Goal: Task Accomplishment & Management: Manage account settings

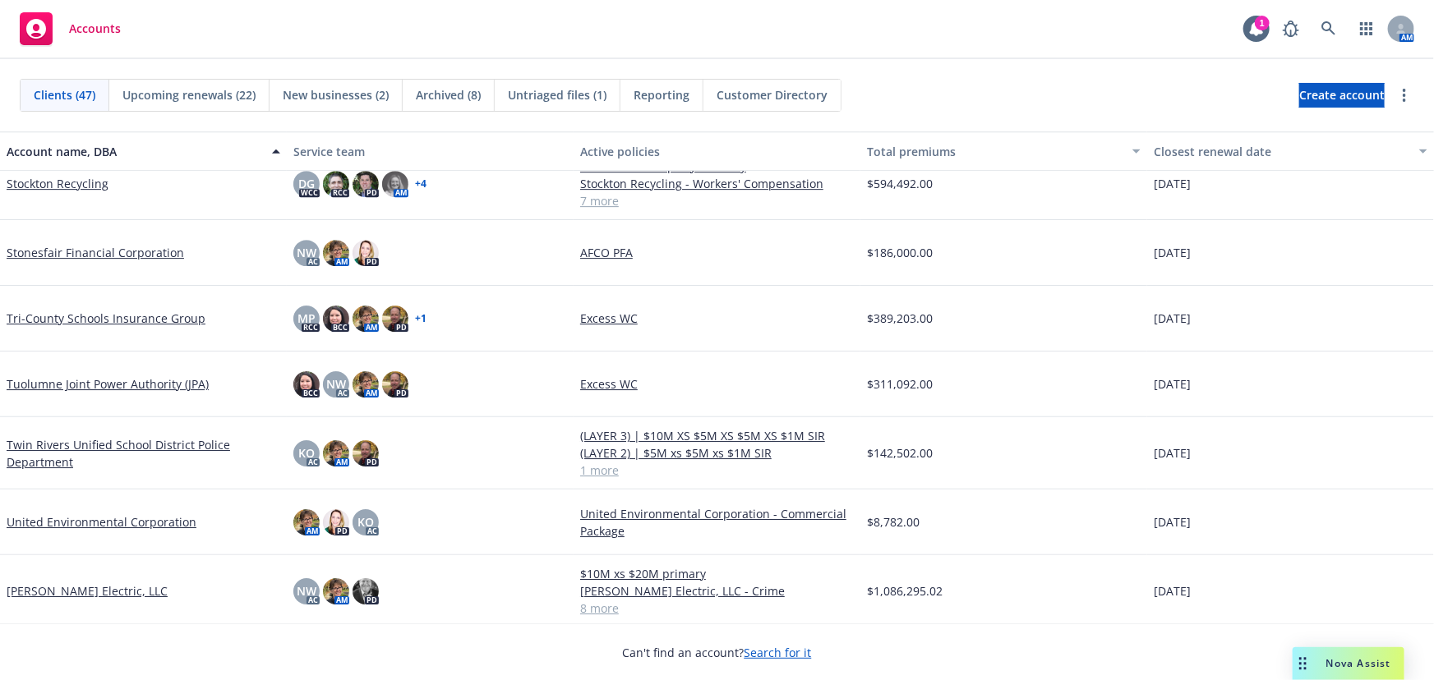
scroll to position [2655, 0]
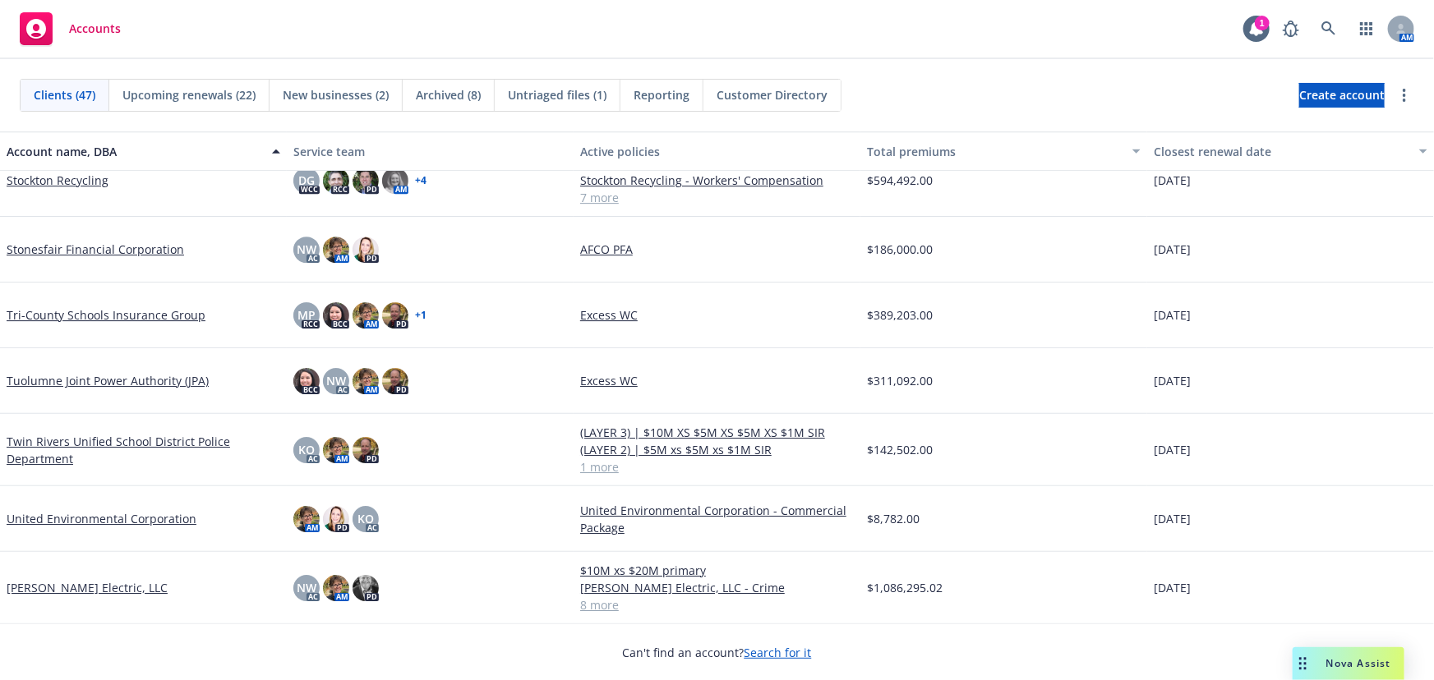
click at [60, 588] on link "[PERSON_NAME] Electric, LLC" at bounding box center [87, 587] width 161 height 17
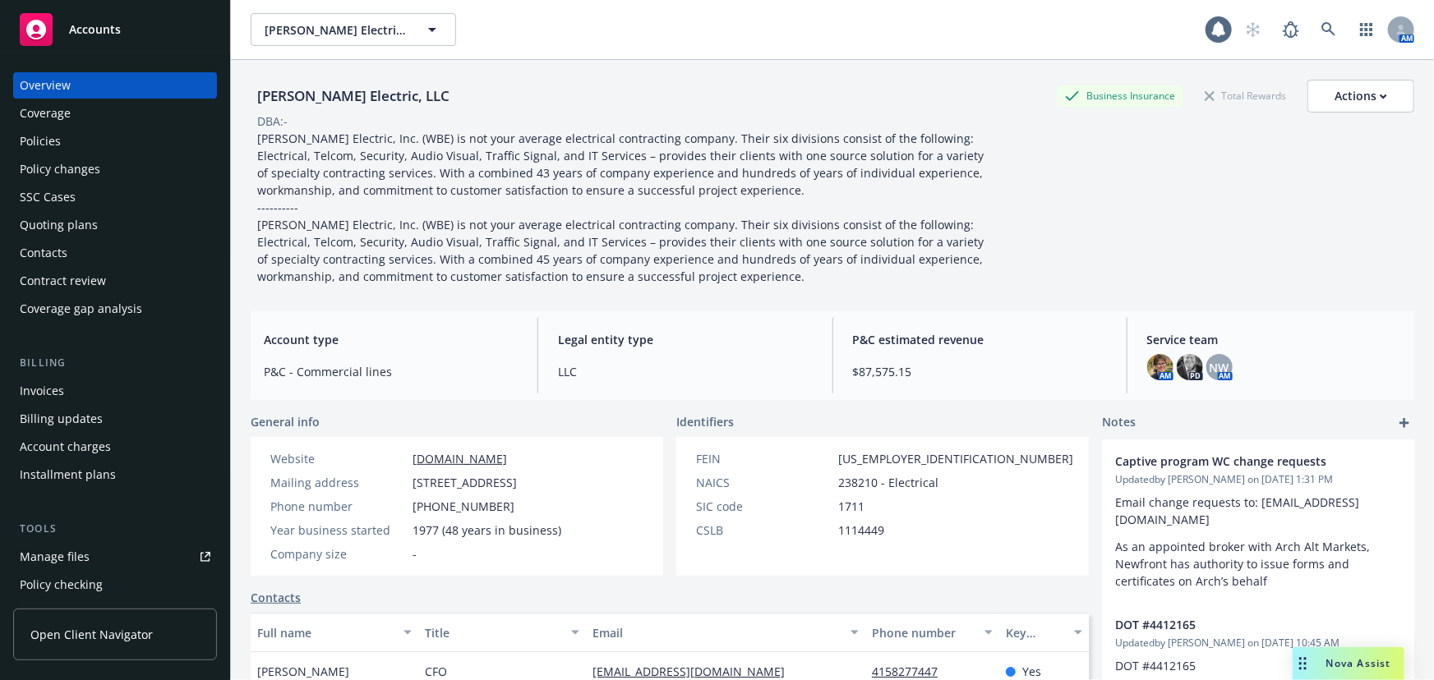
click at [55, 230] on div "Quoting plans" at bounding box center [59, 225] width 78 height 26
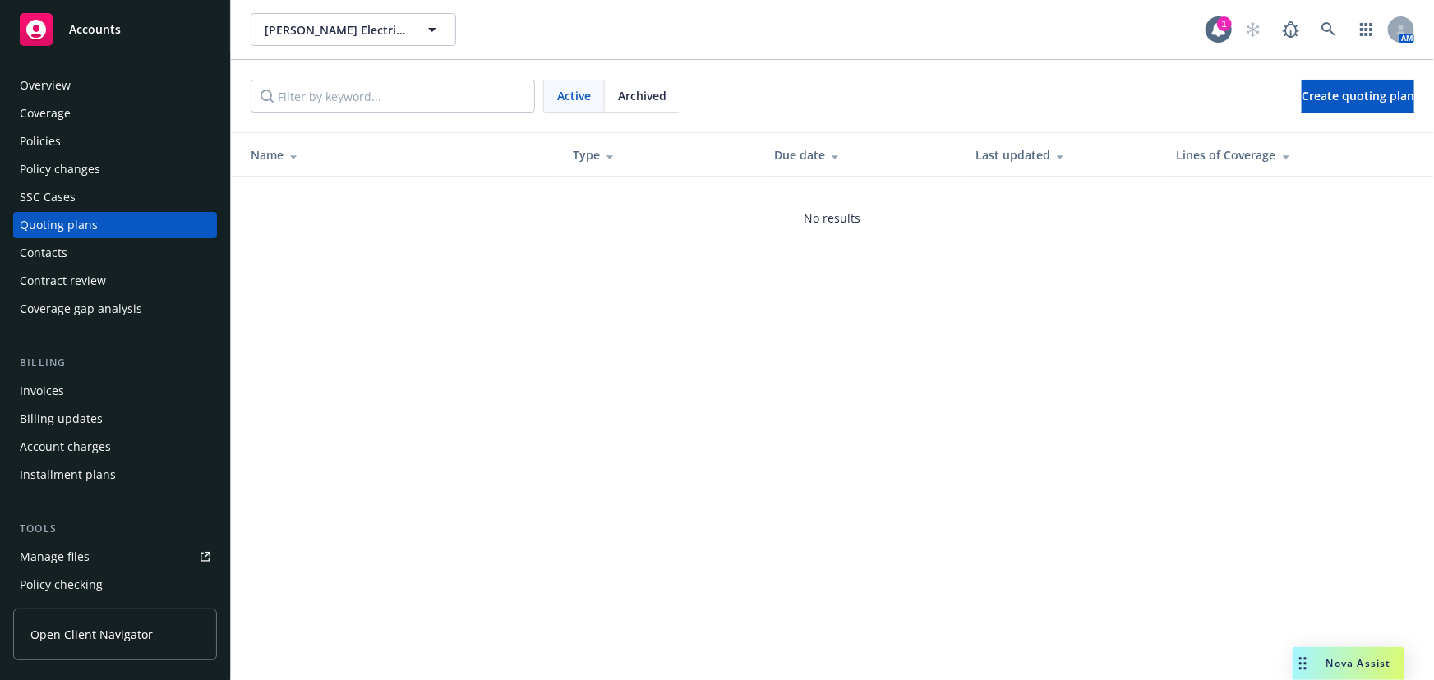
click at [653, 92] on span "Archived" at bounding box center [642, 95] width 48 height 17
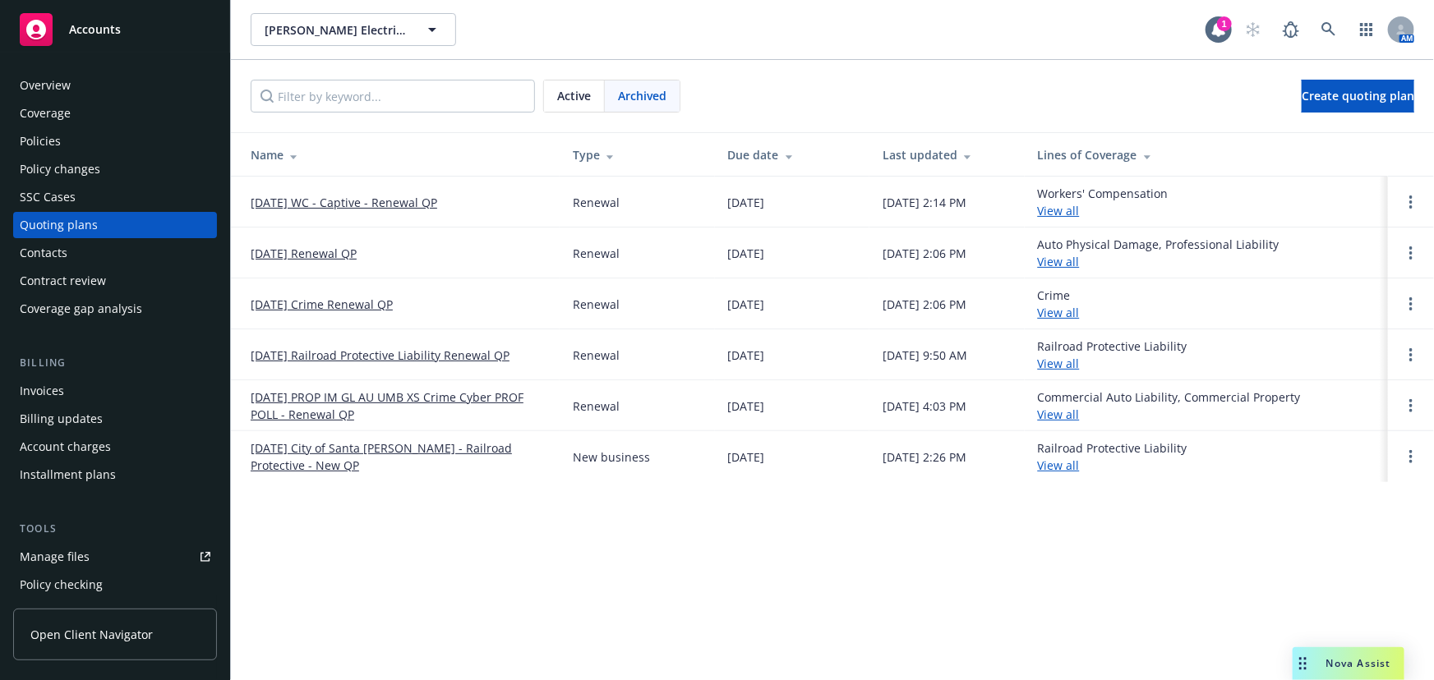
click at [413, 196] on link "10/01/25 WC - Captive - Renewal QP" at bounding box center [344, 202] width 186 height 17
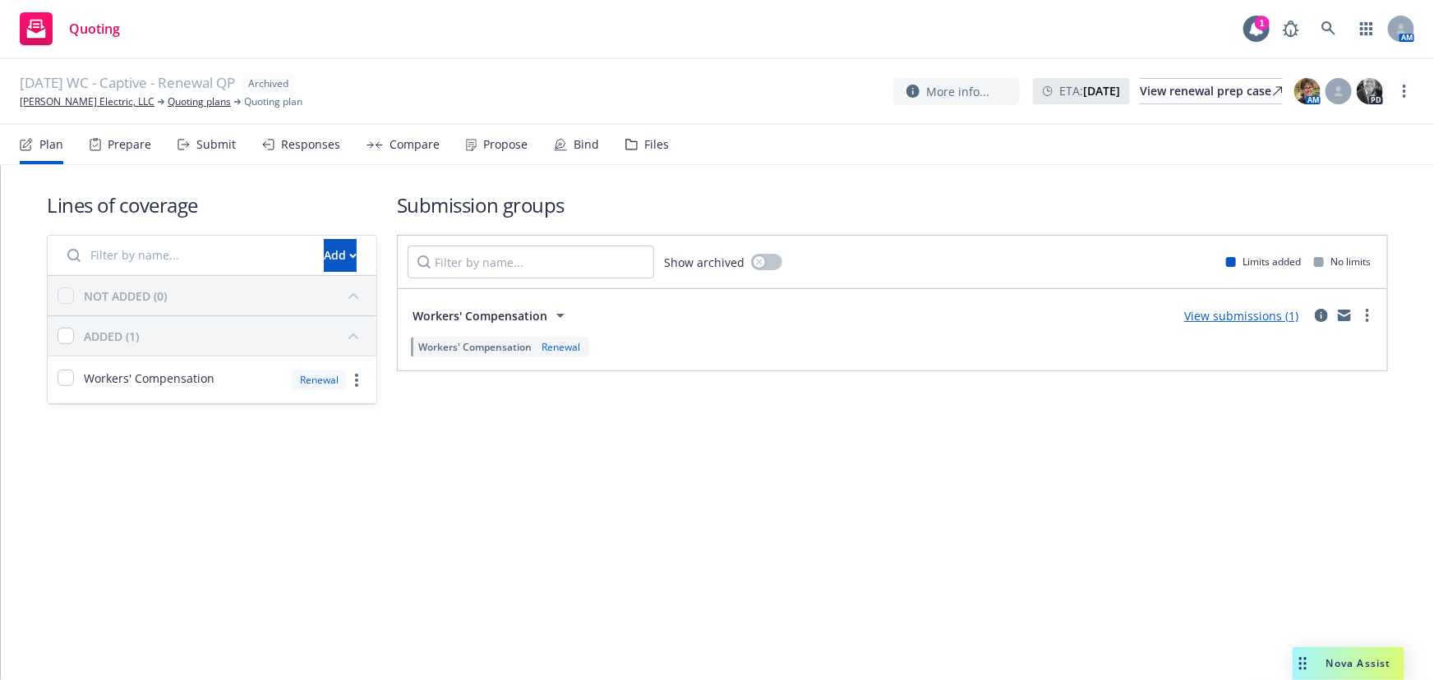
click at [1251, 318] on link "View submissions (1)" at bounding box center [1241, 316] width 114 height 16
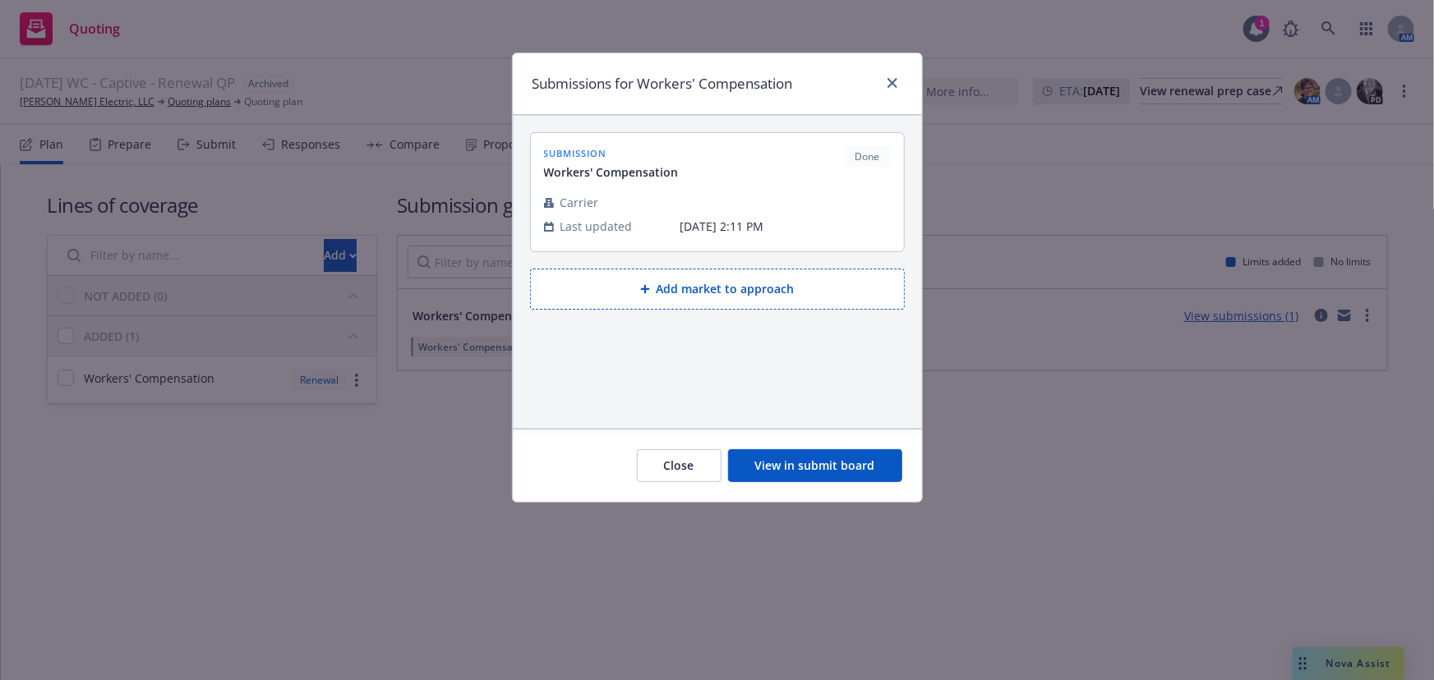
click at [817, 471] on button "View in submit board" at bounding box center [815, 465] width 174 height 33
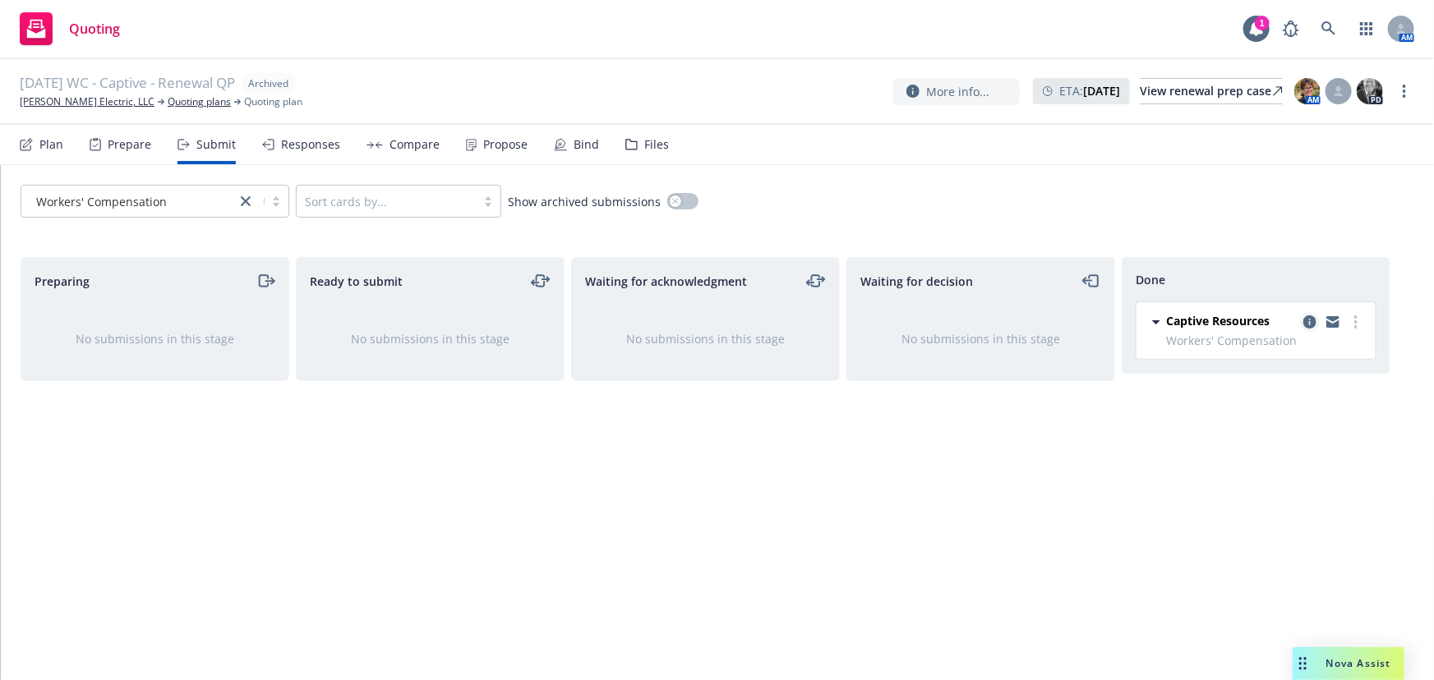
click at [1306, 312] on link "copy logging email" at bounding box center [1310, 322] width 20 height 20
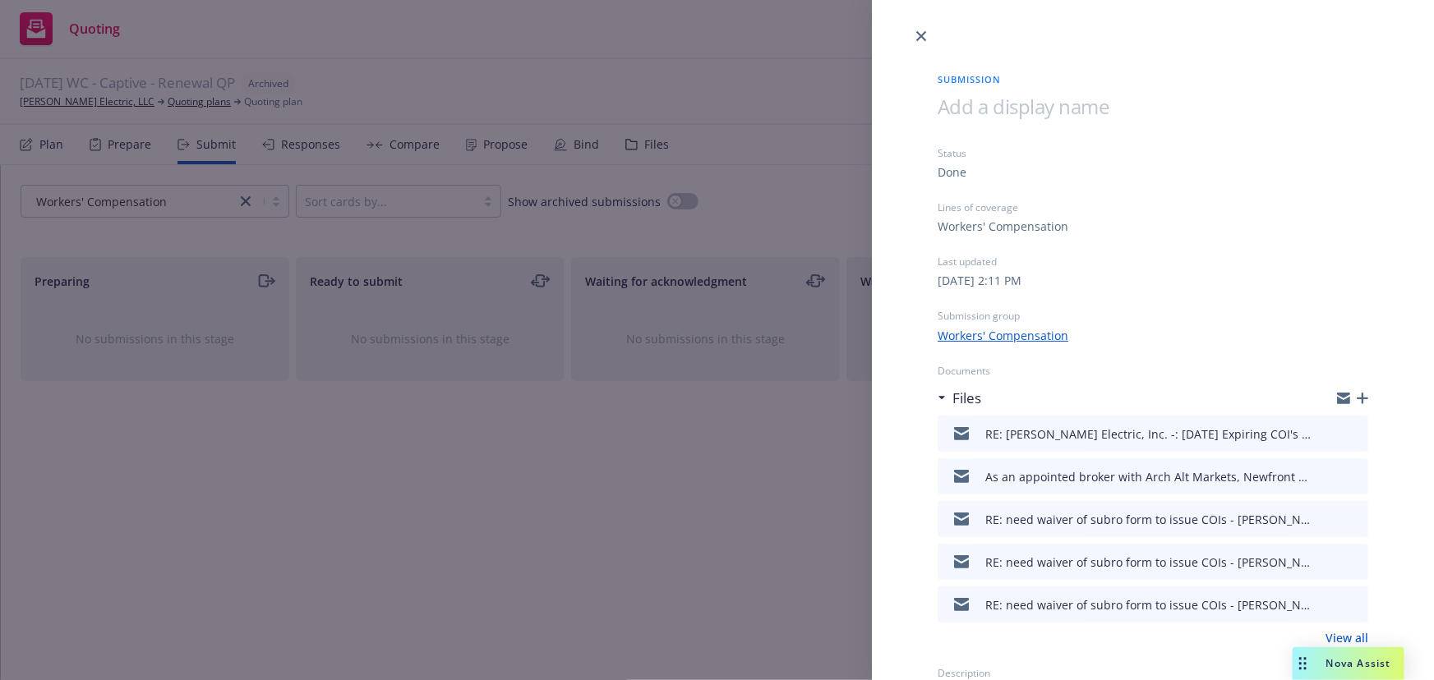
click at [1337, 633] on link "View all" at bounding box center [1346, 637] width 43 height 17
click at [917, 35] on icon "close" at bounding box center [921, 36] width 10 height 10
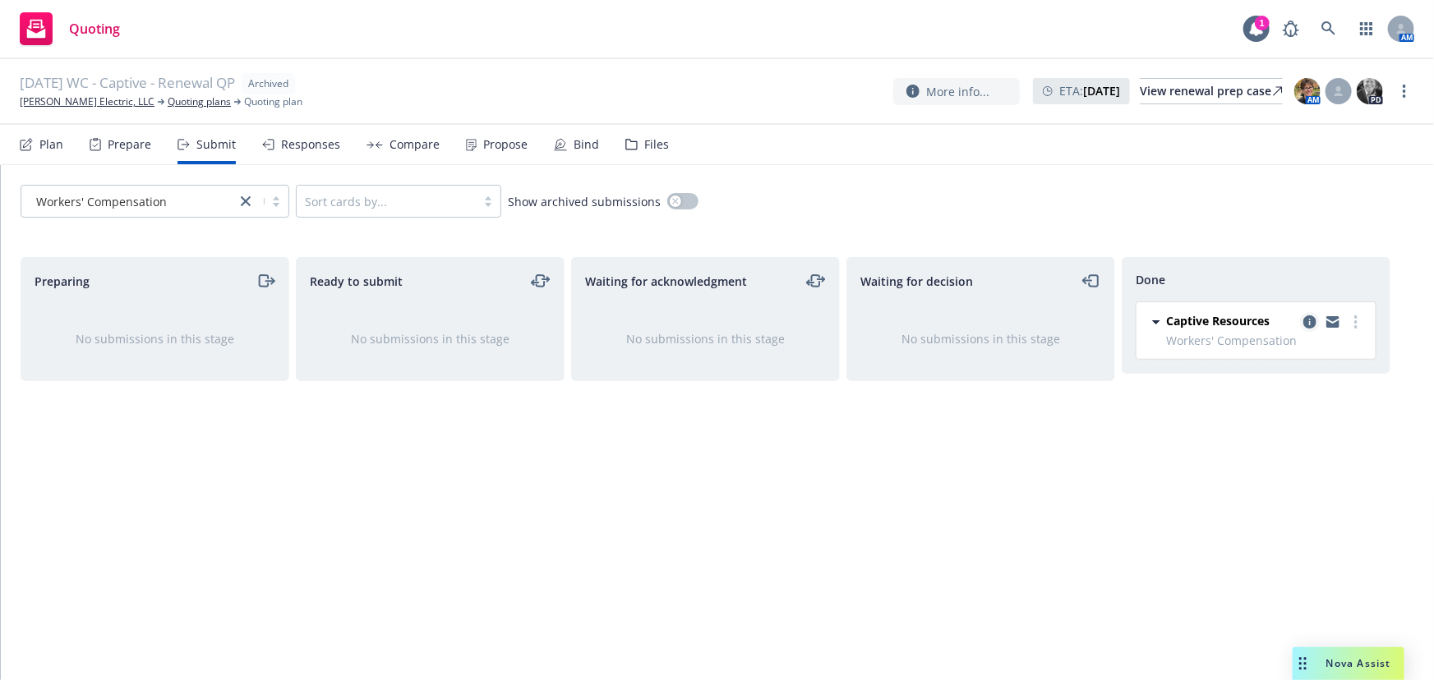
click at [1308, 320] on icon "copy logging email" at bounding box center [1309, 321] width 13 height 13
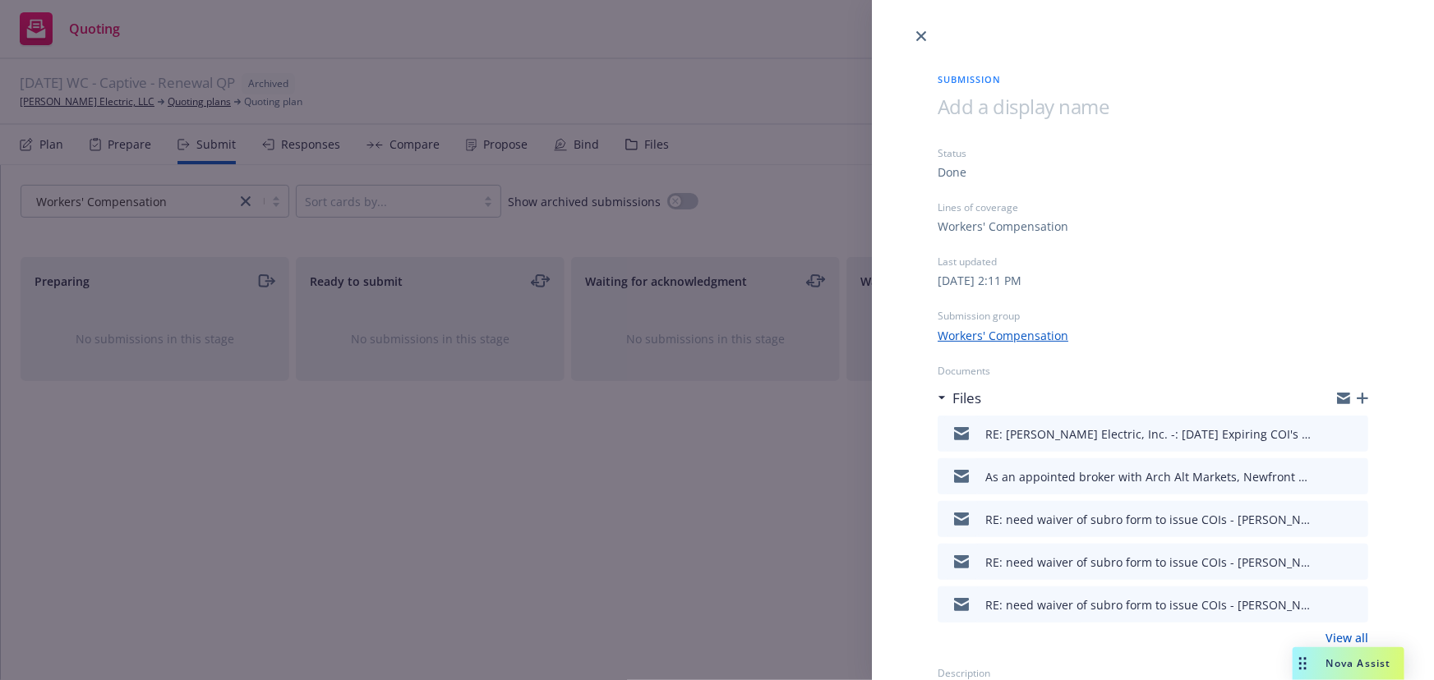
click at [1356, 398] on icon "button" at bounding box center [1362, 399] width 12 height 12
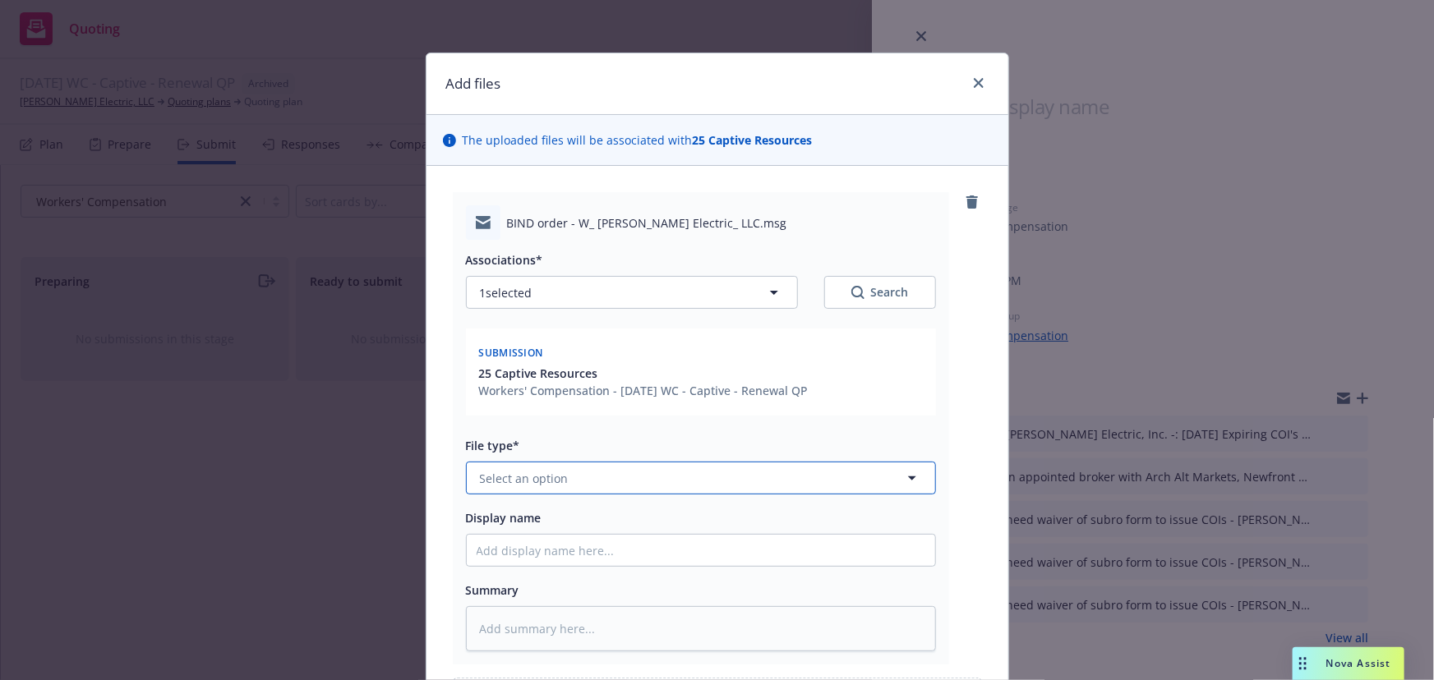
click at [522, 482] on span "Select an option" at bounding box center [524, 478] width 89 height 17
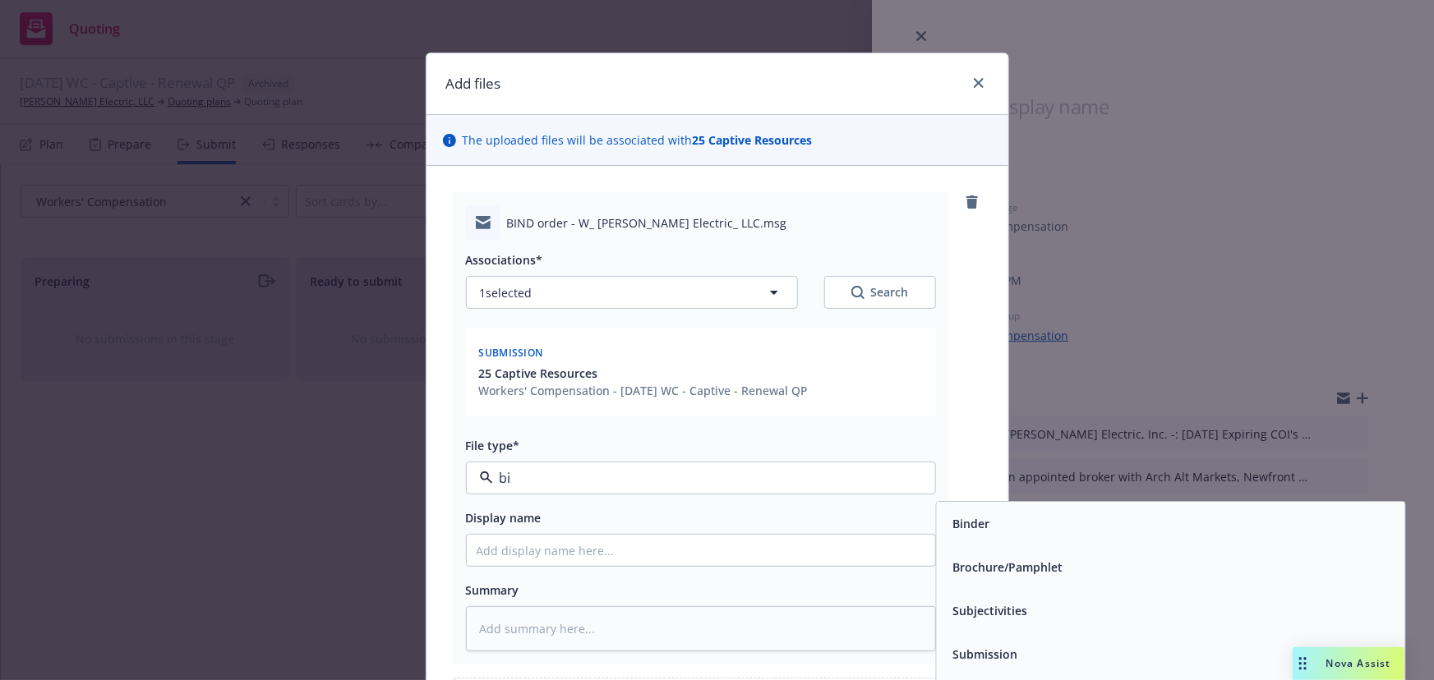
type input "bin"
click at [987, 564] on span "Bind Order" at bounding box center [983, 567] width 62 height 17
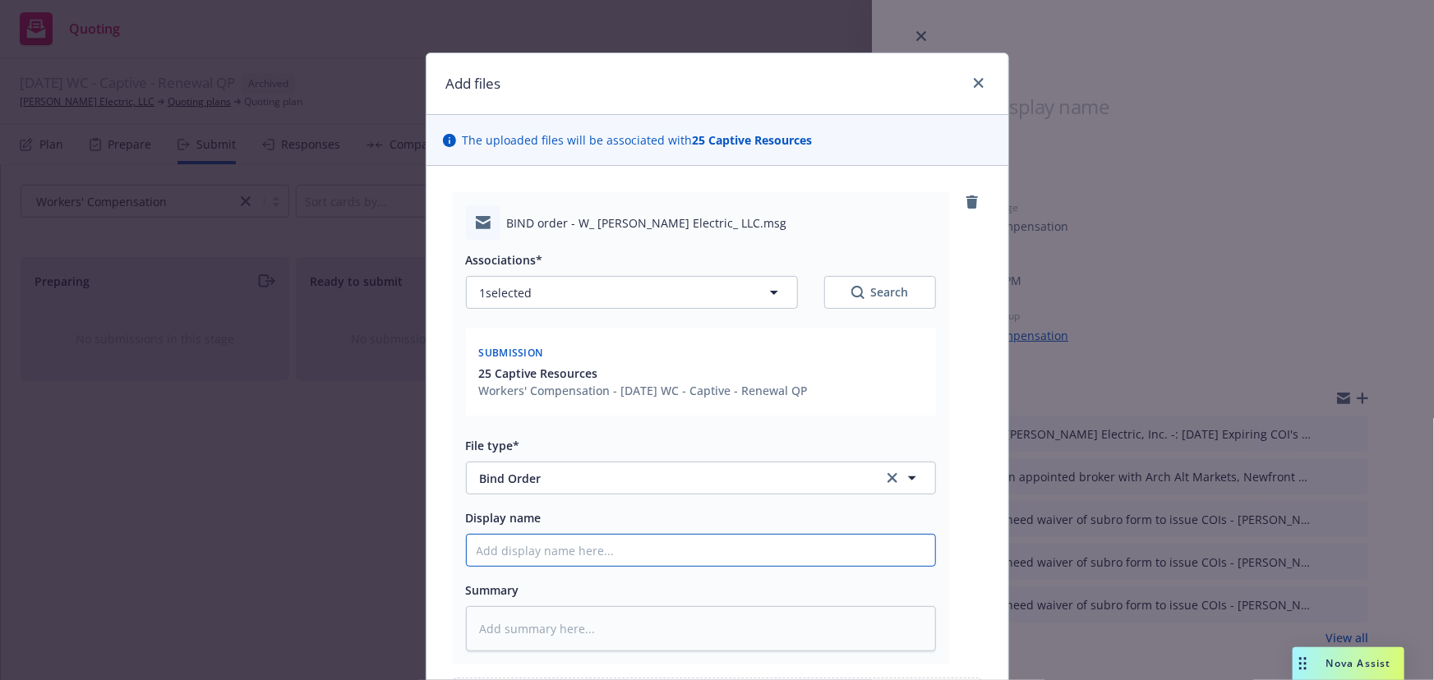
click at [524, 545] on input "Display name" at bounding box center [701, 550] width 468 height 31
type textarea "x"
type input "E"
type textarea "x"
type input "EM"
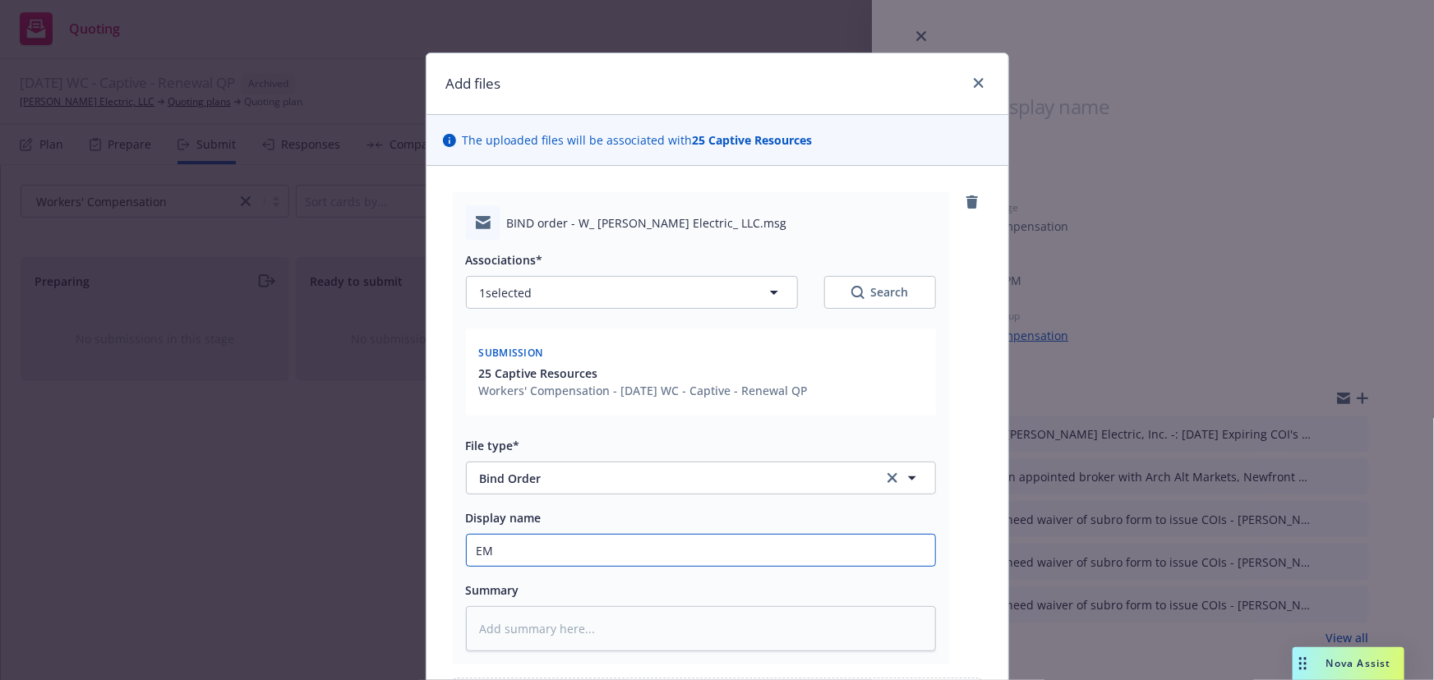
type textarea "x"
type input "EMT"
type textarea "x"
type input "EMTC"
type textarea "x"
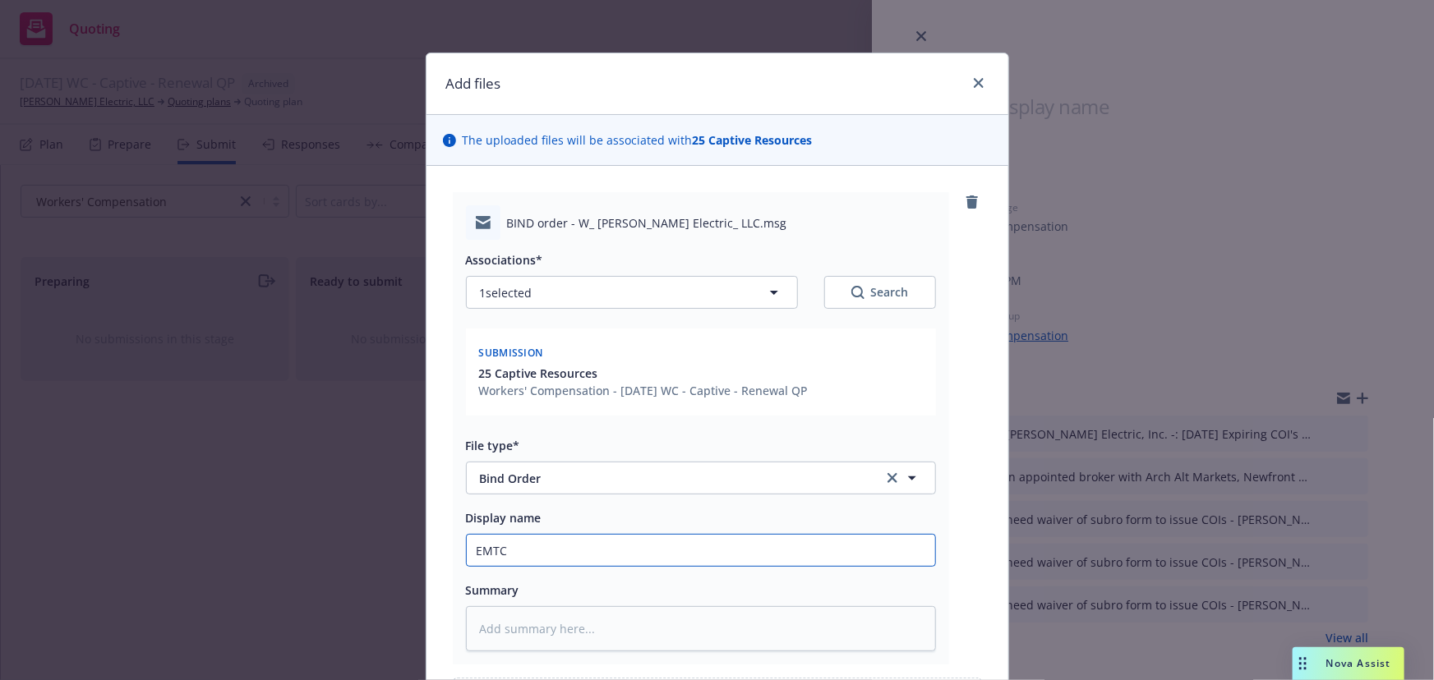
type input "EMTC"
type textarea "x"
type input "EMTC -"
type textarea "x"
type input "EMTC - b"
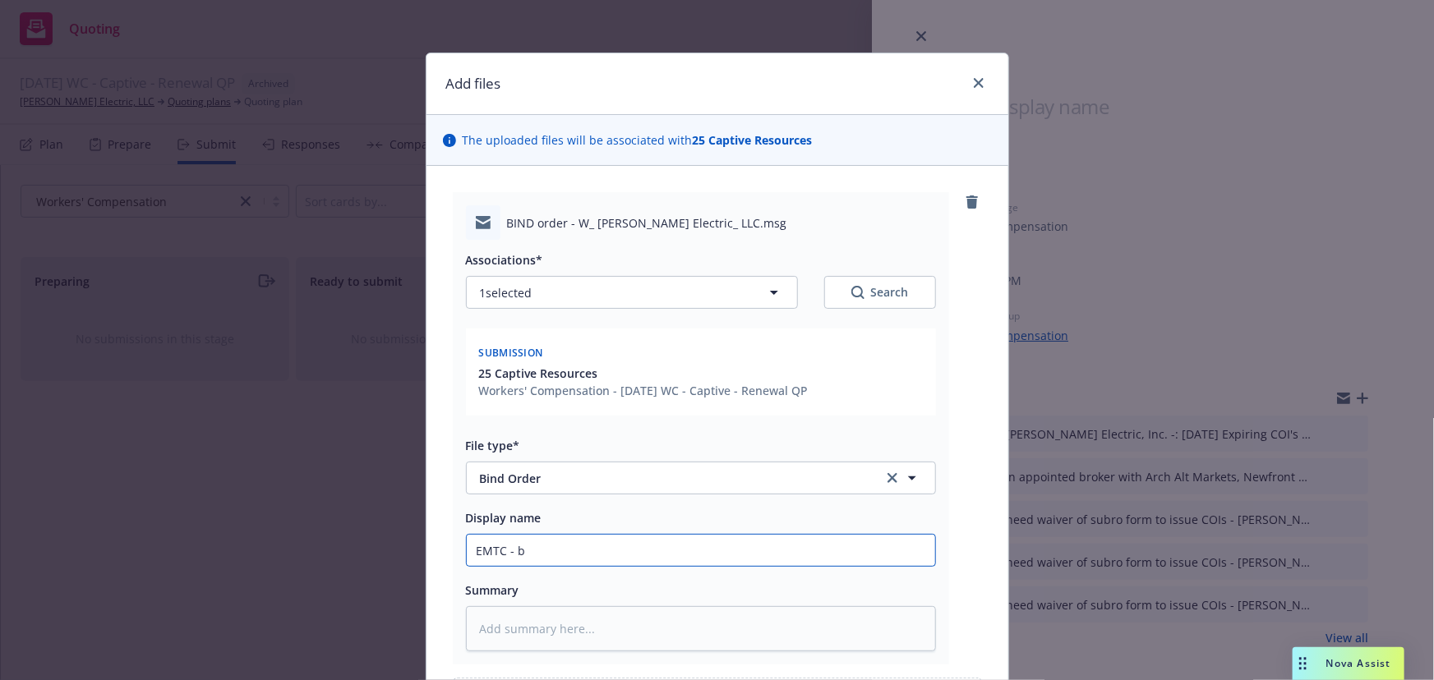
type textarea "x"
type input "EMTC - bi"
type textarea "x"
type input "EMTC - bin"
type textarea "x"
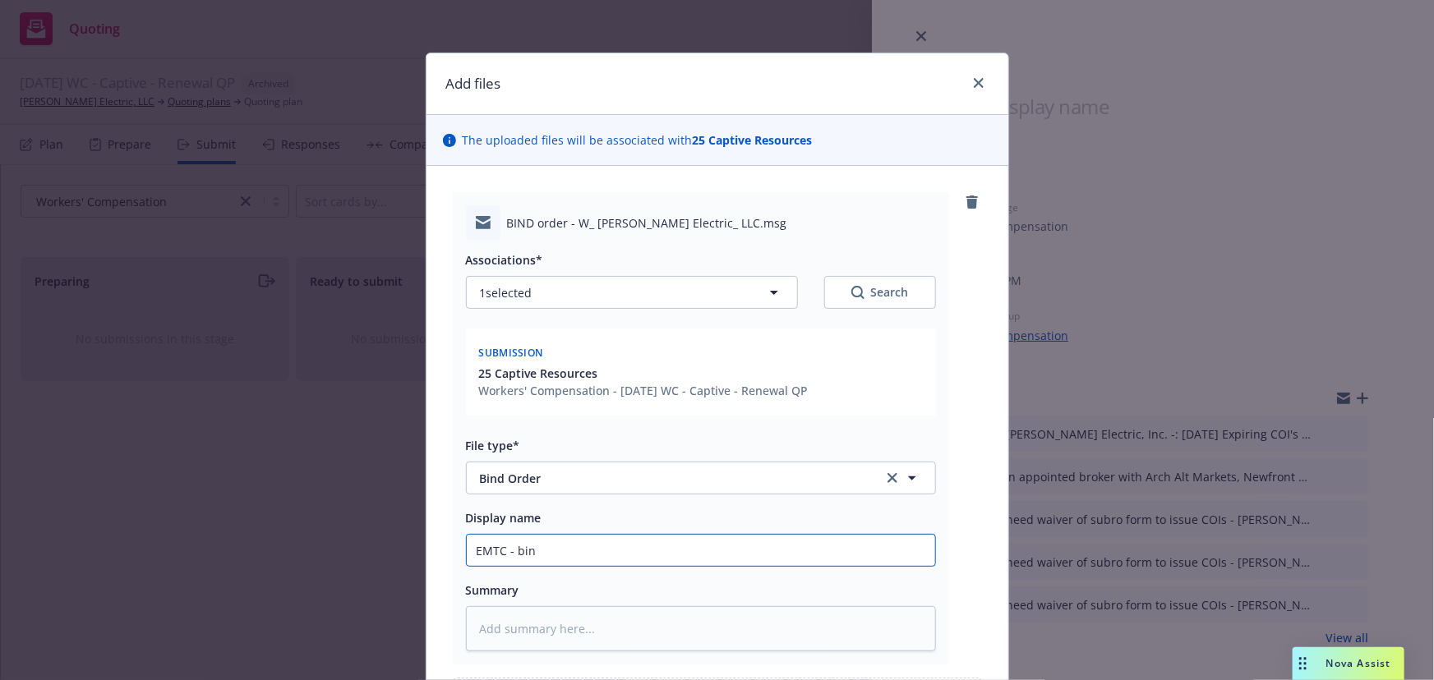
type input "EMTC - bind"
type textarea "x"
type input "EMTC - bind"
type textarea "x"
type input "EMTC - bind a"
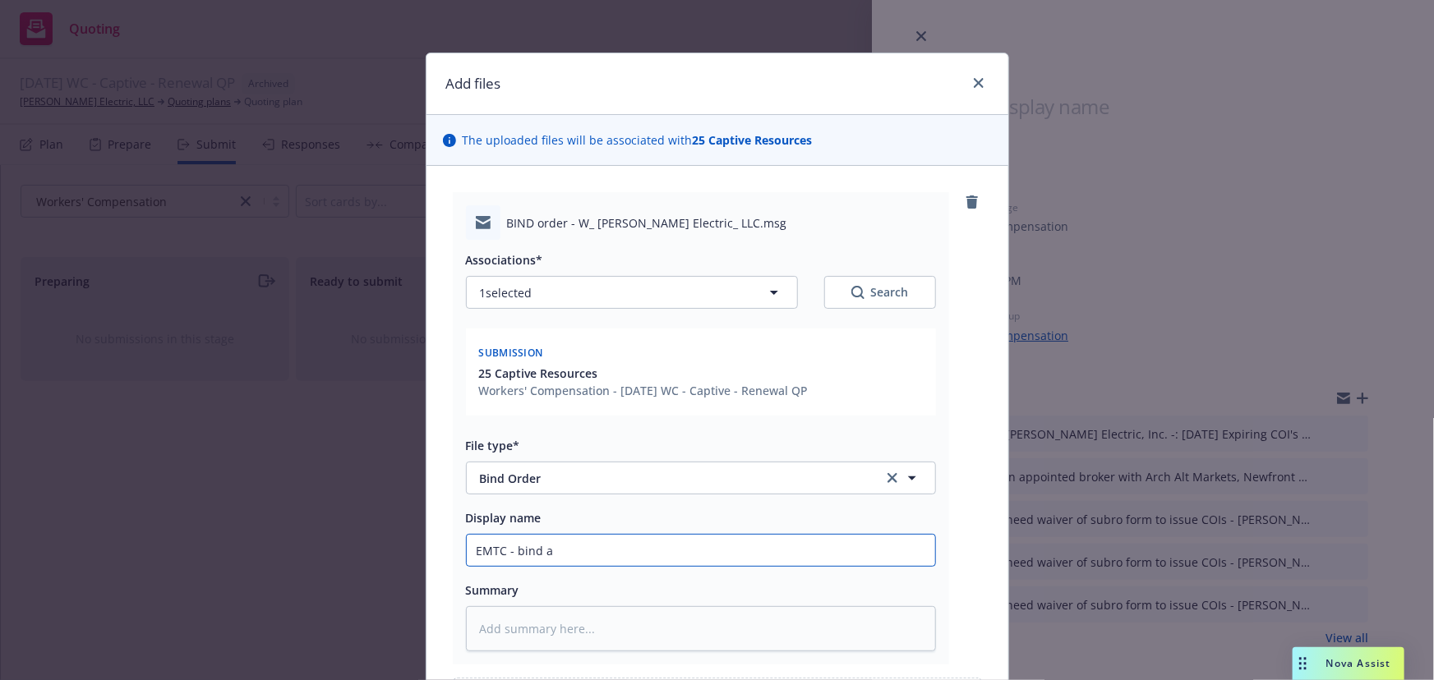
type textarea "x"
type input "EMTC - bind as"
type textarea "x"
type input "EMTC - bind as"
type textarea "x"
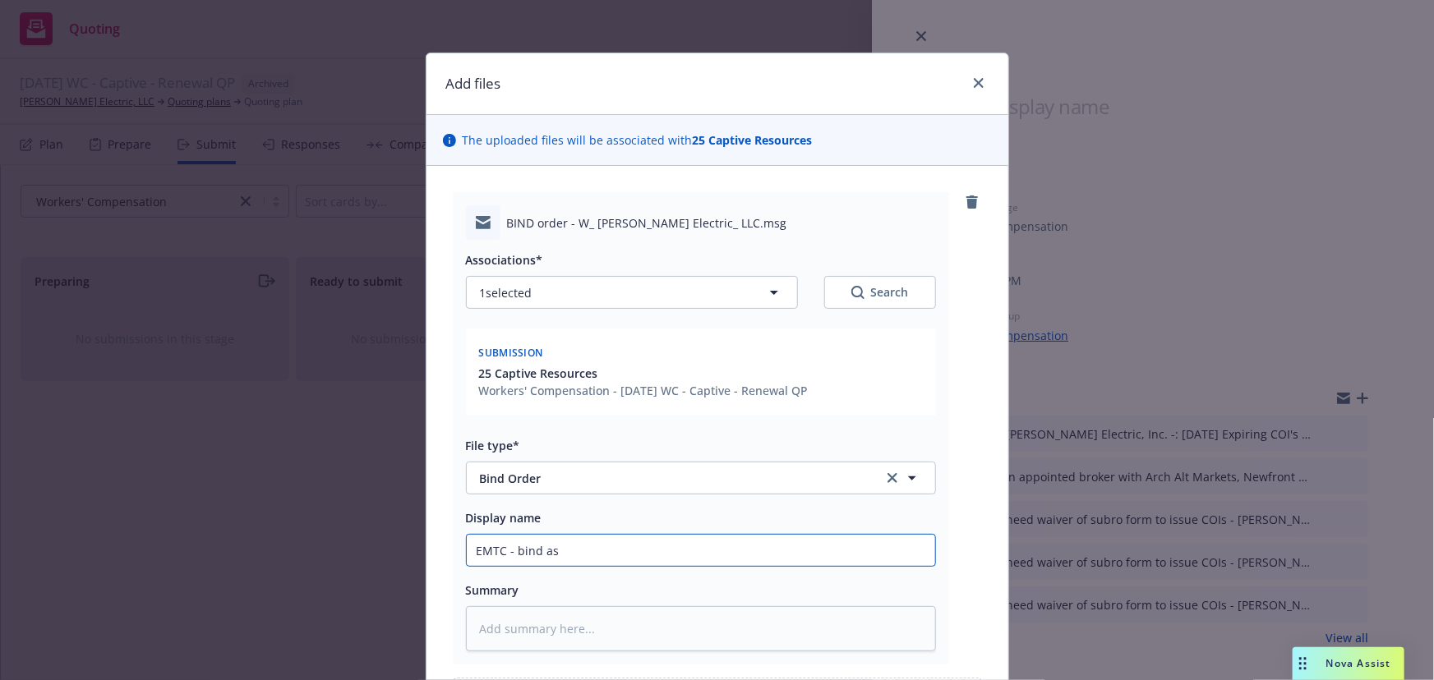
type input "EMTC - bind as q"
type textarea "x"
type input "EMTC - bind as qu"
type textarea "x"
type input "EMTC - bind as quo"
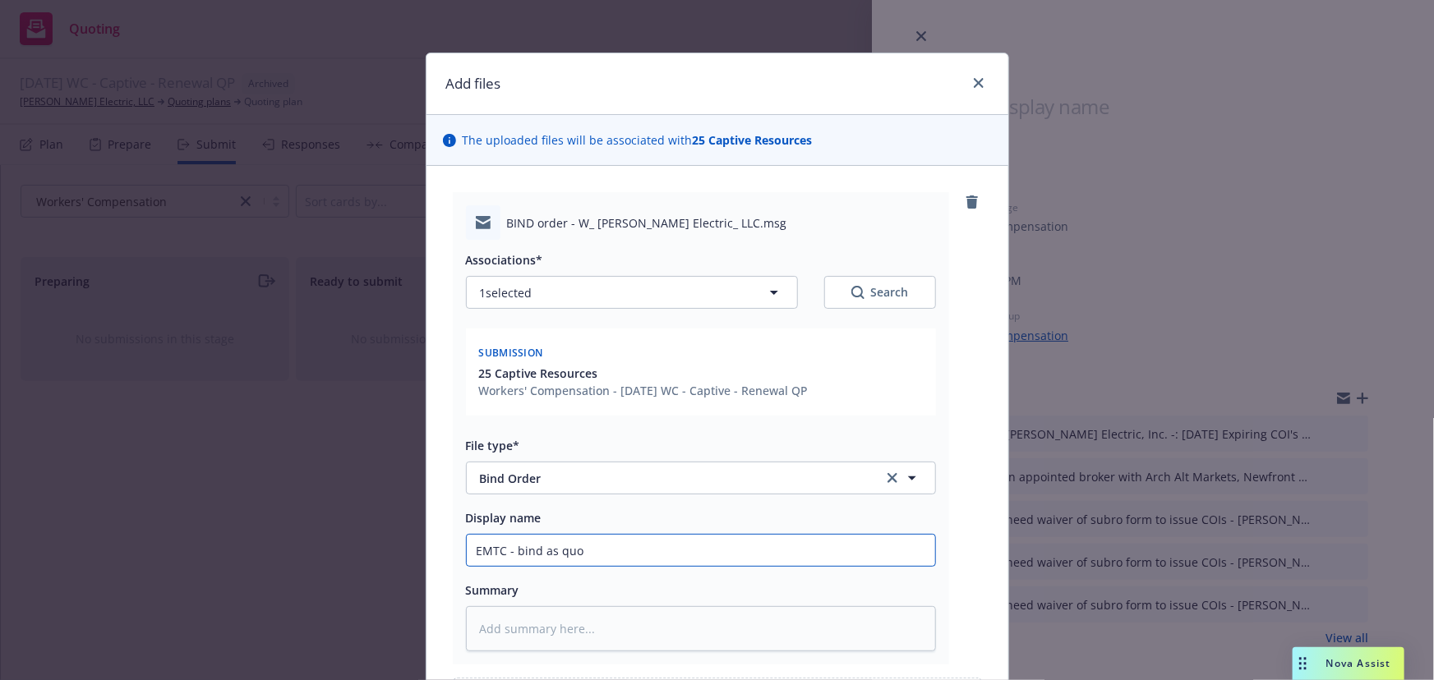
type textarea "x"
type input "EMTC - bind as quote"
type textarea "x"
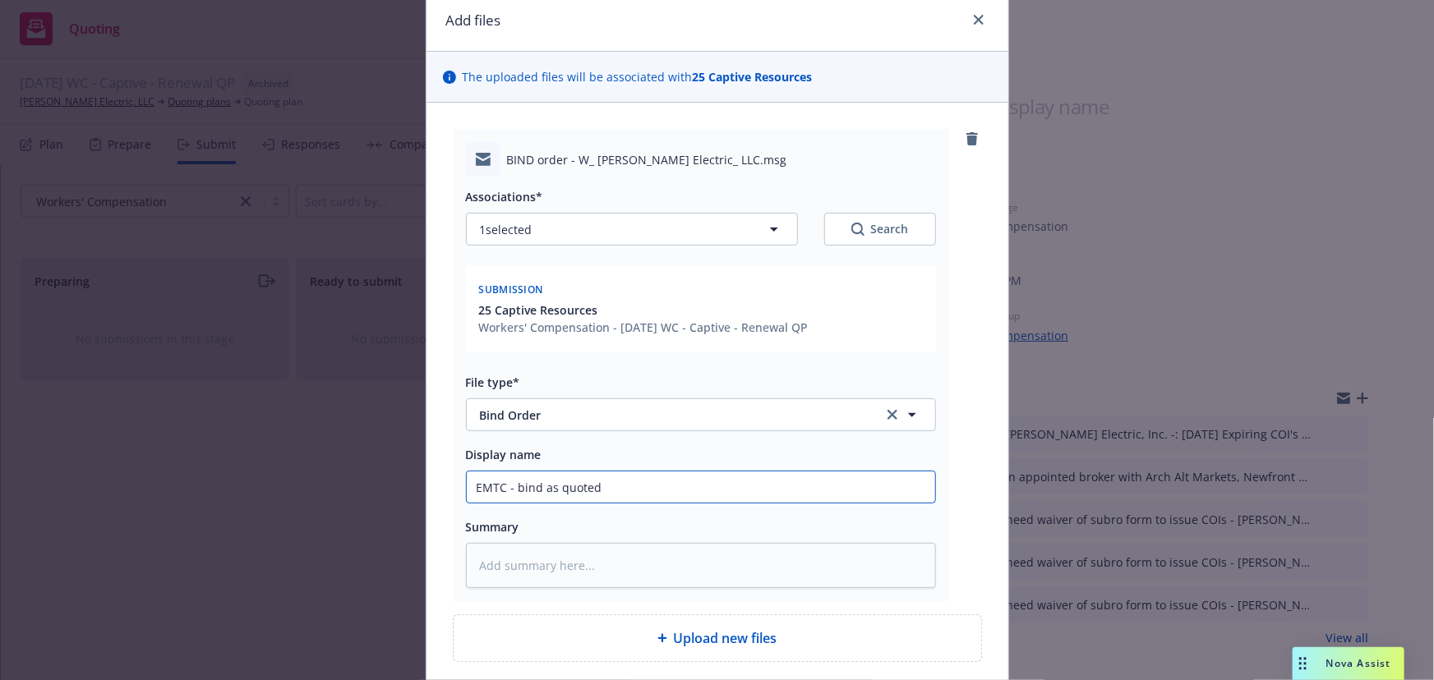
scroll to position [149, 0]
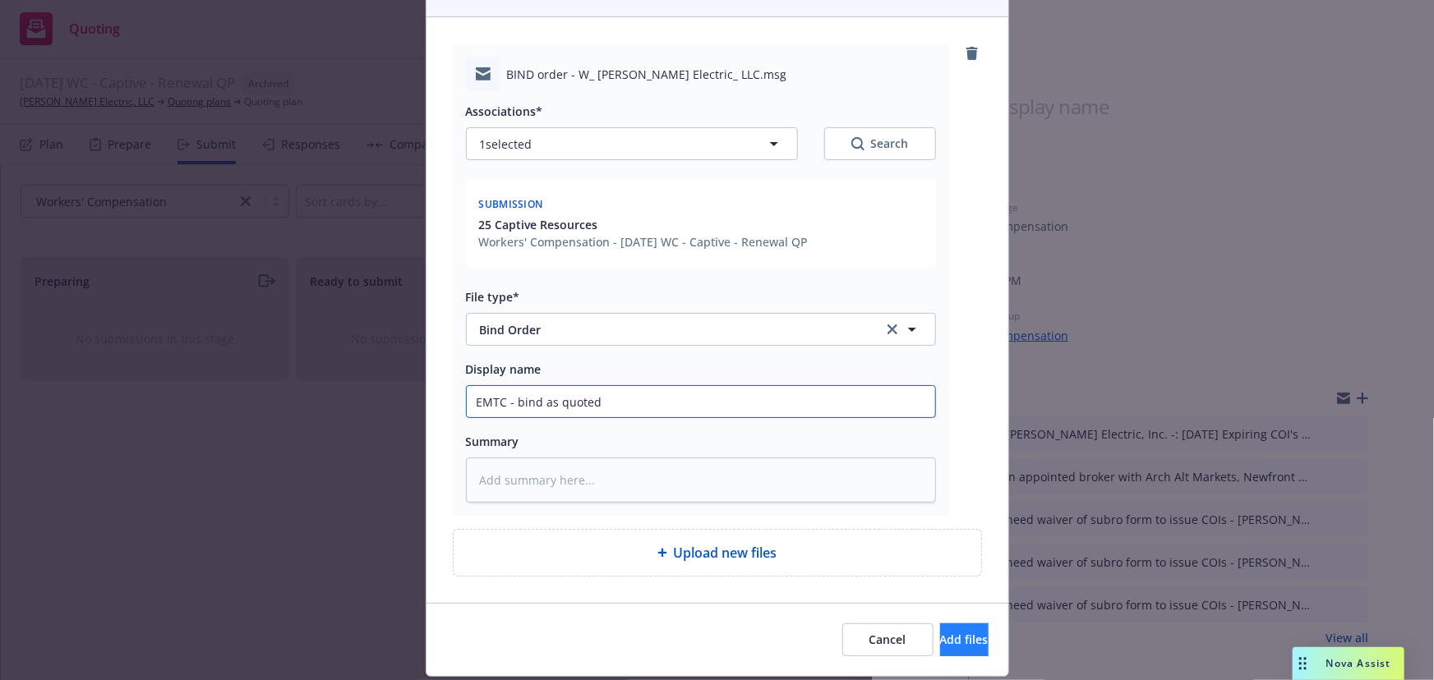
type input "EMTC - bind as quoted"
click at [940, 638] on span "Add files" at bounding box center [964, 640] width 48 height 16
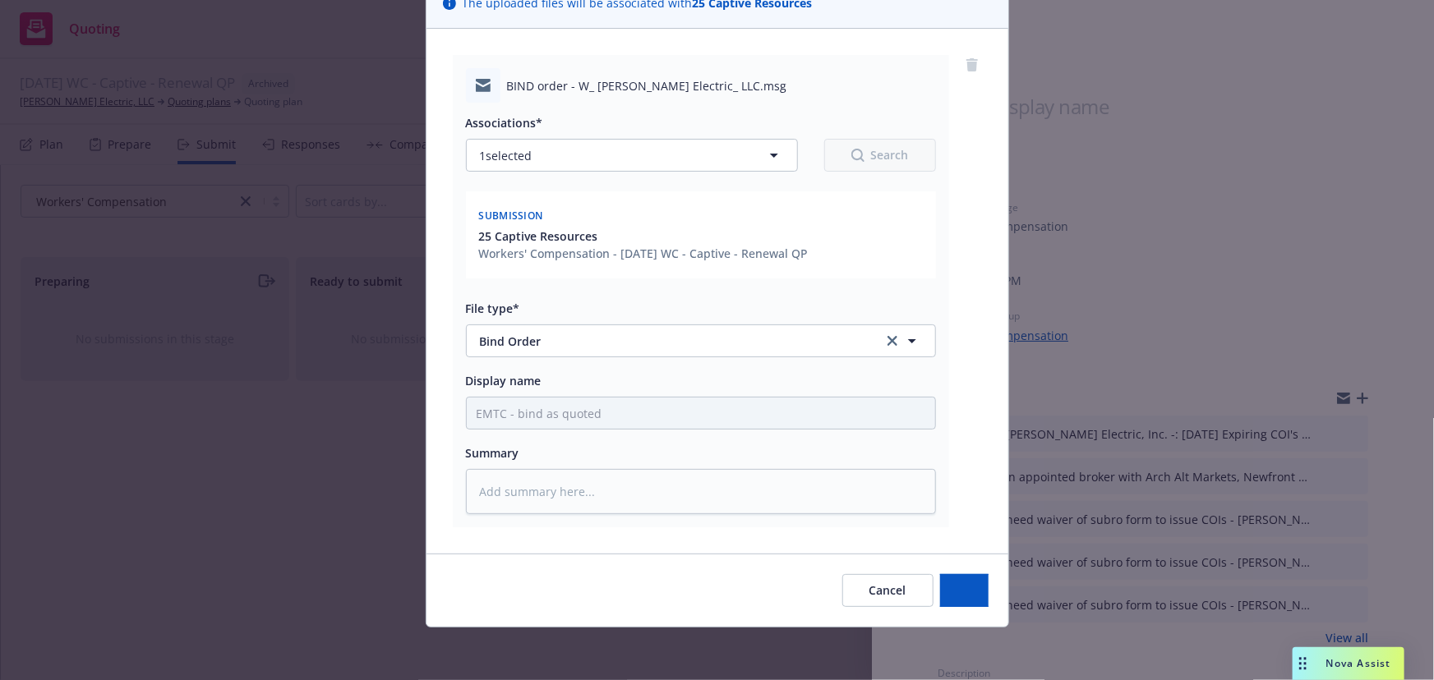
scroll to position [136, 0]
type textarea "x"
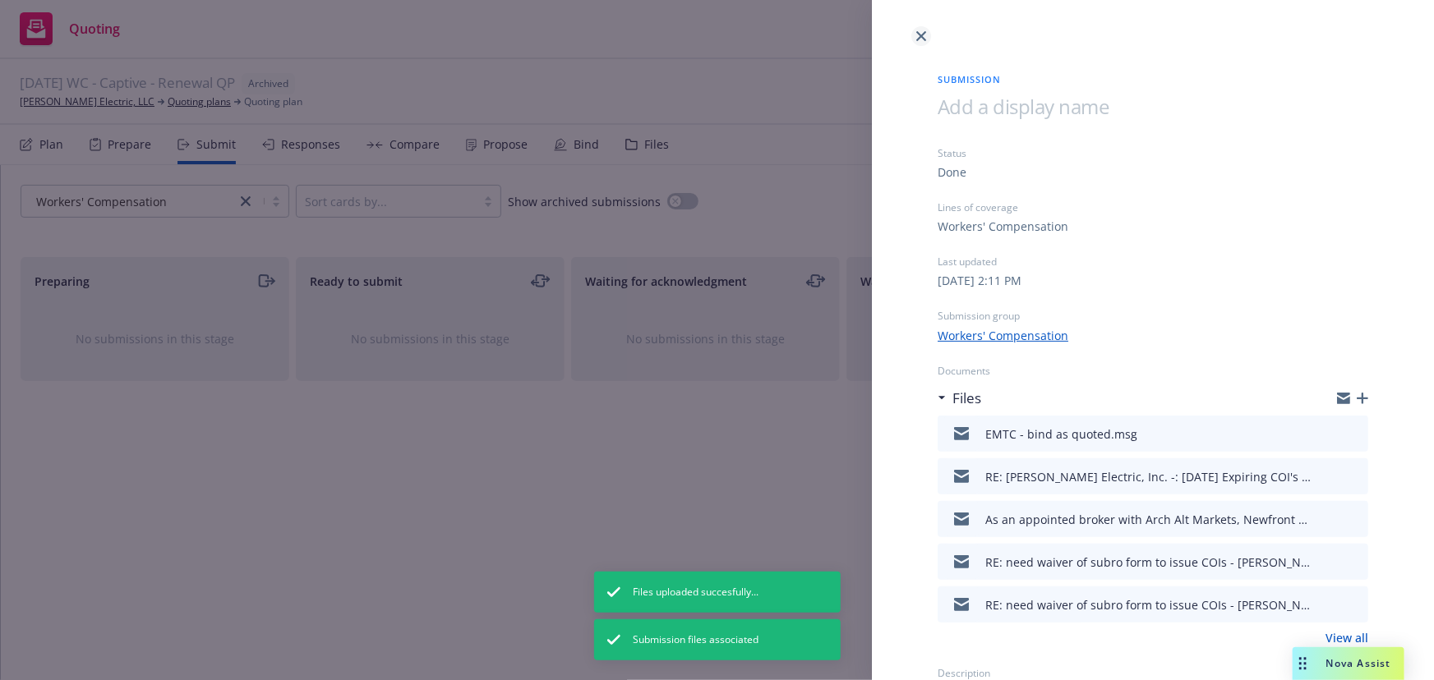
click at [920, 35] on icon "close" at bounding box center [921, 36] width 10 height 10
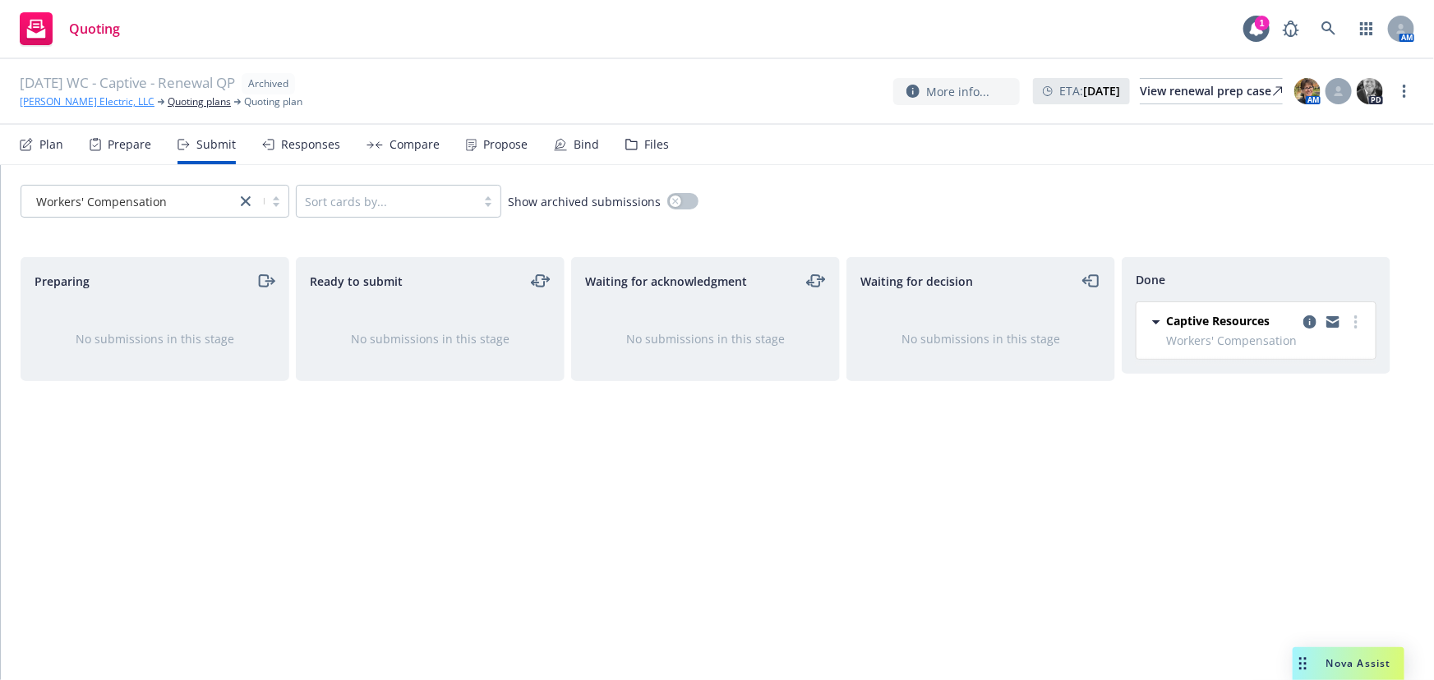
click at [89, 103] on link "W. Bradley Electric, LLC" at bounding box center [87, 101] width 135 height 15
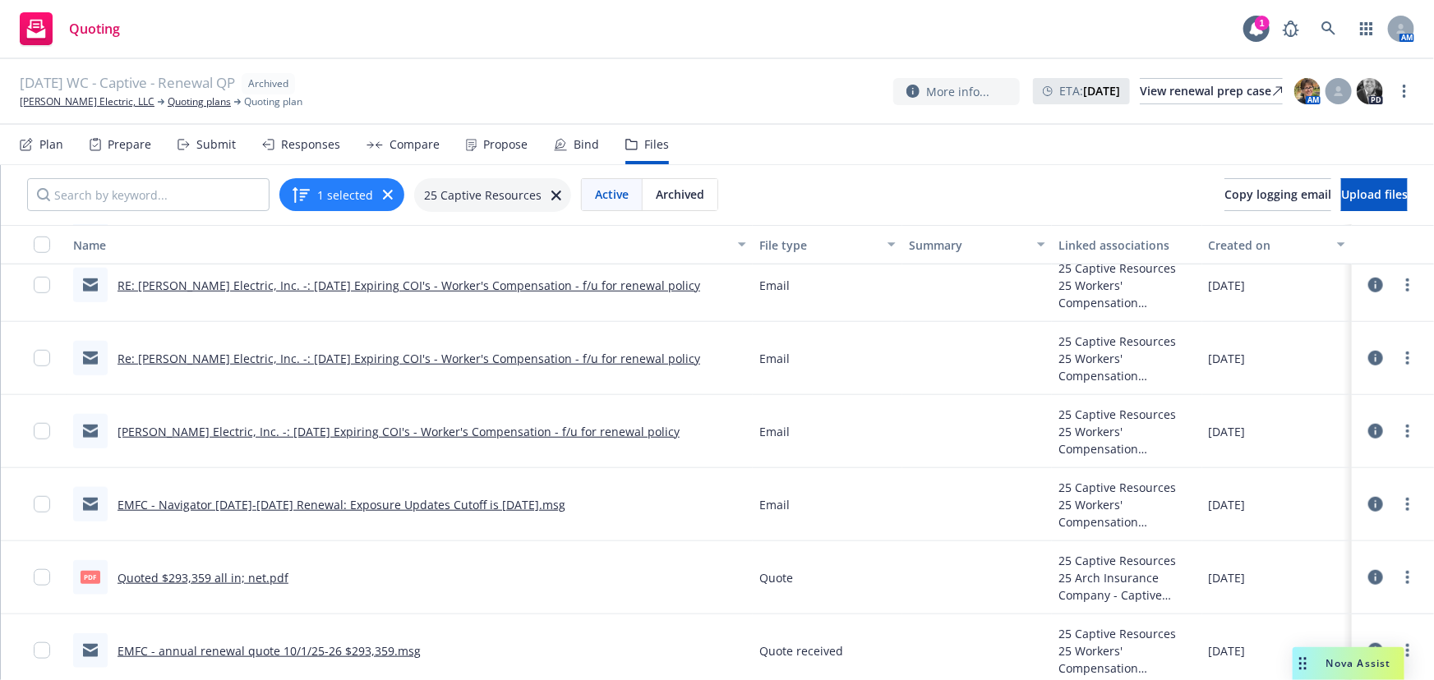
scroll to position [672, 0]
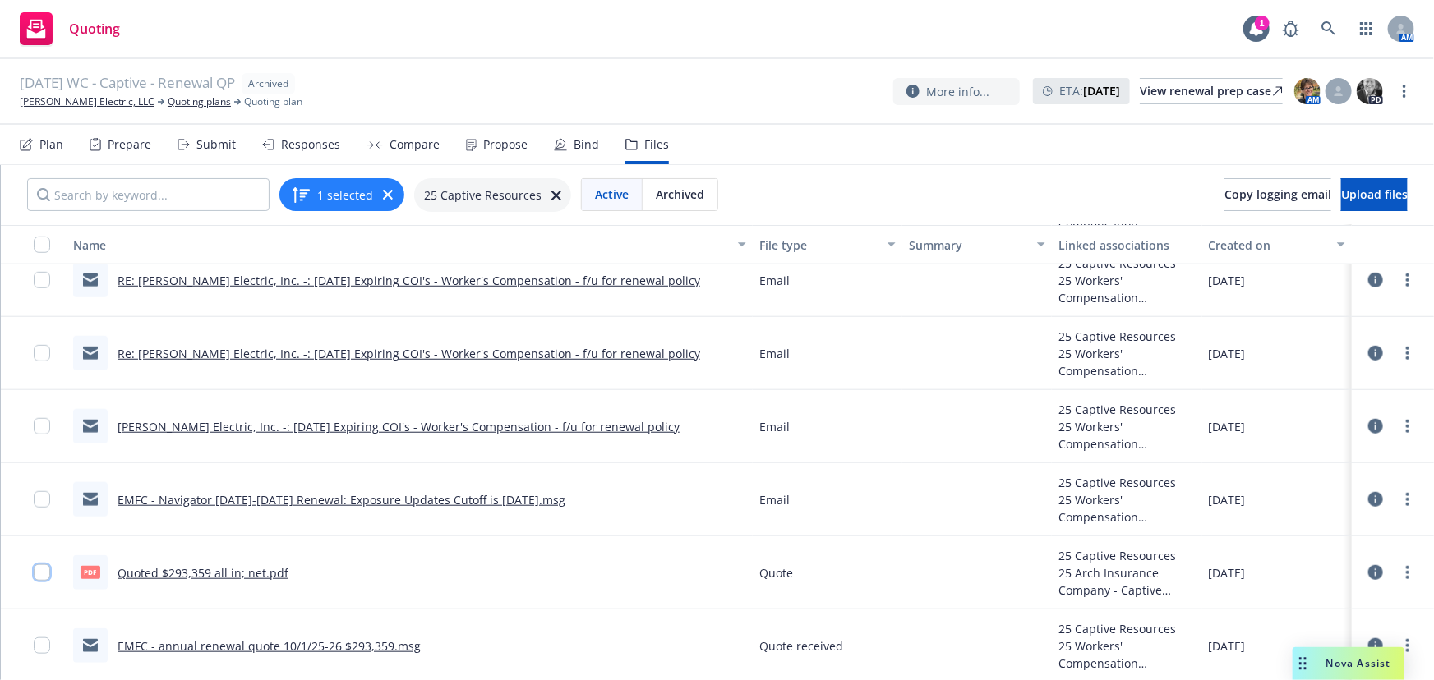
click at [48, 575] on input "checkbox" at bounding box center [42, 572] width 16 height 16
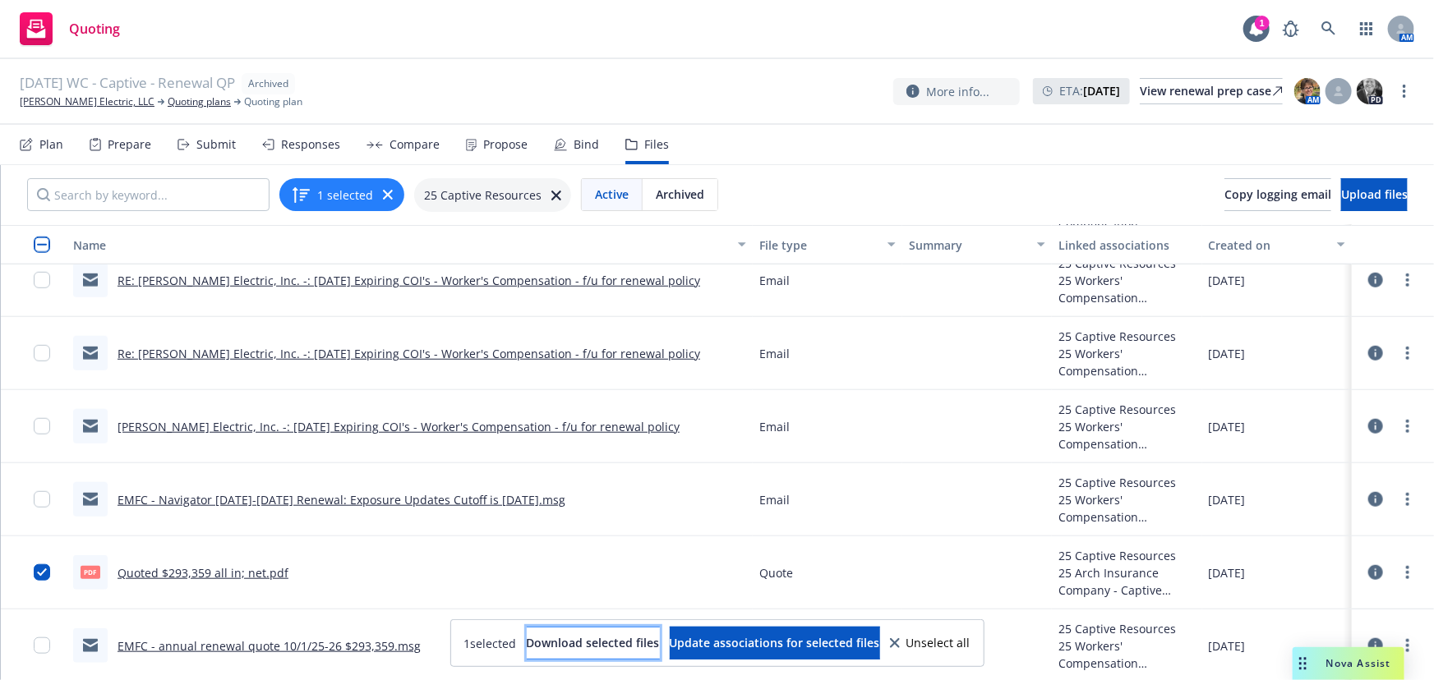
click at [582, 647] on span "Download selected files" at bounding box center [593, 643] width 133 height 16
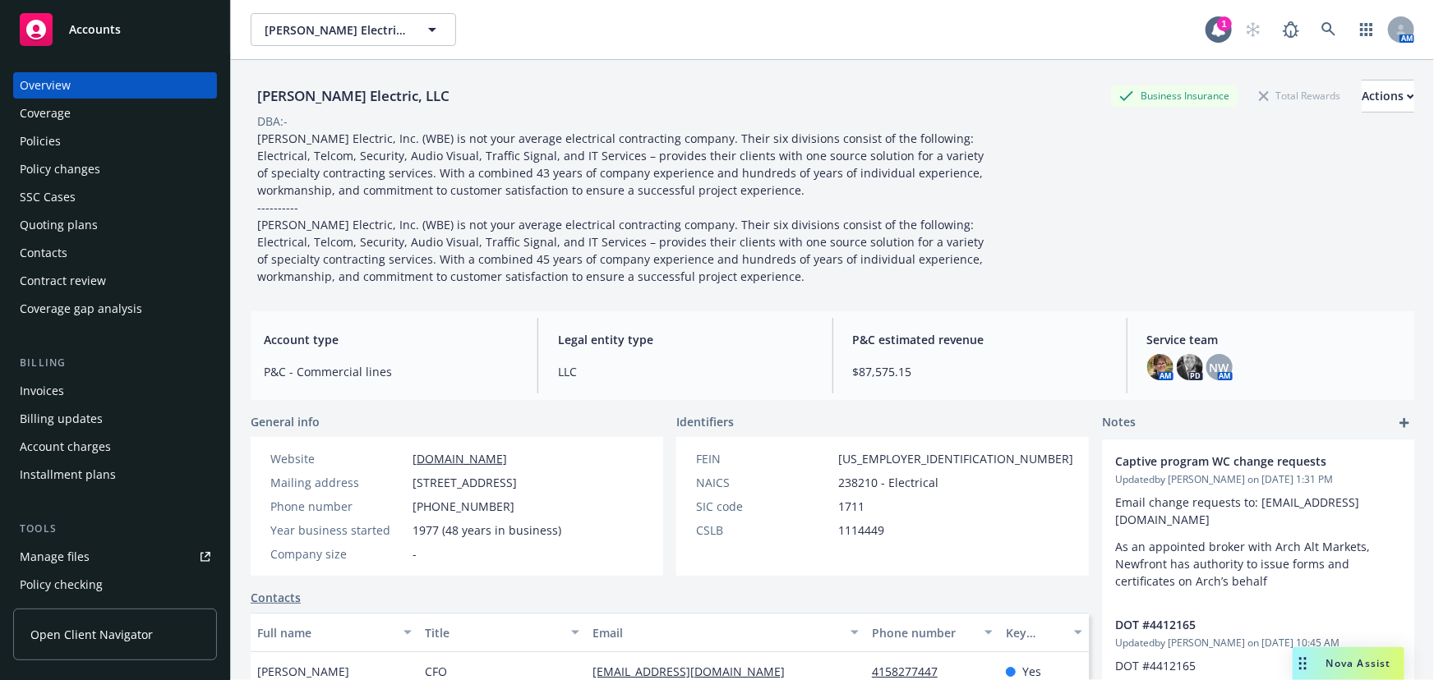
click at [116, 24] on span "Accounts" at bounding box center [95, 29] width 52 height 13
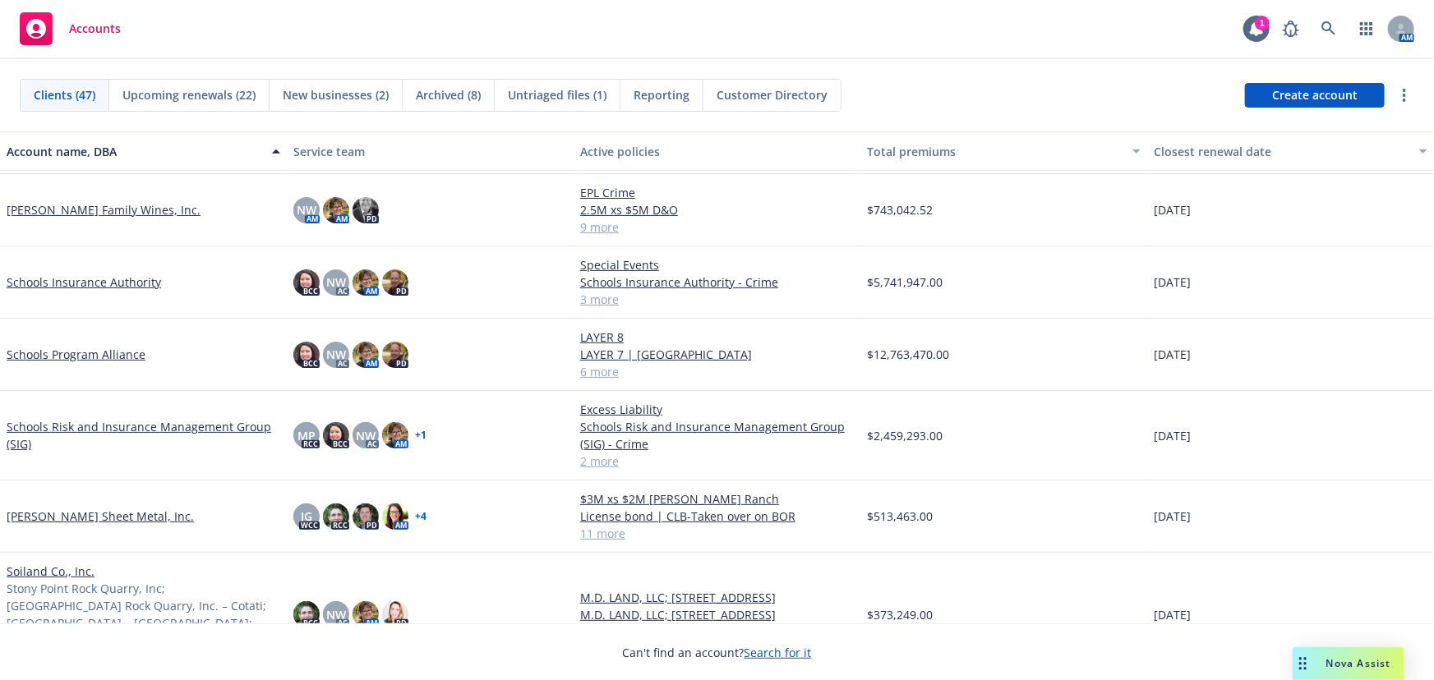
scroll to position [2240, 0]
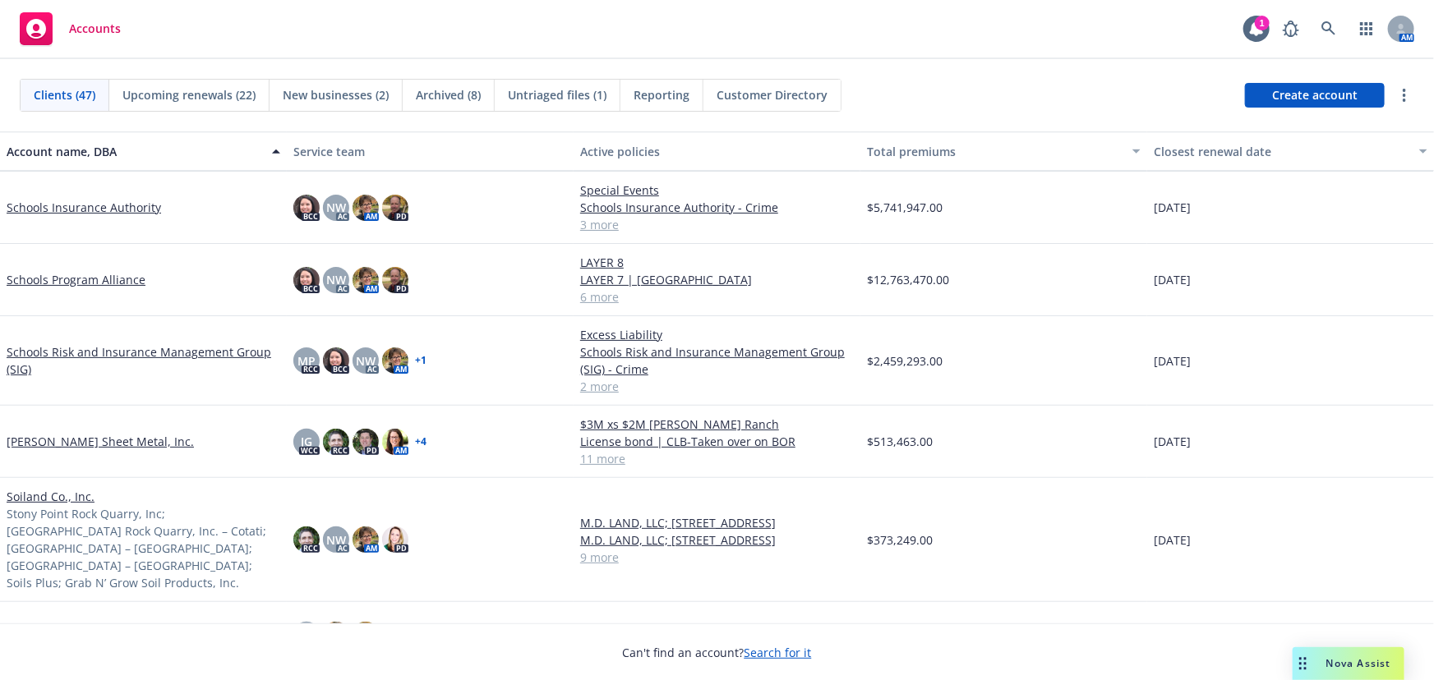
click at [87, 444] on link "Simpson Sheet Metal, Inc." at bounding box center [100, 441] width 187 height 17
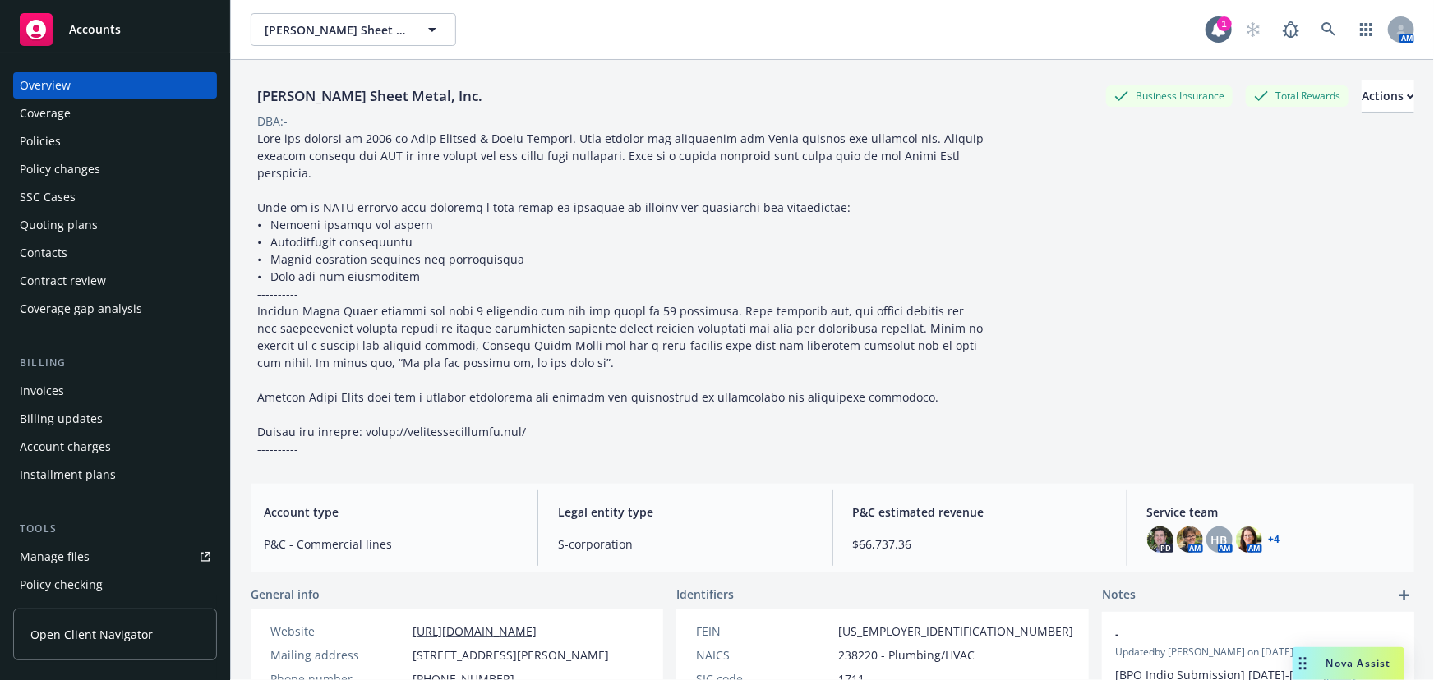
click at [49, 225] on div "Quoting plans" at bounding box center [59, 225] width 78 height 26
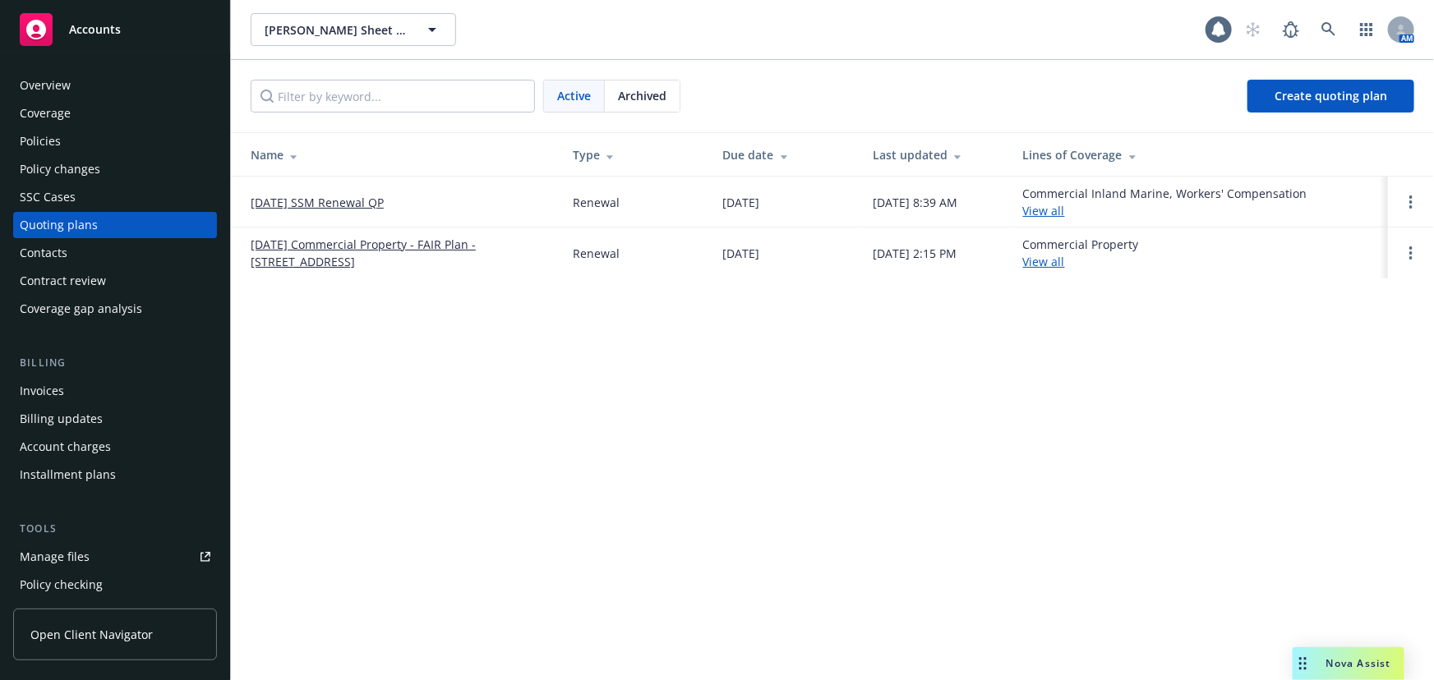
click at [381, 197] on link "[DATE] SSM Renewal QP" at bounding box center [317, 202] width 133 height 17
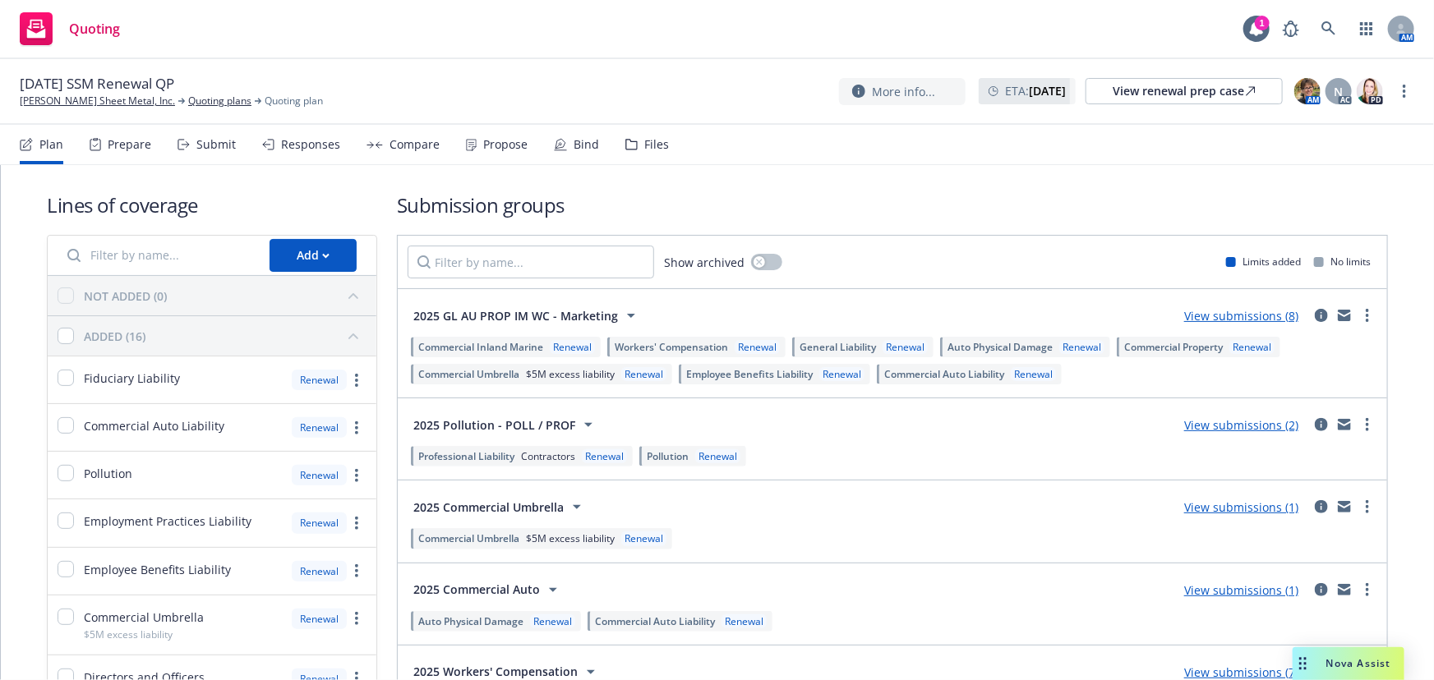
click at [574, 146] on div "Bind" at bounding box center [585, 144] width 25 height 13
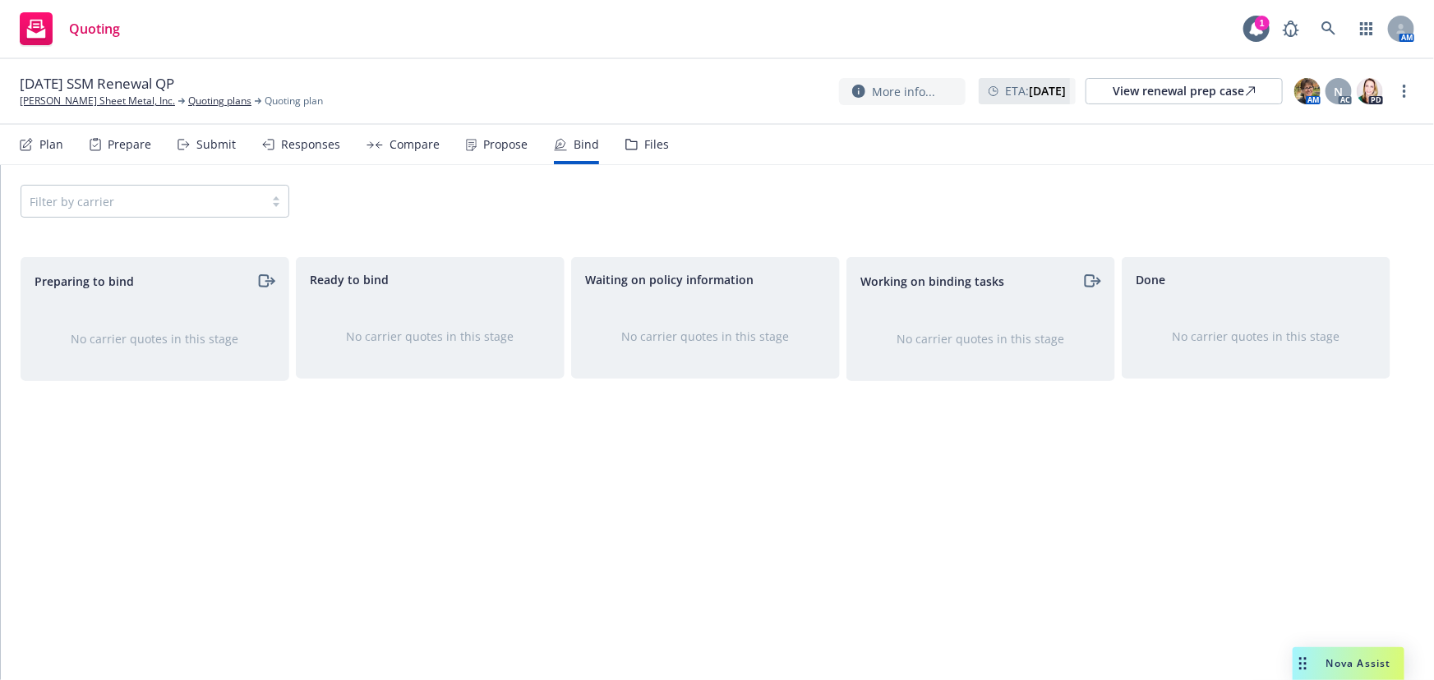
click at [495, 140] on div "Propose" at bounding box center [505, 144] width 44 height 13
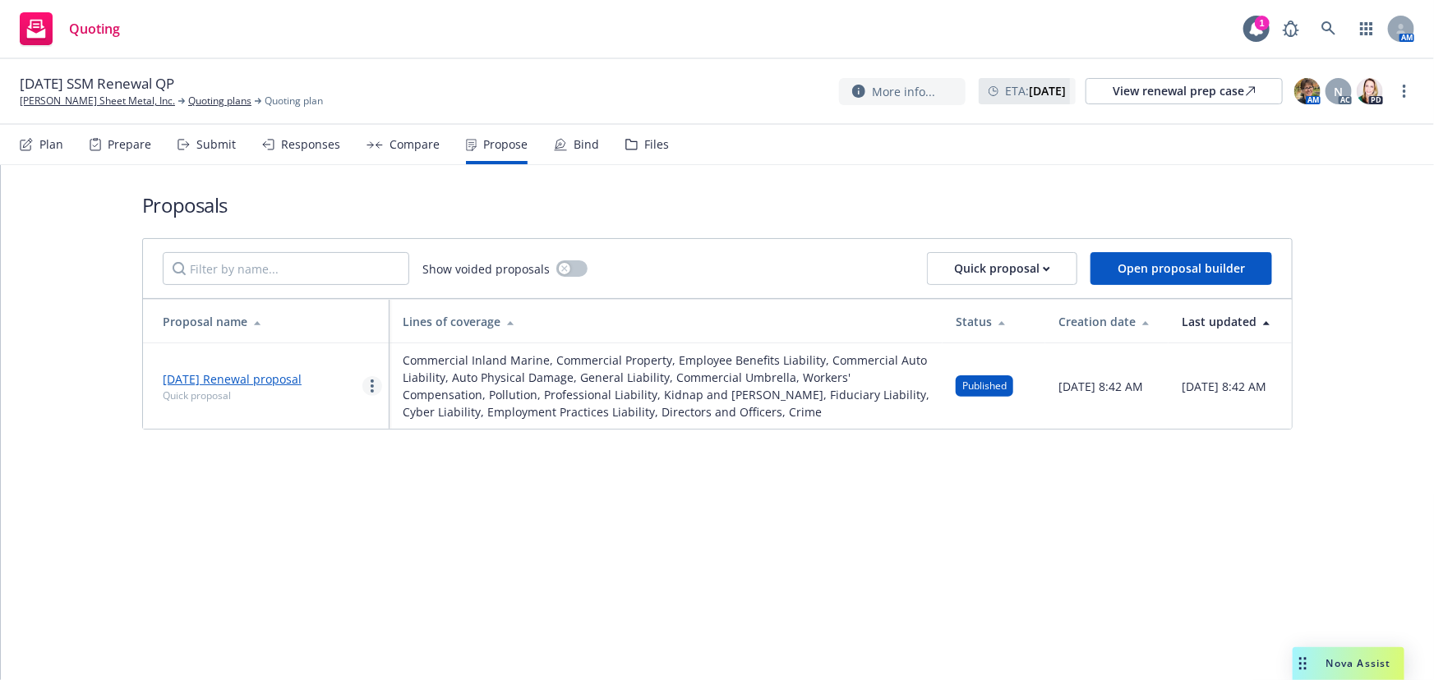
click at [372, 393] on icon "more" at bounding box center [371, 386] width 3 height 13
click at [410, 498] on span "Log client response" at bounding box center [436, 500] width 146 height 16
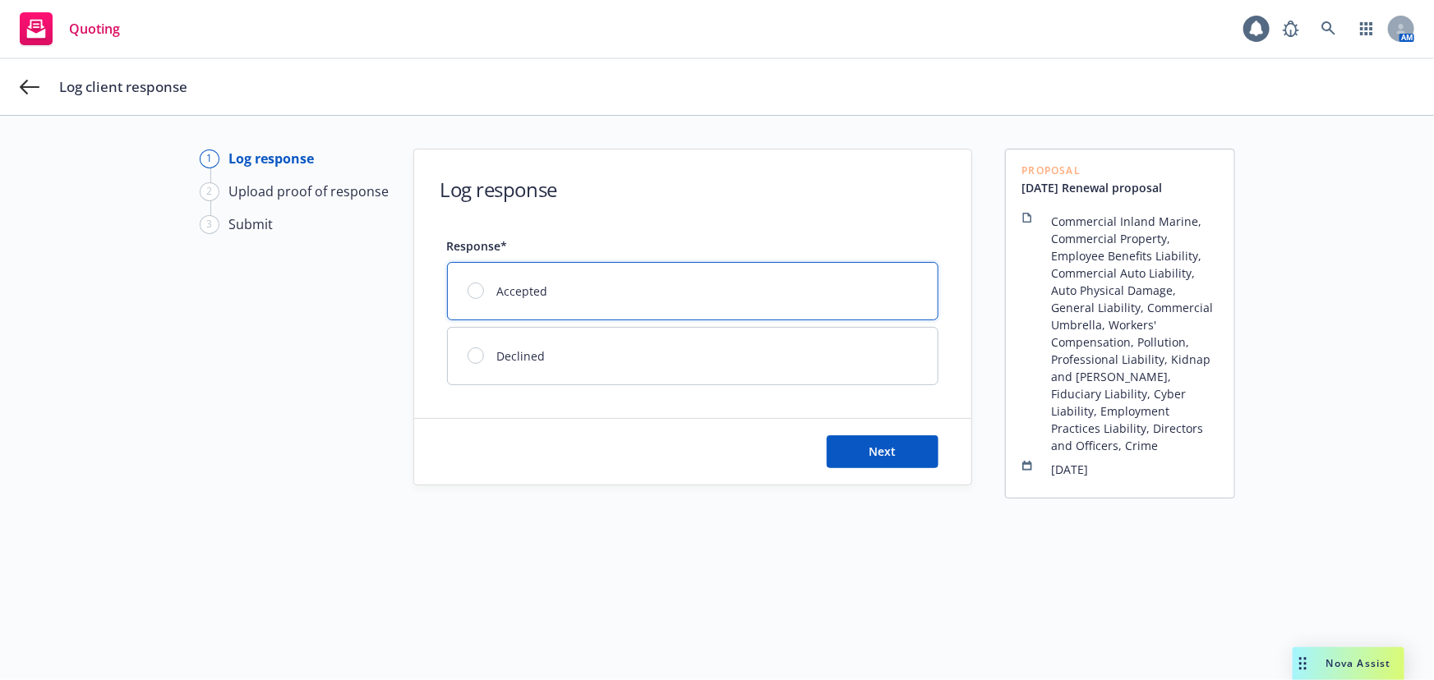
click at [483, 291] on div at bounding box center [482, 291] width 30 height 16
click at [878, 448] on span "Next" at bounding box center [881, 452] width 27 height 16
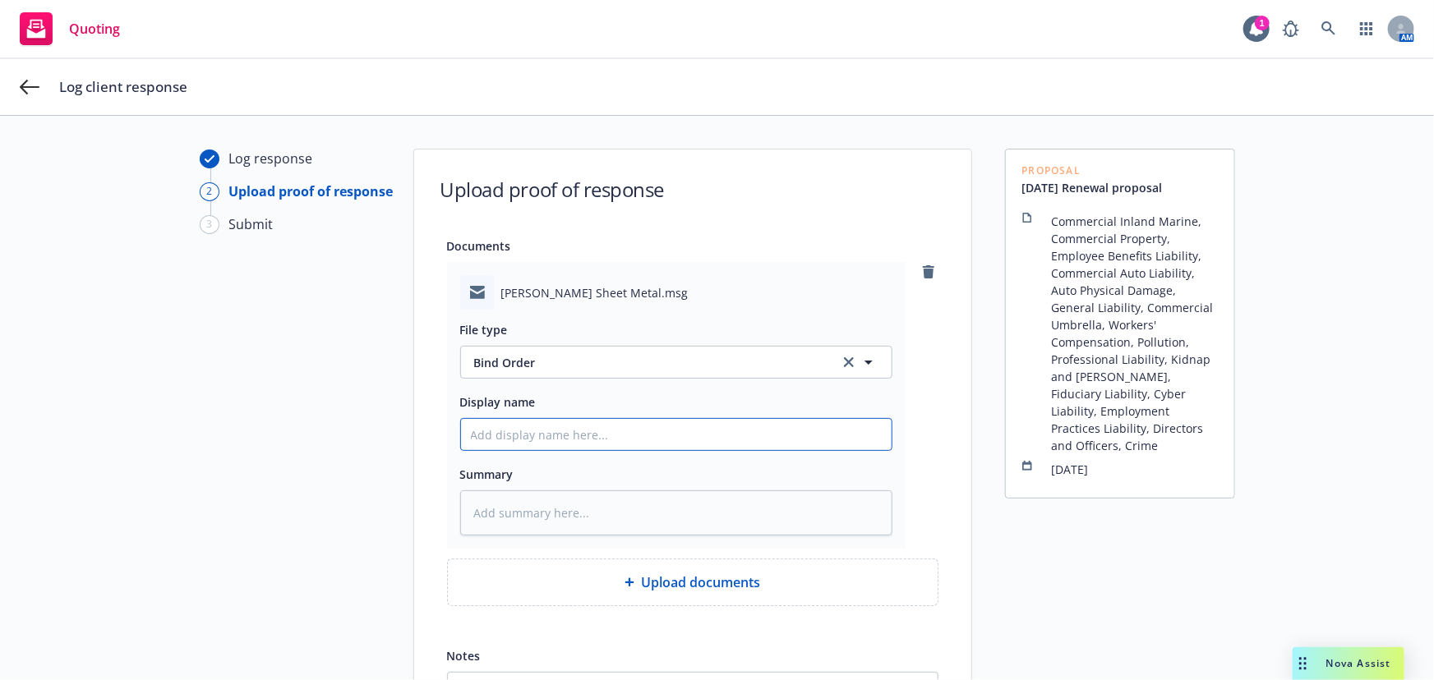
click at [476, 437] on input "Display name" at bounding box center [676, 434] width 430 height 31
type textarea "x"
type input "C"
type textarea "x"
type input "Cl"
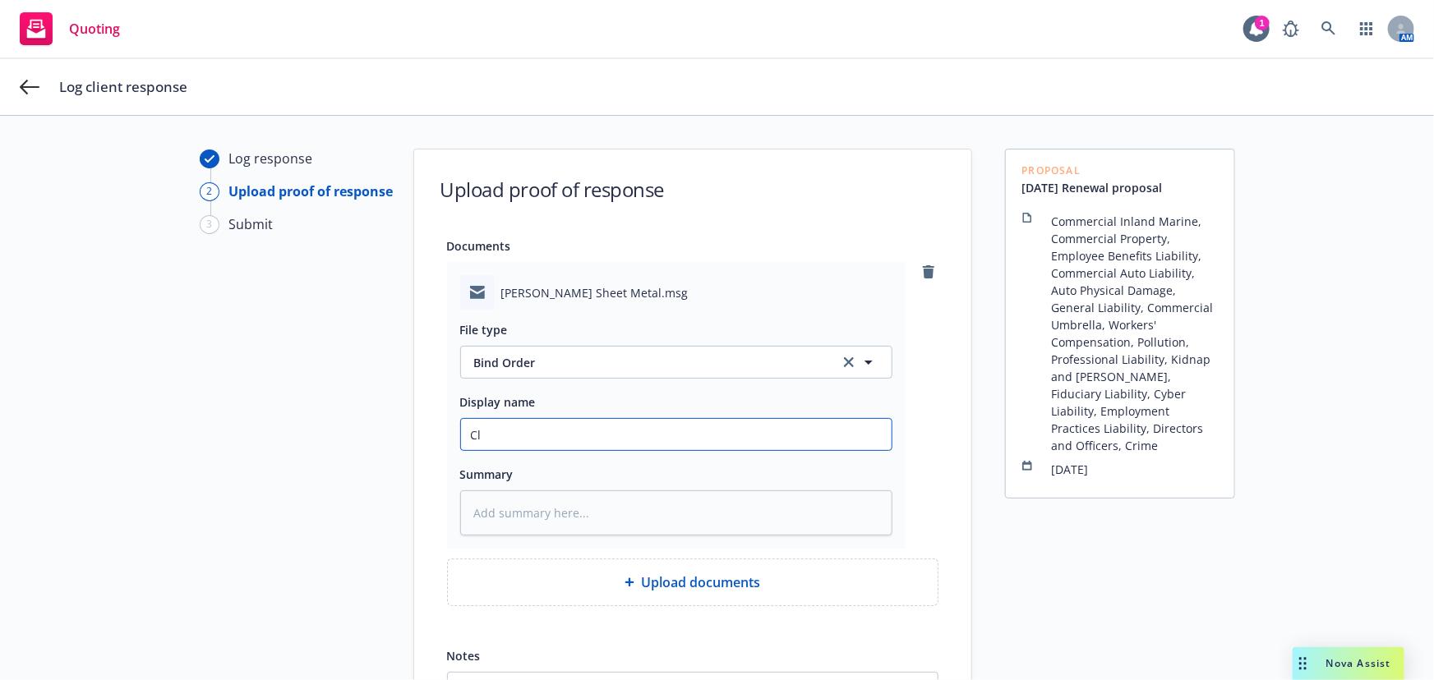
type textarea "x"
type input "Cli"
type textarea "x"
type input "Clie"
type textarea "x"
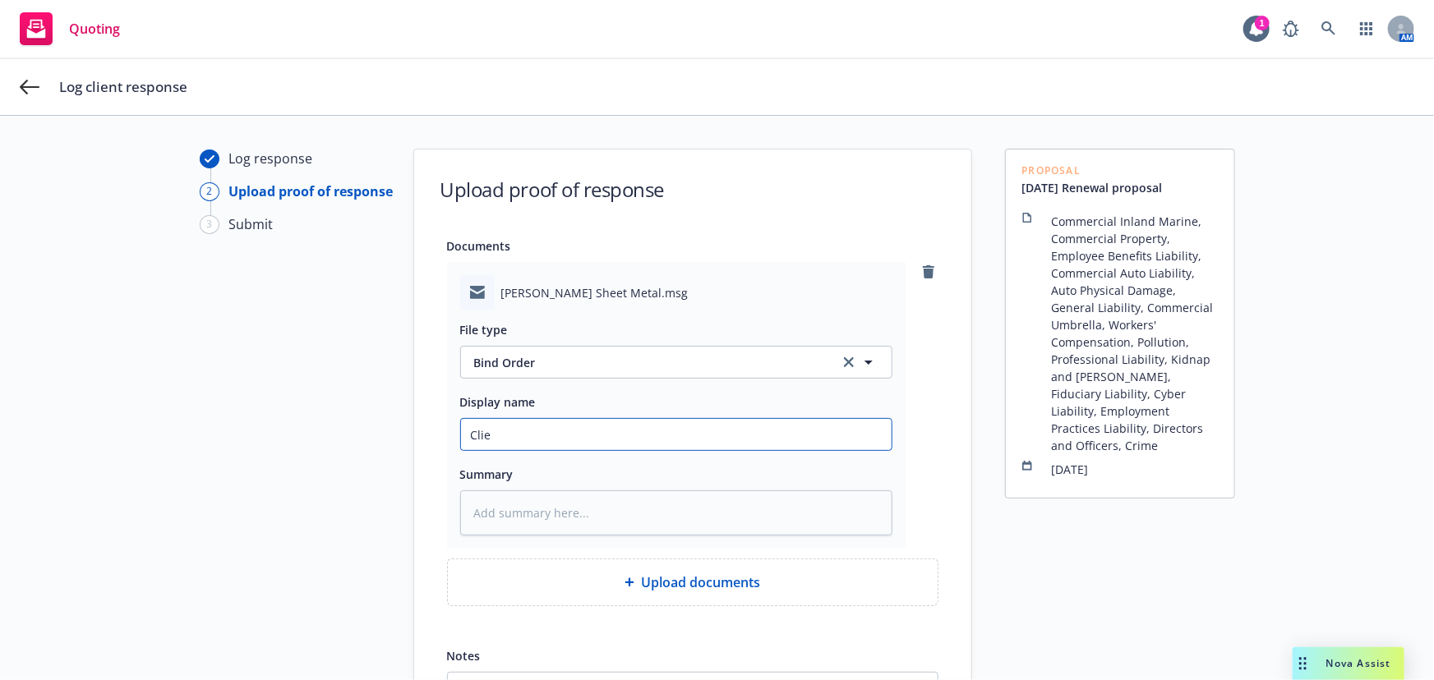
type input "Clien"
type textarea "x"
type input "Client"
type textarea "x"
type input "Client u"
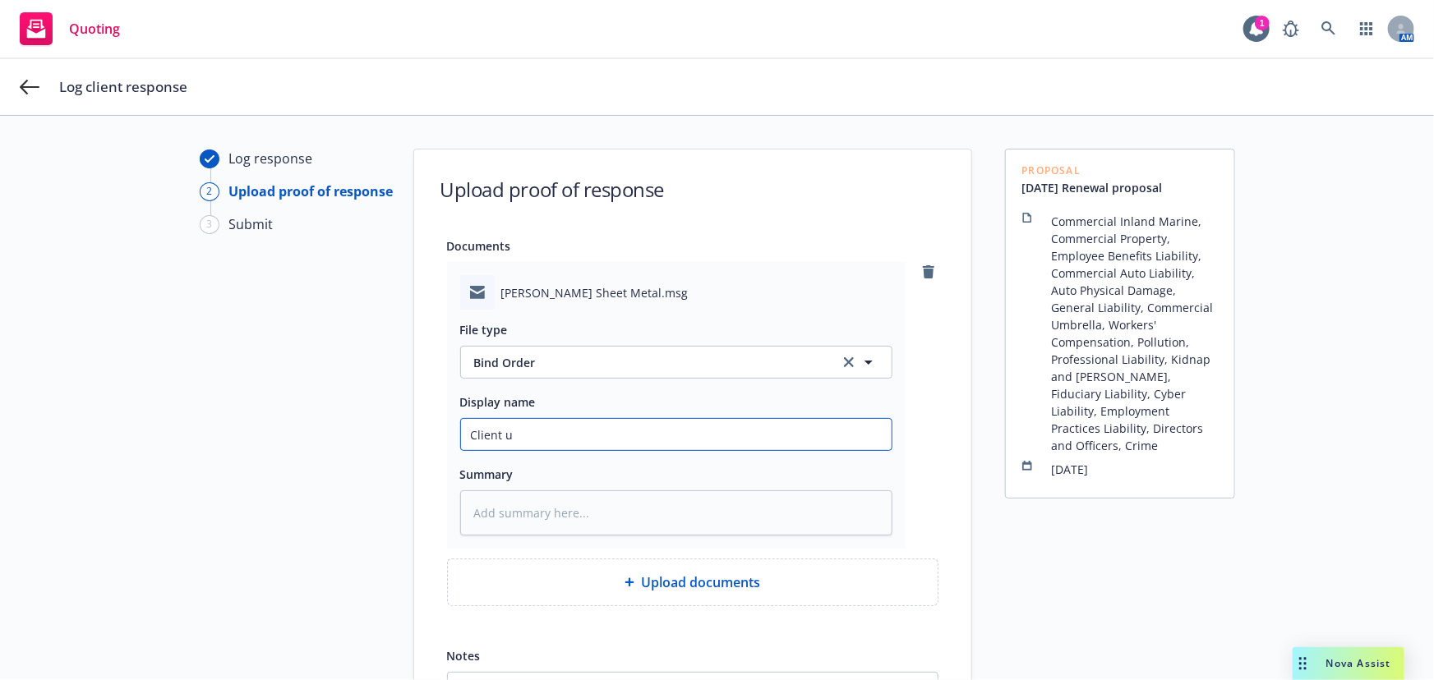
type textarea "x"
type input "Client up"
type textarea "x"
type input "Client upl"
type textarea "x"
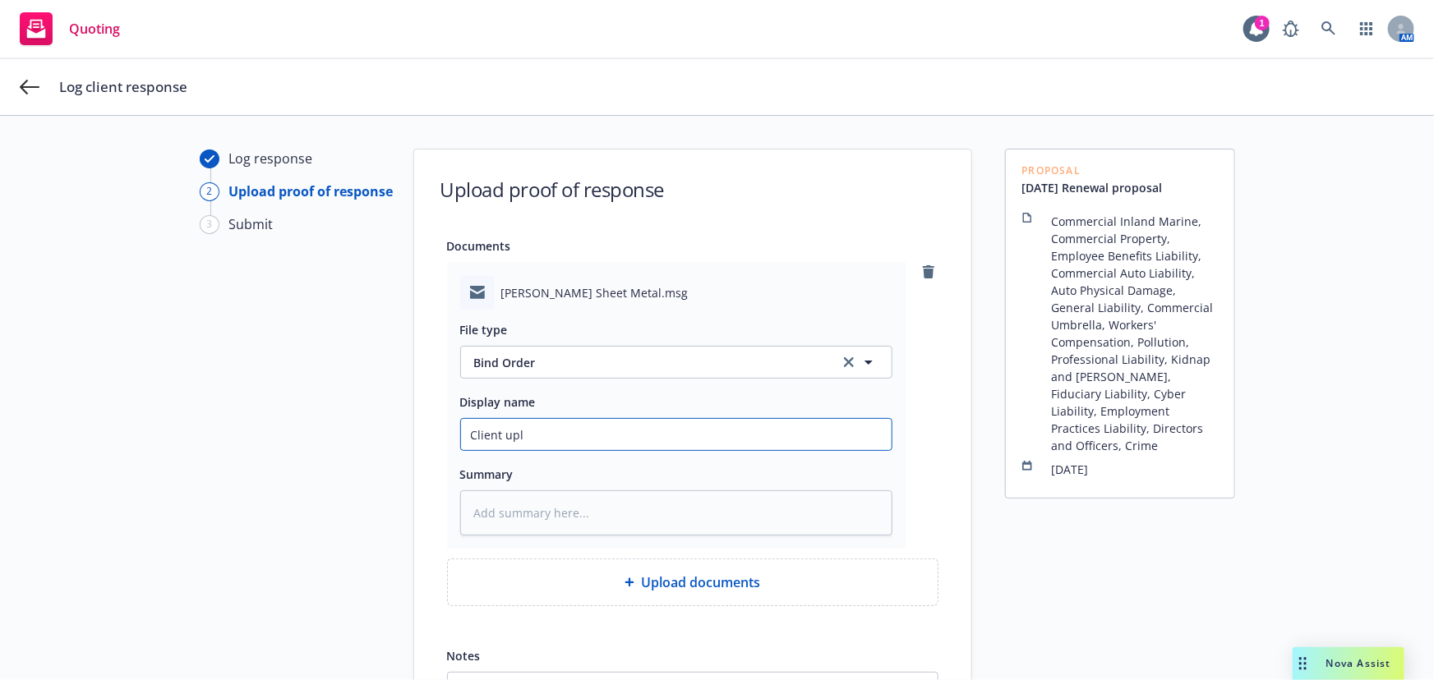
type input "Client uplo"
type textarea "x"
type input "Client uploa"
type textarea "x"
type input "Client upload"
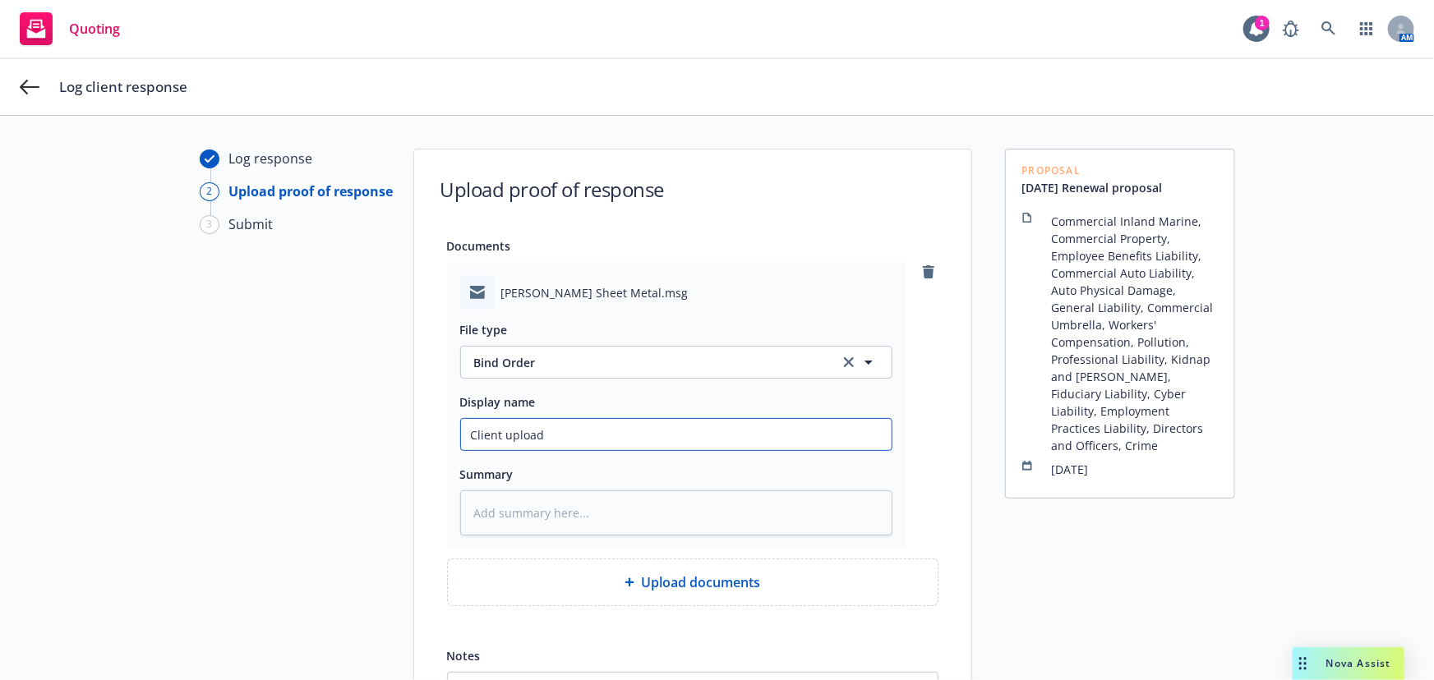
type textarea "x"
type input "Client upload b"
type textarea "x"
type input "Client upload bi"
type textarea "x"
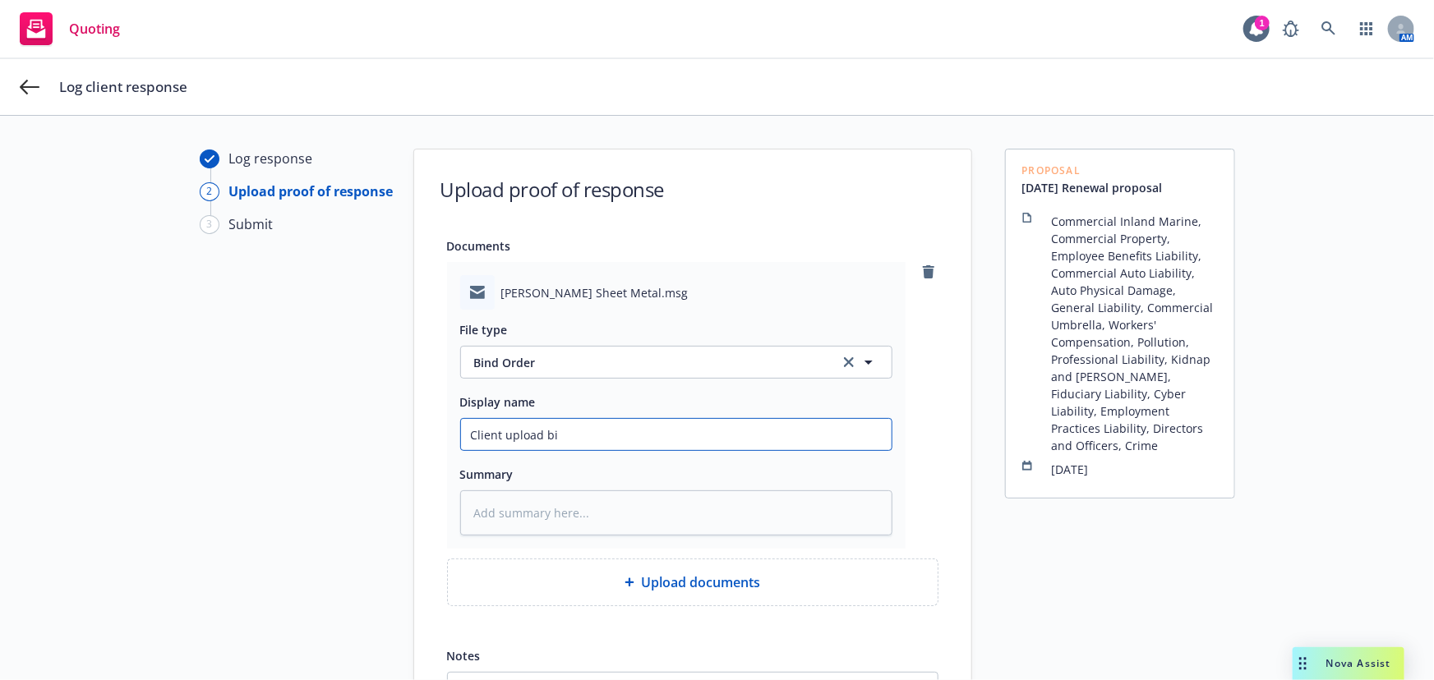
type input "Client upload bin"
type textarea "x"
type input "Client upload bind"
type textarea "x"
type input "Client upload bind"
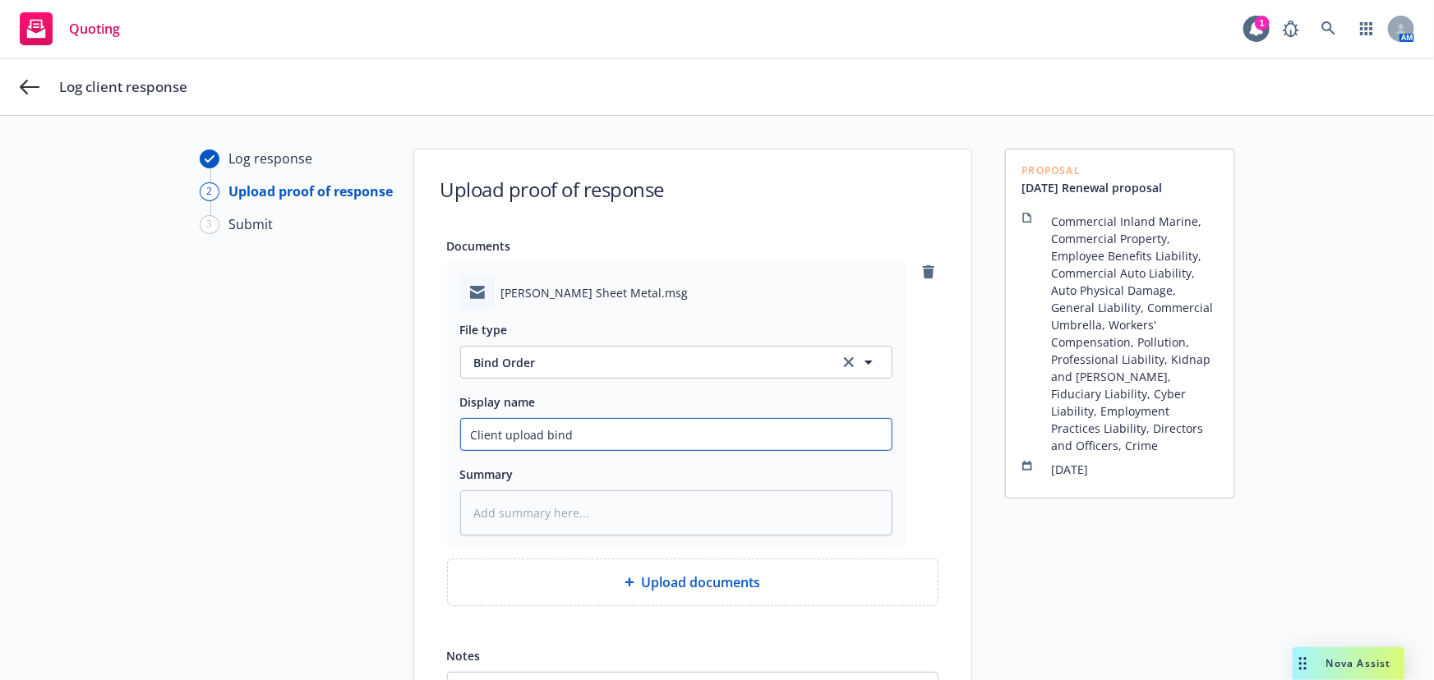
type textarea "x"
type input "Client upload bind o"
type textarea "x"
type input "Client upload bind"
type textarea "x"
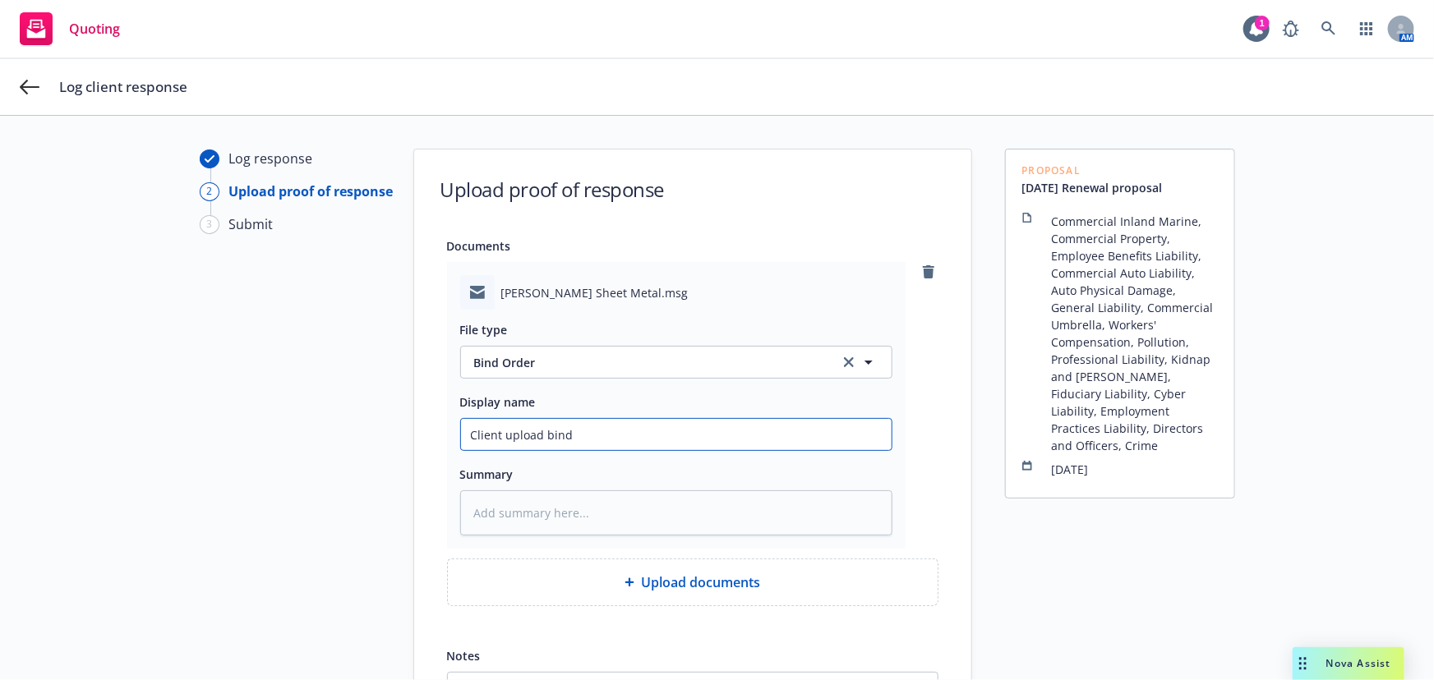
type input "Client upload bind d"
type textarea "x"
type input "Client upload bind do"
type textarea "x"
type input "Client upload bind doc"
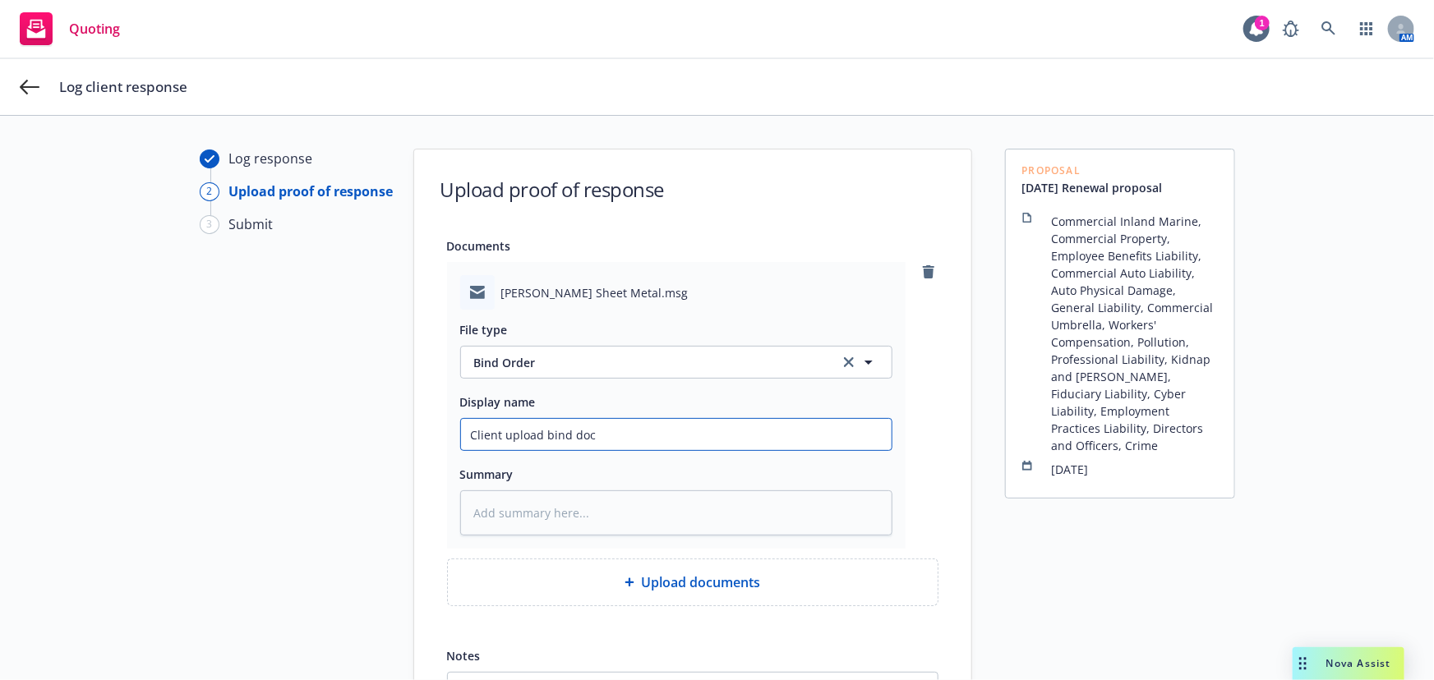
type textarea "x"
type input "Client upload bind docs"
type textarea "x"
type input "Client upload bind docs"
type textarea "x"
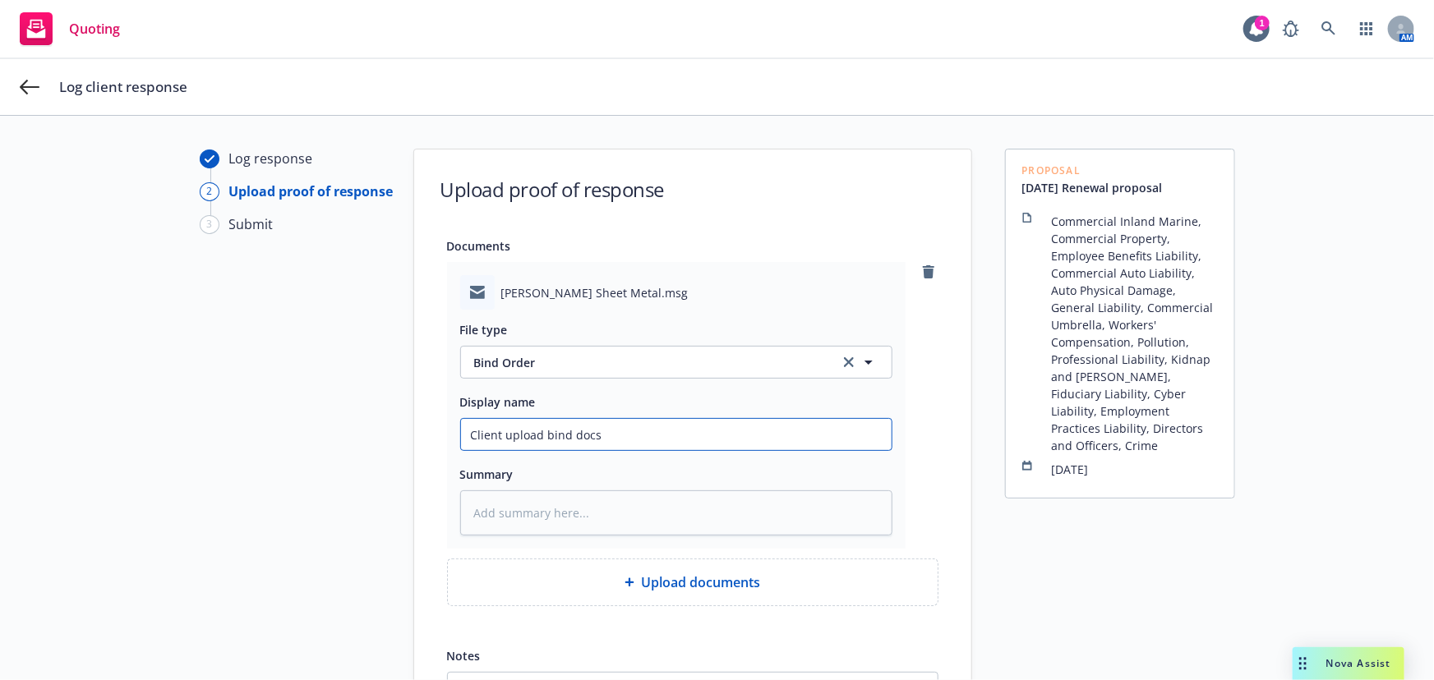
type input "Client upload bind docs i"
type textarea "x"
type input "Client upload bind docs in"
type textarea "x"
type input "Client upload bind docs int"
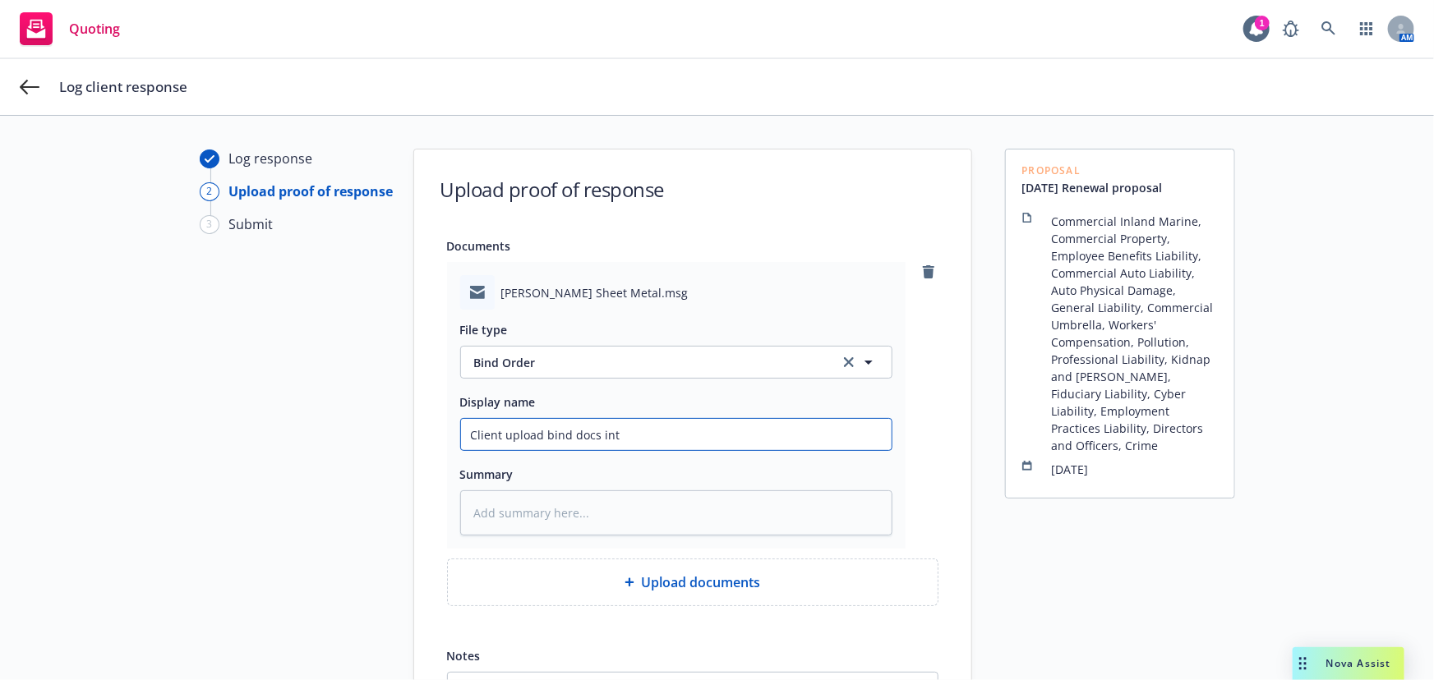
type textarea "x"
type input "Client upload bind docs into"
type textarea "x"
type input "Client upload bind docs into"
type textarea "x"
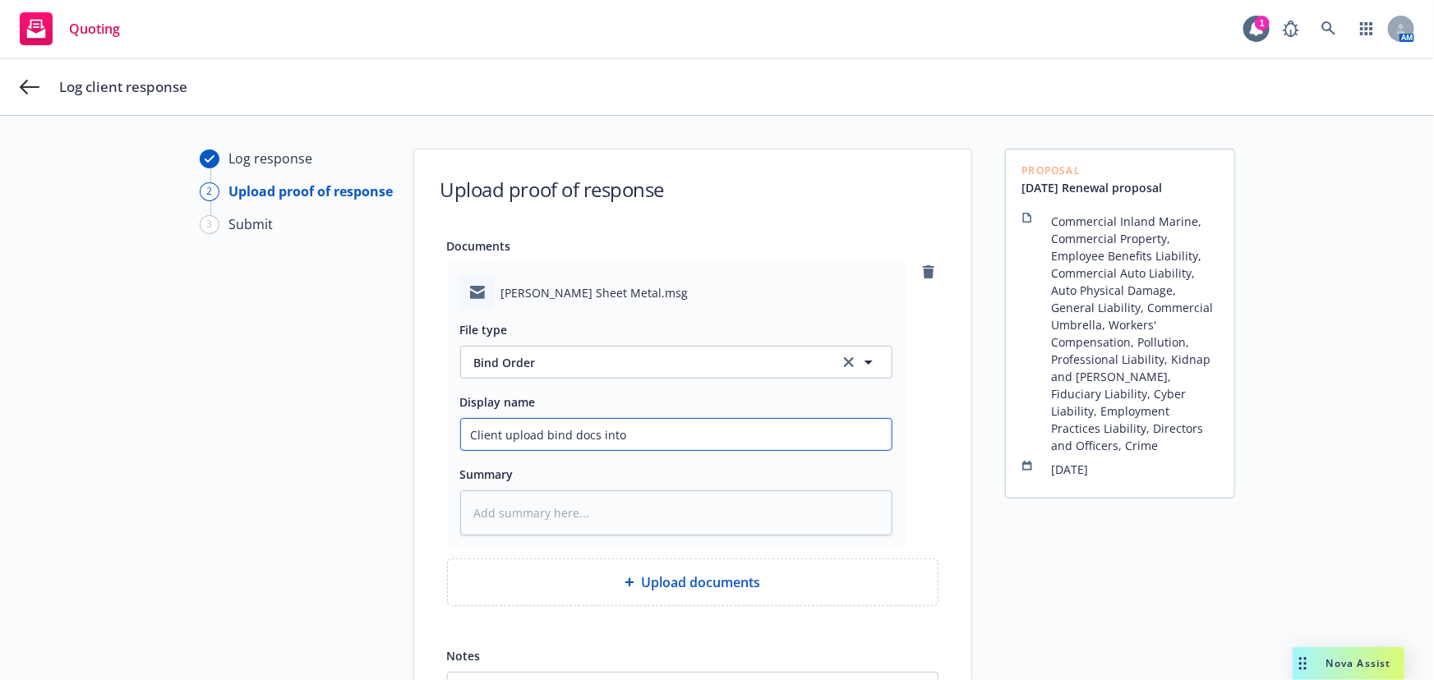
type input "Client upload bind docs into I"
type textarea "x"
type input "Client upload bind docs into In"
type textarea "x"
type input "Client upload bind docs into Ind"
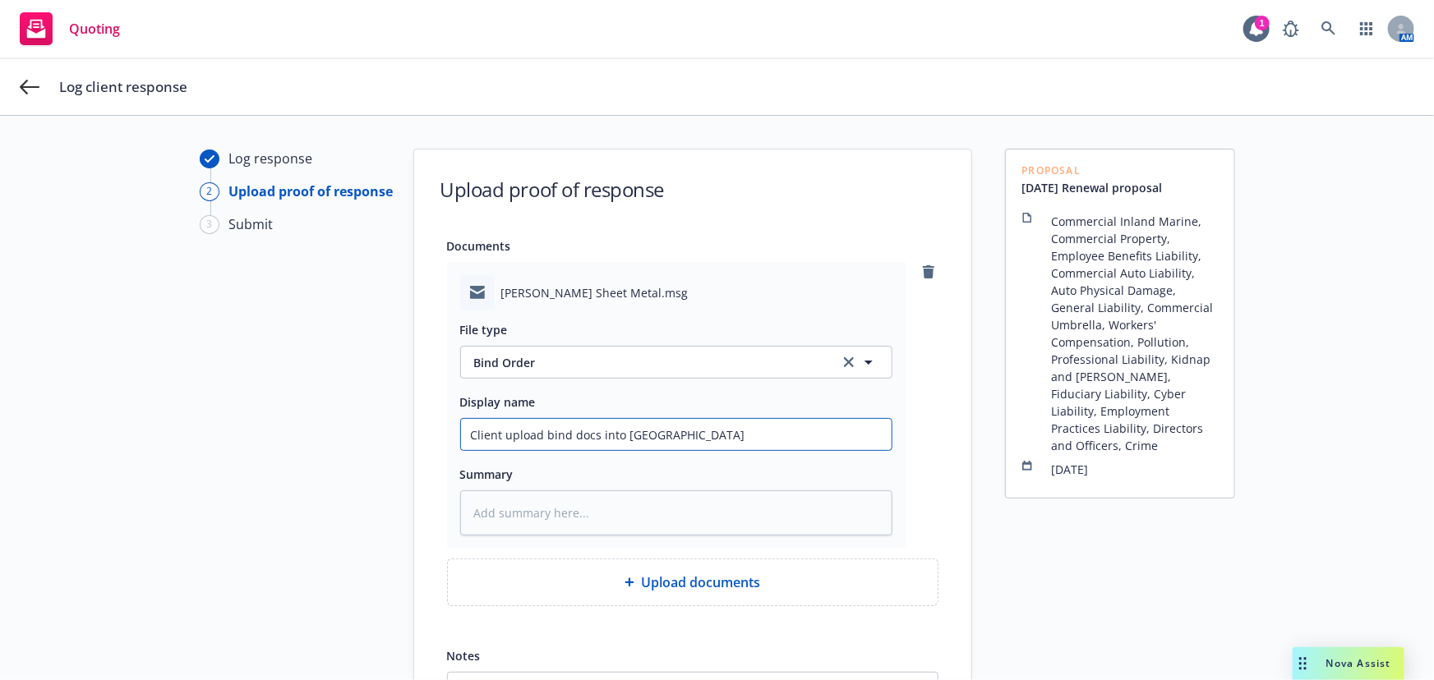
type textarea "x"
type input "Client upload bind docs into Indi"
type textarea "x"
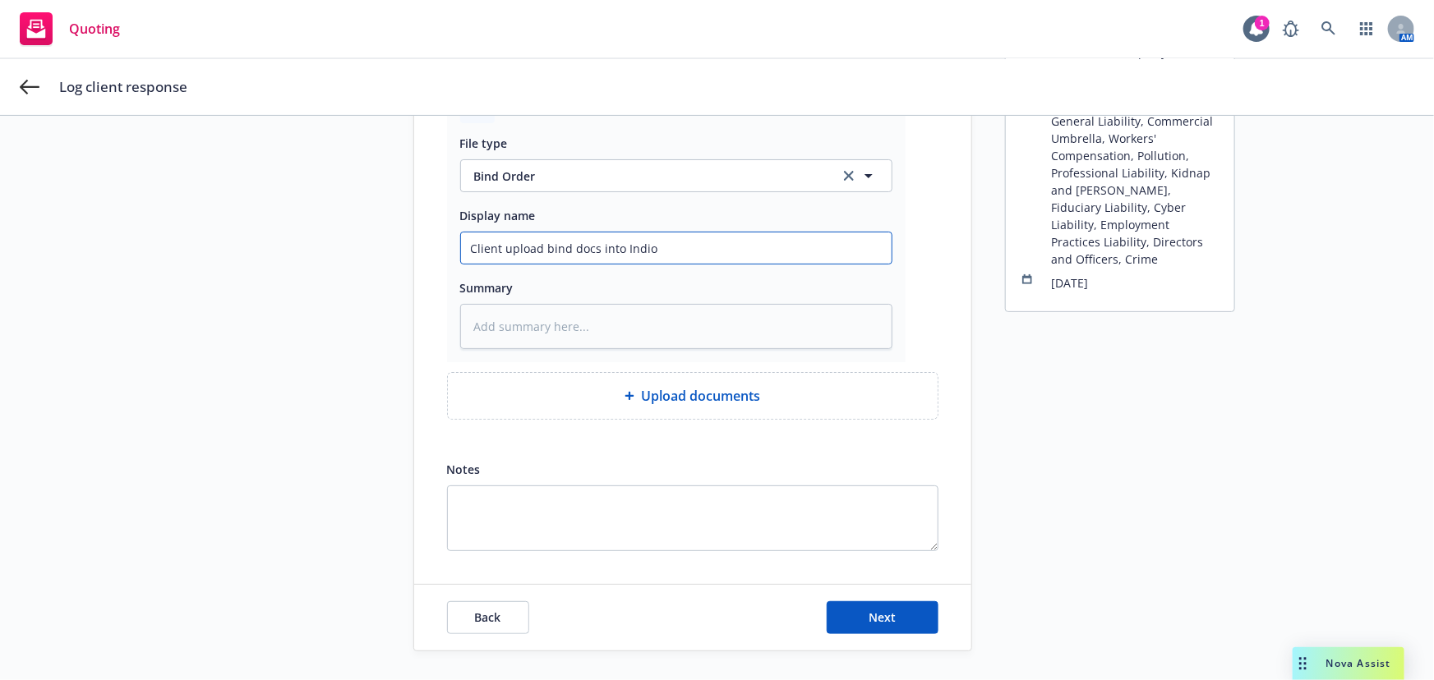
scroll to position [189, 0]
type input "Client upload bind docs into Indio"
click at [874, 622] on button "Next" at bounding box center [882, 615] width 112 height 33
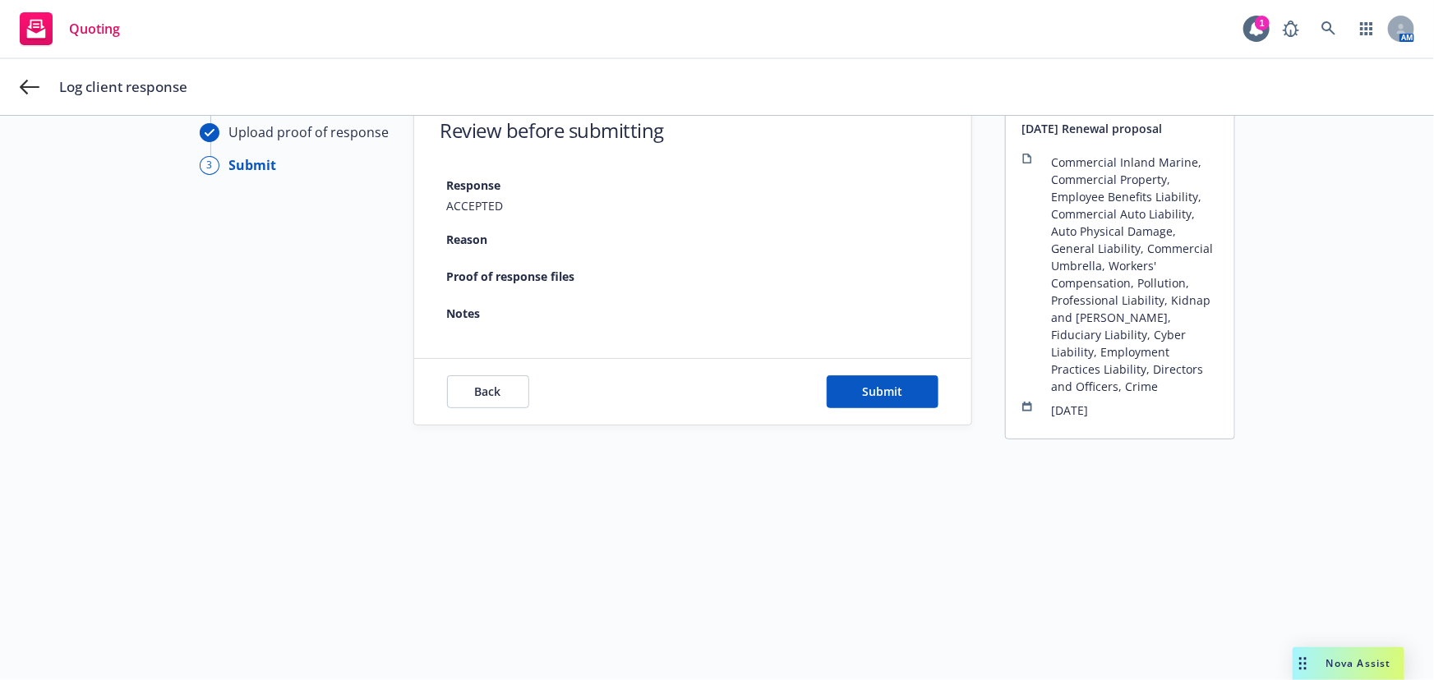
scroll to position [58, 0]
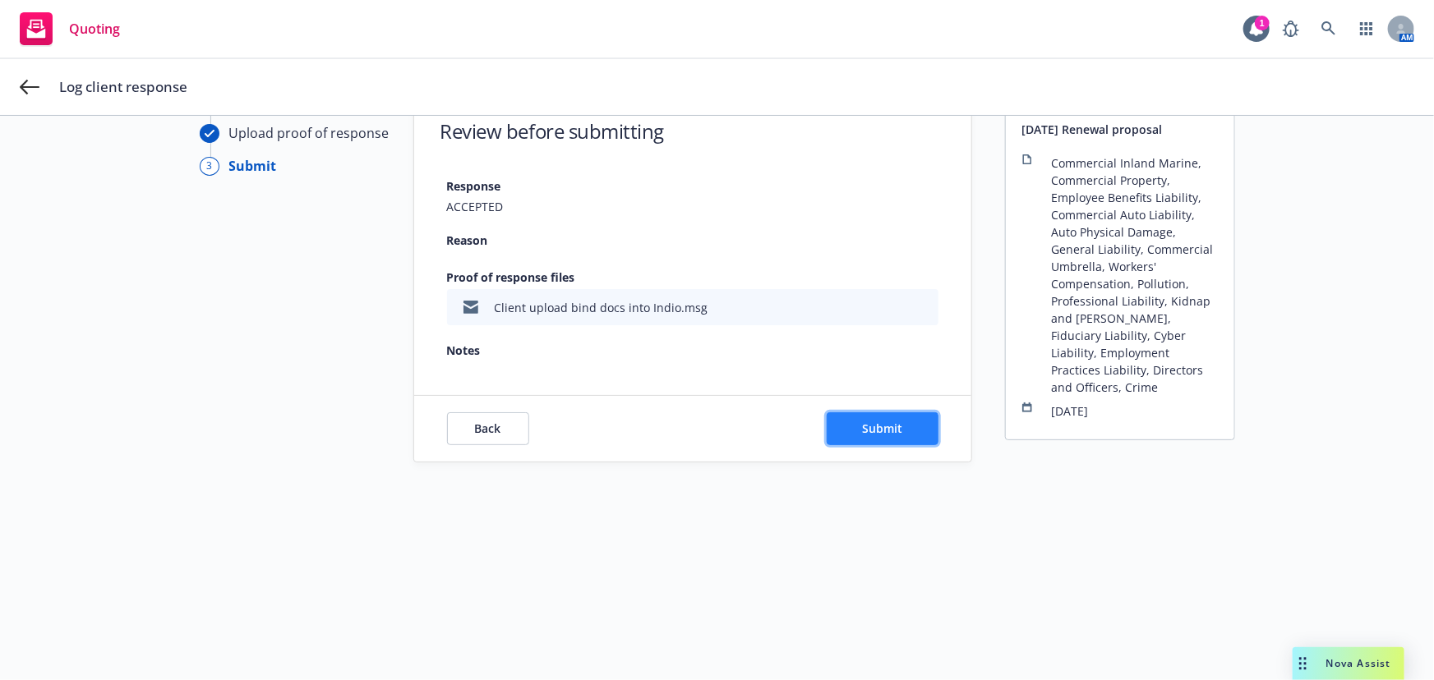
click at [898, 427] on button "Submit" at bounding box center [882, 428] width 112 height 33
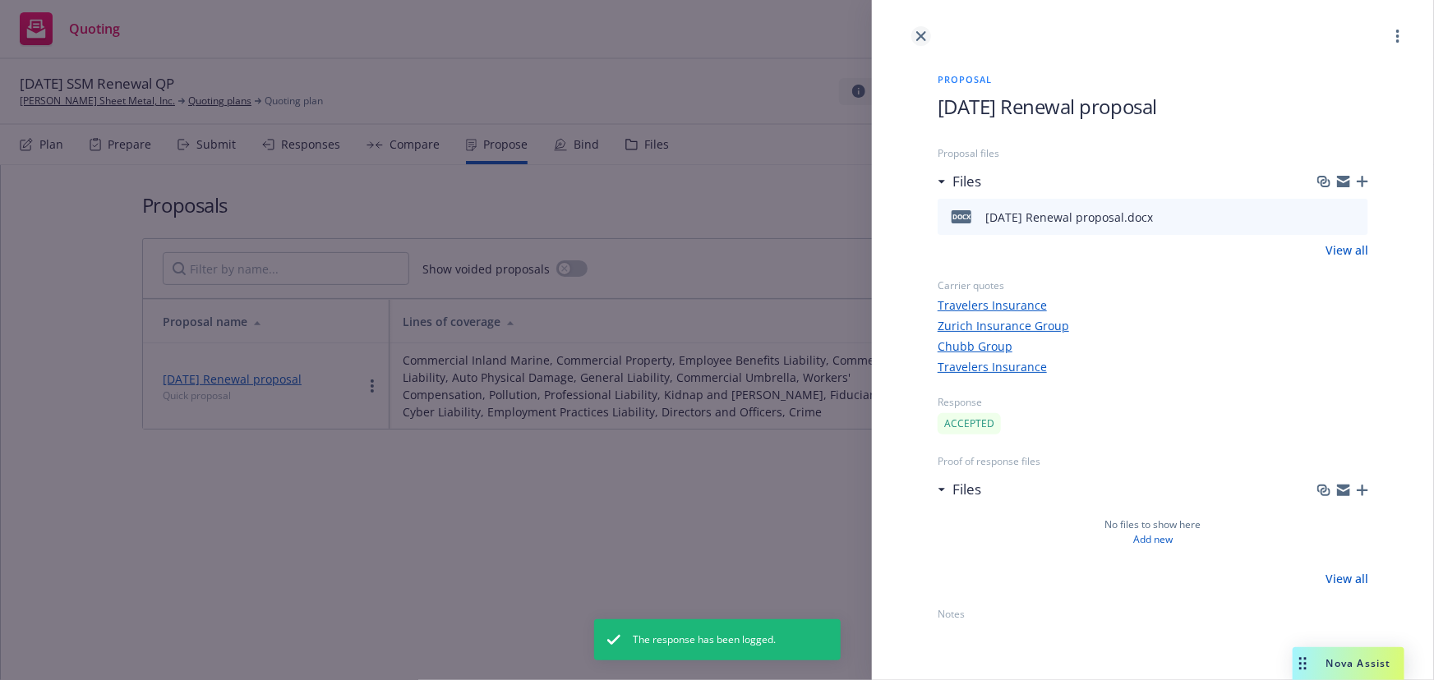
click at [923, 36] on icon "close" at bounding box center [921, 36] width 10 height 10
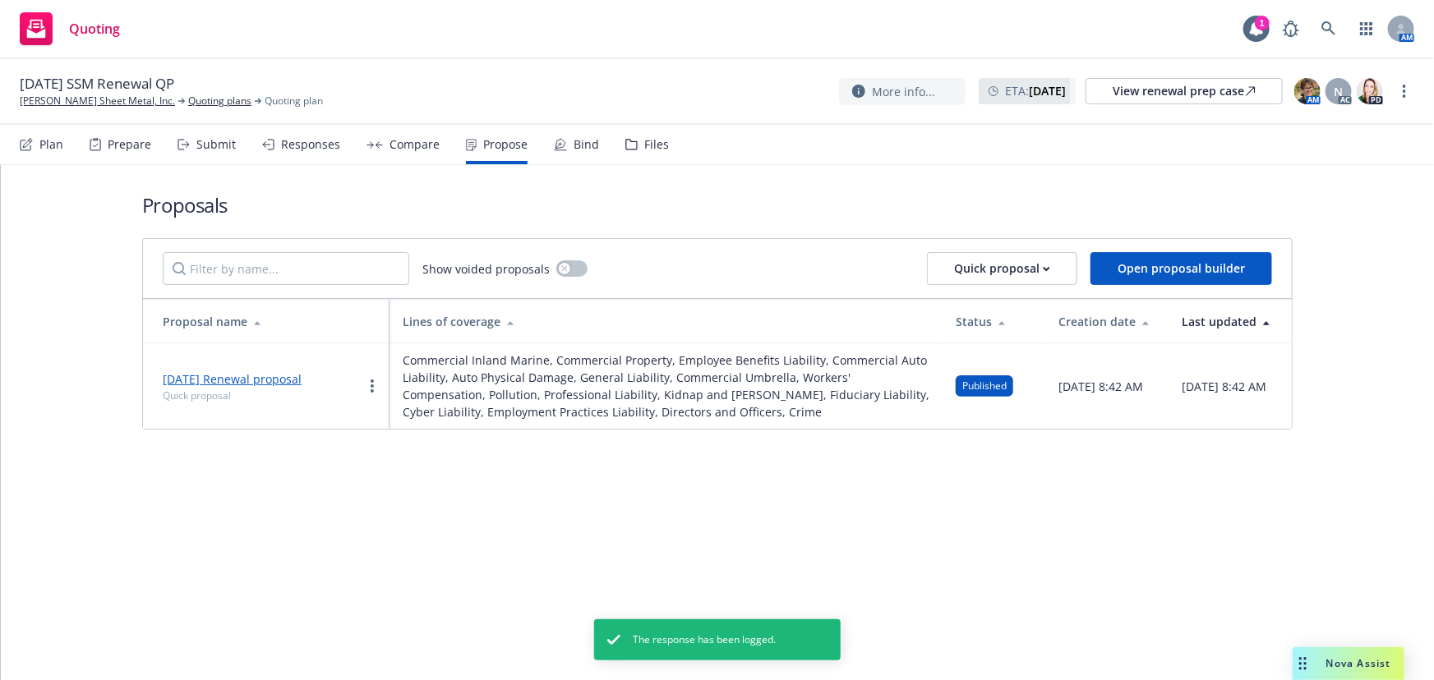
click at [546, 145] on div "Plan Prepare Submit Responses Compare Propose Bind Files" at bounding box center [344, 144] width 649 height 39
click at [573, 148] on div "Bind" at bounding box center [585, 144] width 25 height 13
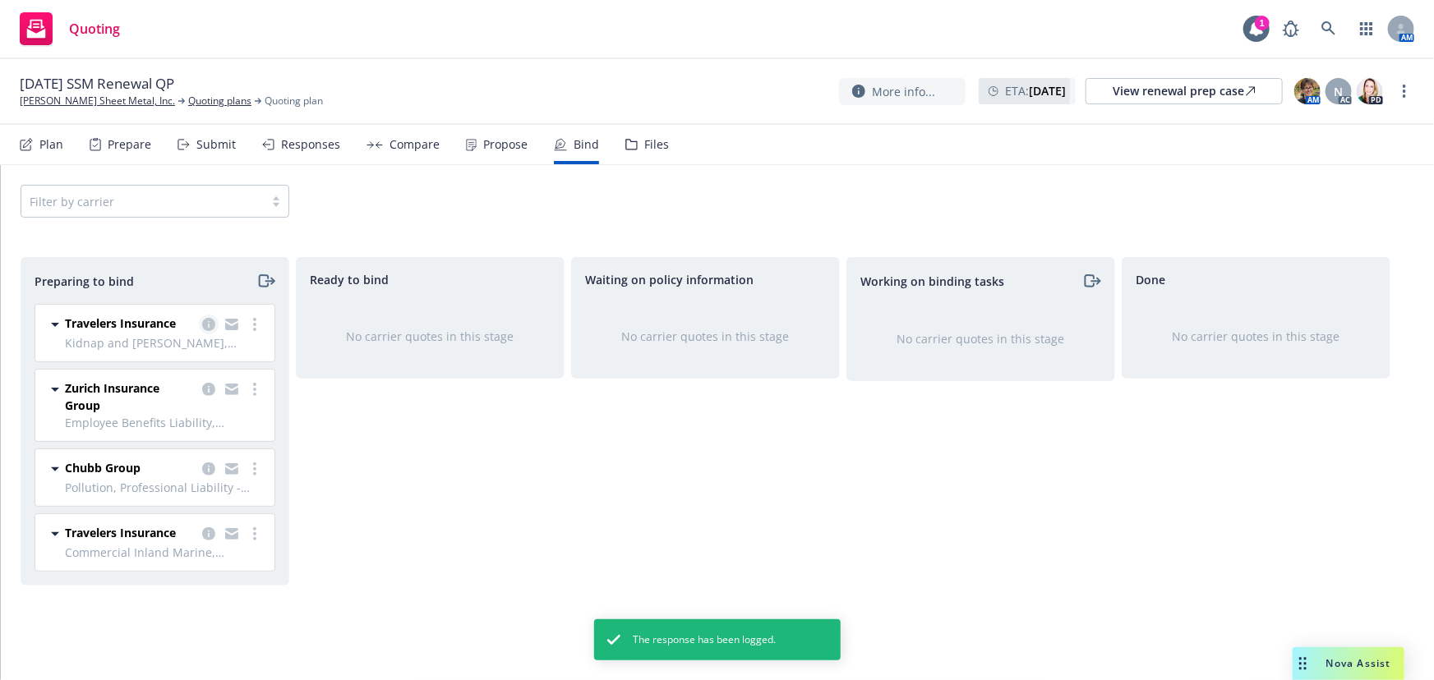
click at [214, 324] on icon "copy logging email" at bounding box center [208, 324] width 13 height 13
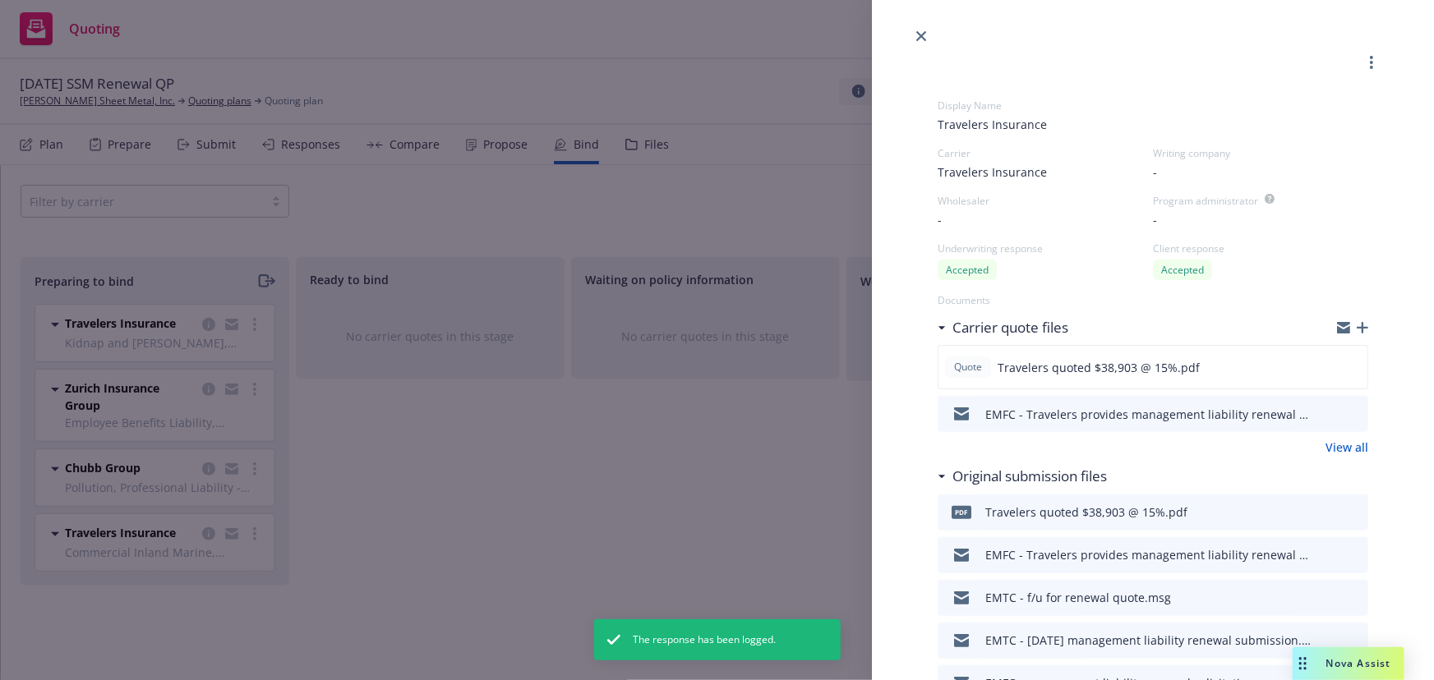
click at [1320, 413] on icon "download file" at bounding box center [1325, 411] width 11 height 10
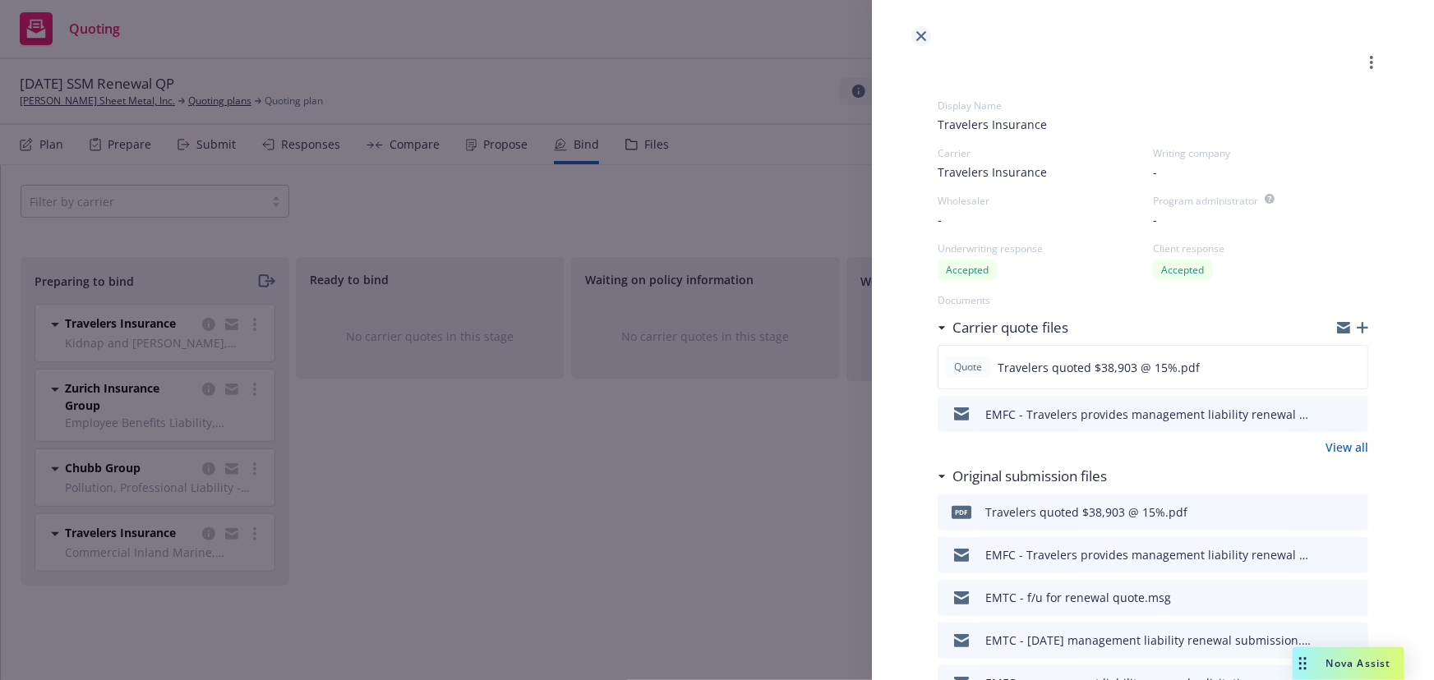
click at [919, 35] on icon "close" at bounding box center [921, 36] width 10 height 10
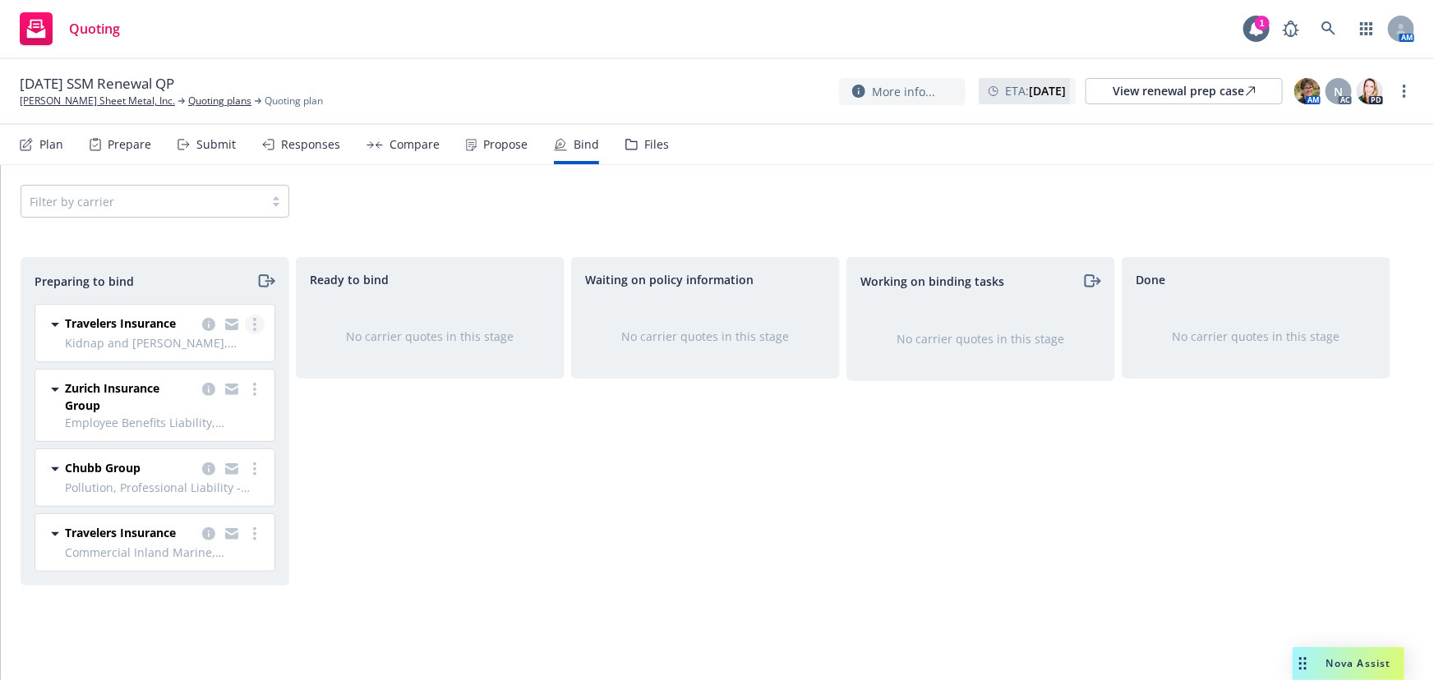
click at [255, 327] on icon "more" at bounding box center [254, 324] width 3 height 13
click at [189, 394] on span "Log bind order" at bounding box center [163, 391] width 121 height 16
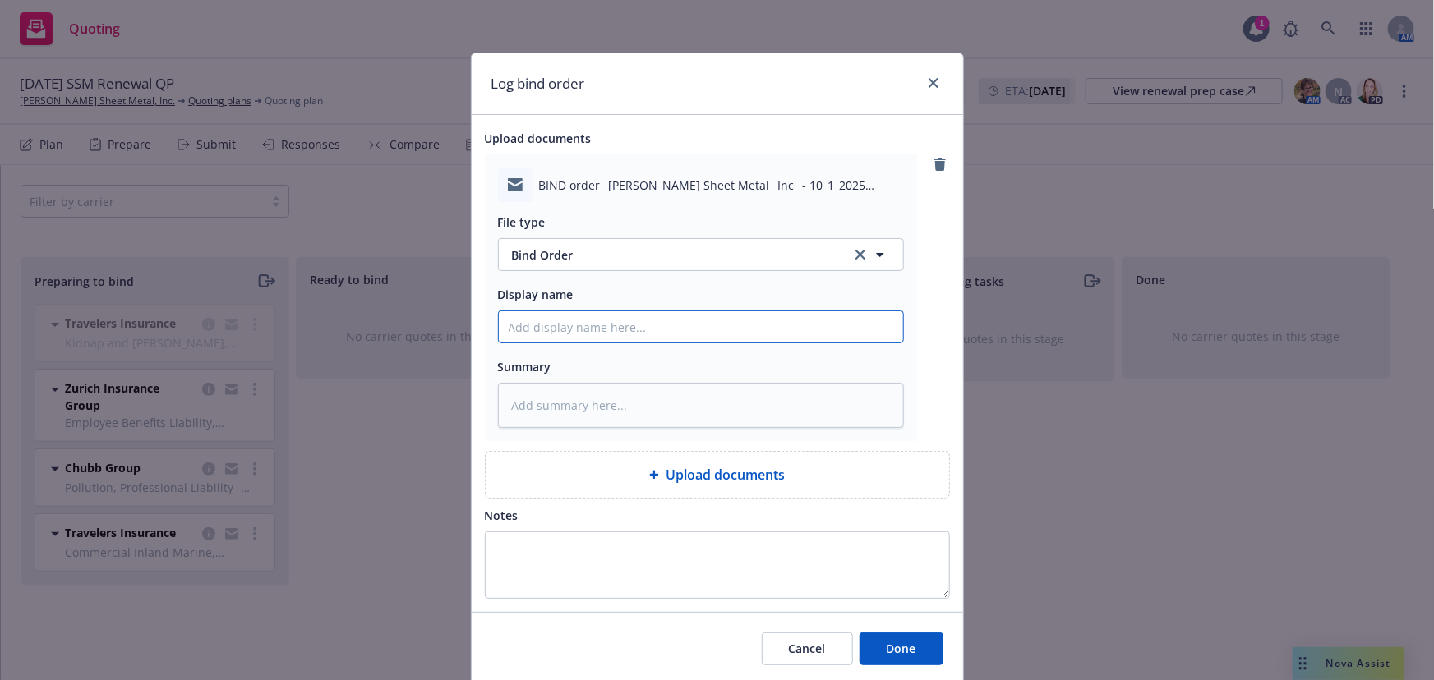
click at [605, 330] on input "Display name" at bounding box center [701, 326] width 404 height 31
type textarea "x"
type input "E"
type textarea "x"
type input "EM"
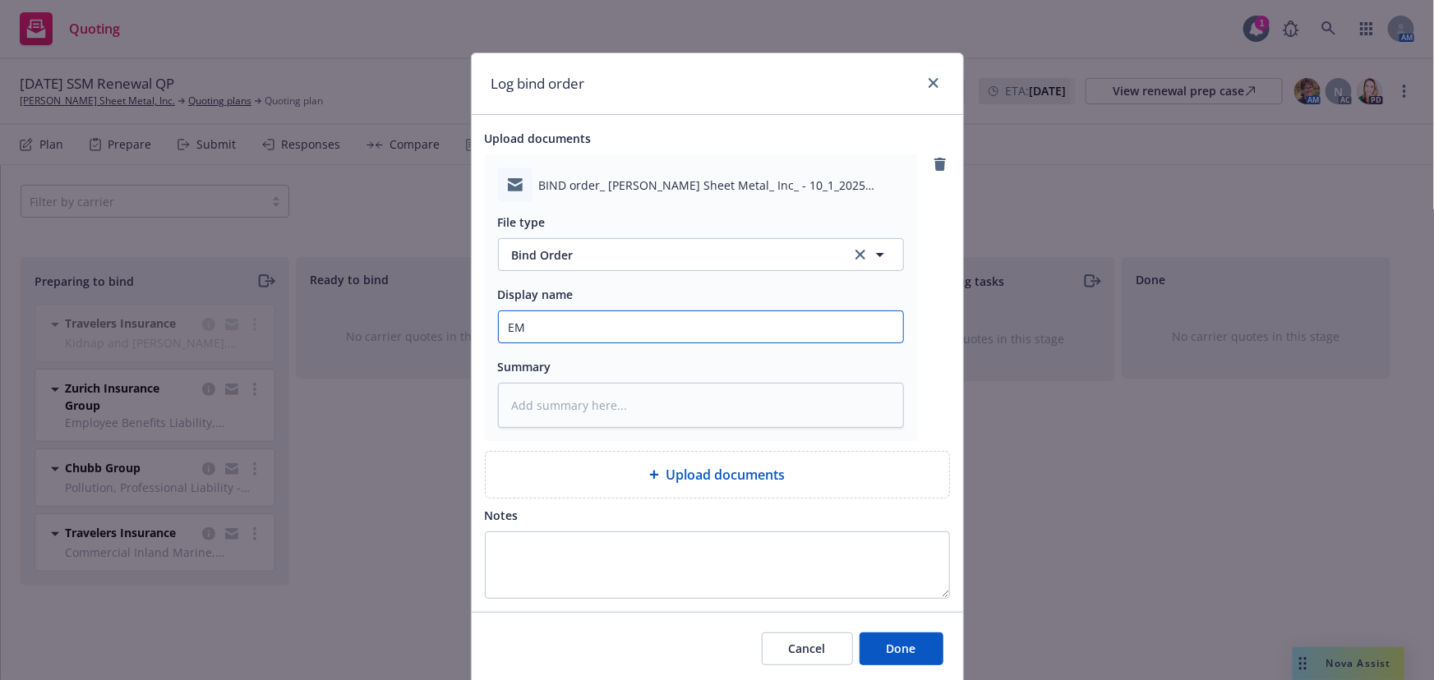
type textarea "x"
type input "EMT"
type textarea "x"
type input "EMTC"
type textarea "x"
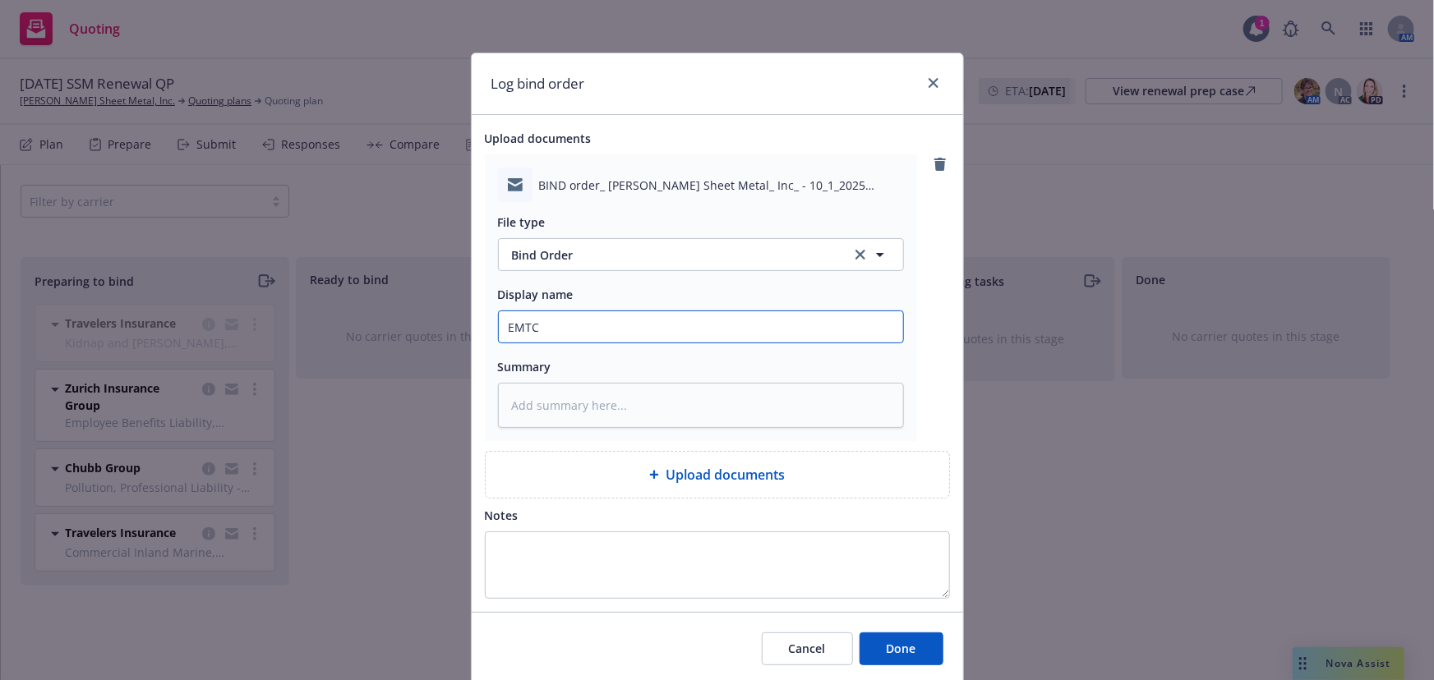
type input "EMTC"
type textarea "x"
type input "EMTC"
type textarea "x"
type input "EMTC"
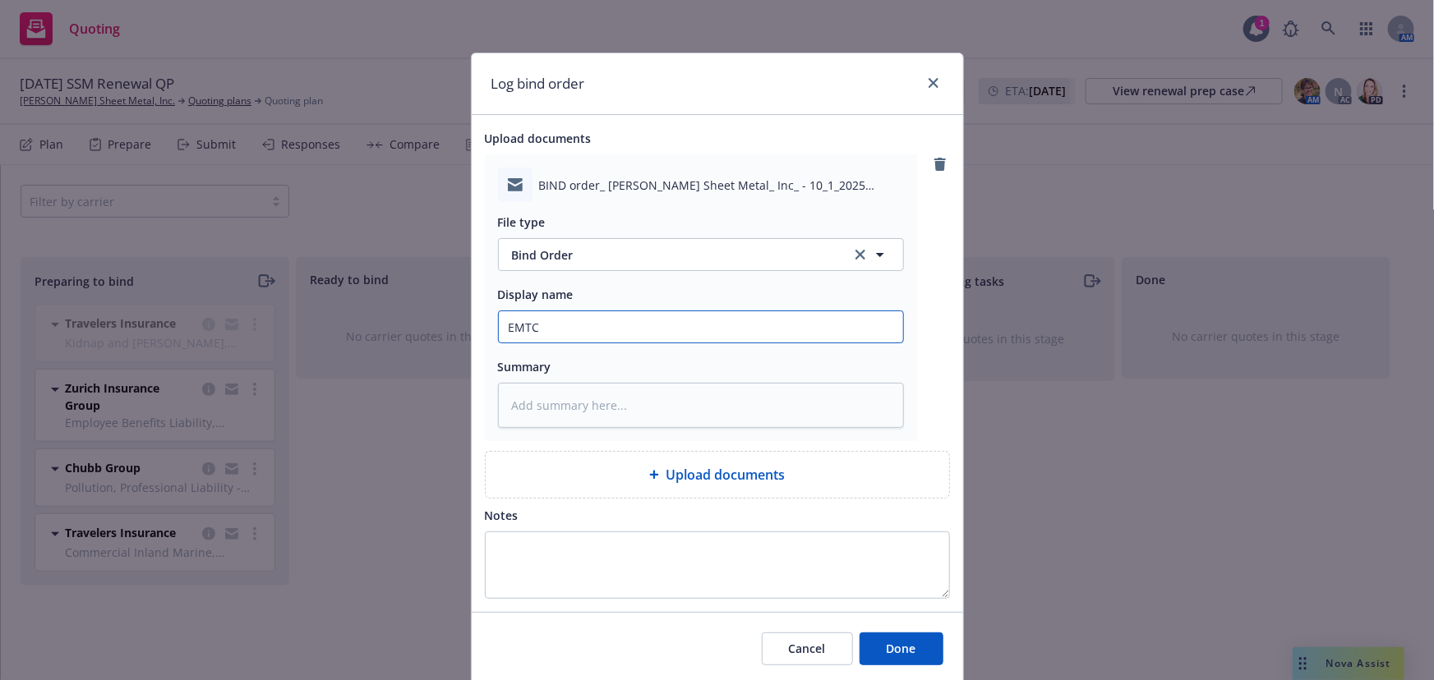
type textarea "x"
type input "EMTC -"
type textarea "x"
type input "EMTC -"
type textarea "x"
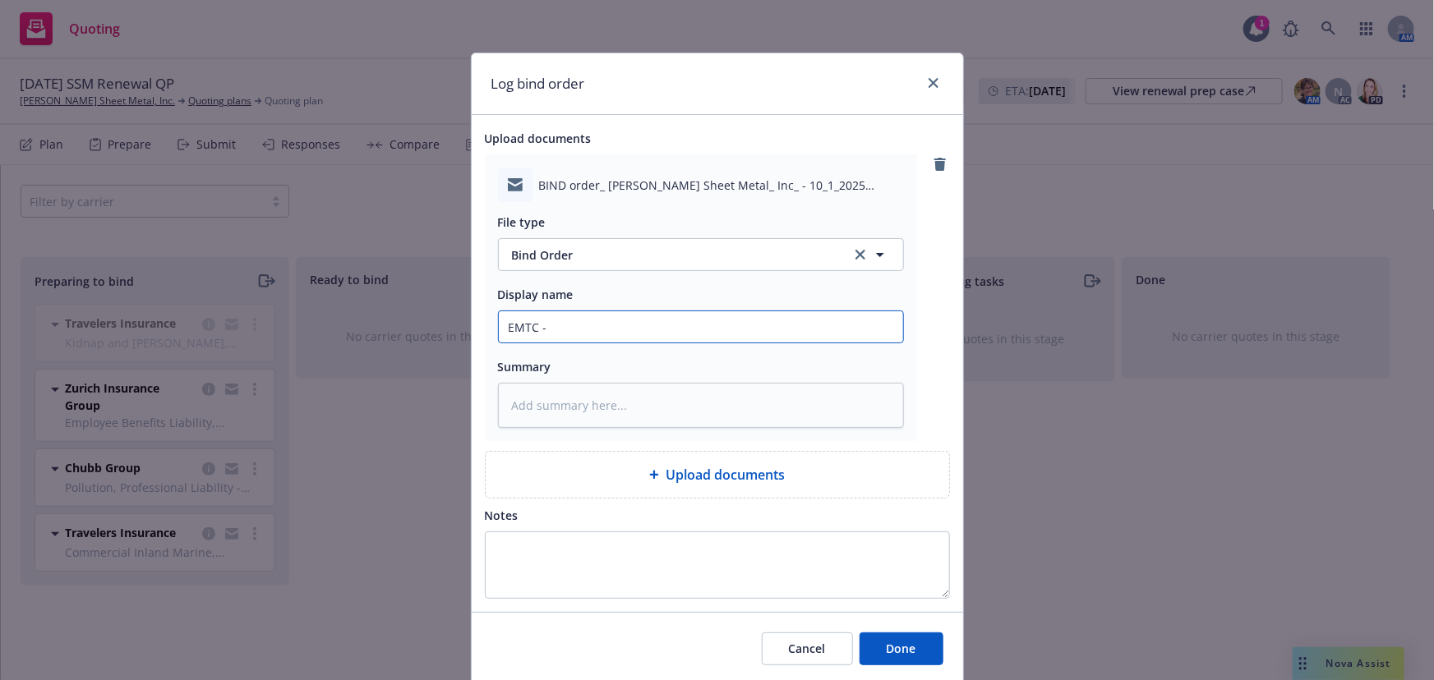
type input "EMTC - b"
type textarea "x"
type input "EMTC - bi"
type textarea "x"
type input "EMTC - bin"
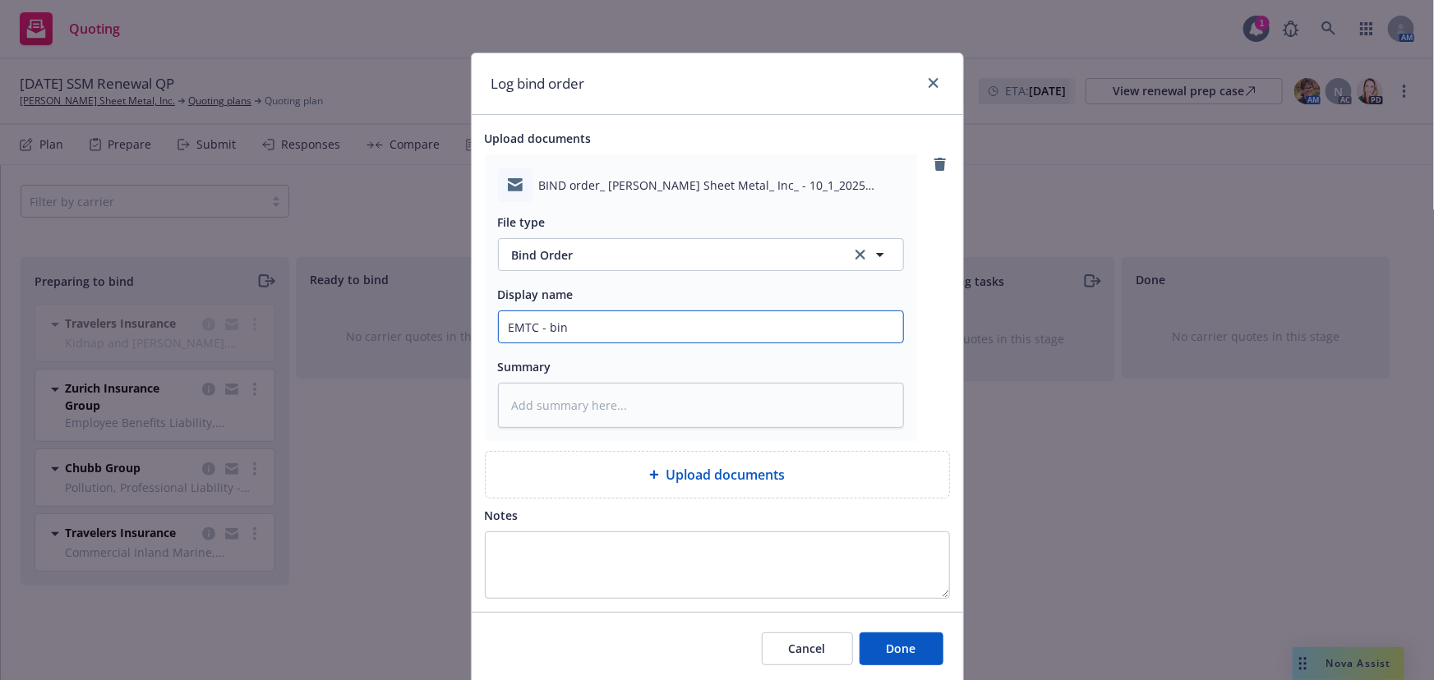
type textarea "x"
type input "EMTC - bind"
type textarea "x"
type input "EMTC - bind"
type textarea "x"
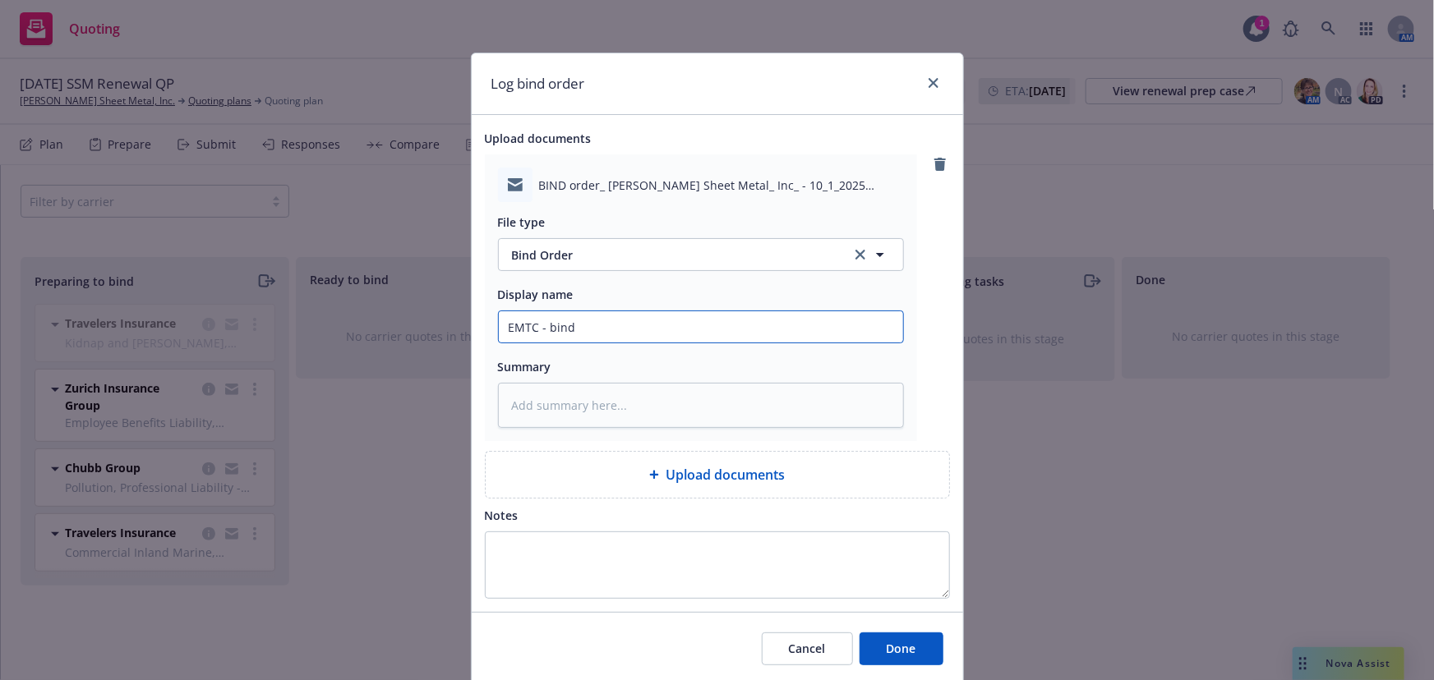
type input "EMTC - bind m"
type textarea "x"
type input "EMTC - bind ma"
type textarea "x"
type input "EMTC - bind man"
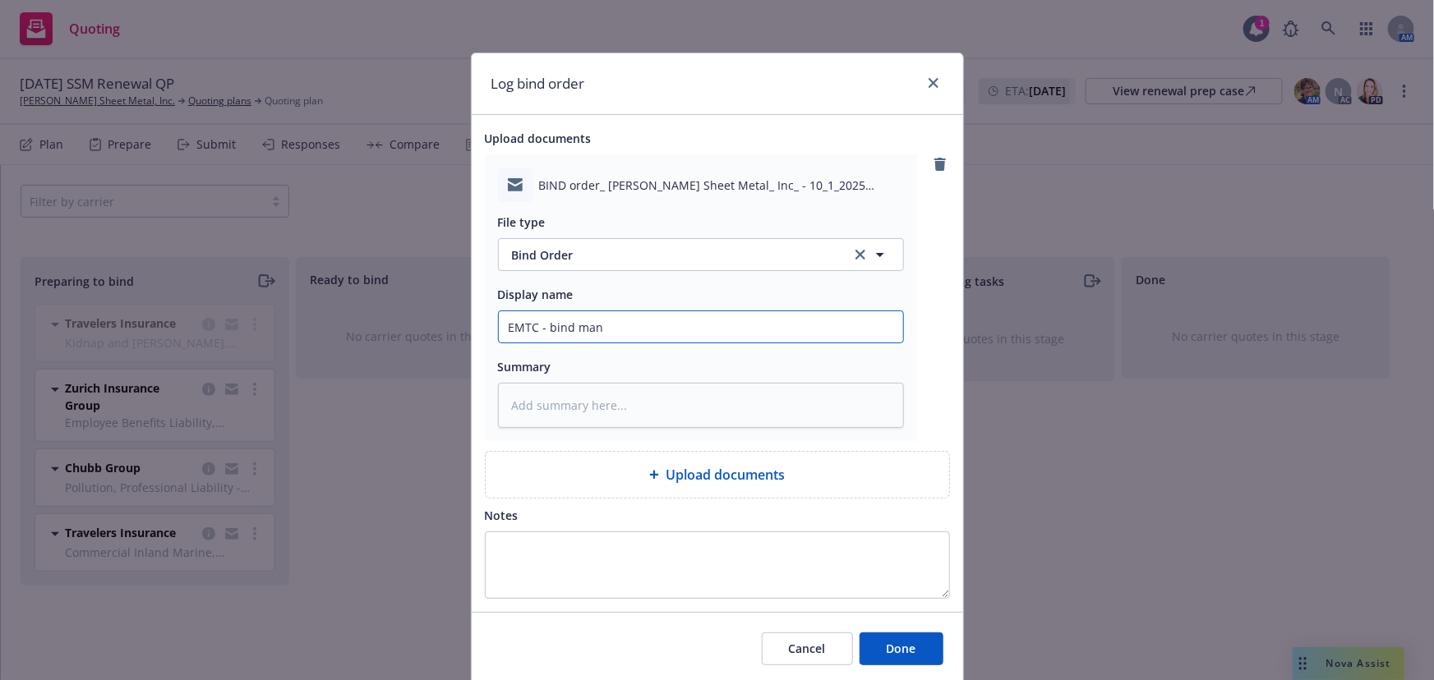
type textarea "x"
type input "EMTC - bind mana"
type textarea "x"
type input "EMTC - bind manag"
type textarea "x"
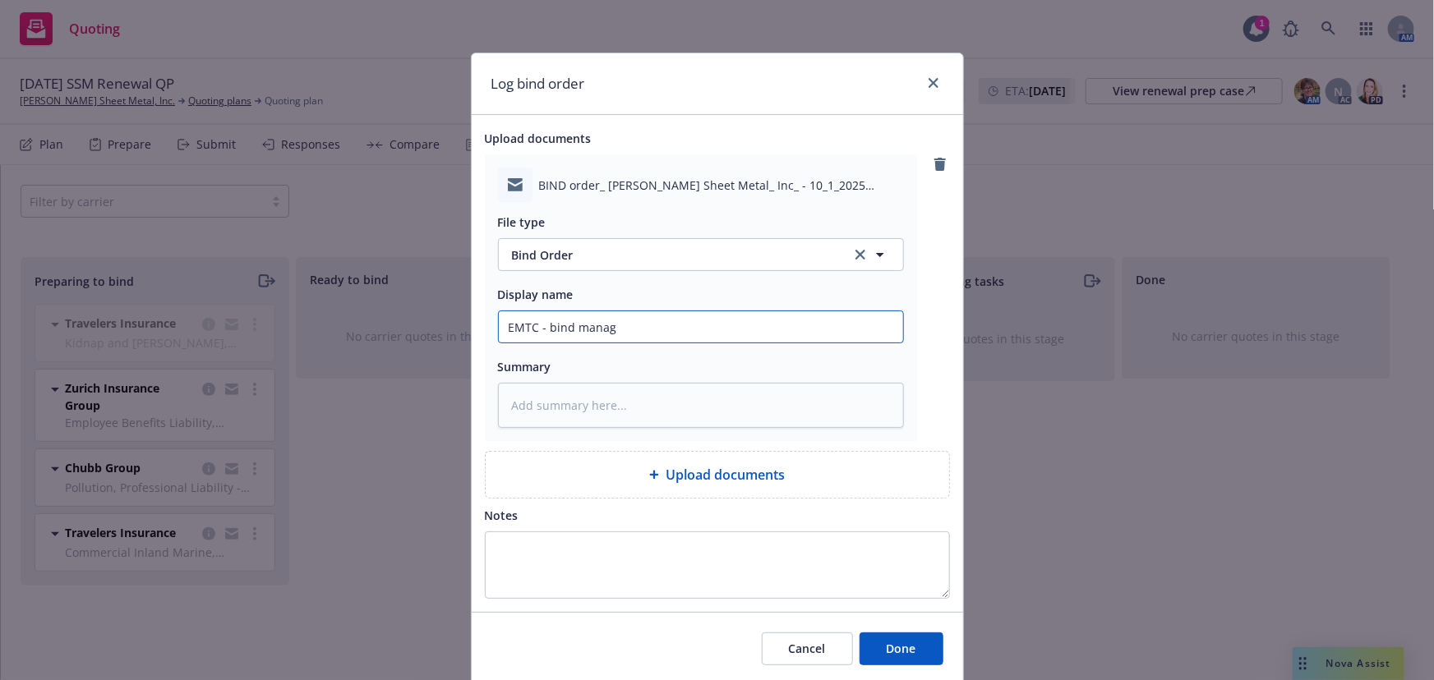
type input "EMTC - bind manage"
type textarea "x"
type input "EMTC - bind managem"
type textarea "x"
type input "EMTC - bind manageme"
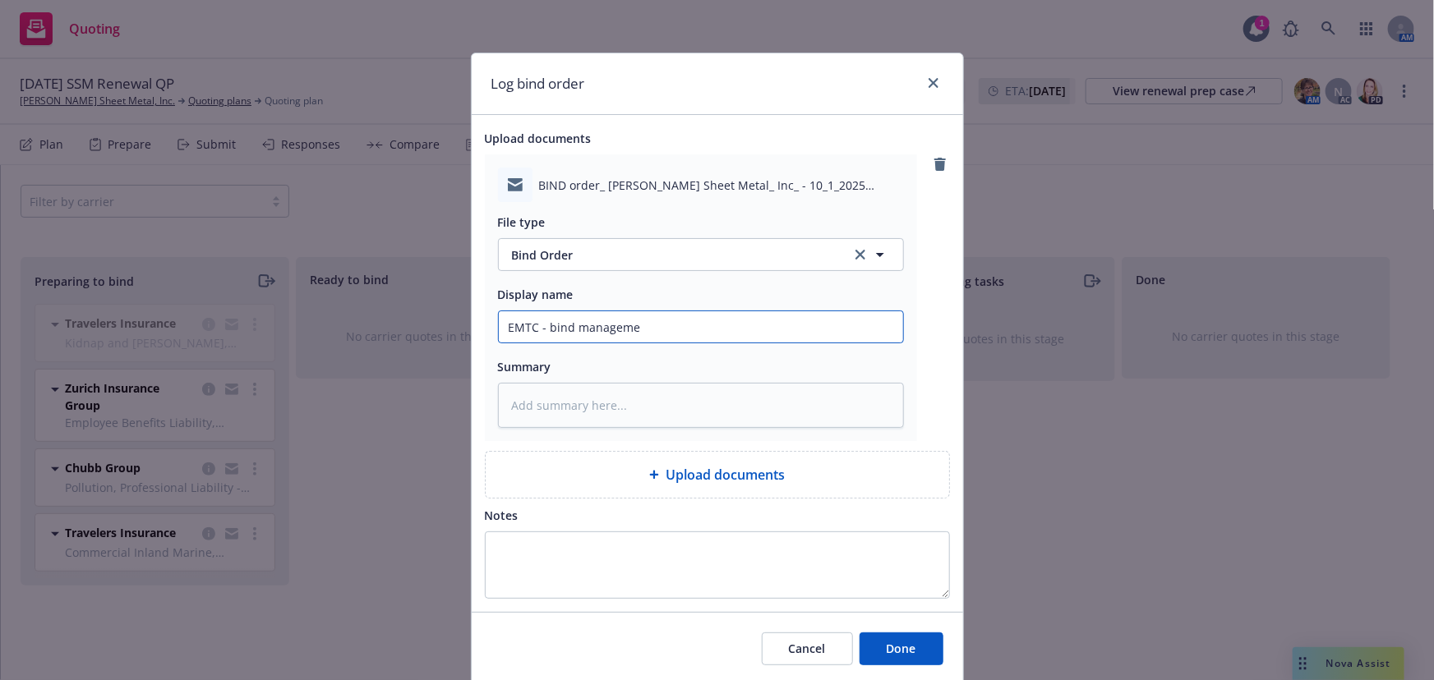
type textarea "x"
type input "EMTC - bind managemen"
type textarea "x"
type input "EMTC - bind management"
type textarea "x"
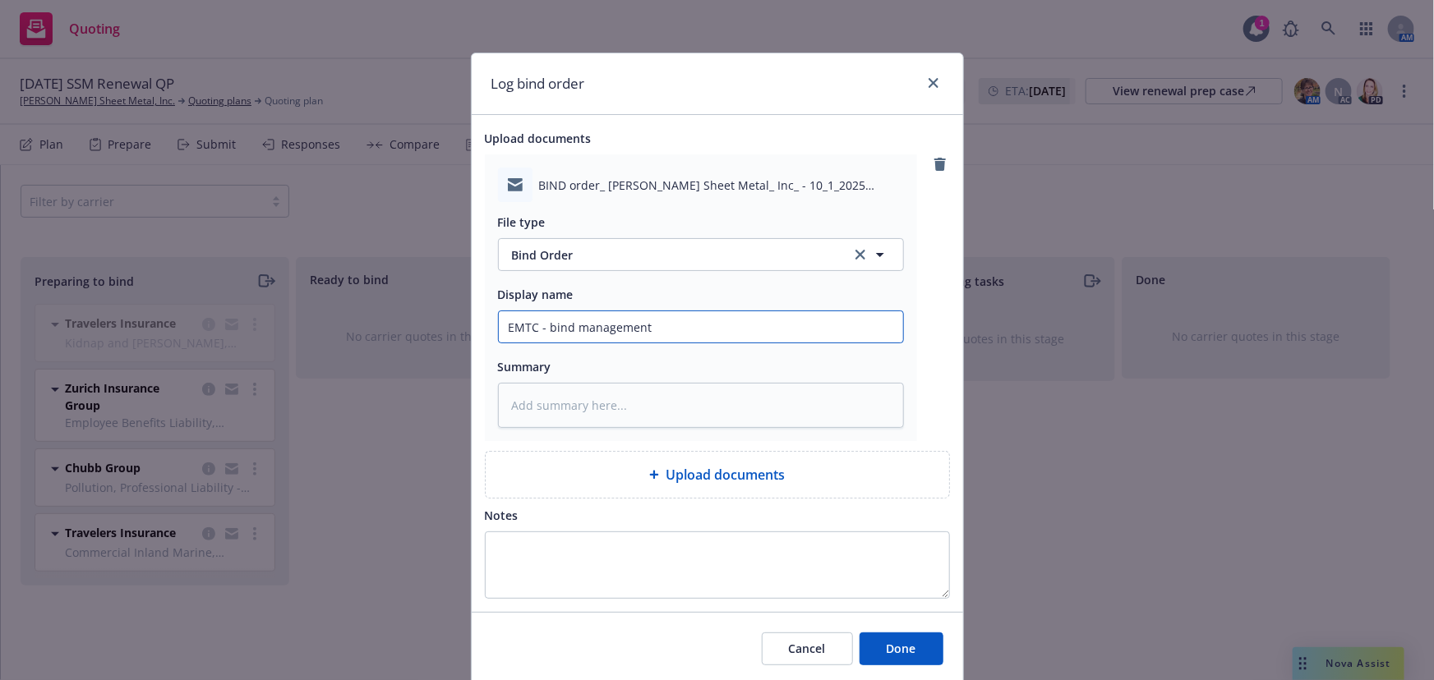
type input "EMTC - bind management"
type textarea "x"
type input "EMTC - bind management l"
type textarea "x"
type input "EMTC - bind management li"
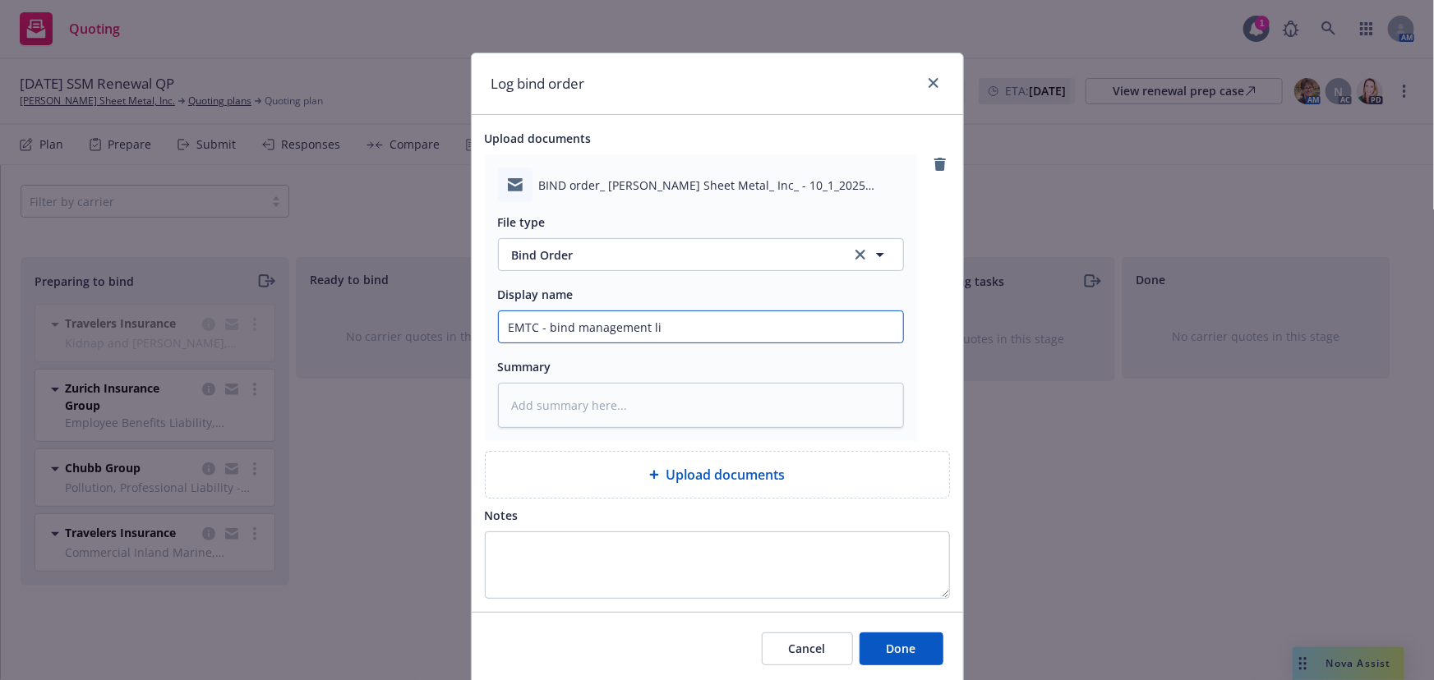
type textarea "x"
type input "EMTC - bind management lia"
type textarea "x"
type input "EMTC - bind management liab"
type textarea "x"
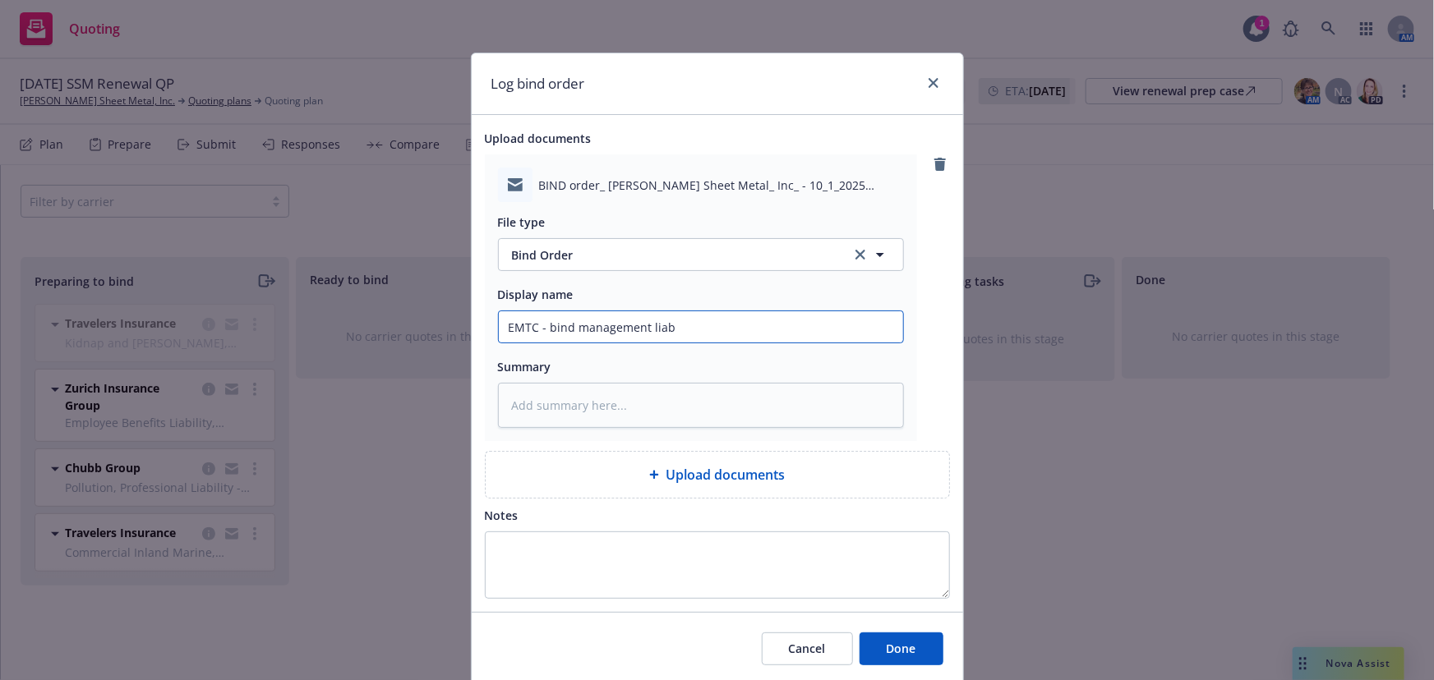
type input "EMTC - bind management liabi"
type textarea "x"
type input "EMTC - bind management liabil"
type textarea "x"
type input "EMTC - bind management liabili"
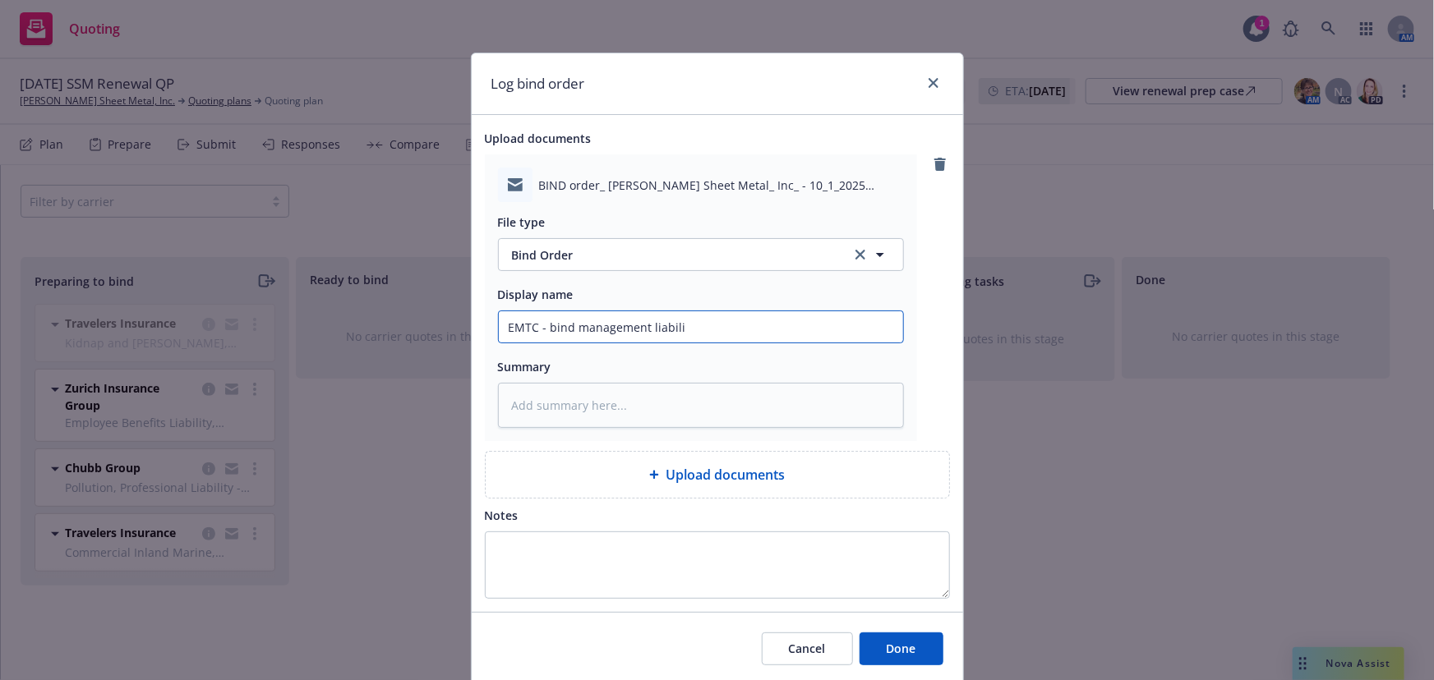
type textarea "x"
type input "EMTC - bind management liabilit"
type textarea "x"
type input "EMTC - bind management liability"
type textarea "x"
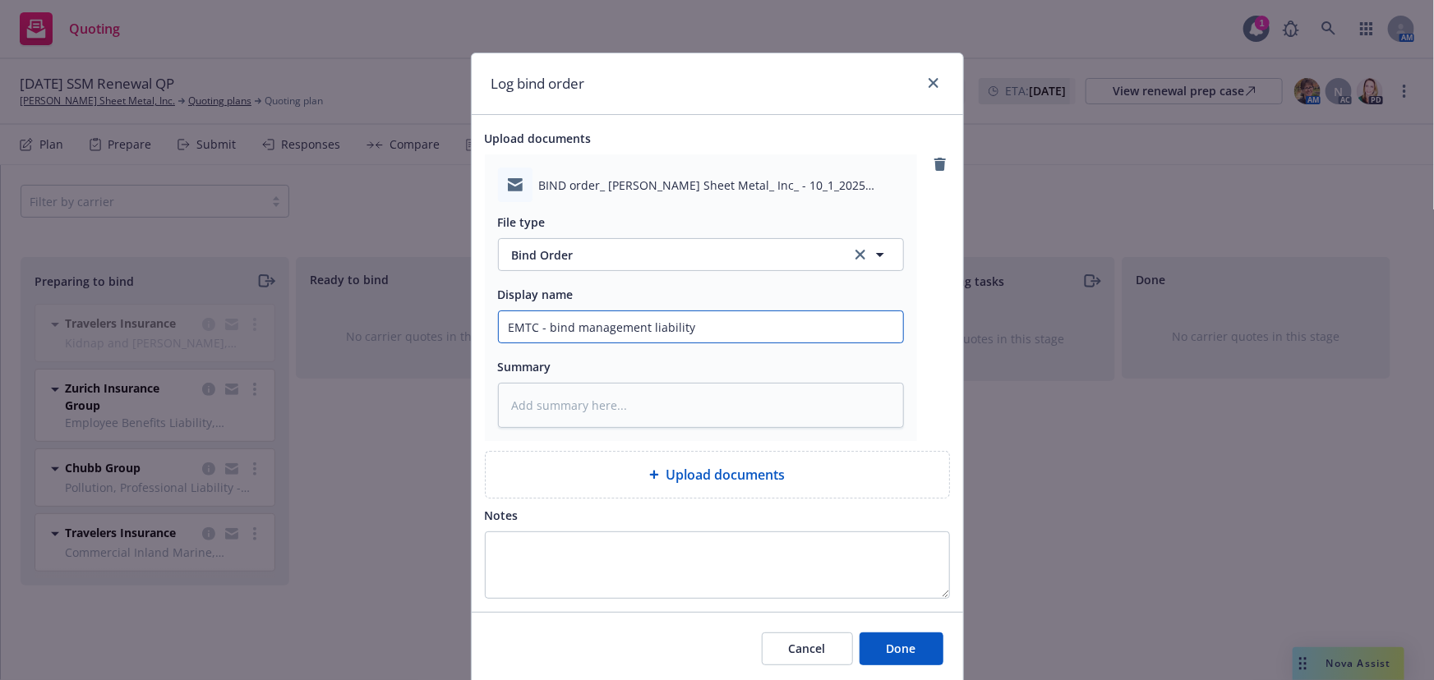
type input "EMTC - bind management liability"
type textarea "x"
type input "EMTC - bind management liability a"
type textarea "x"
type input "EMTC - bind management liability as"
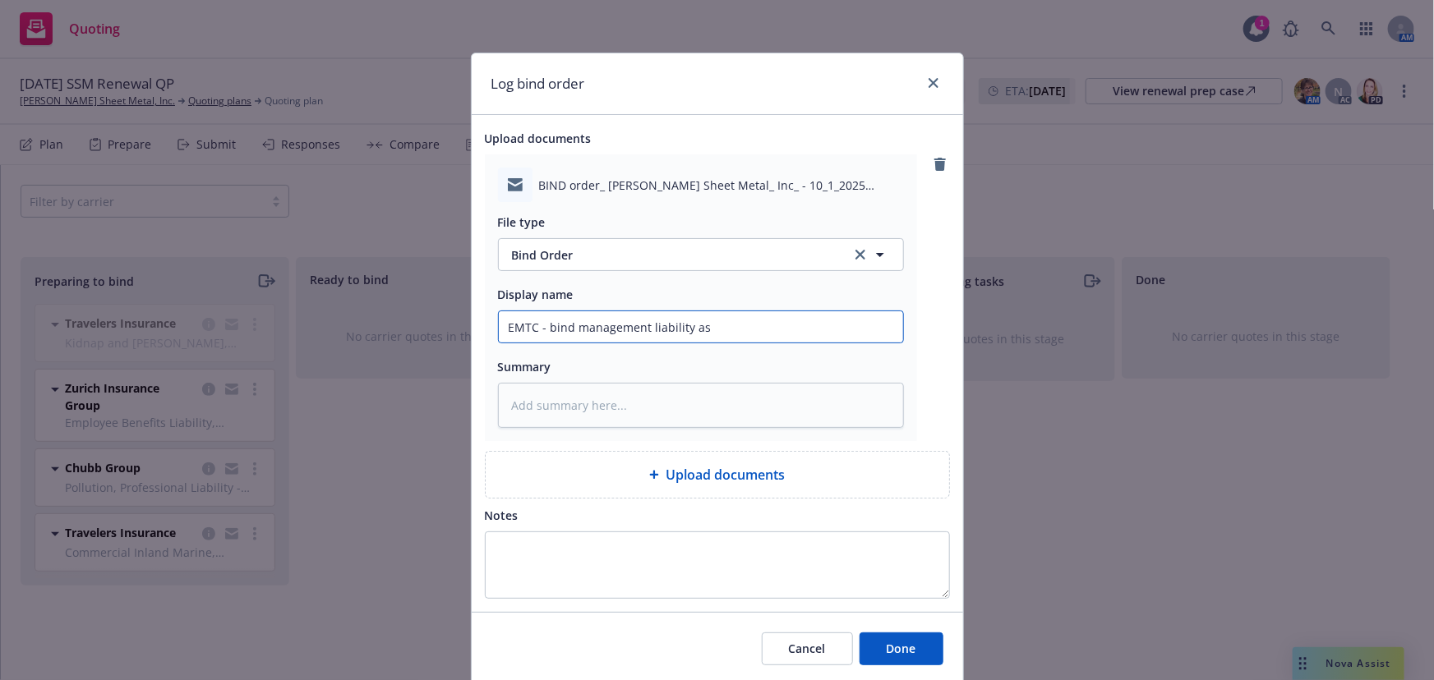
type textarea "x"
type input "EMTC - bind management liability as"
type textarea "x"
type input "EMTC - bind management liability as q"
type textarea "x"
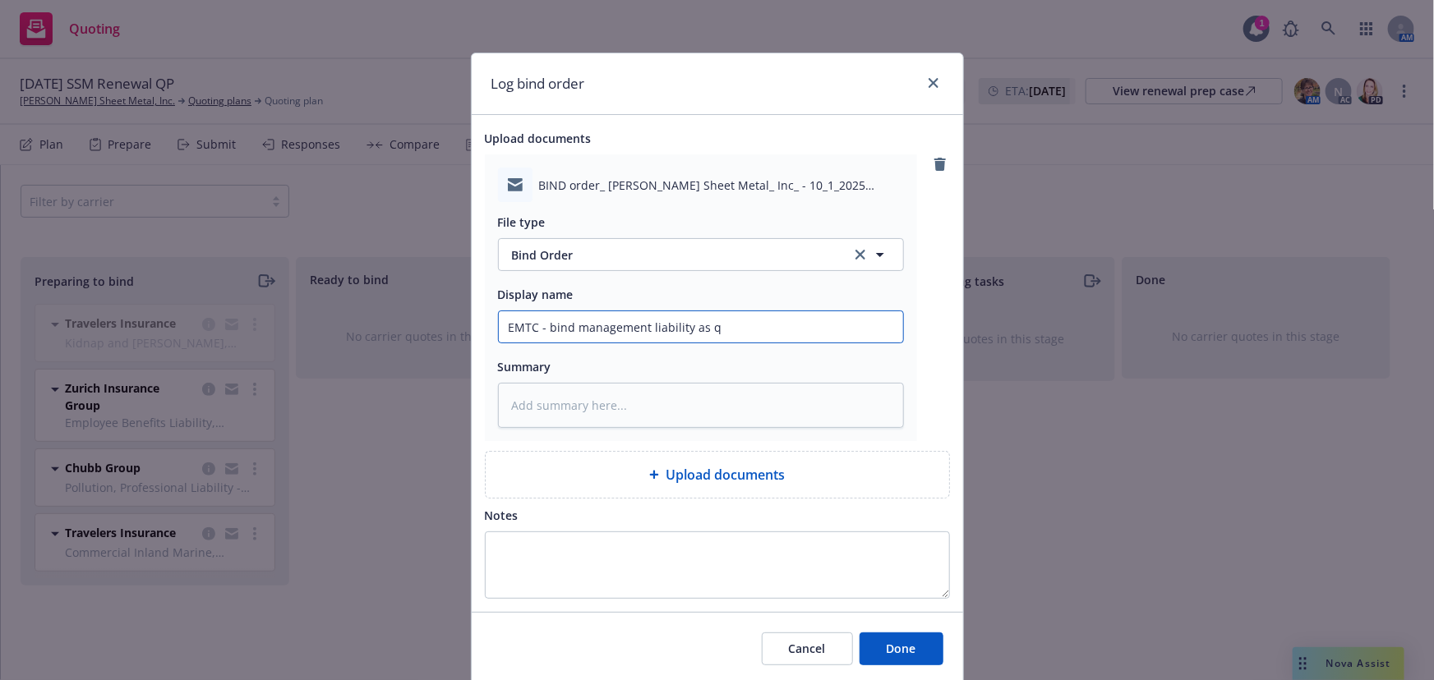
type input "EMTC - bind management liability as qu"
type textarea "x"
type input "EMTC - bind management liability as quo"
type textarea "x"
type input "EMTC - bind management liability as quot"
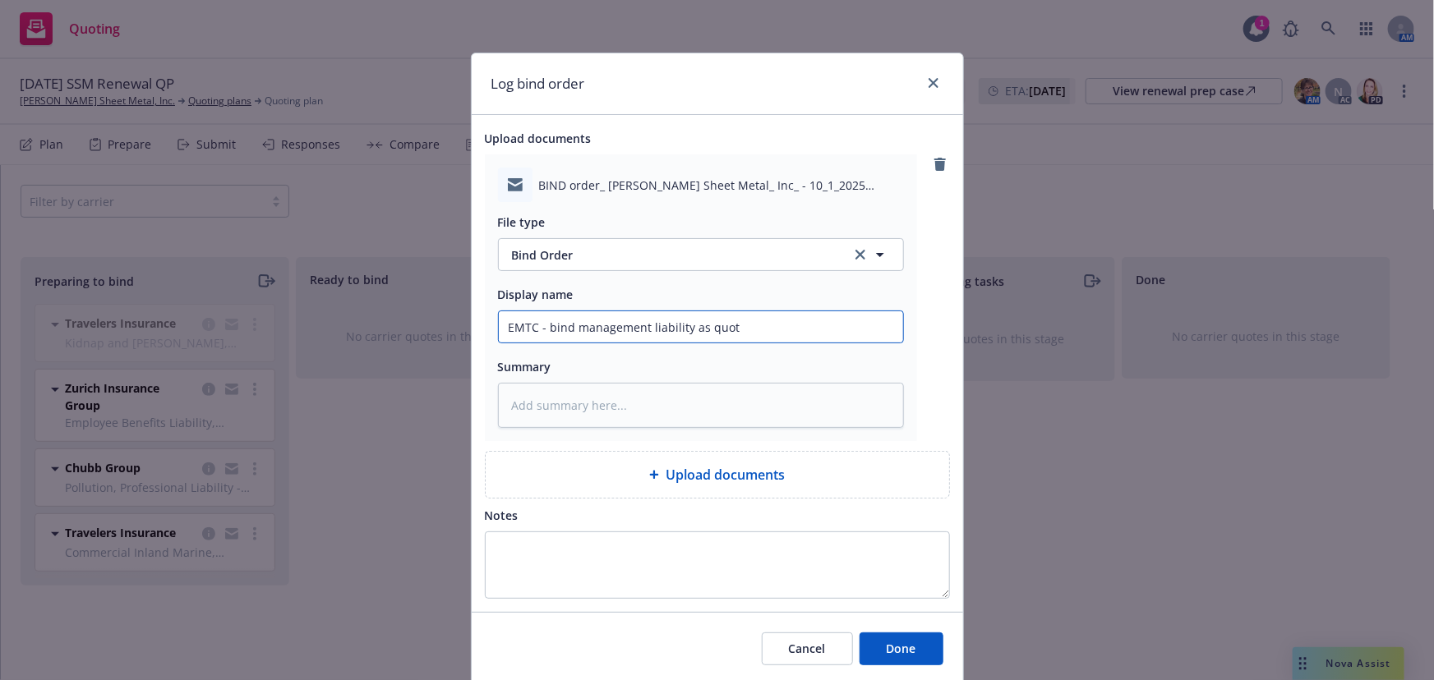
type textarea "x"
type input "EMTC - bind management liability as quote"
type textarea "x"
type input "EMTC - bind management liability as quoted"
click at [899, 640] on button "Done" at bounding box center [901, 649] width 84 height 33
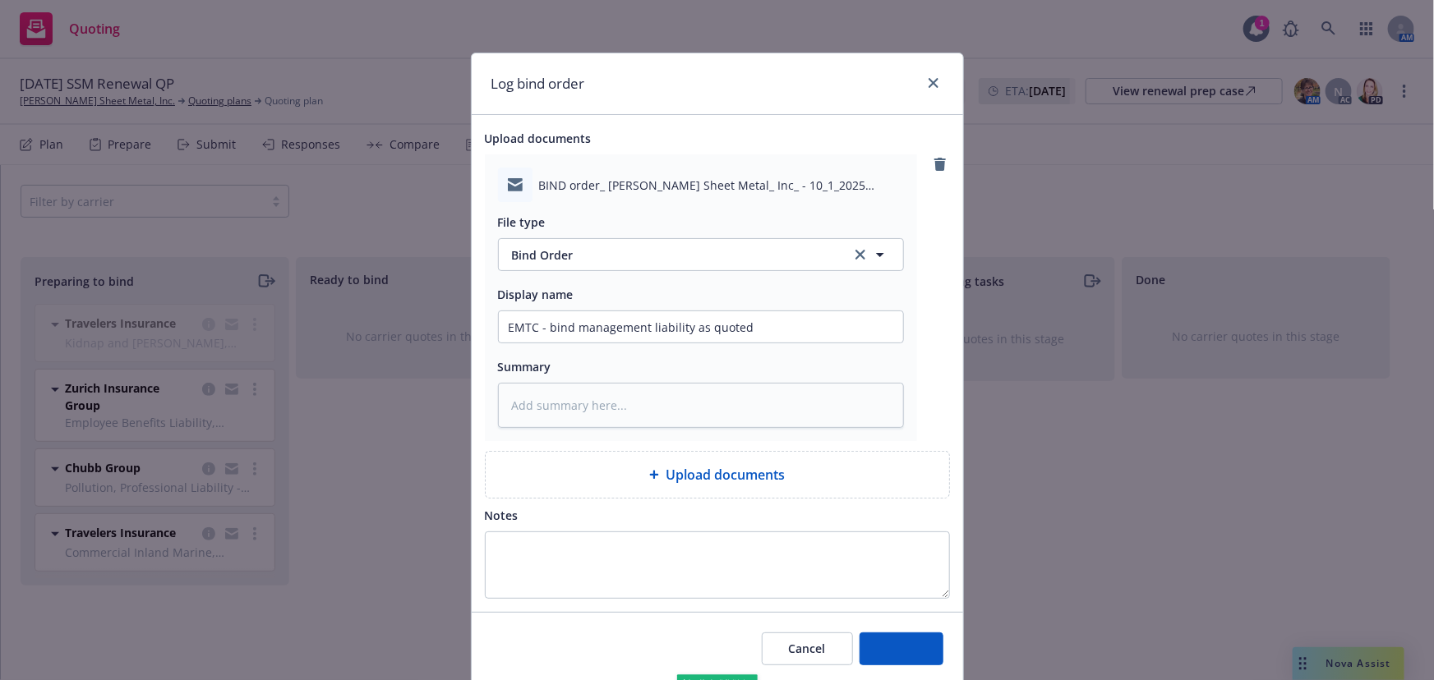
type textarea "x"
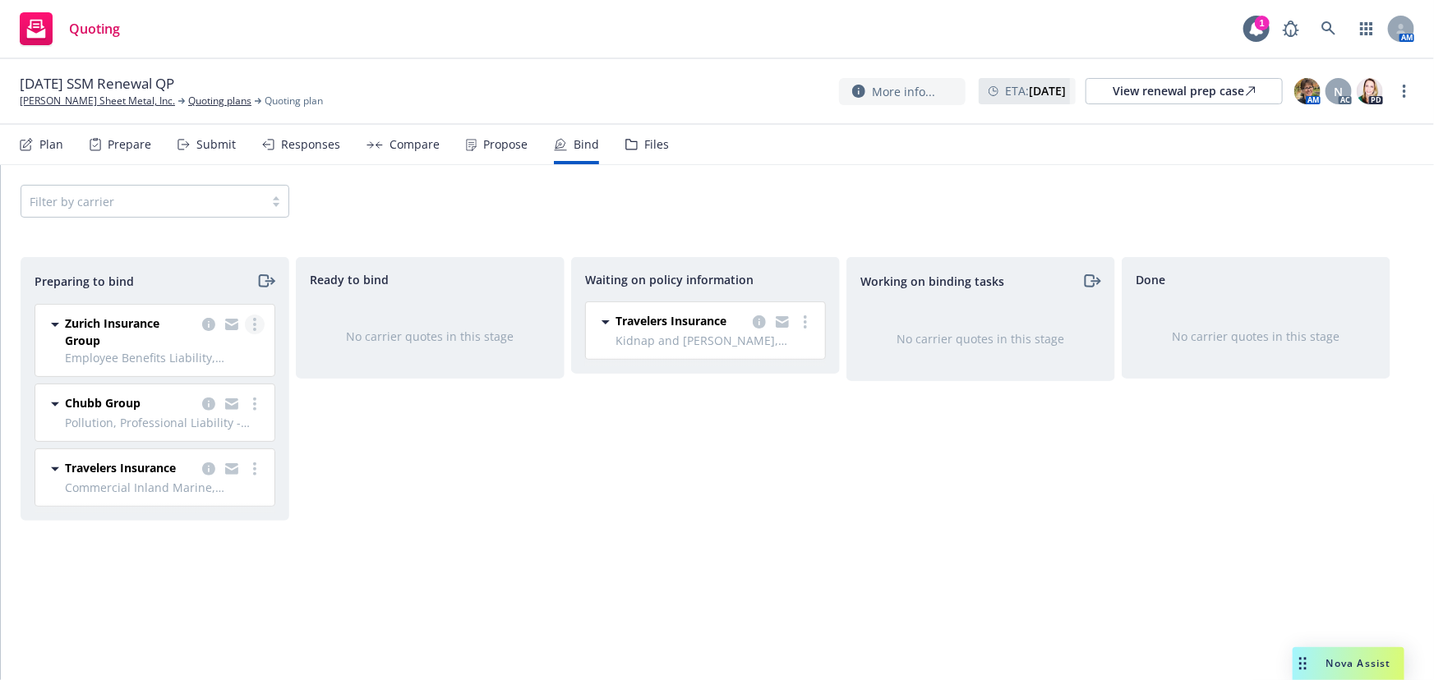
click at [253, 320] on icon "more" at bounding box center [254, 324] width 3 height 13
click at [187, 427] on span "Move to done" at bounding box center [160, 424] width 114 height 16
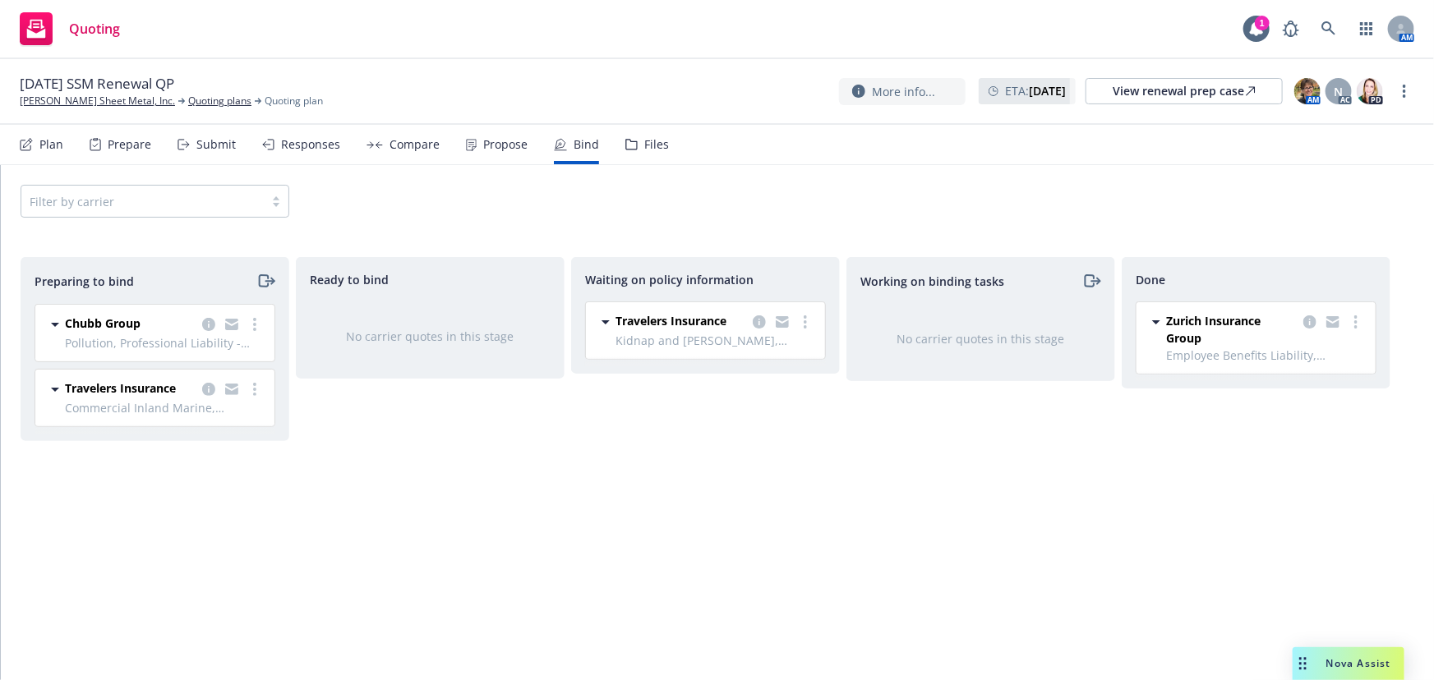
click at [484, 147] on div "Propose" at bounding box center [505, 144] width 44 height 13
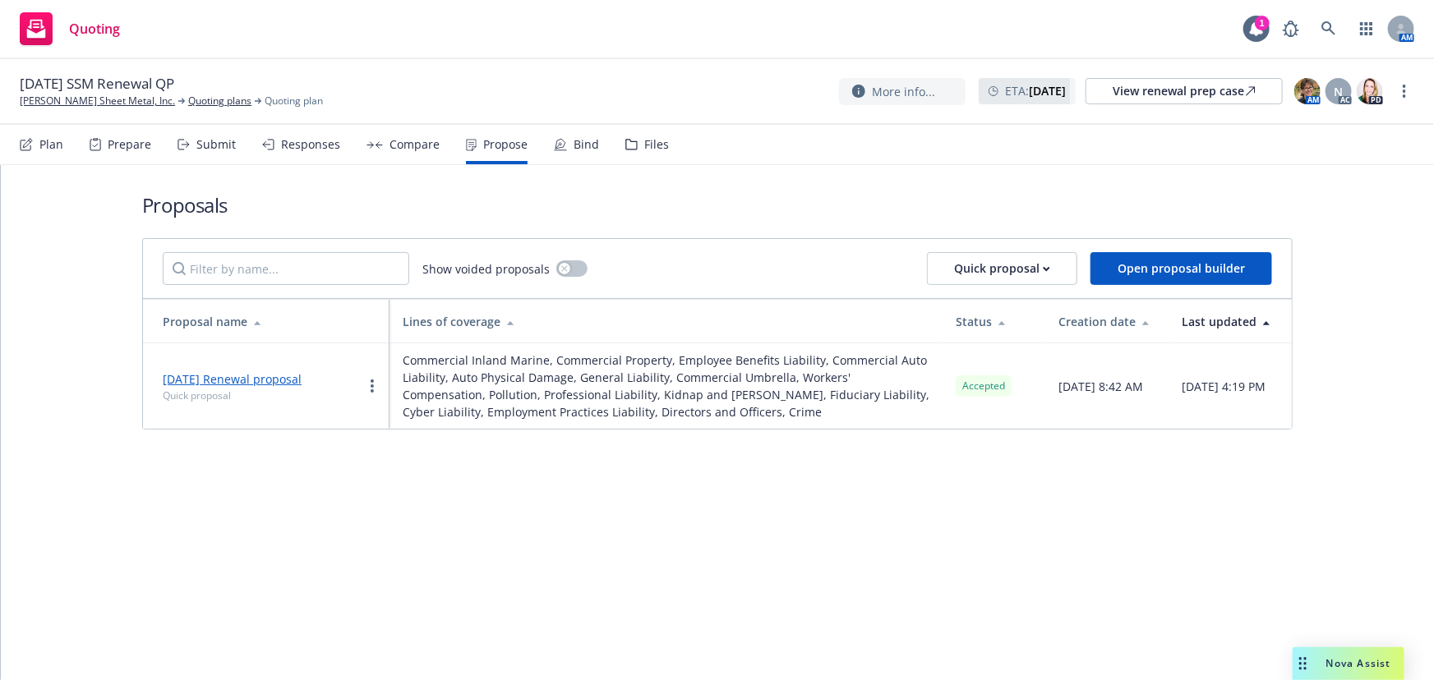
click at [260, 387] on link "10/1/2025 Renewal proposal" at bounding box center [232, 379] width 139 height 16
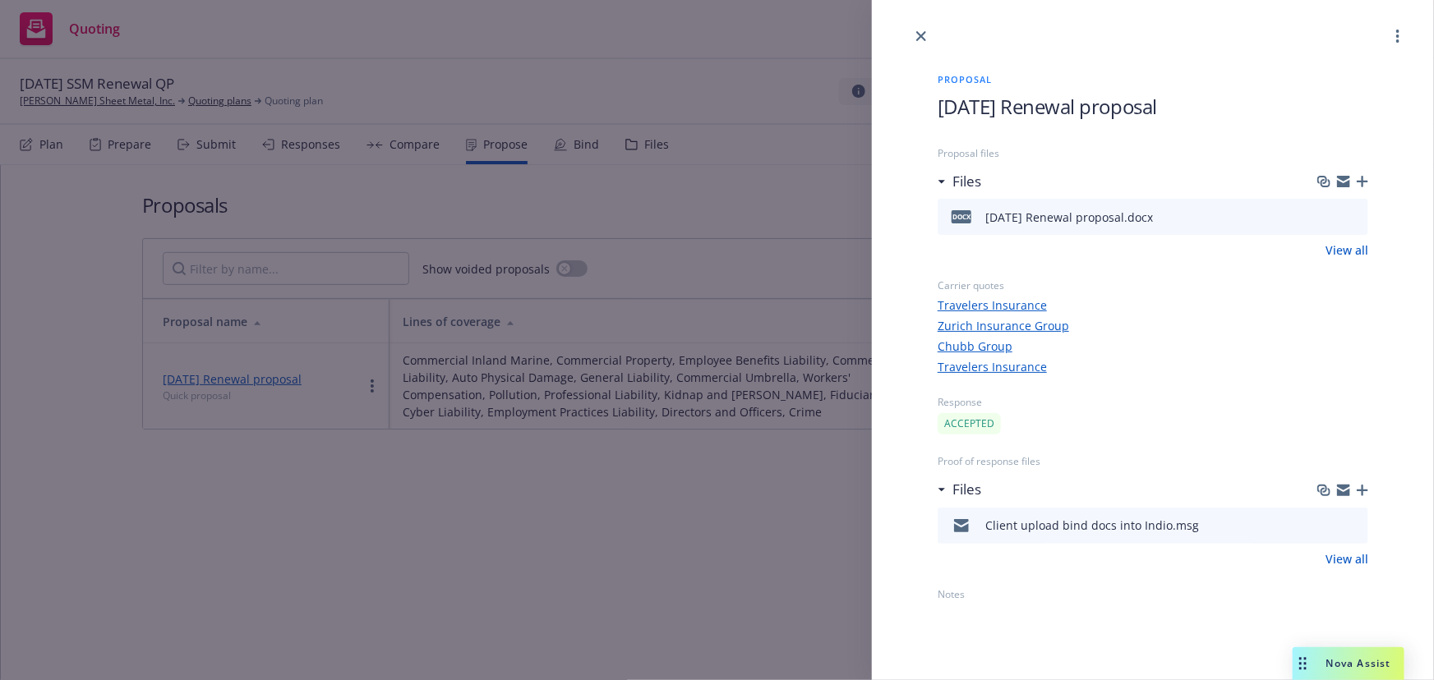
click at [970, 304] on link "Travelers Insurance" at bounding box center [1152, 305] width 430 height 17
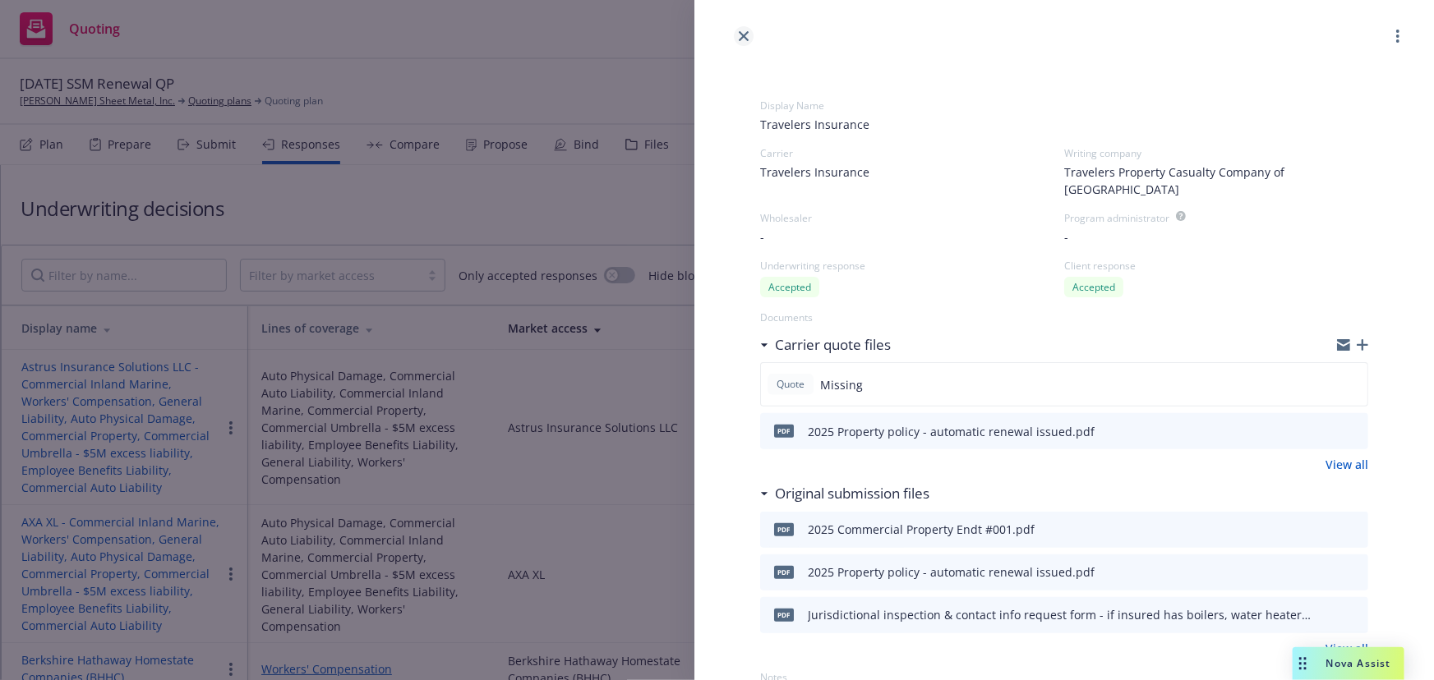
click at [741, 35] on icon "close" at bounding box center [744, 36] width 10 height 10
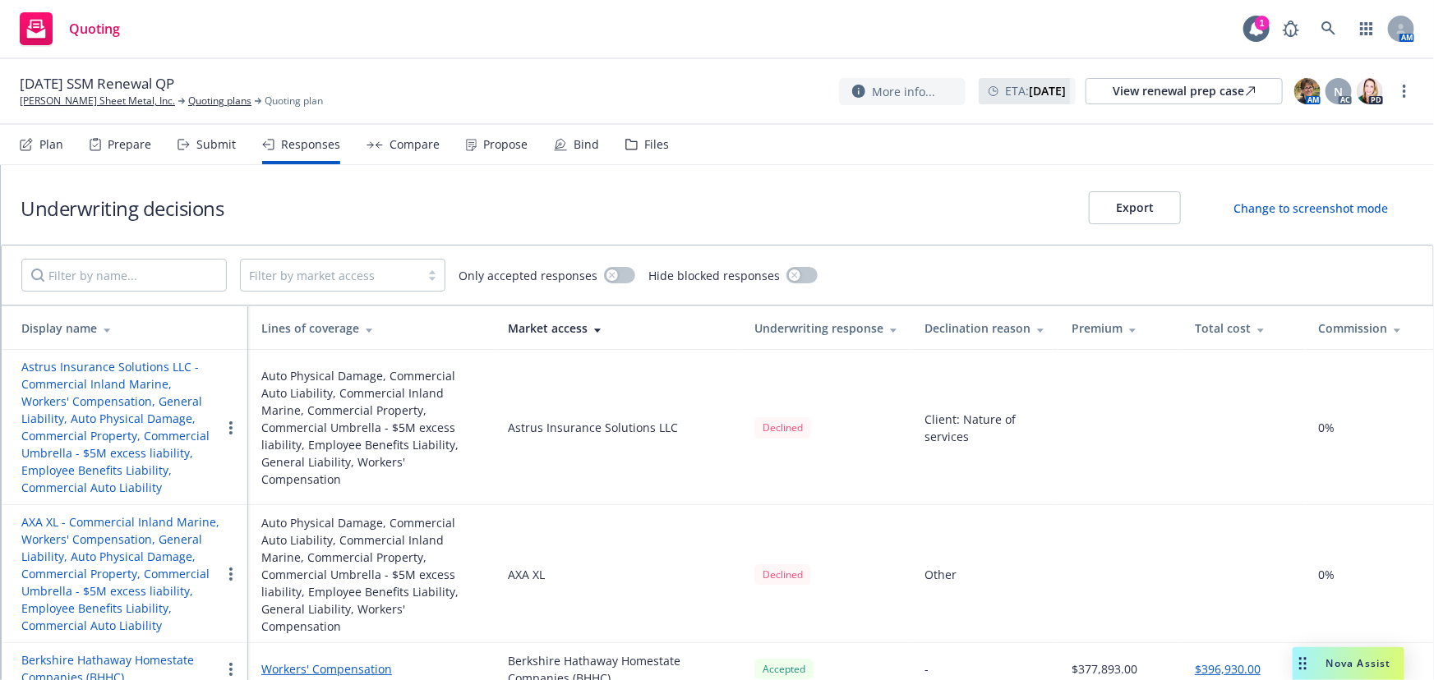
click at [578, 146] on div "Bind" at bounding box center [585, 144] width 25 height 13
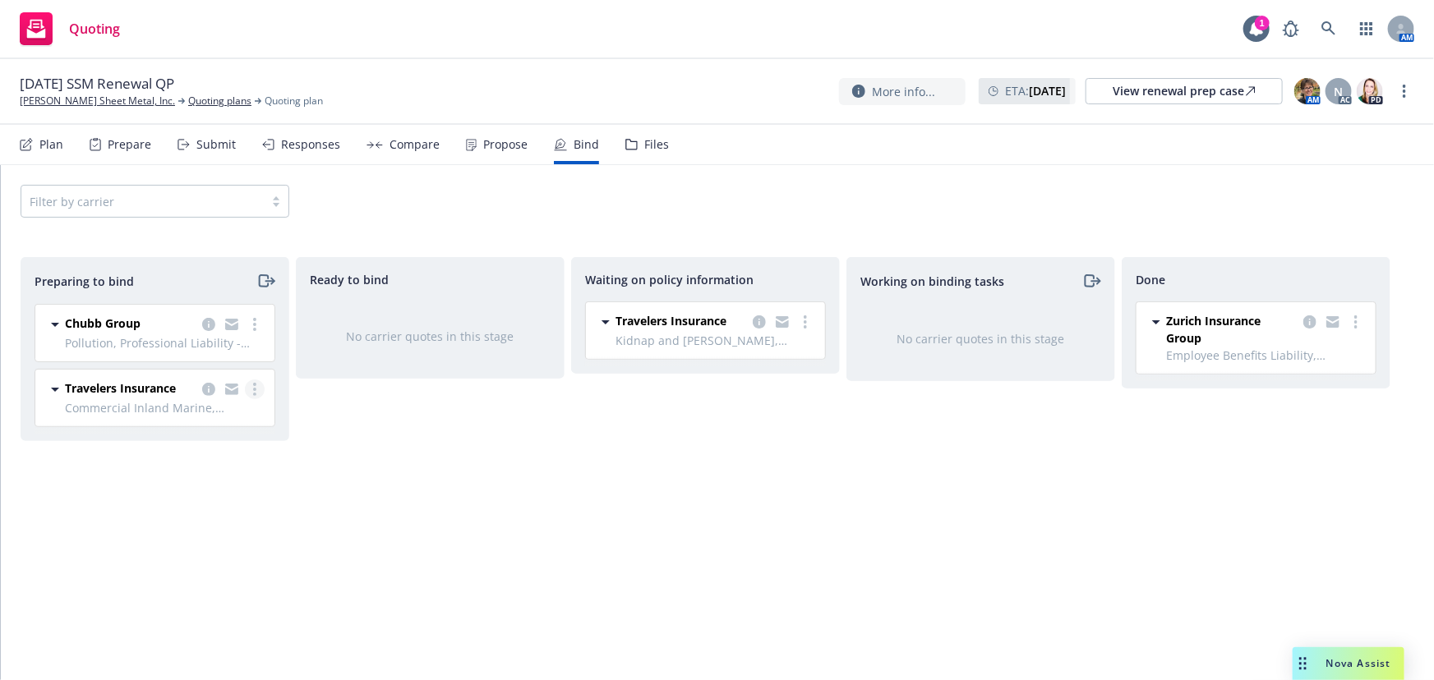
click at [256, 390] on link "more" at bounding box center [255, 390] width 20 height 20
click at [173, 486] on span "Move to done" at bounding box center [160, 489] width 114 height 16
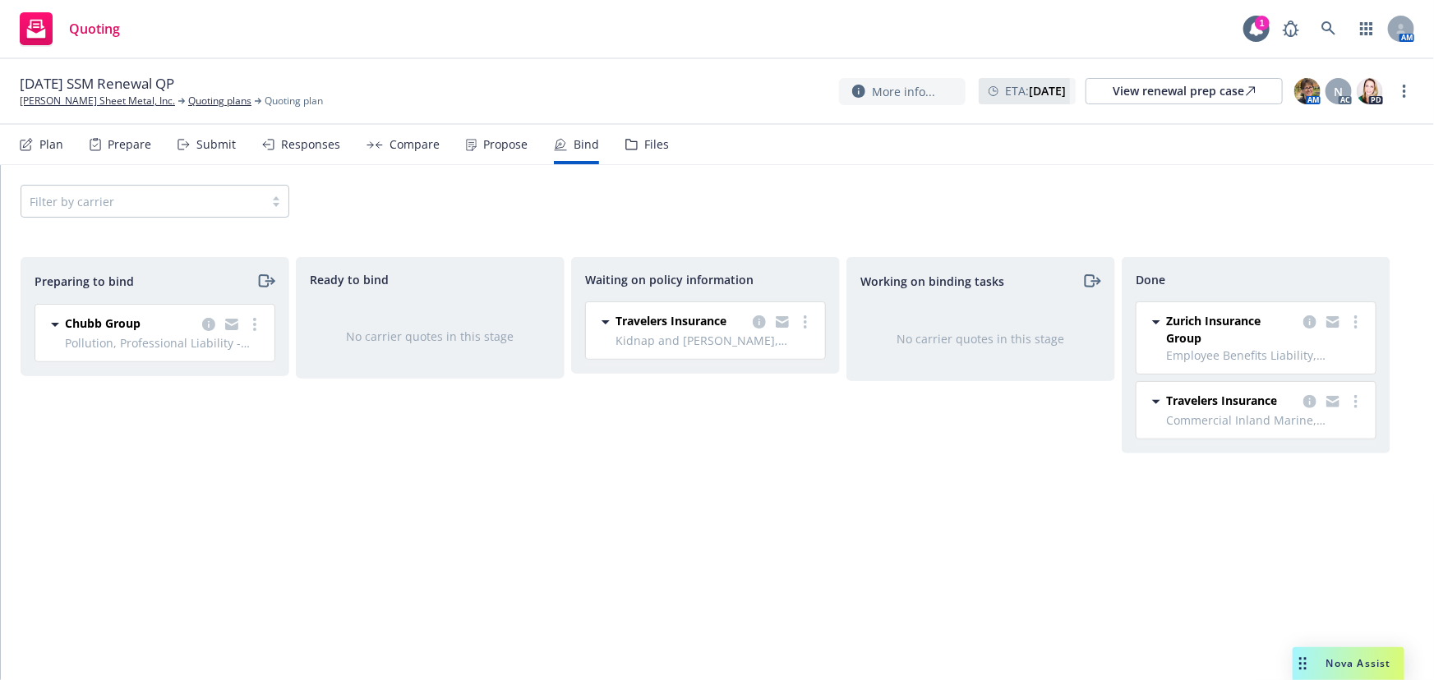
click at [490, 150] on div "Propose" at bounding box center [505, 144] width 44 height 13
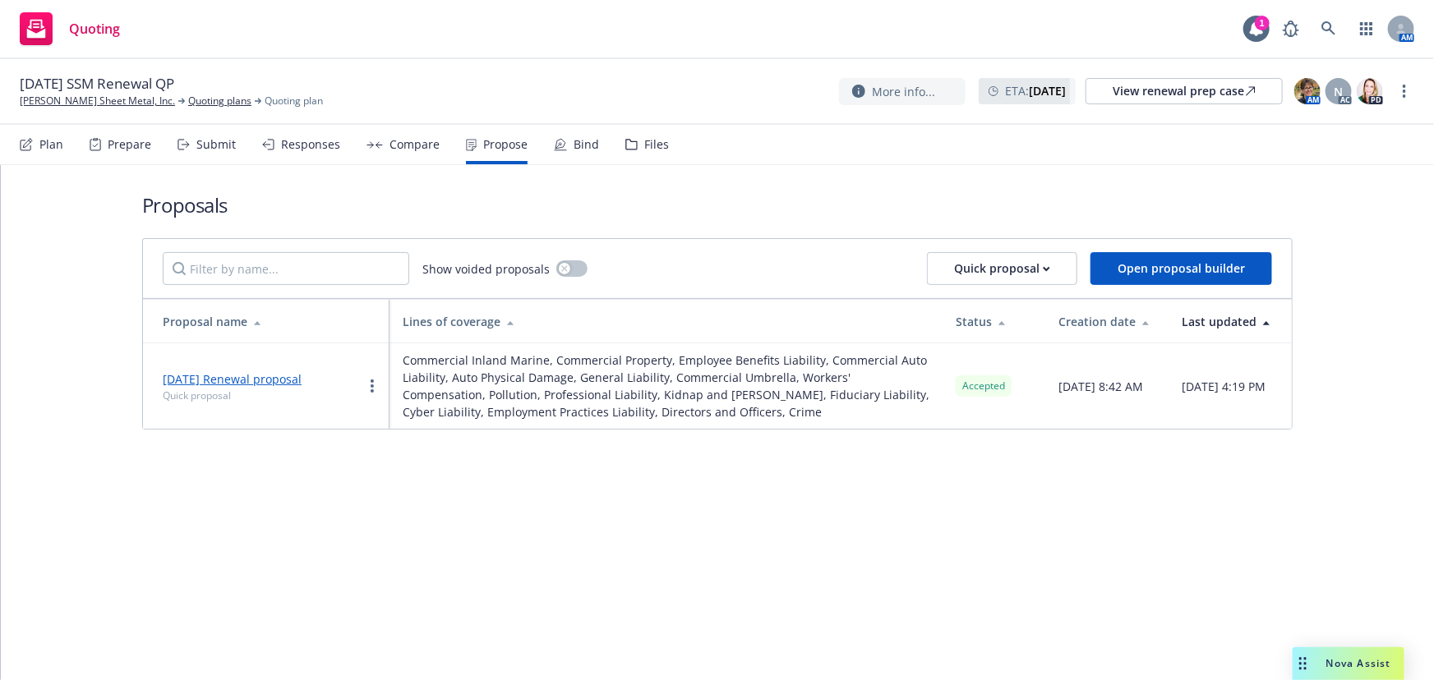
click at [265, 387] on link "10/1/2025 Renewal proposal" at bounding box center [232, 379] width 139 height 16
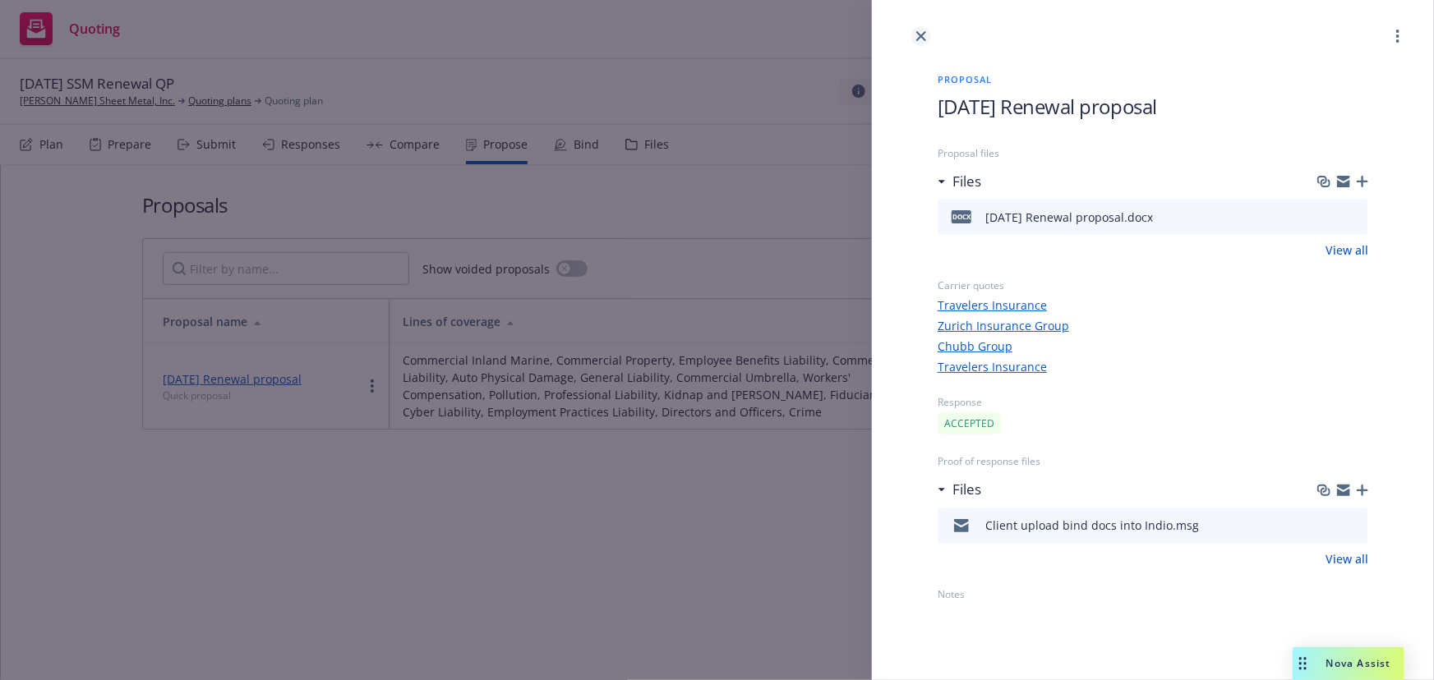
click at [922, 31] on icon "close" at bounding box center [921, 36] width 10 height 10
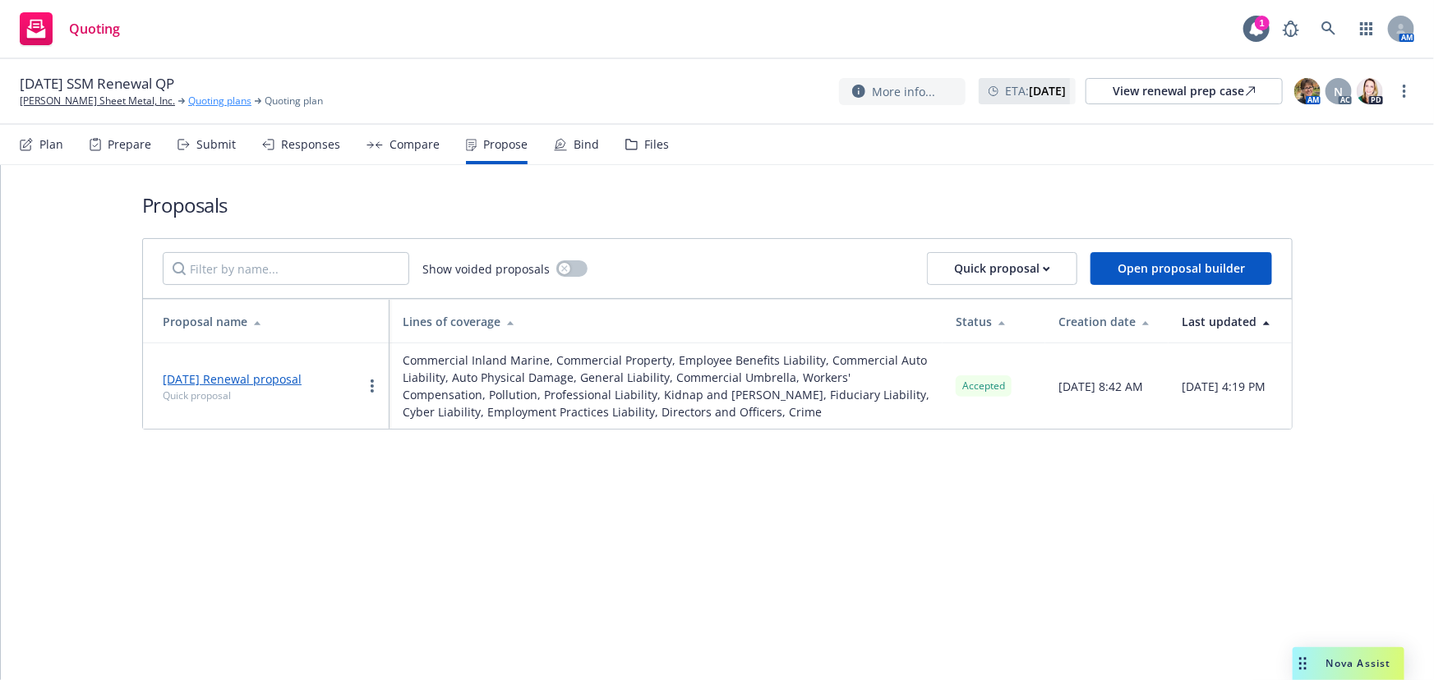
click at [196, 98] on link "Quoting plans" at bounding box center [219, 101] width 63 height 15
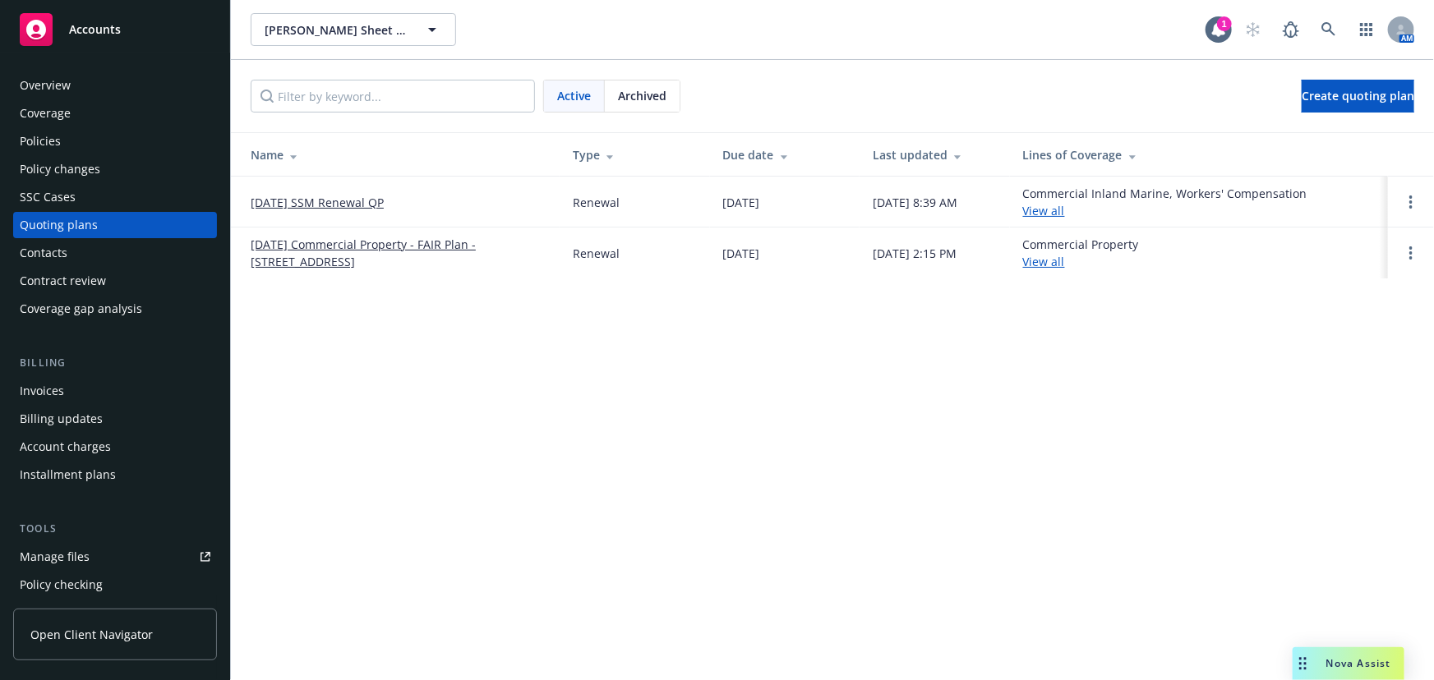
click at [343, 205] on link "[DATE] SSM Renewal QP" at bounding box center [317, 202] width 133 height 17
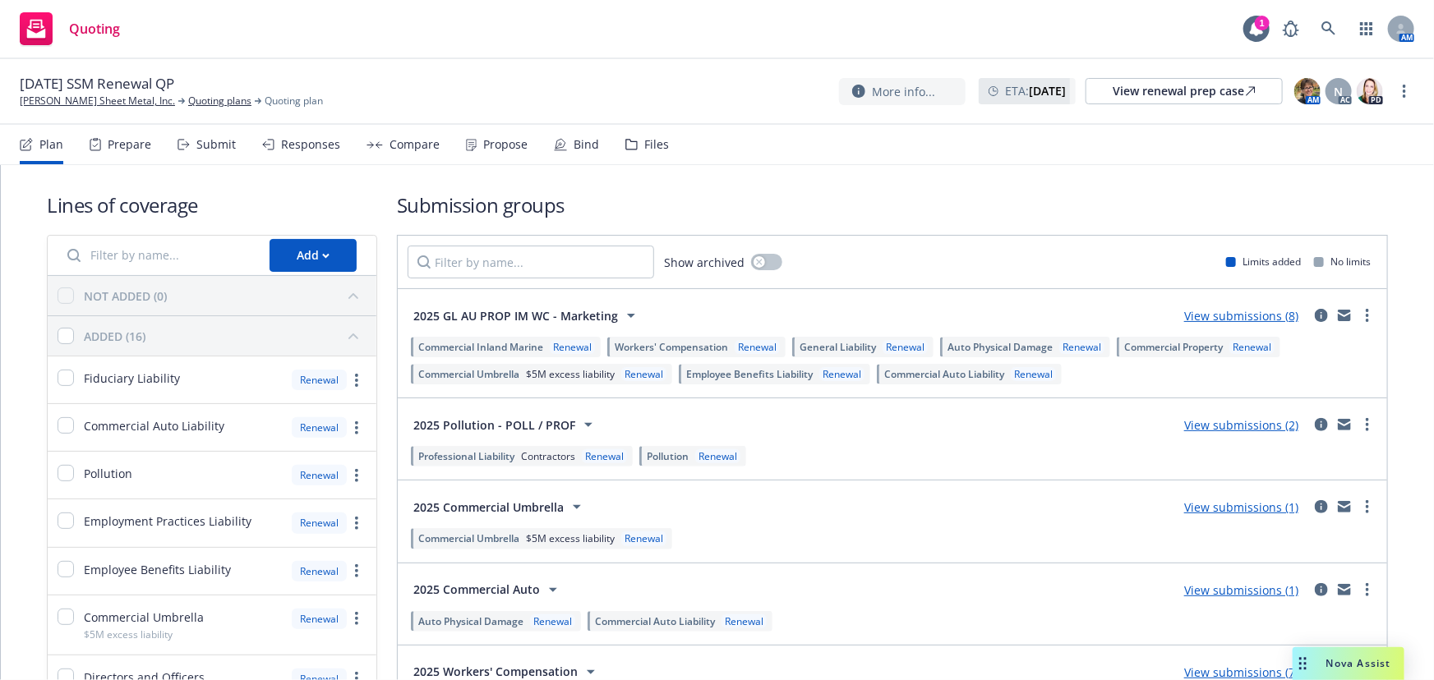
click at [1221, 316] on link "View submissions (8)" at bounding box center [1241, 316] width 114 height 16
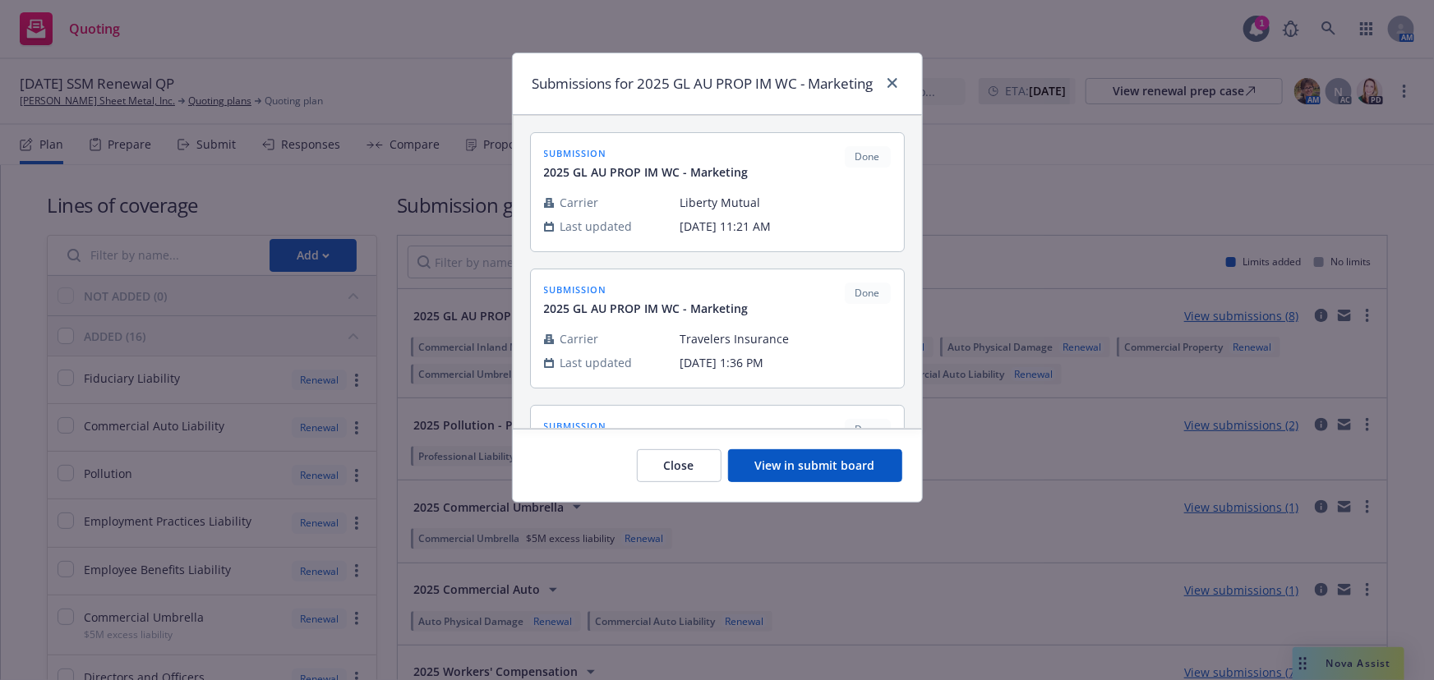
click at [831, 482] on button "View in submit board" at bounding box center [815, 465] width 174 height 33
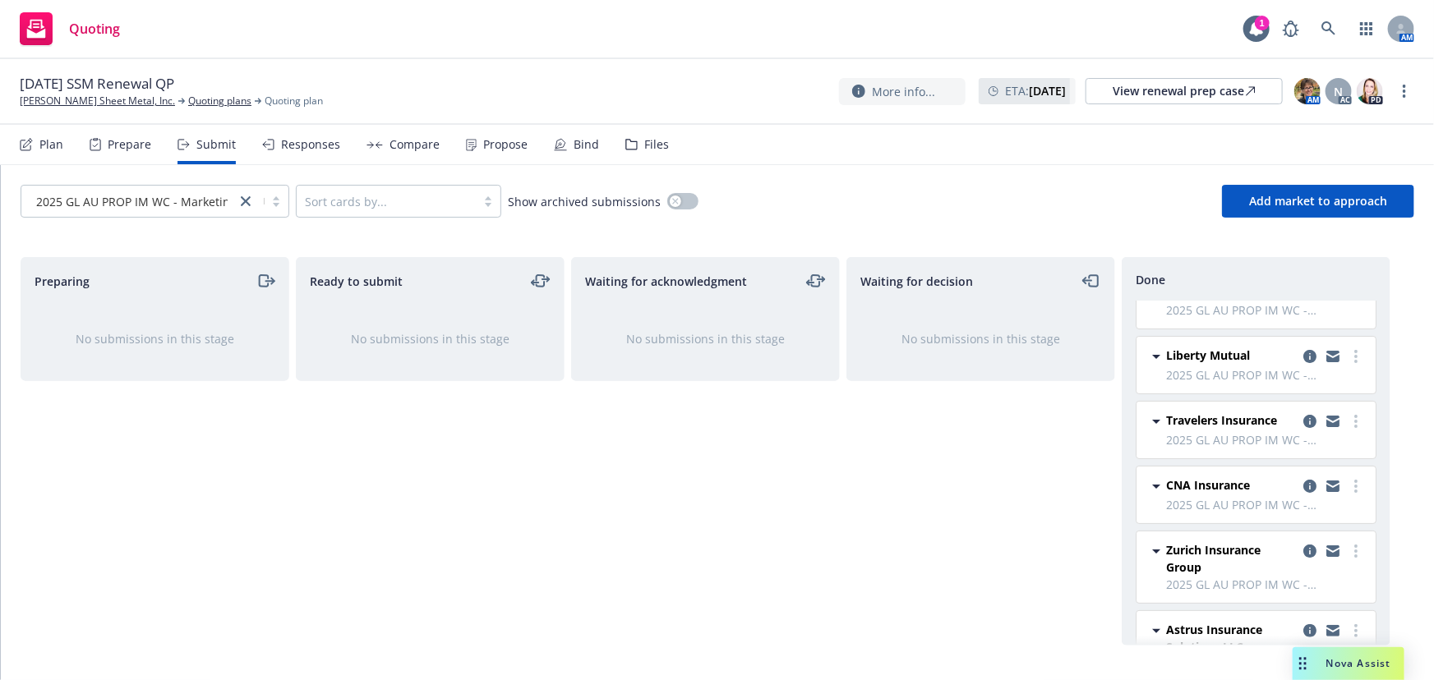
scroll to position [74, 0]
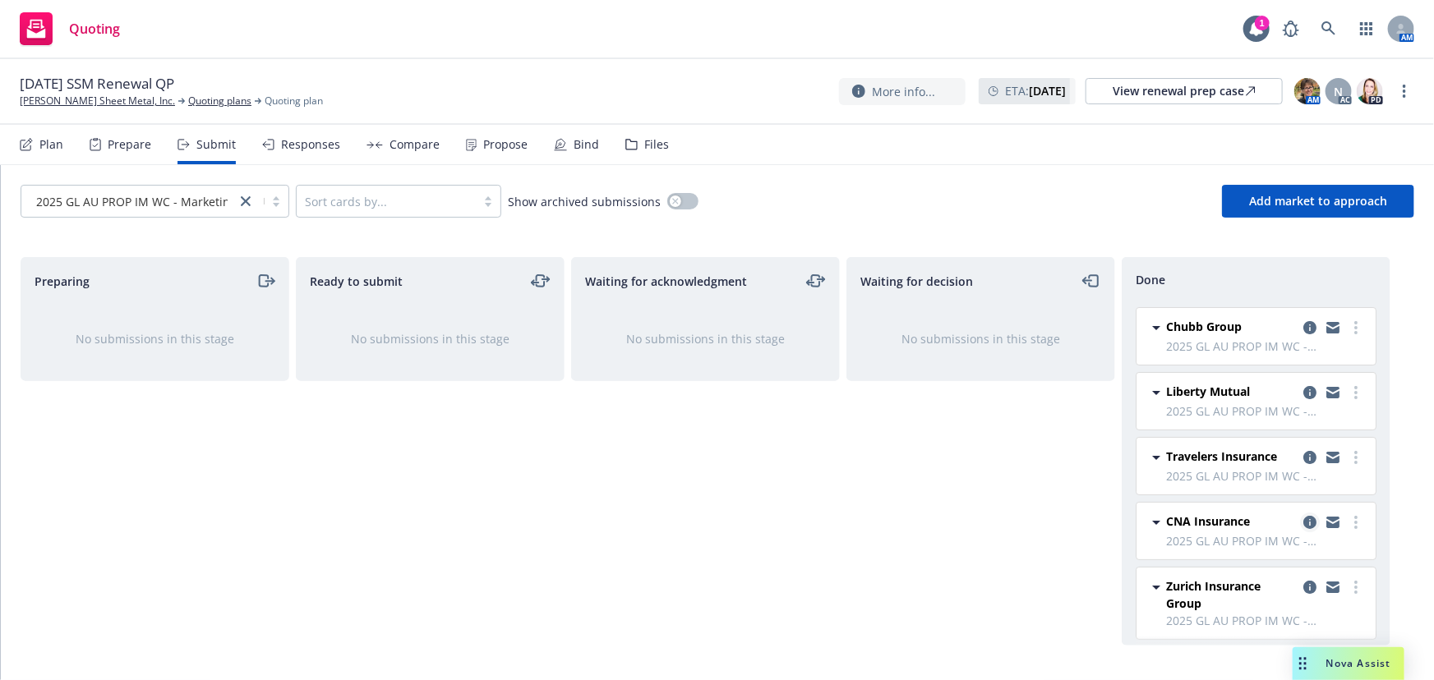
click at [1303, 519] on icon "copy logging email" at bounding box center [1309, 522] width 13 height 13
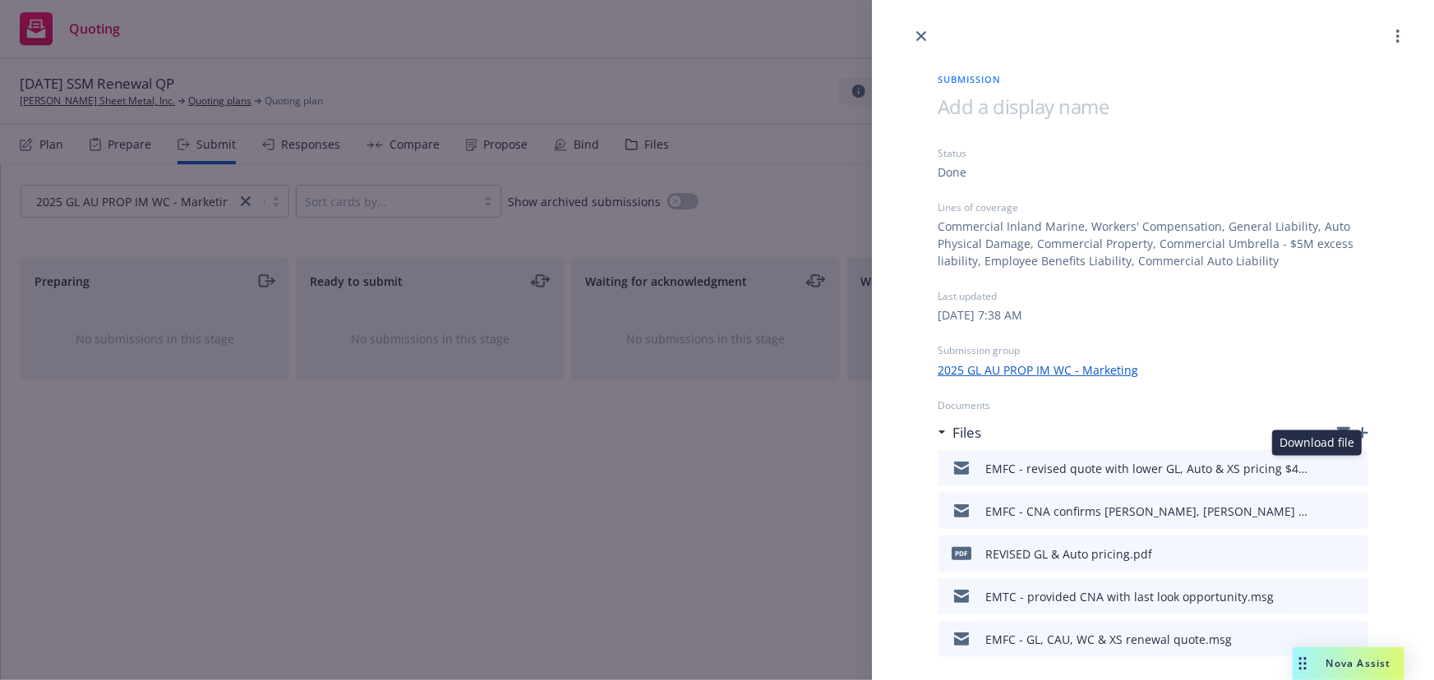
click at [1318, 469] on icon "download file" at bounding box center [1324, 466] width 13 height 13
click at [918, 41] on link "close" at bounding box center [921, 36] width 20 height 20
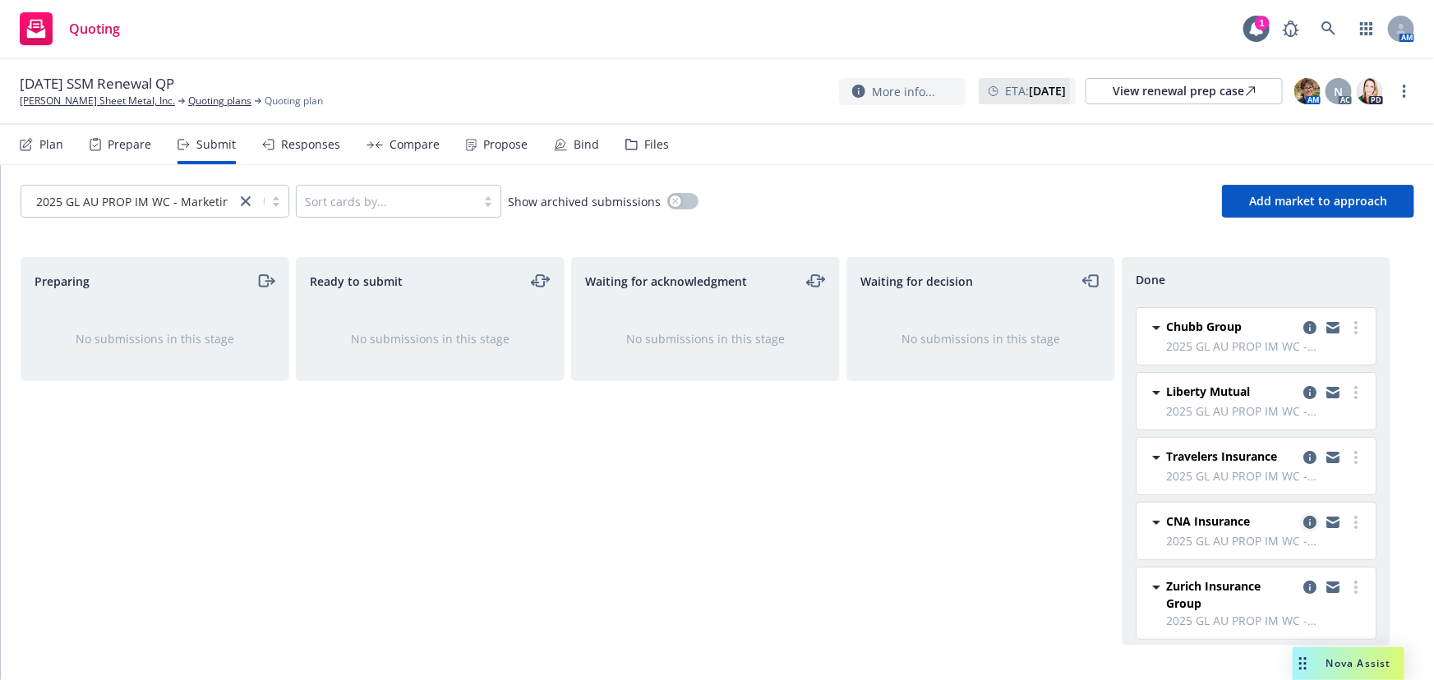
click at [1303, 523] on icon "copy logging email" at bounding box center [1309, 522] width 13 height 13
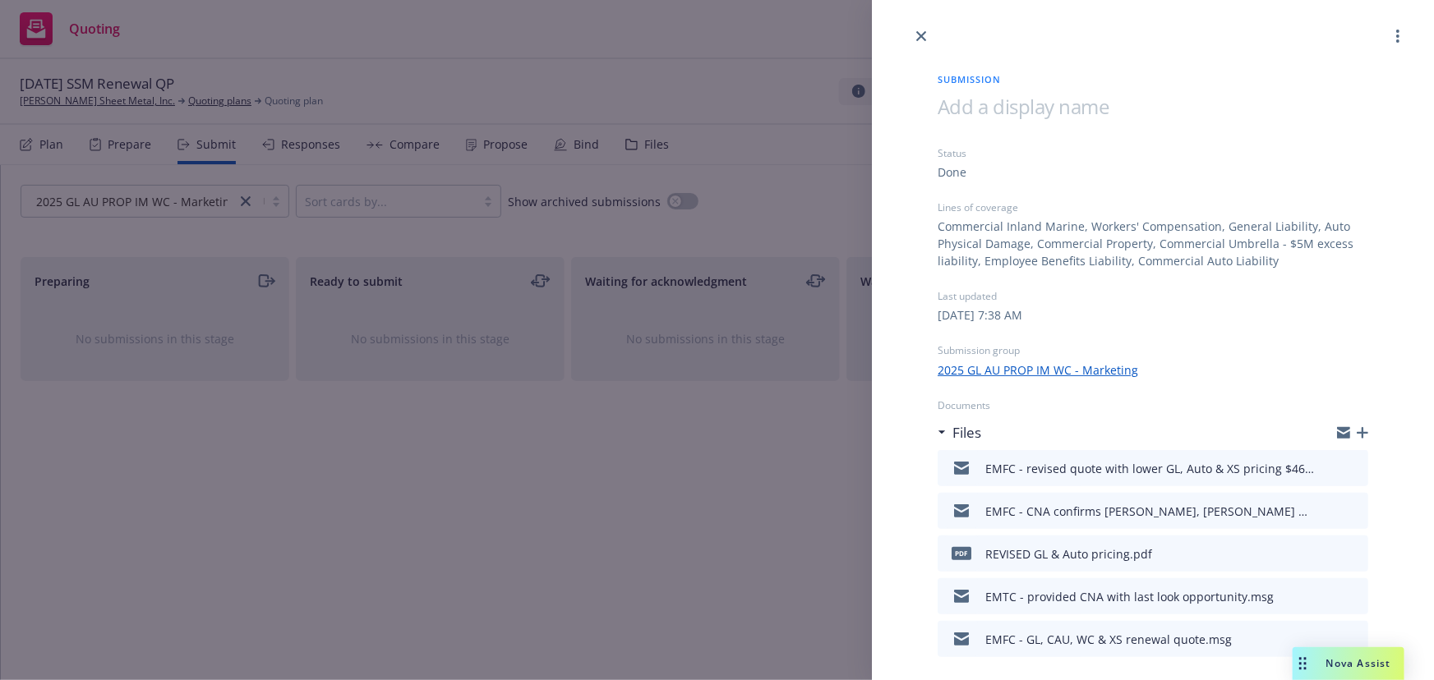
click at [1356, 430] on icon "button" at bounding box center [1362, 433] width 12 height 12
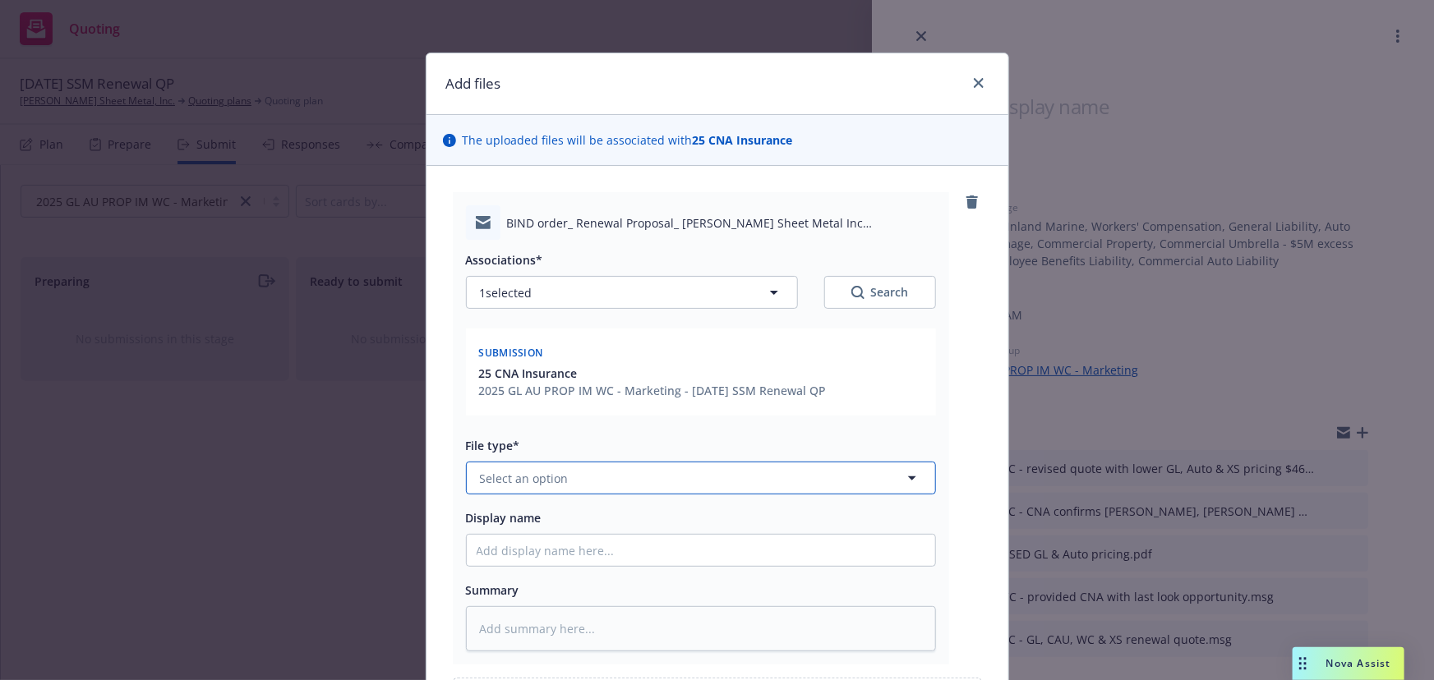
click at [570, 469] on button "Select an option" at bounding box center [701, 478] width 470 height 33
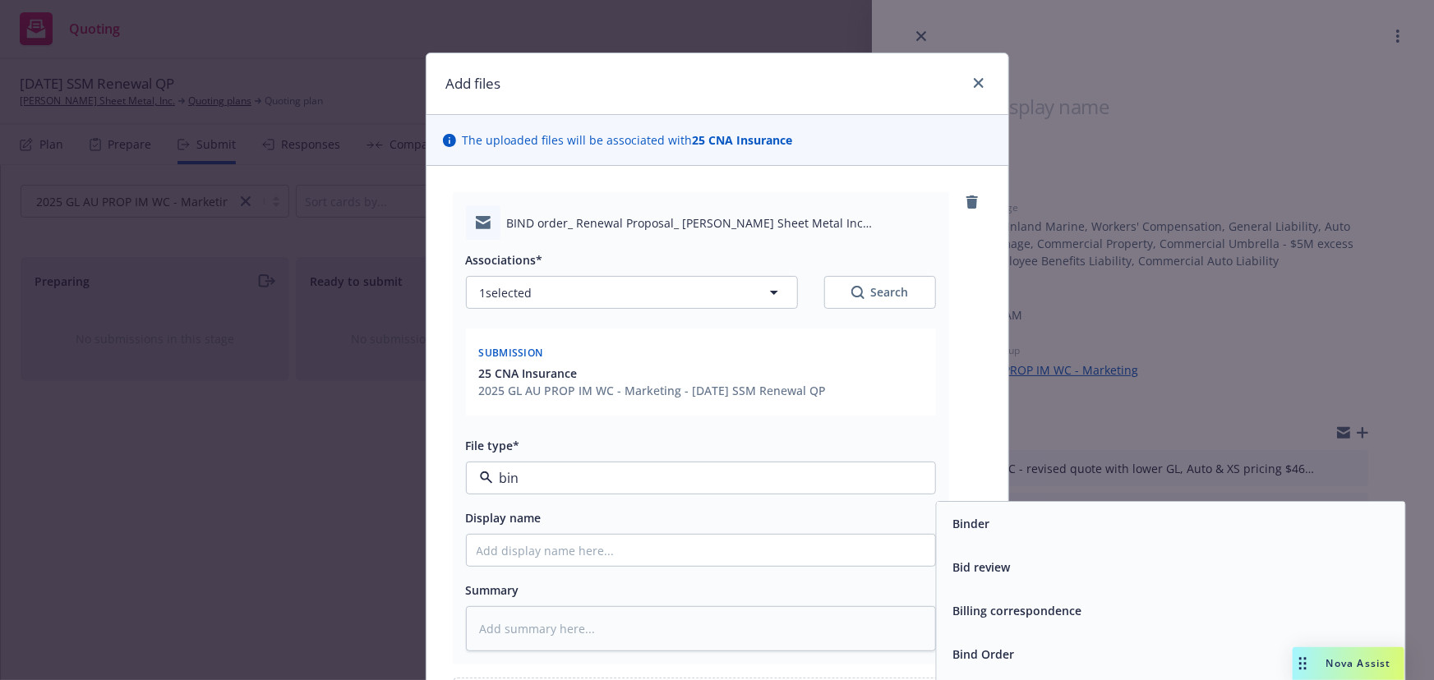
type input "bind"
click at [991, 574] on span "Bind Order" at bounding box center [983, 567] width 62 height 17
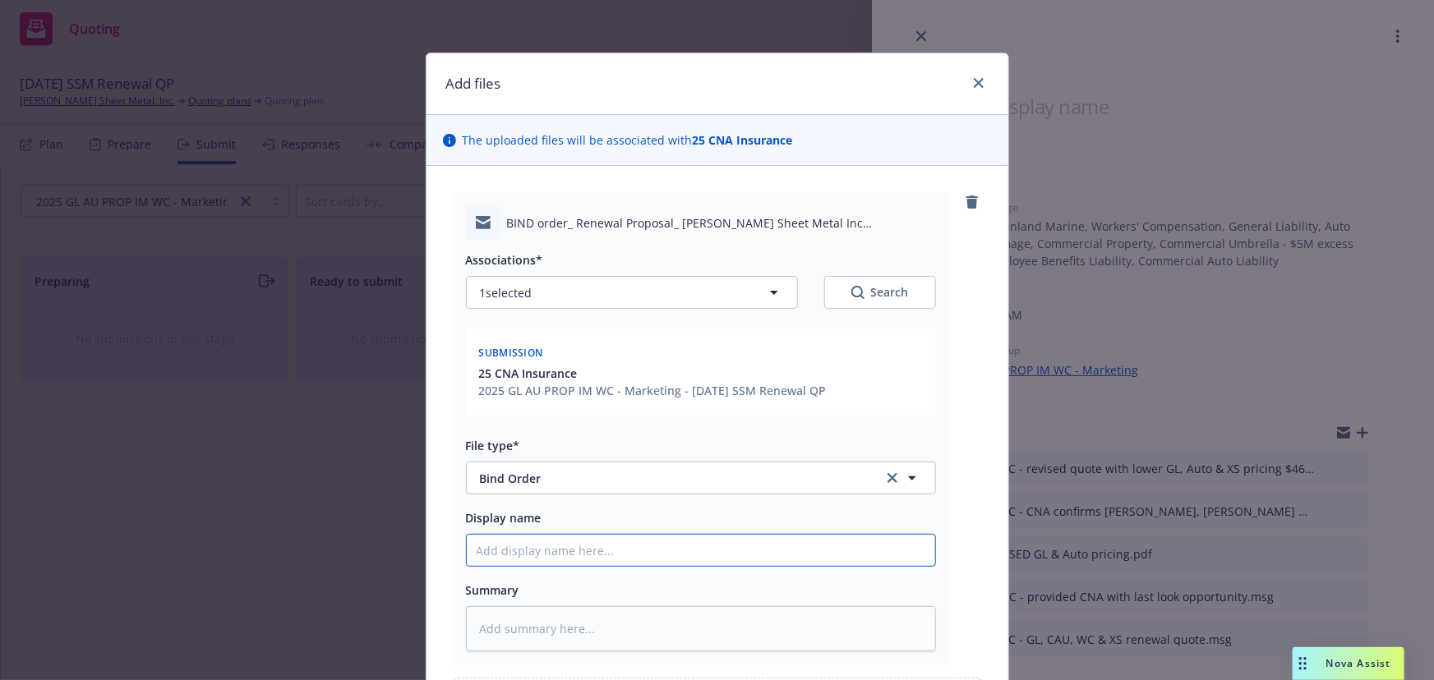
click at [536, 541] on input "Display name" at bounding box center [701, 550] width 468 height 31
type textarea "x"
type input "E"
type textarea "x"
type input "EM"
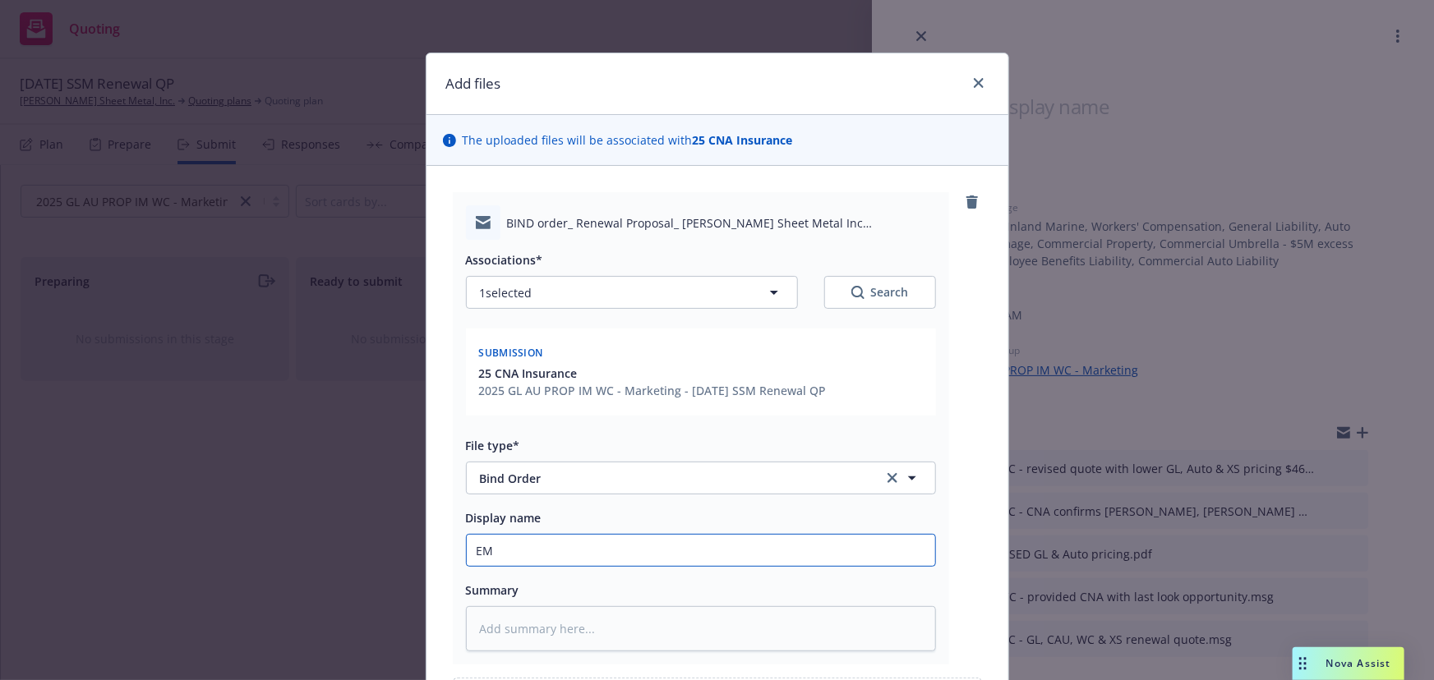
type textarea "x"
type input "EMT"
type textarea "x"
type input "EMTC"
type textarea "x"
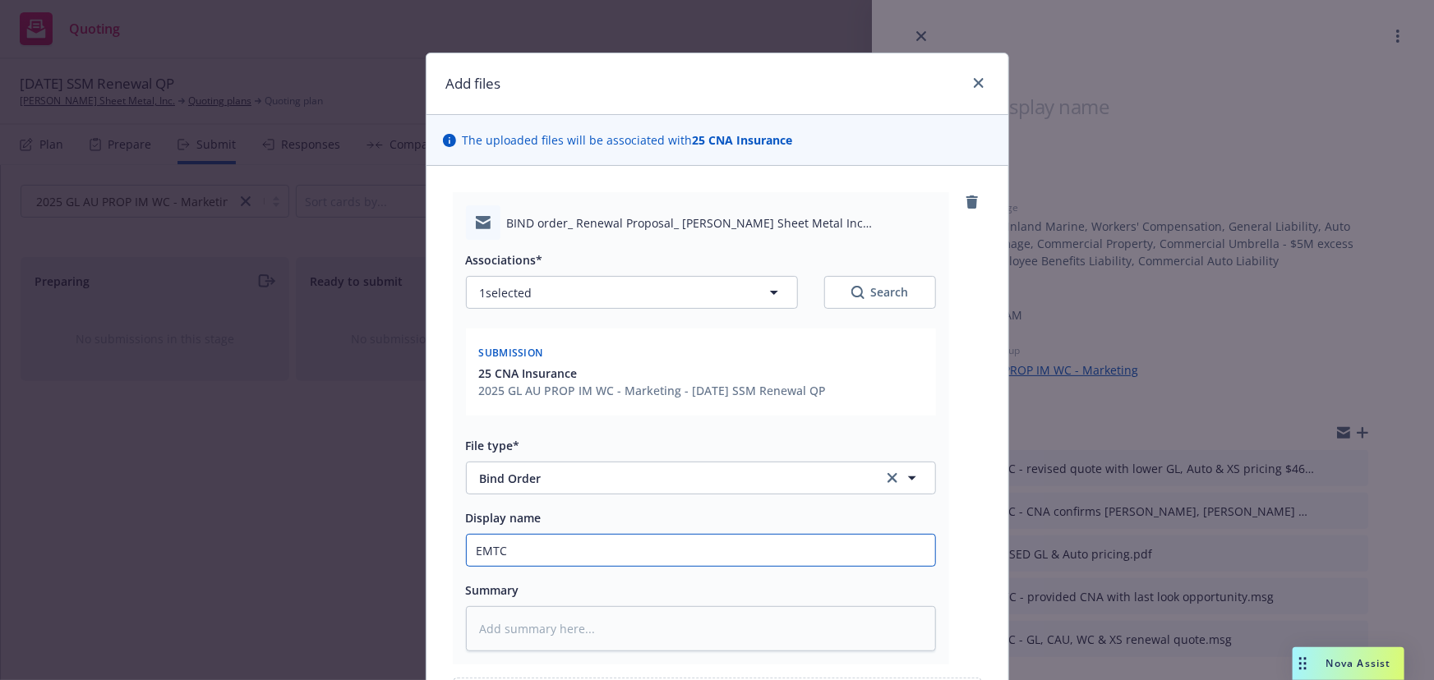
type input "EMTC"
type textarea "x"
type input "EMTC -"
type textarea "x"
type input "EMTC -"
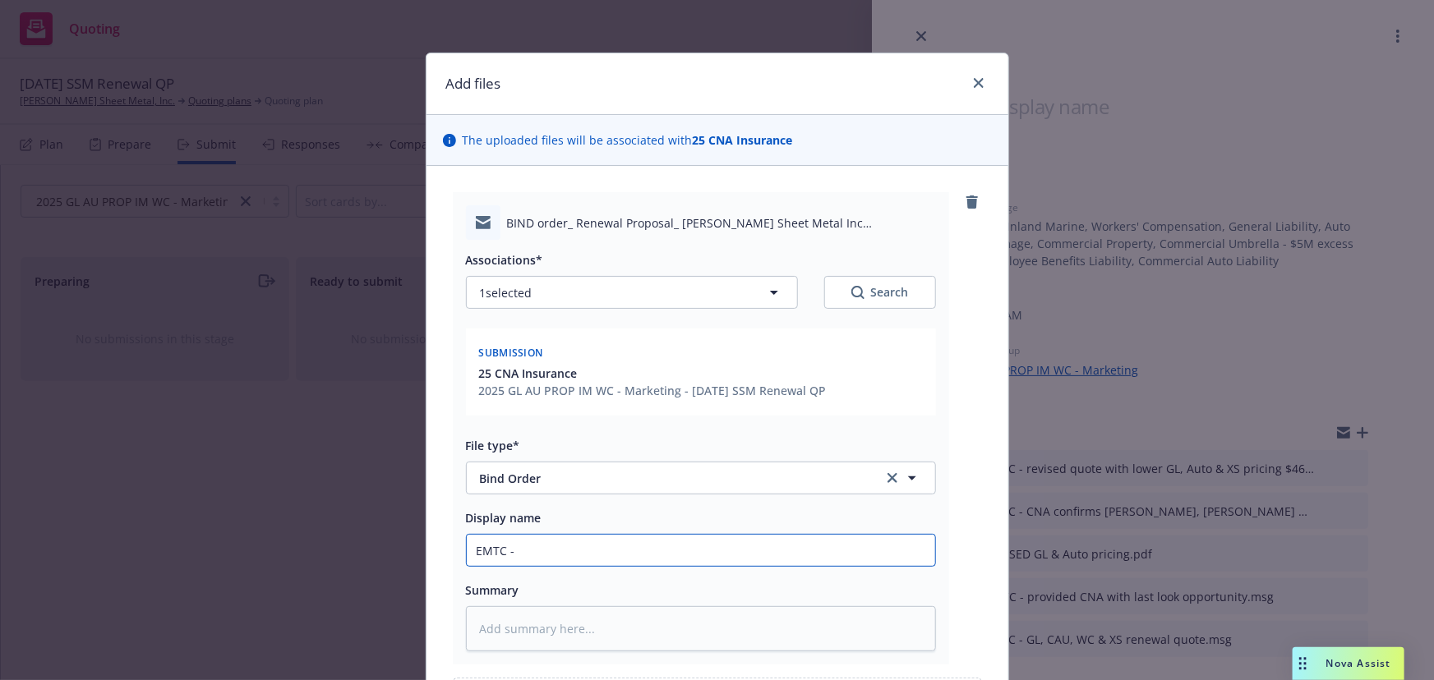
type textarea "x"
type input "EMTC - b"
type textarea "x"
type input "EMTC - bi"
type textarea "x"
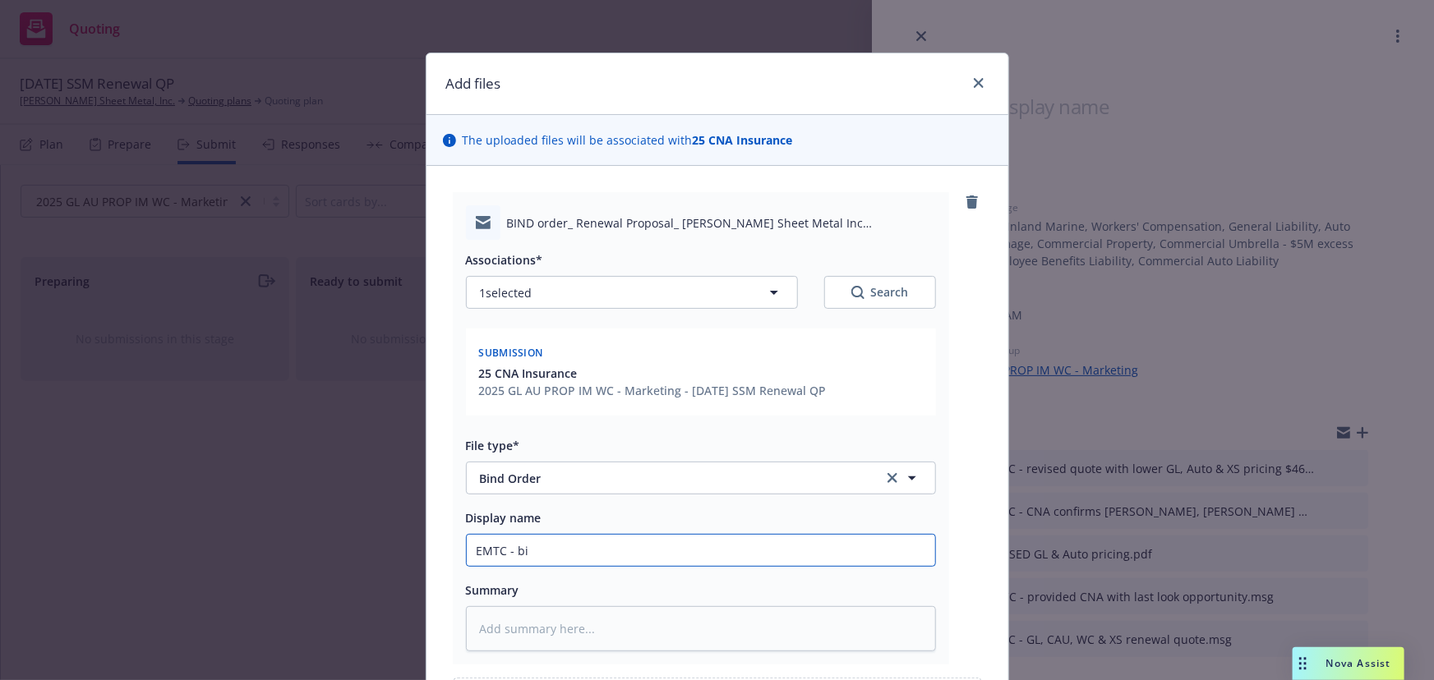
type input "EMTC - bin"
type textarea "x"
type input "EMTC - bind"
type textarea "x"
type input "EMTC - bind"
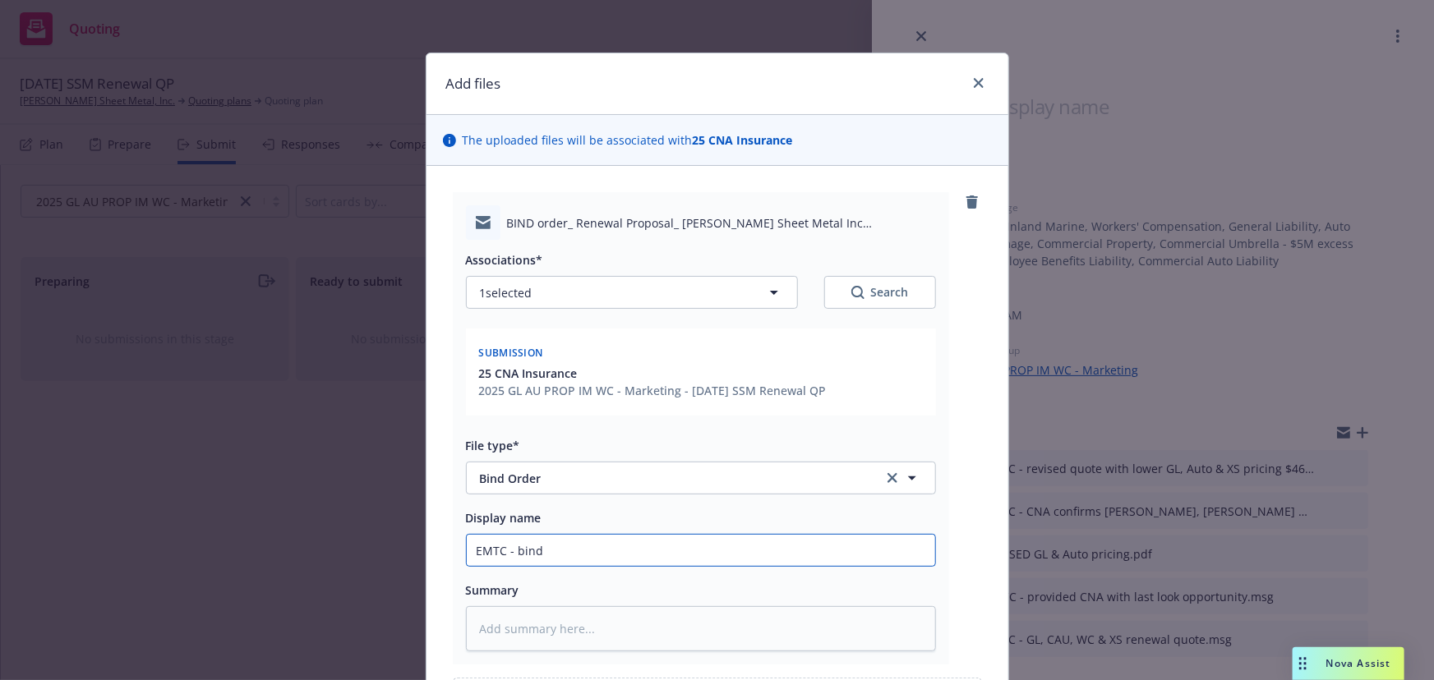
type textarea "x"
type input "EMTC - bind p"
type textarea "x"
type input "EMTC - bind pe"
type textarea "x"
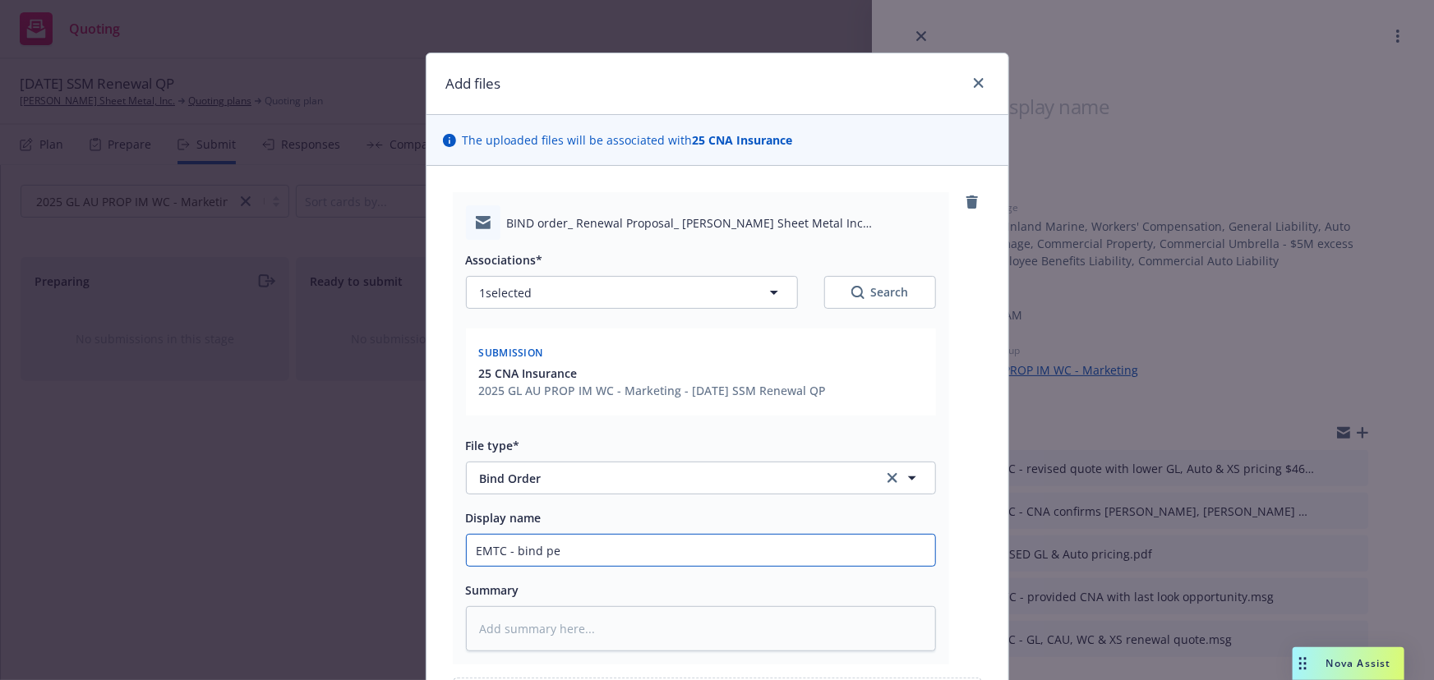
type input "EMTC - bind per"
type textarea "x"
type input "EMTC - bind per r"
type textarea "x"
type input "EMTC - bind per re"
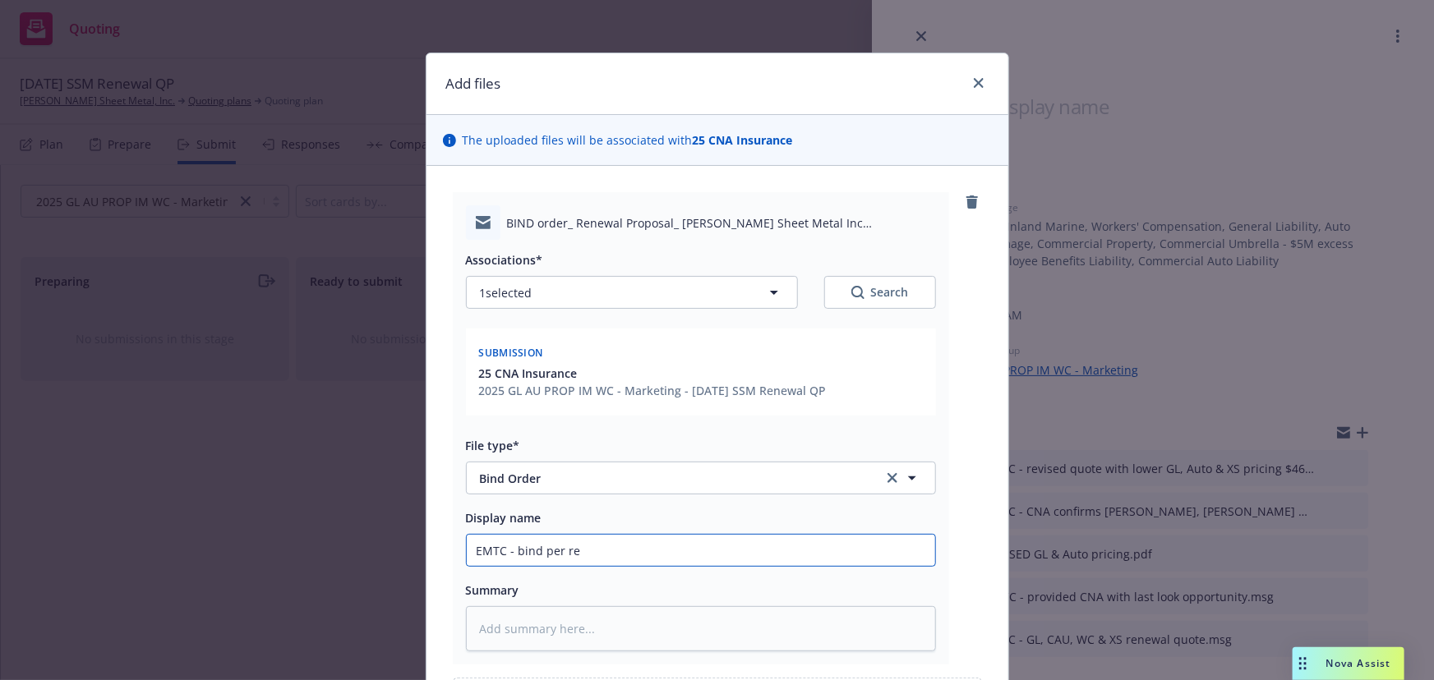
type textarea "x"
type input "EMTC - bind per rev"
type textarea "x"
type input "EMTC - bind per revi"
type textarea "x"
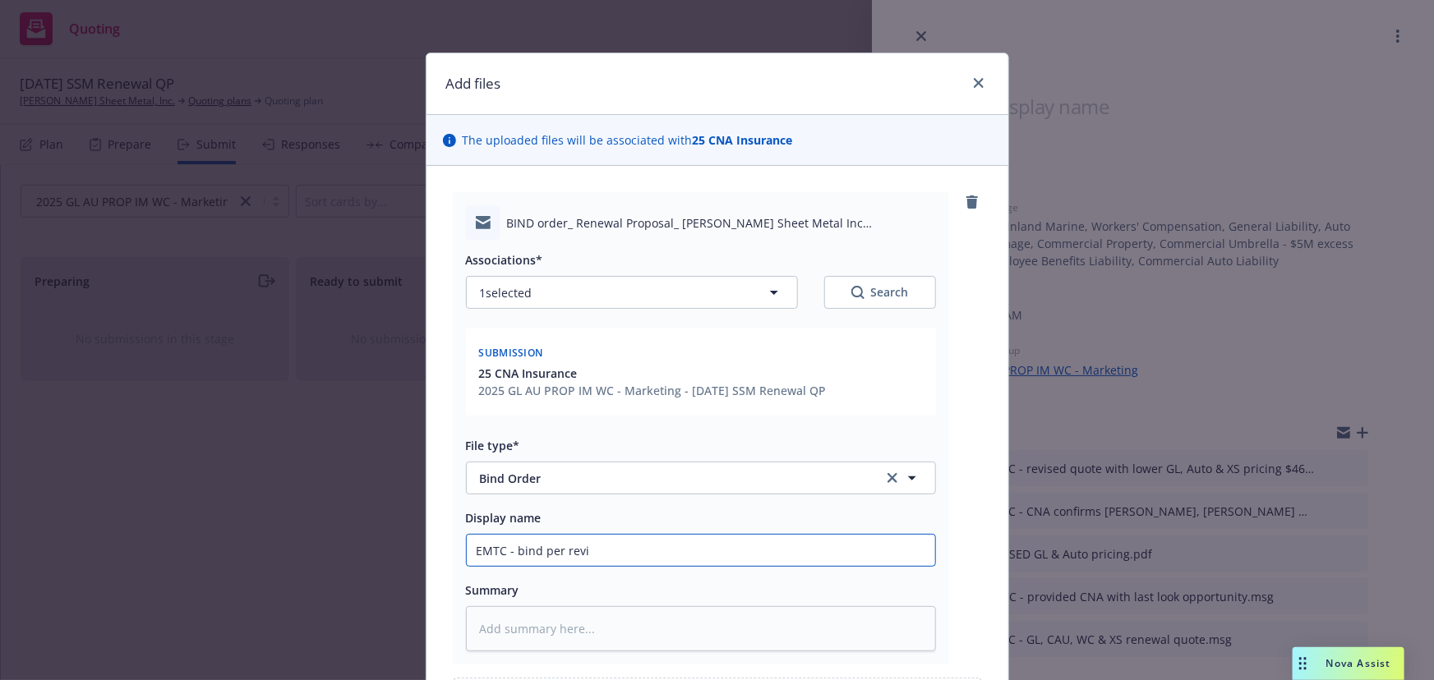
type input "EMTC - bind per revis"
type textarea "x"
type input "EMTC - bind per revise"
type textarea "x"
type input "EMTC - bind per revised"
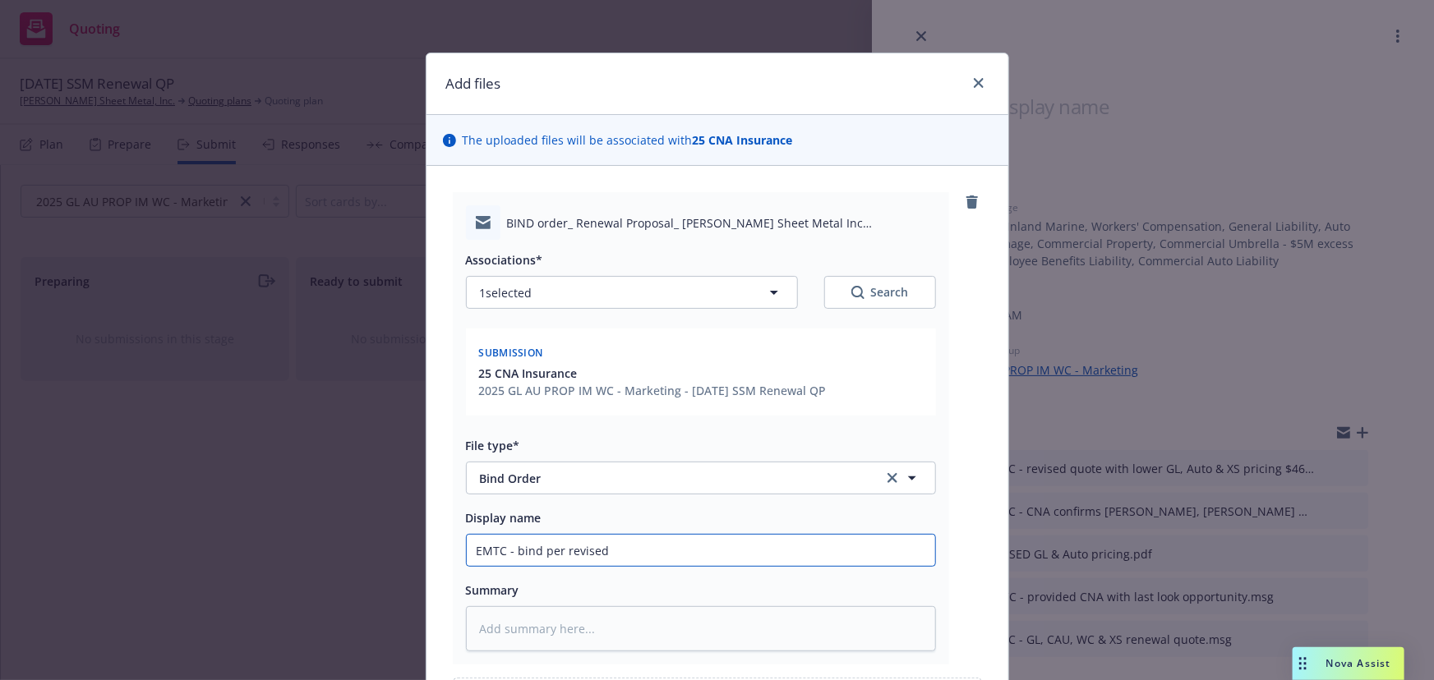
type textarea "x"
type input "EMTC - bind per revised"
type textarea "x"
type input "EMTC - bind per revised q"
type textarea "x"
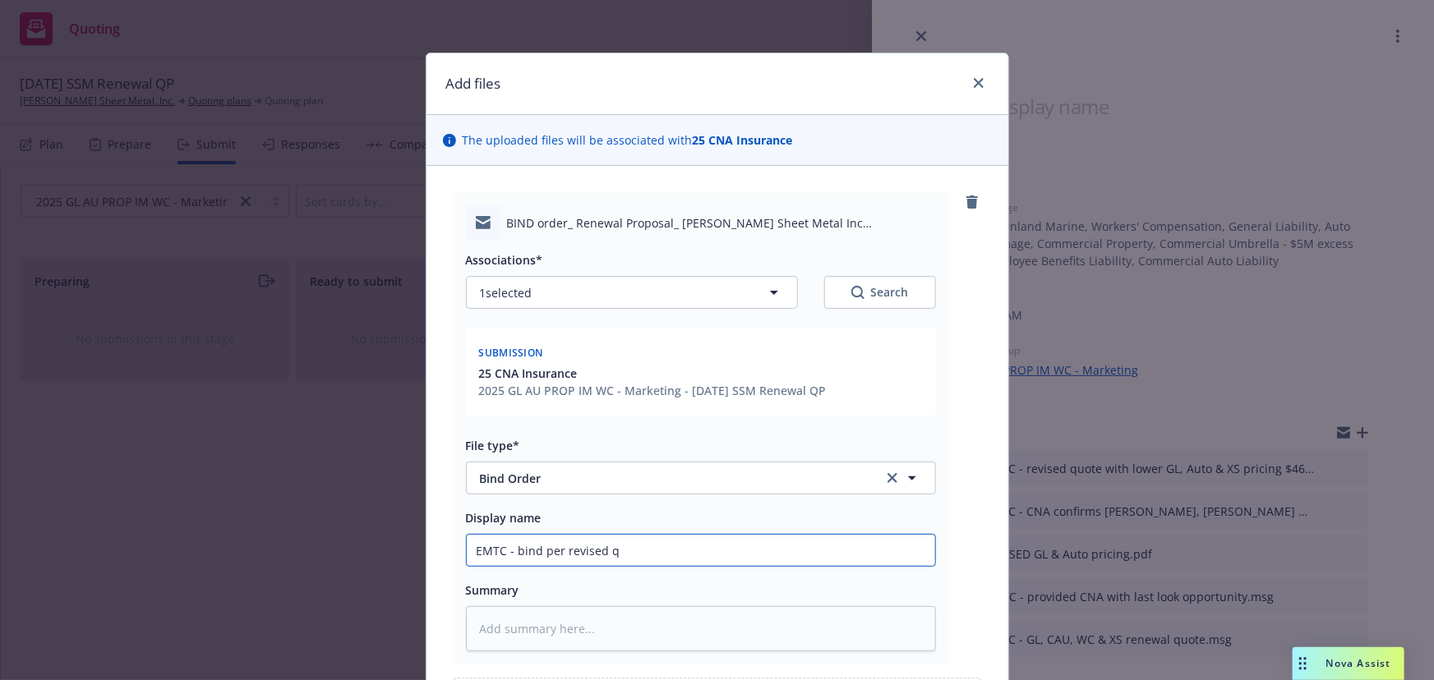
type input "EMTC - bind per revised qu"
type textarea "x"
type input "EMTC - bind per revised quo"
type textarea "x"
type input "EMTC - bind per revised quot"
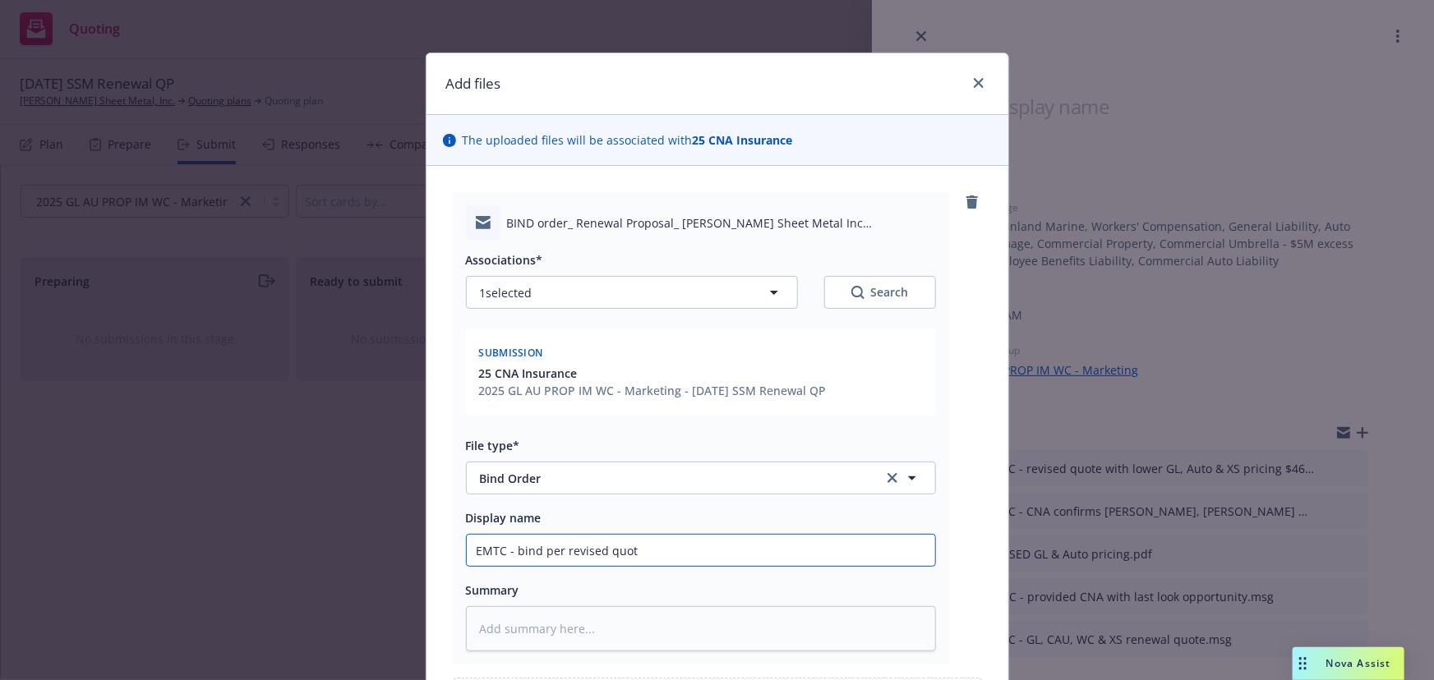
type textarea "x"
type input "EMTC - bind per revised quote"
type textarea "x"
type input "EMTC - bind per revised quote,"
type textarea "x"
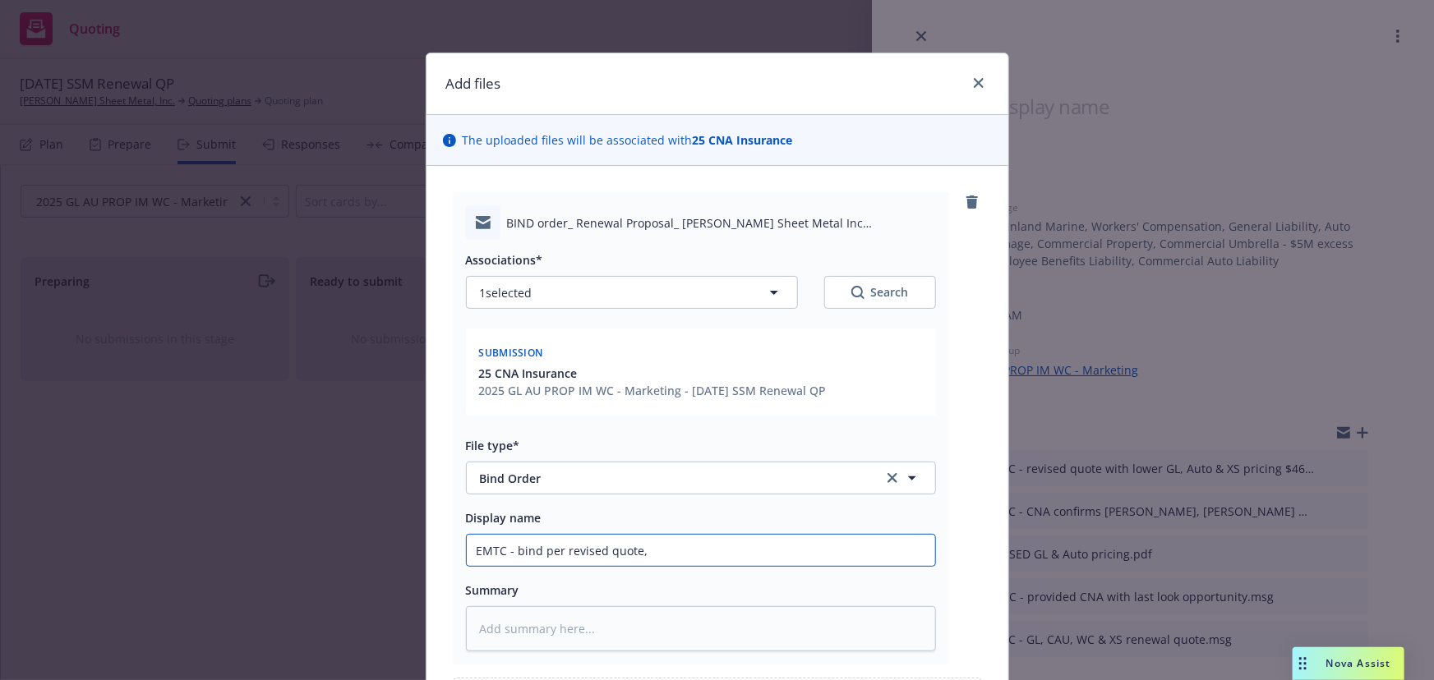
type input "EMTC - bind per revised quote,"
type textarea "x"
type input "EMTC - bind per revised quote, d"
type textarea "x"
type input "EMTC - bind per revised quote, de"
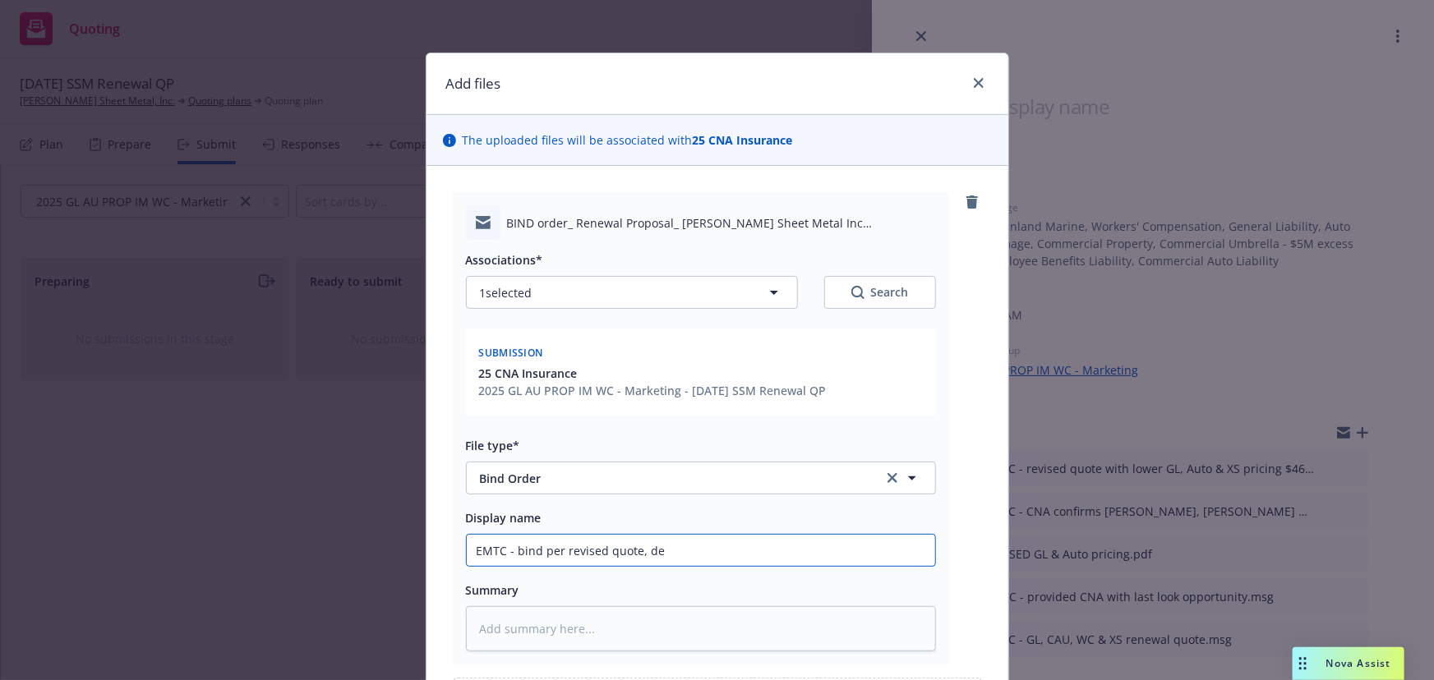
type textarea "x"
type input "EMTC - bind per revised quote, del"
type textarea "x"
type input "EMTC - bind per revised quote, dele"
type textarea "x"
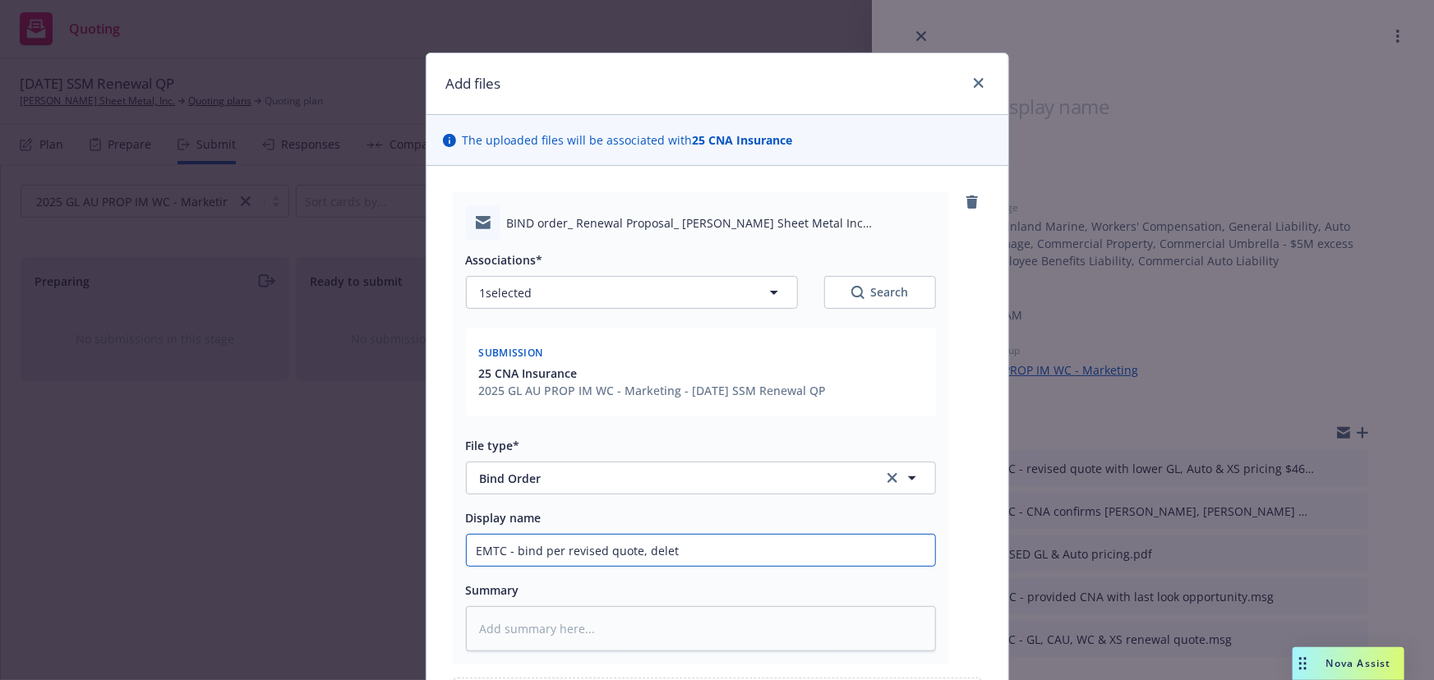
type input "EMTC - bind per revised quote, deleti"
type textarea "x"
type input "EMTC - bind per revised quote, deletii"
type textarea "x"
type input "EMTC - bind per revised quote, deletiin"
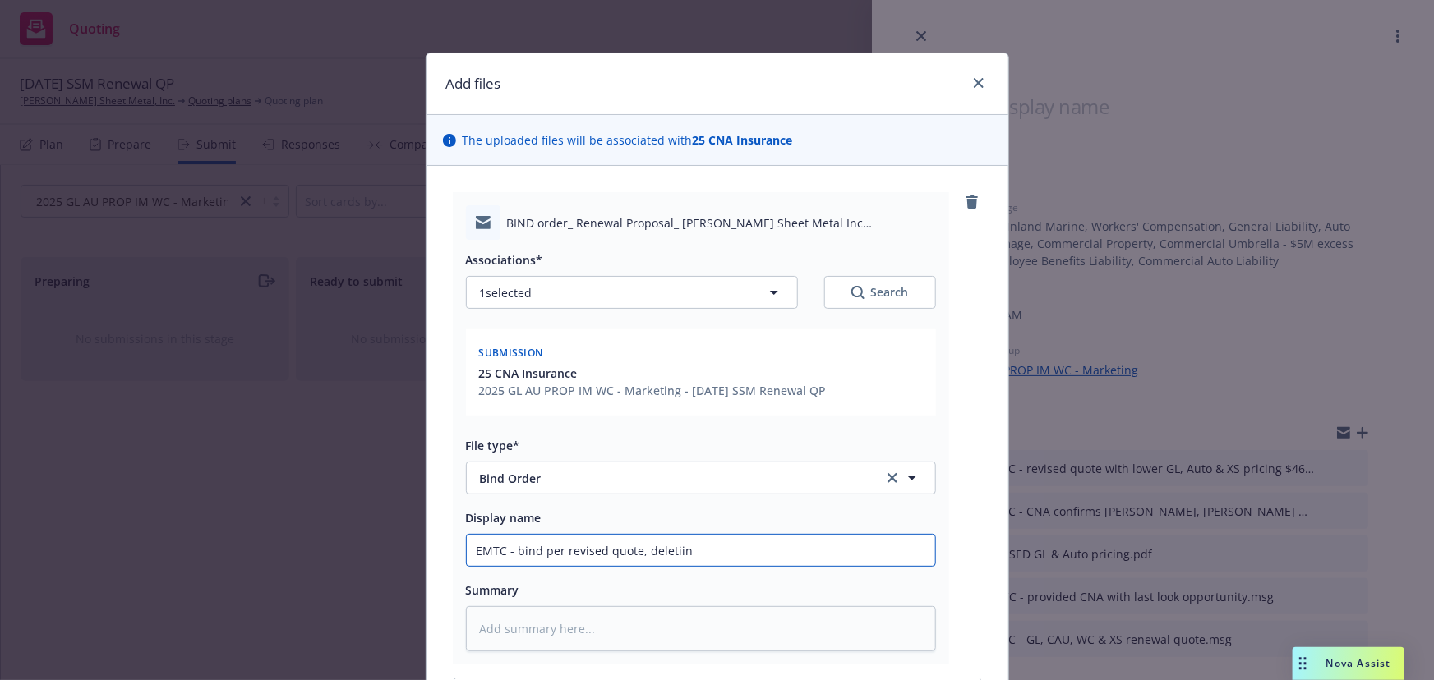
type textarea "x"
type input "EMTC - bind per revised quote, deletiing"
type textarea "x"
type input "EMTC - bind per revised quote, deletiing"
type textarea "x"
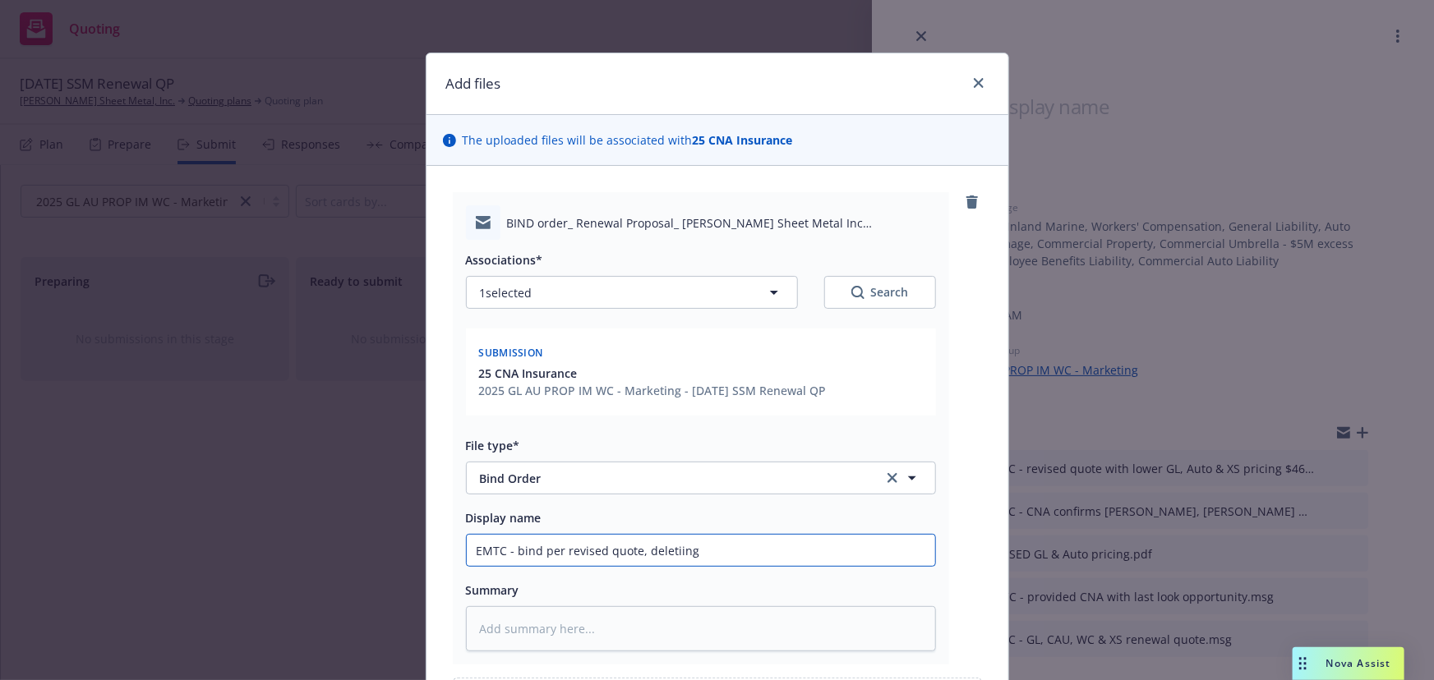
type input "EMTC - bind per revised quote, deletiing"
type textarea "x"
type input "EMTC - bind per revised quote, deletiin"
type textarea "x"
type input "EMTC - bind per revised quote, deletii"
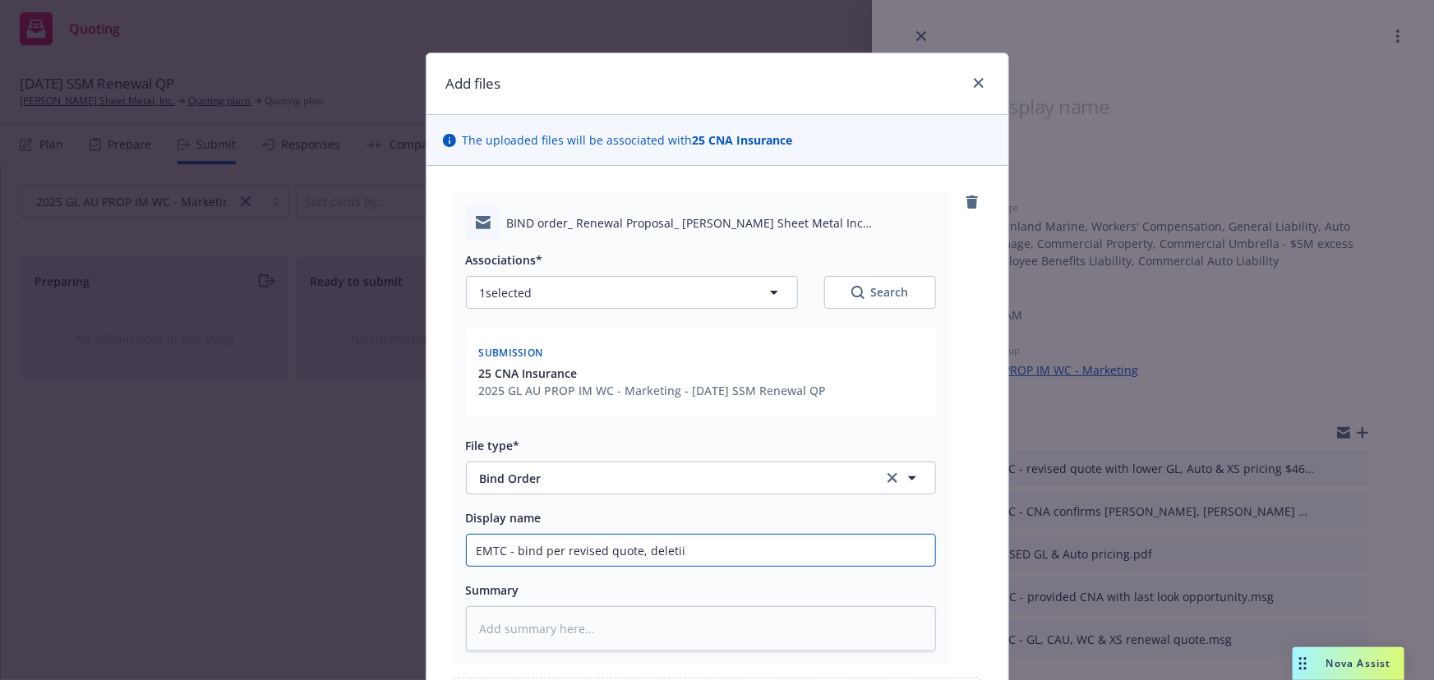
type textarea "x"
type input "EMTC - bind per revised quote, deleti"
type textarea "x"
type input "EMTC - bind per revised quote, deletin"
type textarea "x"
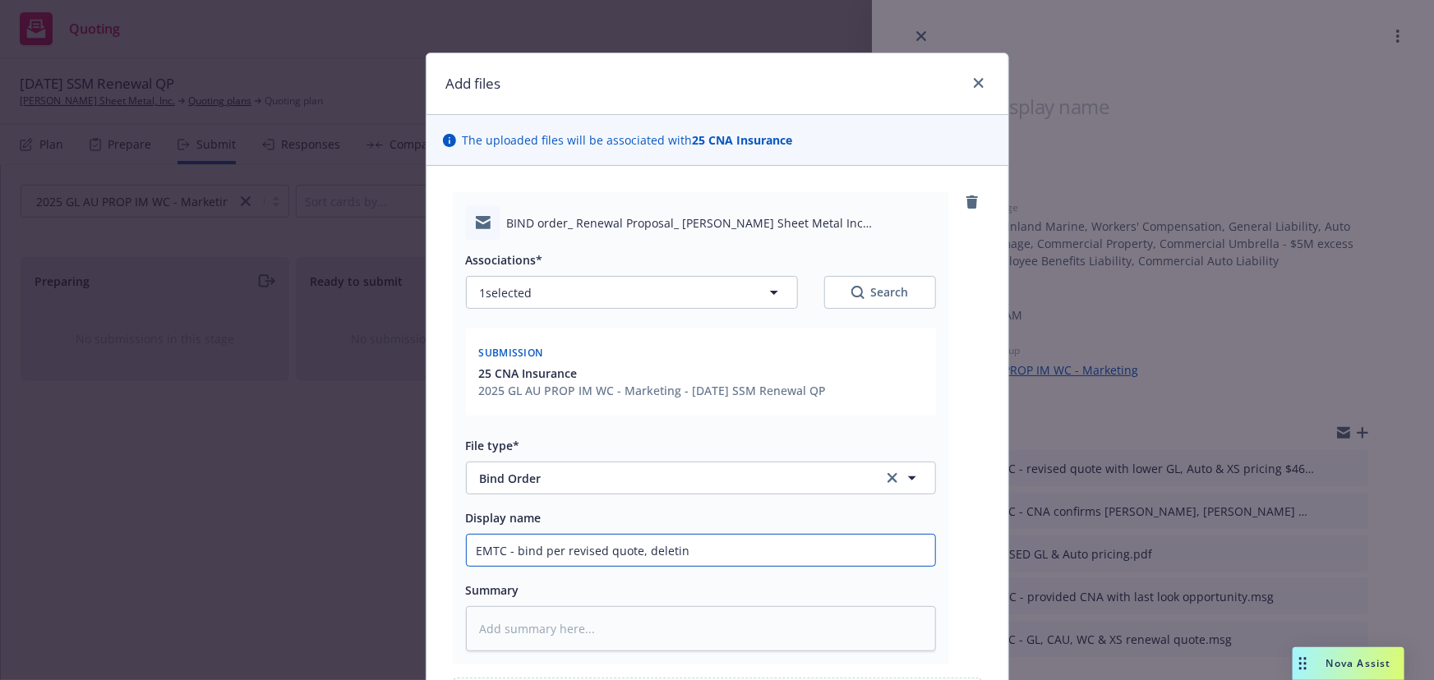
type input "EMTC - bind per revised quote, deleting"
type textarea "x"
type input "EMTC - bind per revised quote, deleting"
type textarea "x"
type input "EMTC - bind per revised quote, deleting 2"
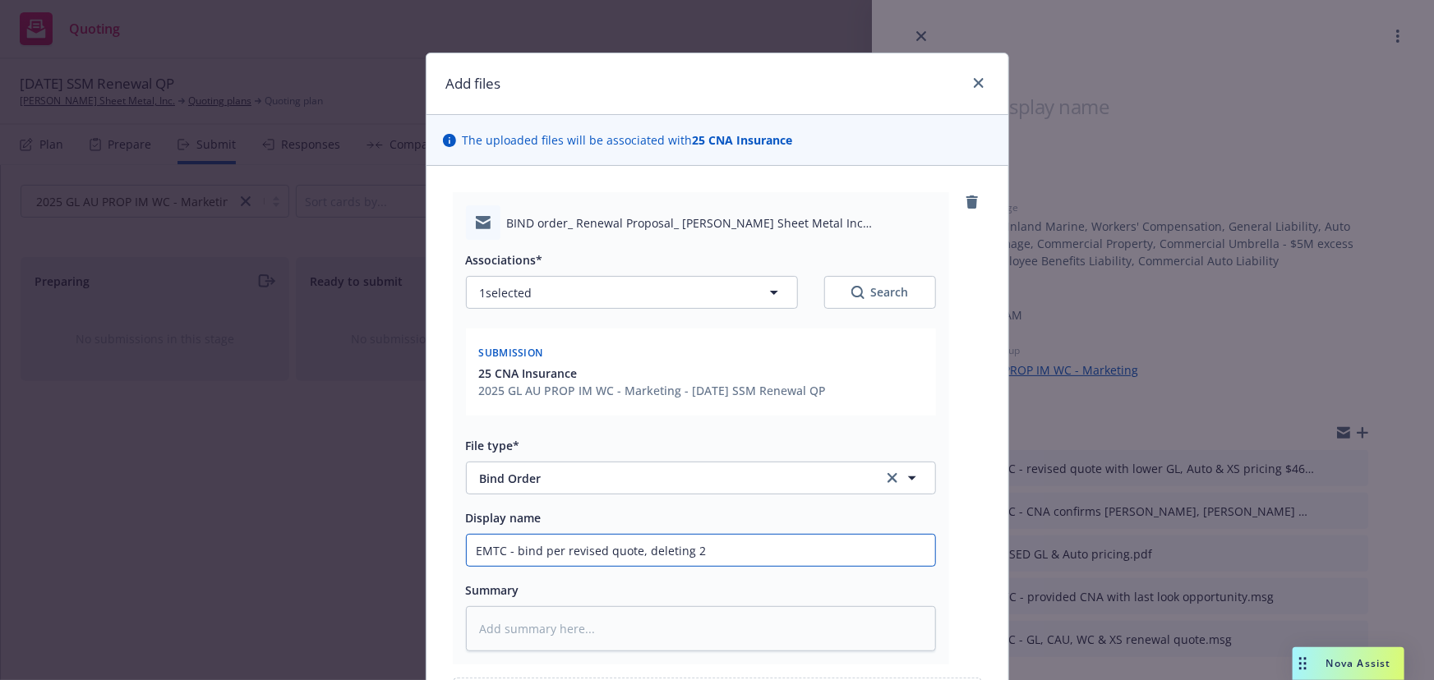
type textarea "x"
type input "EMTC - bind per revised quote, deleting 2"
type textarea "x"
type input "EMTC - bind per revised quote, deleting 2 v"
type textarea "x"
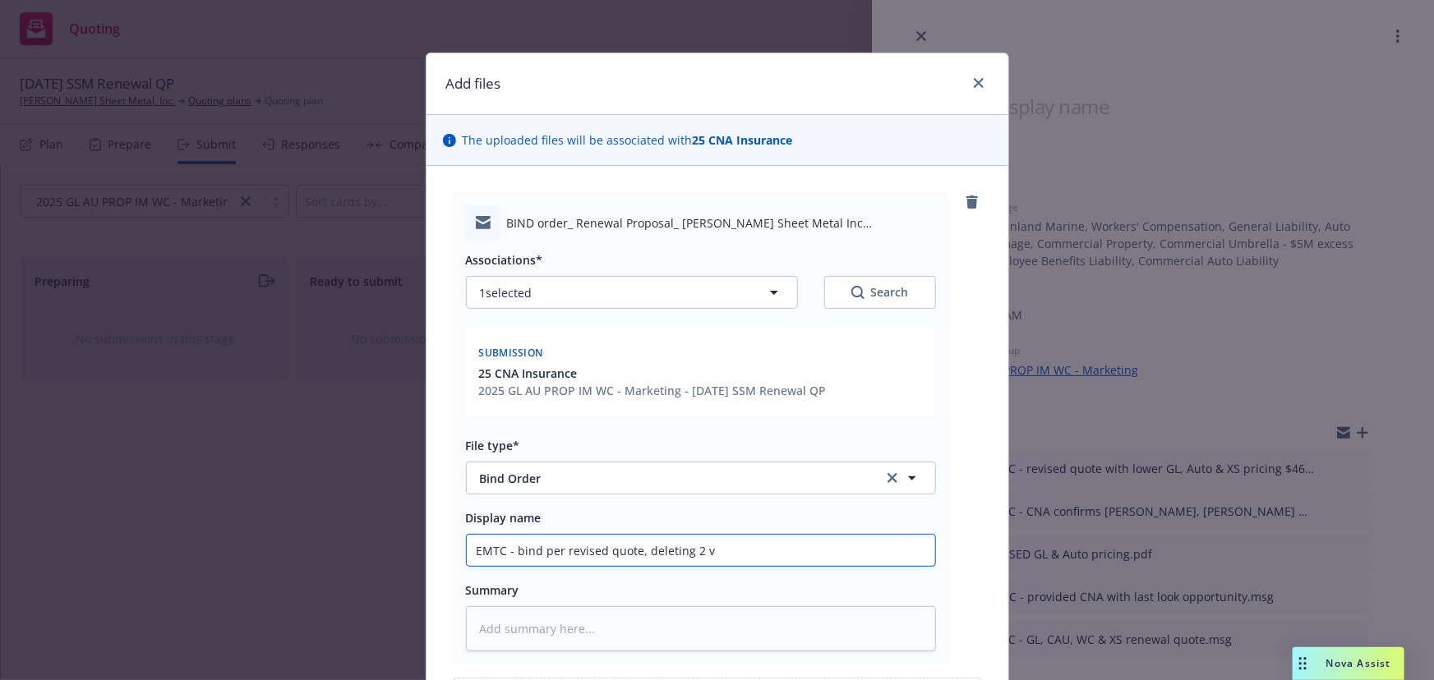
type input "EMTC - bind per revised quote, deleting 2 vh"
type textarea "x"
type input "EMTC - bind per revised quote, deleting 2 v"
type textarea "x"
type input "EMTC - bind per revised quote, deleting 2 ve"
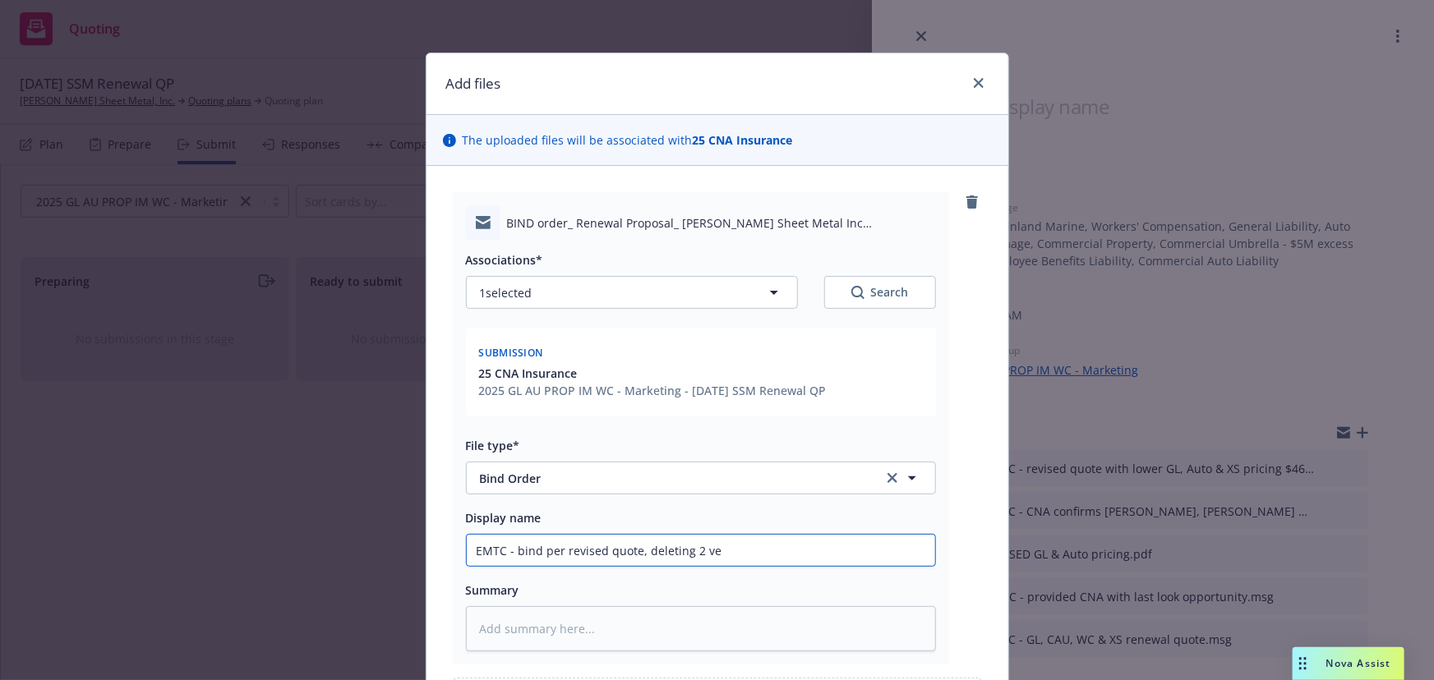
type textarea "x"
type input "EMTC - bind per revised quote, deleting 2 veh"
type textarea "x"
type input "EMTC - bind per revised quote, deleting 2 vehi"
type textarea "x"
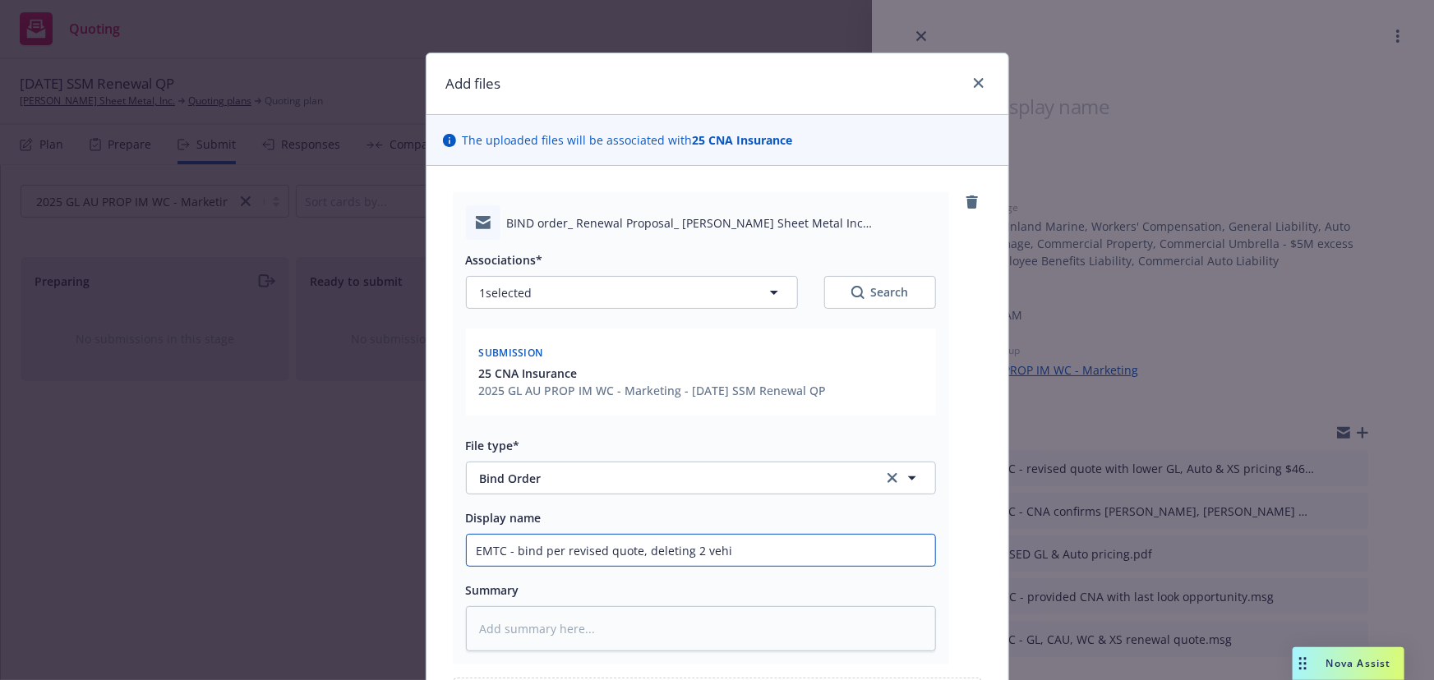
type input "EMTC - bind per revised quote, deleting 2 vehic"
type textarea "x"
type input "EMTC - bind per revised quote, deleting 2 vehicle"
type textarea "x"
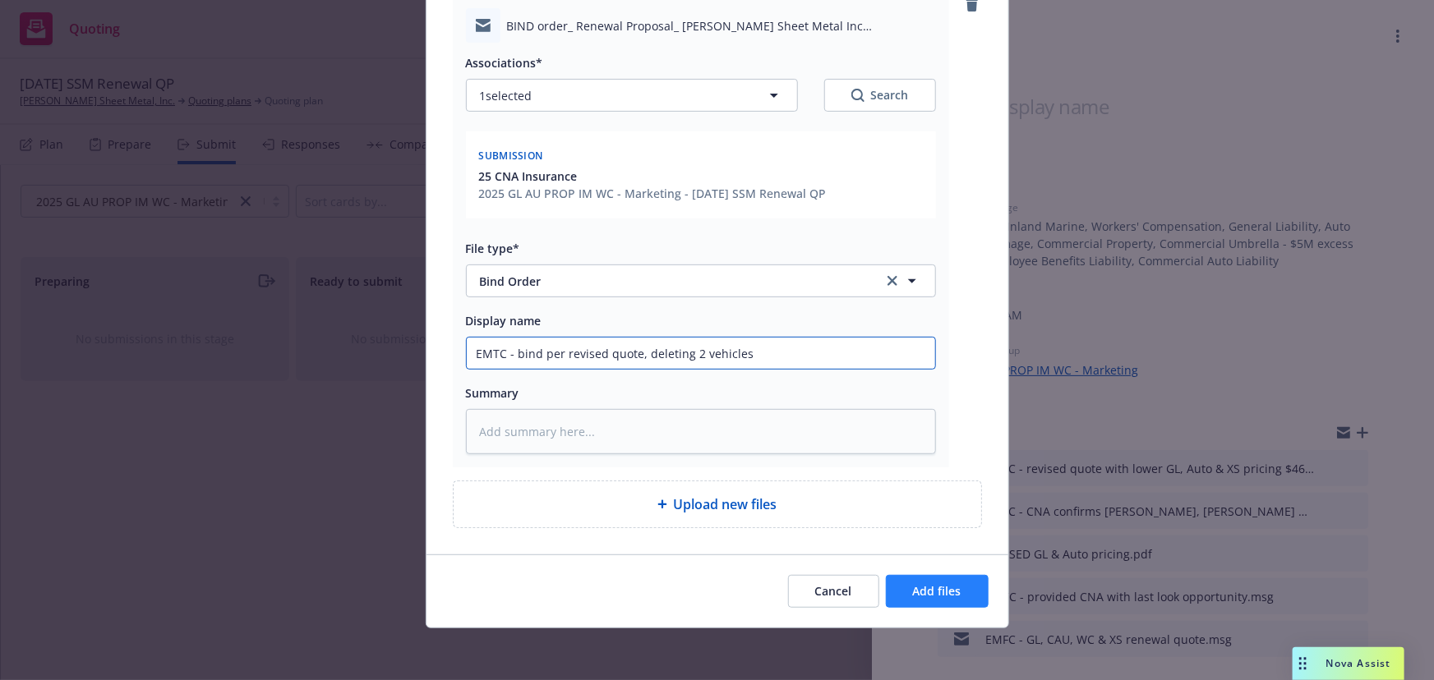
type input "EMTC - bind per revised quote, deleting 2 vehicles"
click at [912, 600] on button "Add files" at bounding box center [937, 591] width 103 height 33
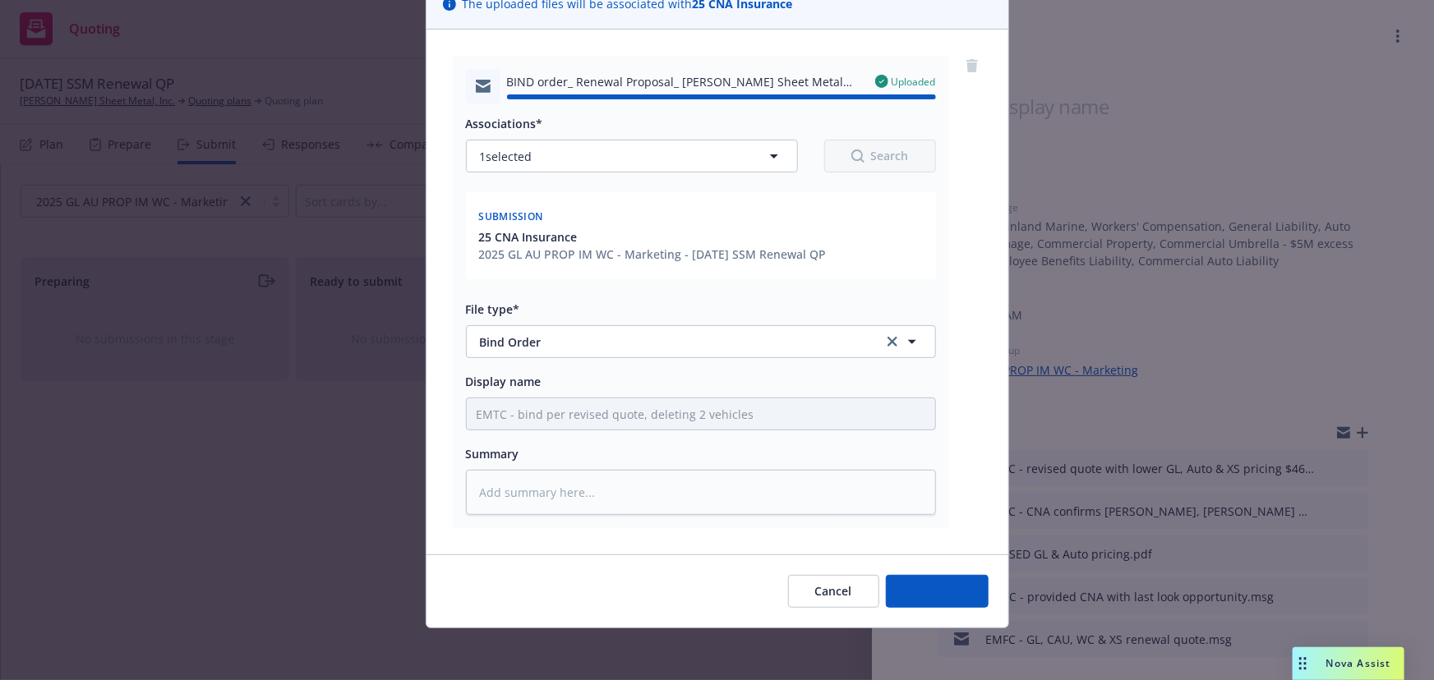
type textarea "x"
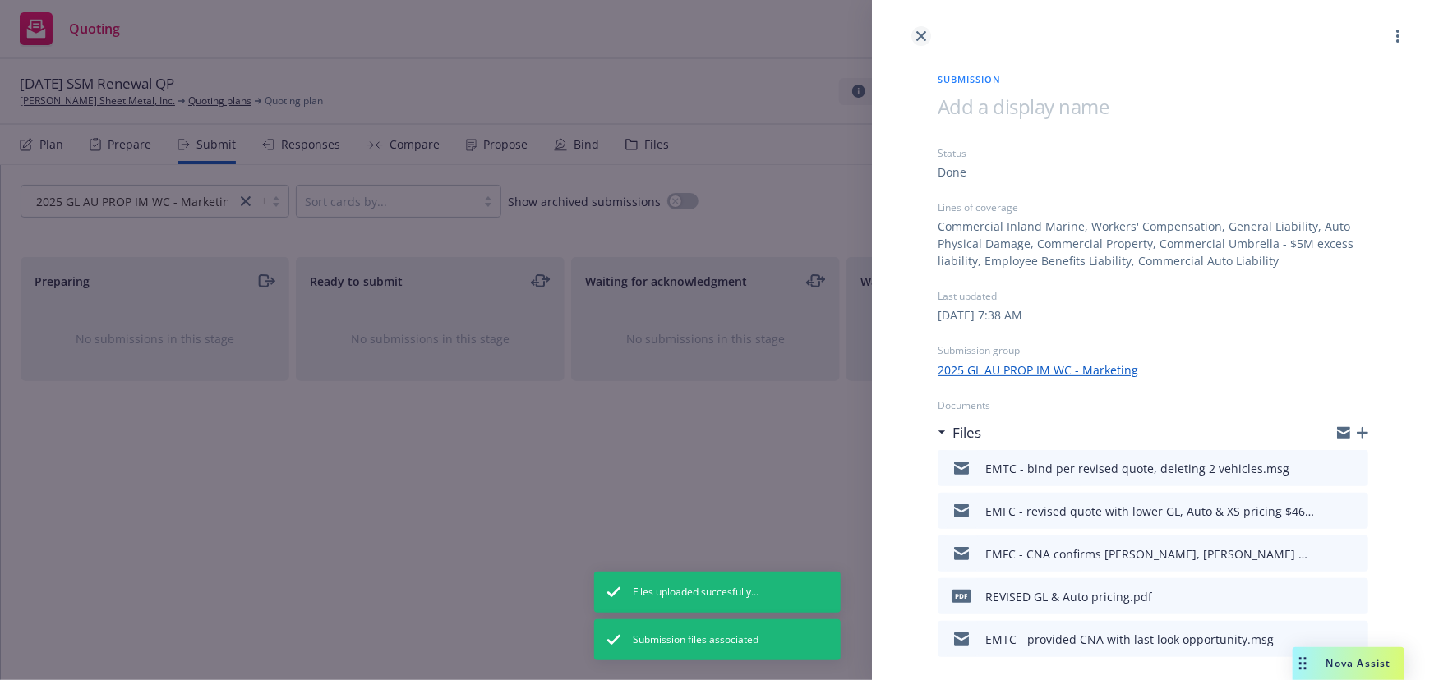
click at [923, 39] on icon "close" at bounding box center [921, 36] width 10 height 10
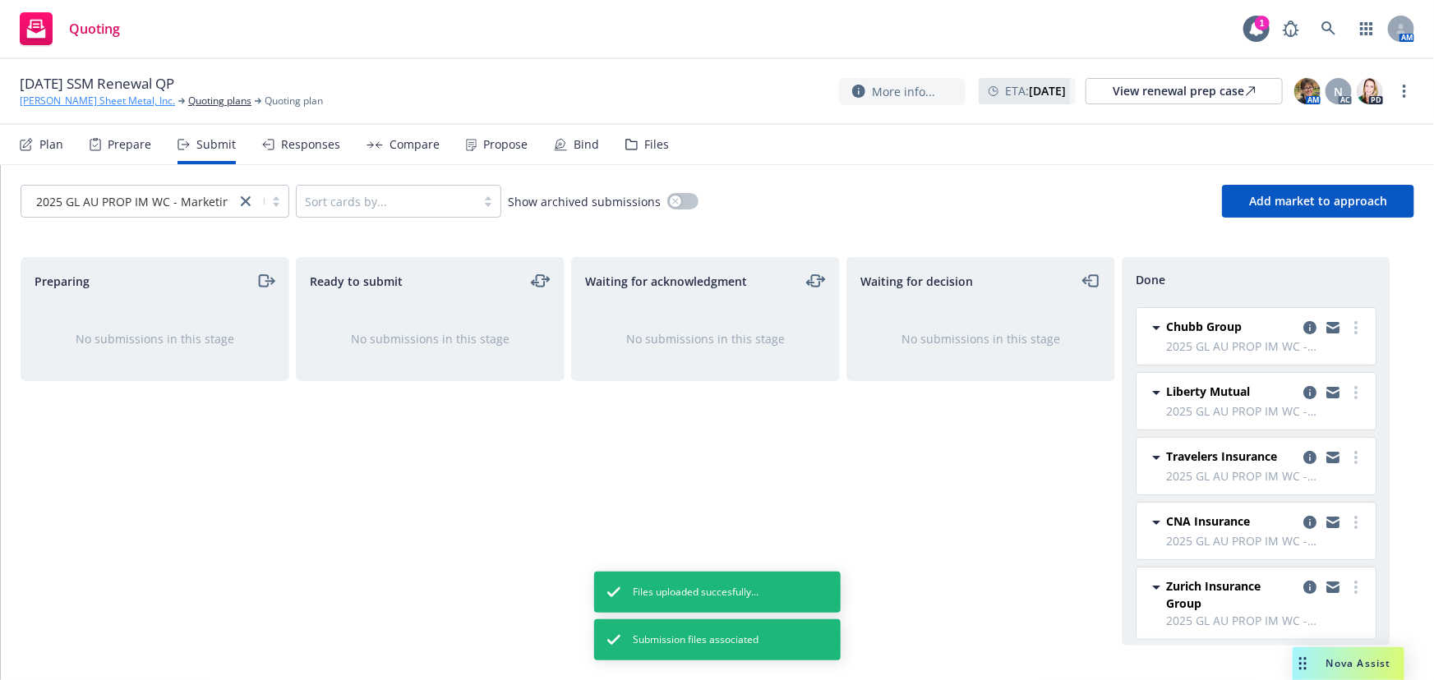
click at [62, 98] on link "[PERSON_NAME] Sheet Metal, Inc." at bounding box center [97, 101] width 155 height 15
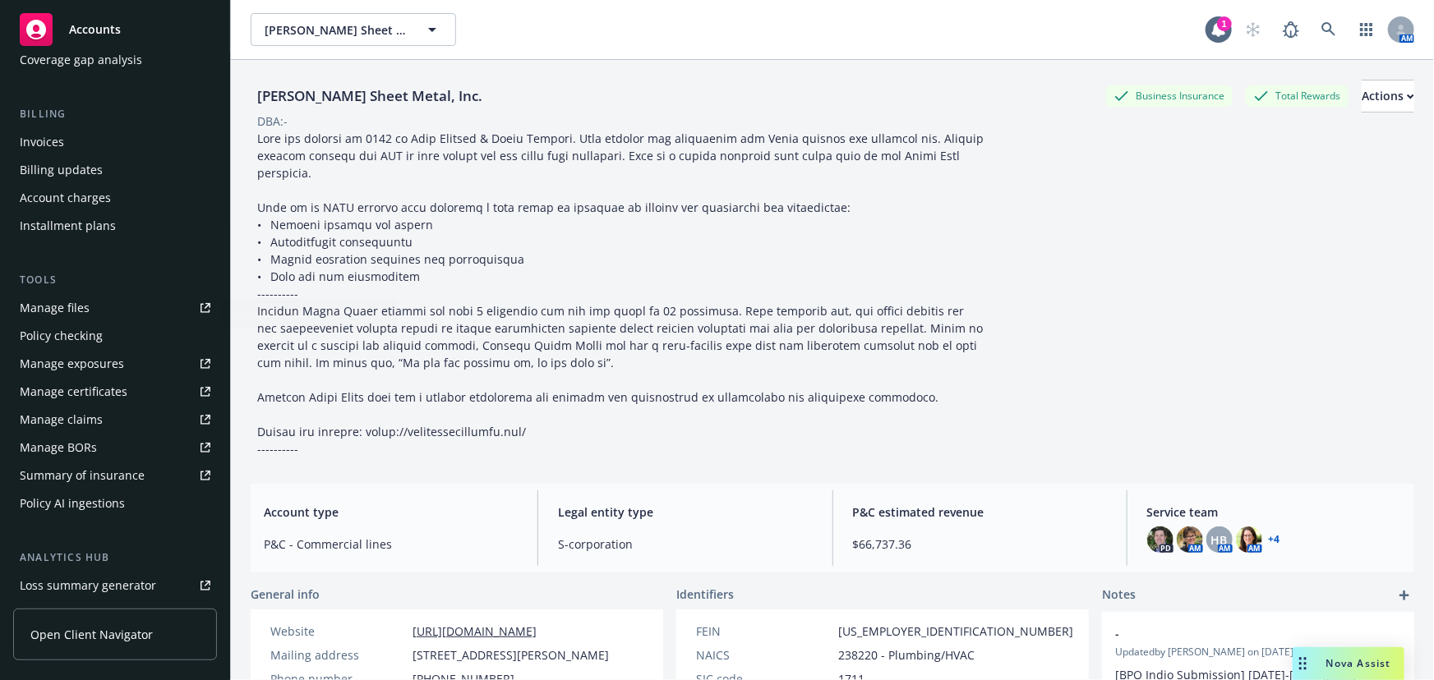
scroll to position [298, 0]
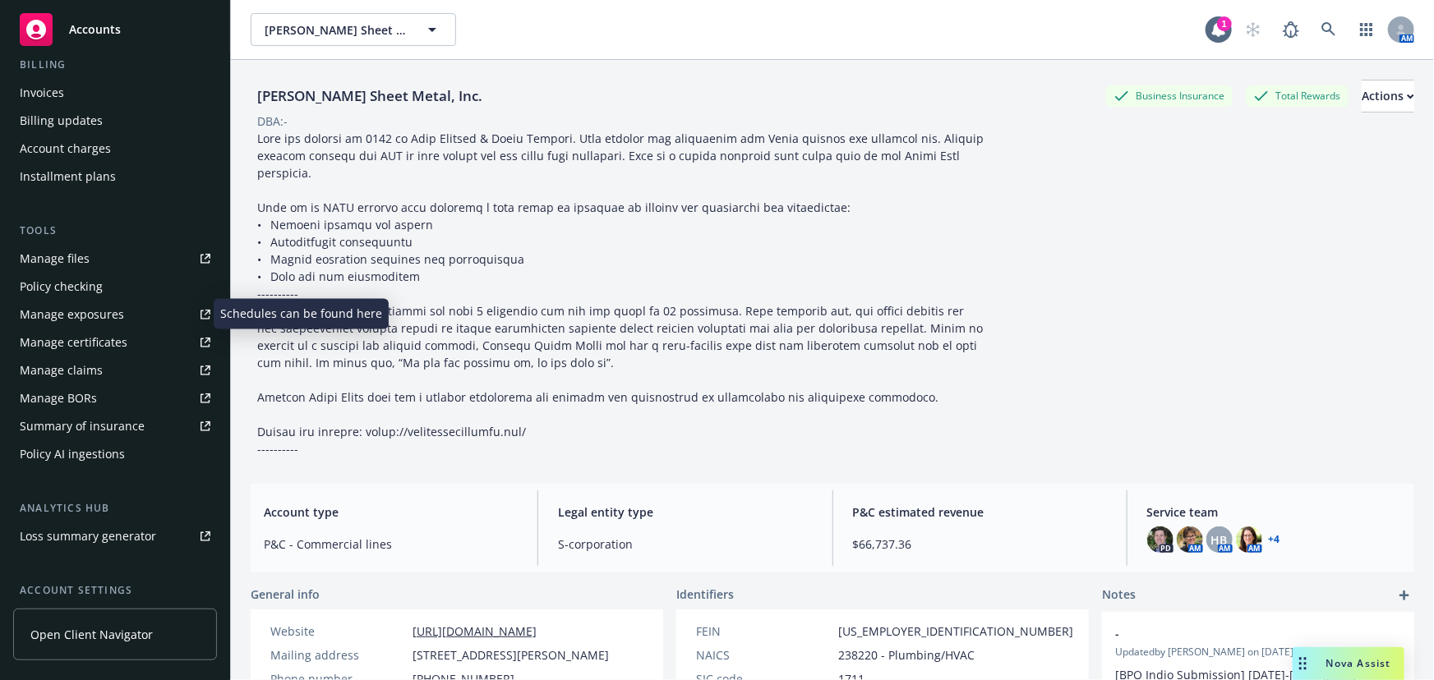
click at [53, 317] on div "Manage exposures" at bounding box center [72, 314] width 104 height 26
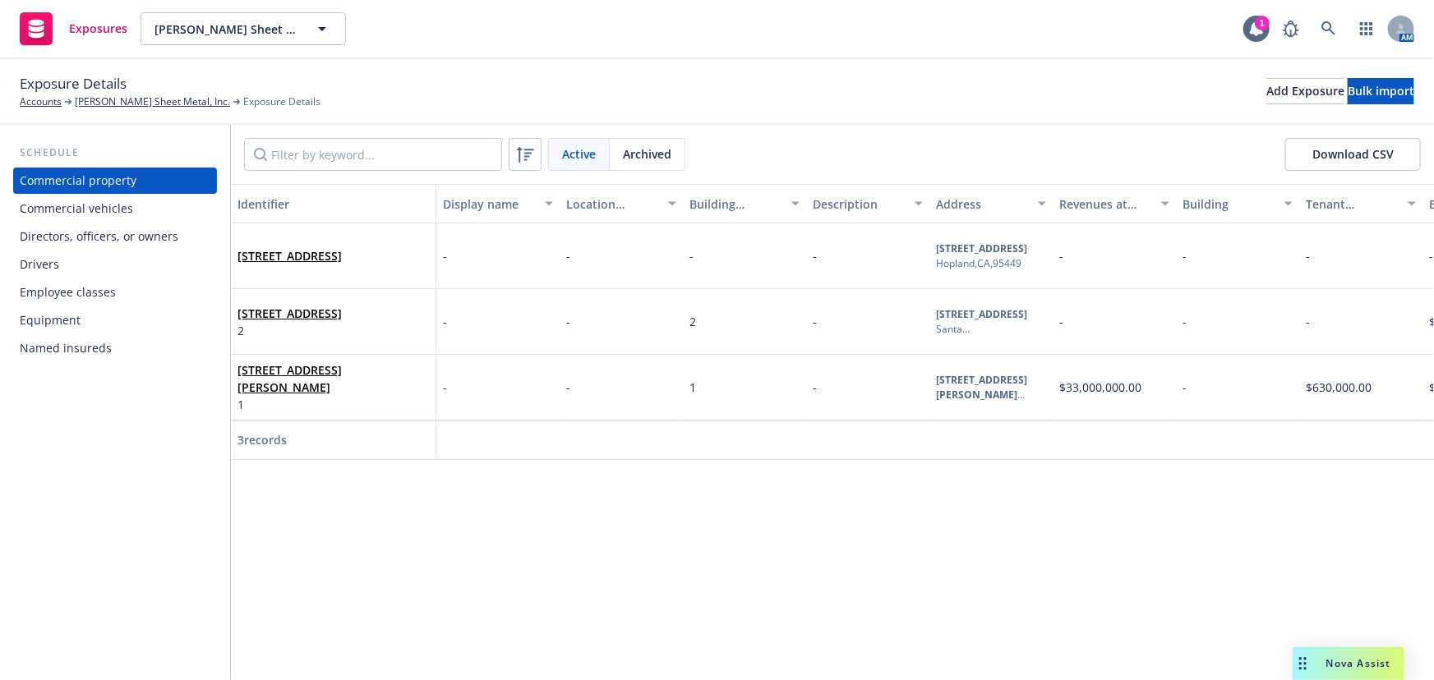
click at [61, 212] on div "Commercial vehicles" at bounding box center [76, 209] width 113 height 26
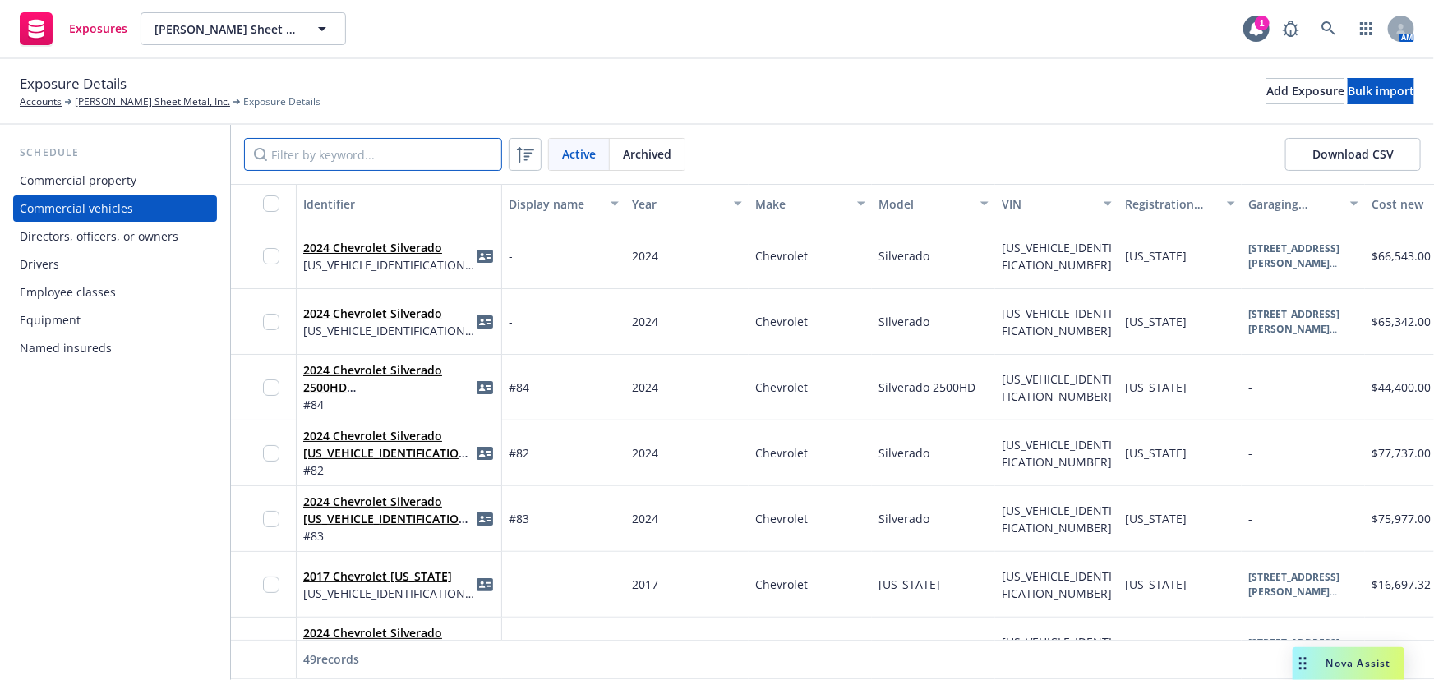
click at [339, 161] on input "Filter by keyword..." at bounding box center [373, 154] width 258 height 33
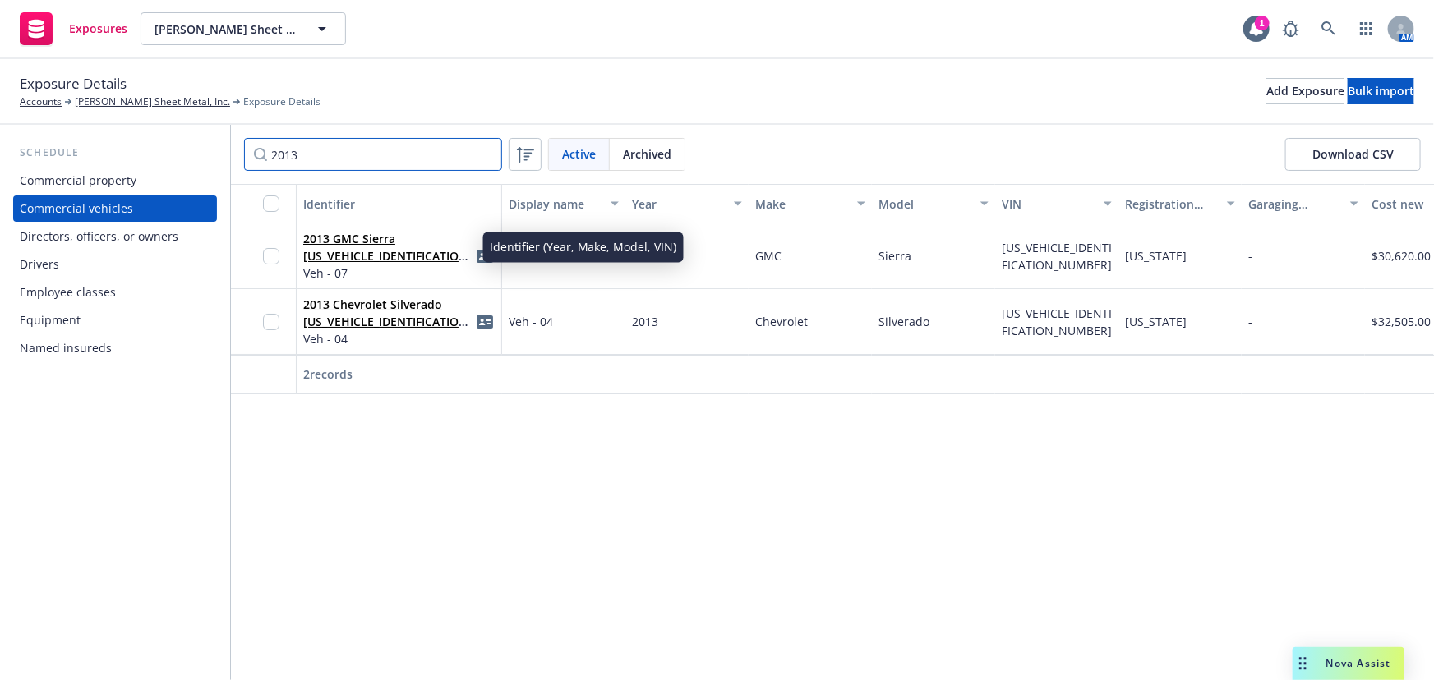
type input "2013"
click at [338, 241] on link "2013 GMC Sierra [US_VEHICLE_IDENTIFICATION_NUMBER]" at bounding box center [387, 256] width 169 height 50
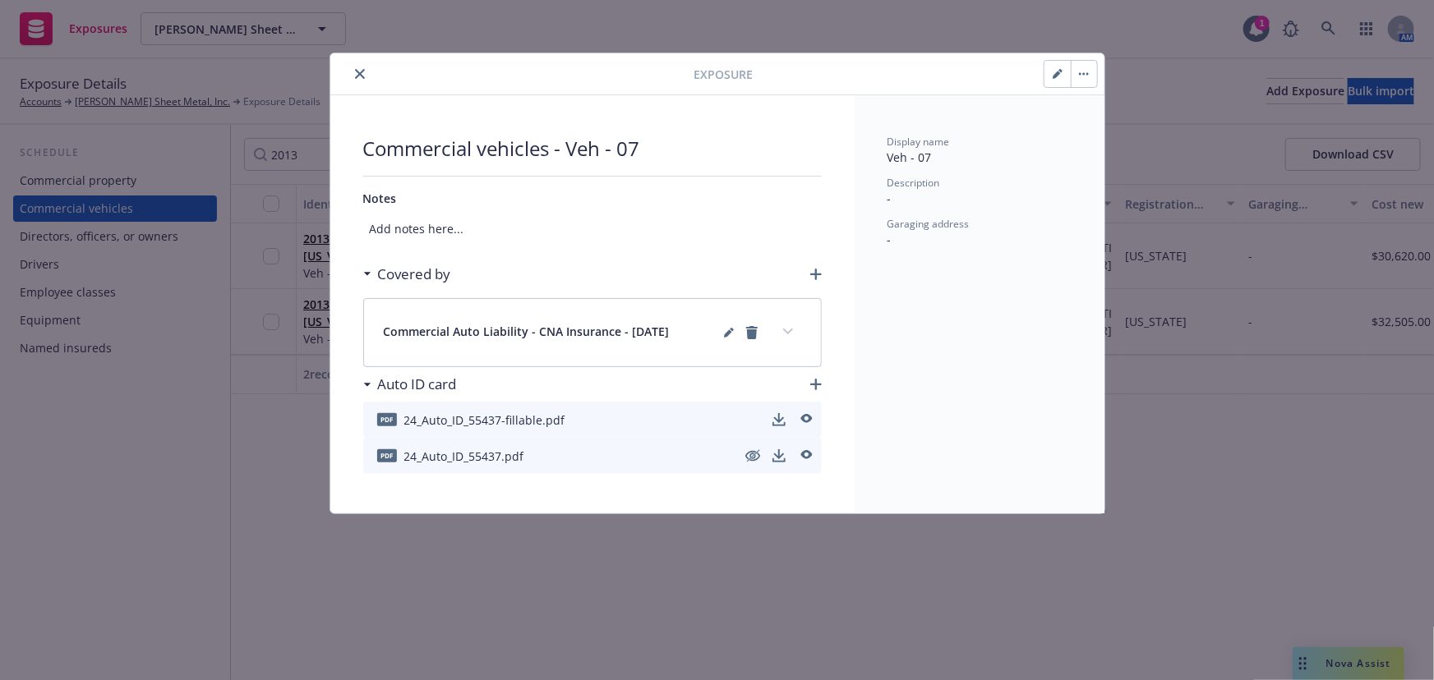
click at [1058, 78] on icon "button" at bounding box center [1057, 74] width 10 height 10
select select "CA"
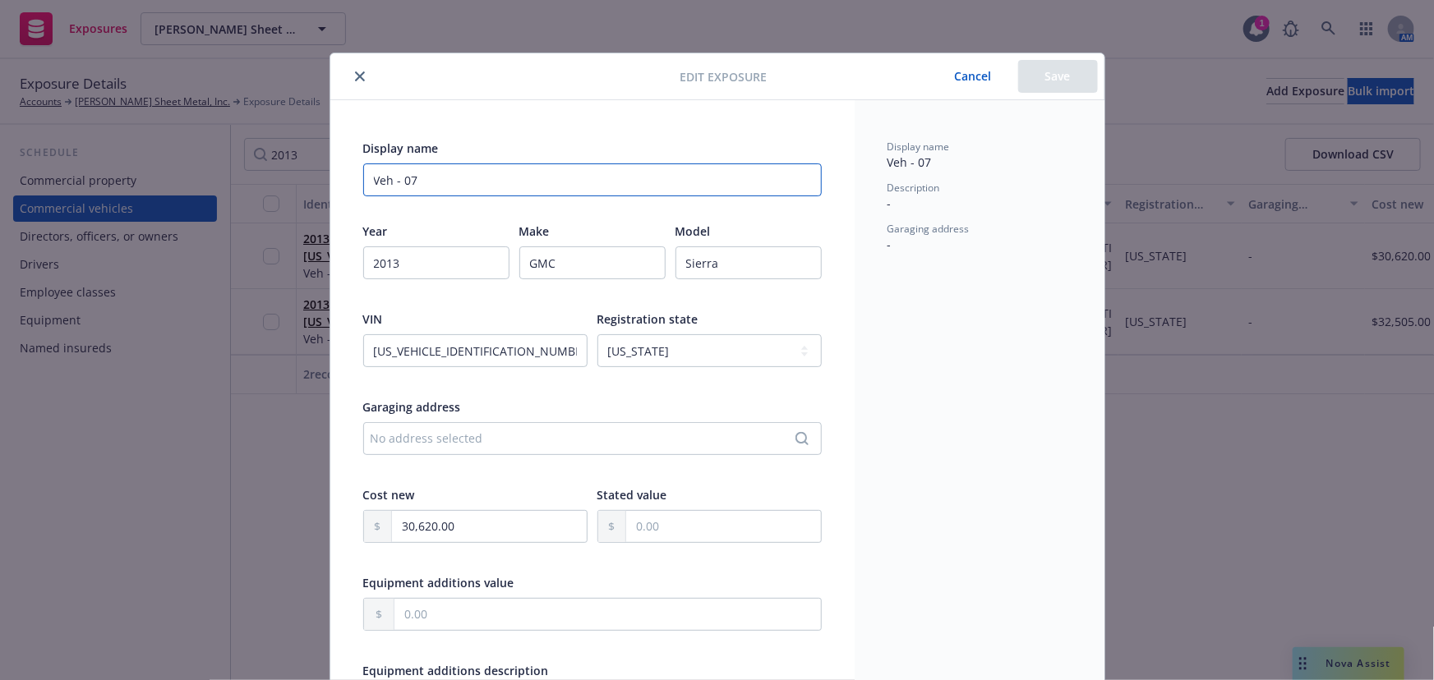
drag, startPoint x: 486, startPoint y: 187, endPoint x: 276, endPoint y: 164, distance: 211.6
click at [281, 164] on div "Edit exposure Cancel Save Display name Veh - 07 Year [DATE] Make GMC Model Sier…" at bounding box center [717, 340] width 1434 height 680
click at [276, 164] on div "Edit exposure Cancel Save Display name Veh - 07 Year [DATE] Make GMC Model Sier…" at bounding box center [717, 340] width 1434 height 680
click at [473, 174] on input "Veh - 07" at bounding box center [592, 179] width 458 height 33
type input "V"
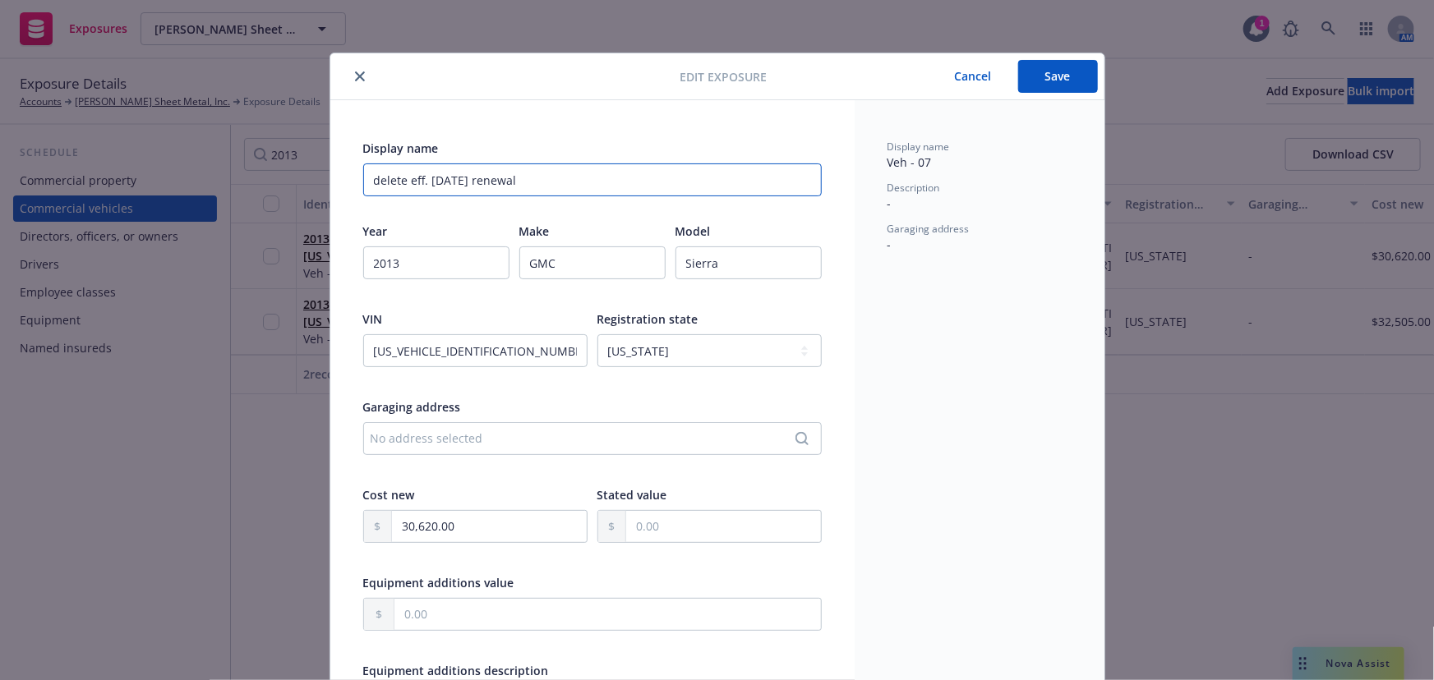
drag, startPoint x: 559, startPoint y: 186, endPoint x: 351, endPoint y: 165, distance: 209.7
click at [351, 165] on div "Display name delete eff. [DATE] renewal Year [DATE] Make GMC Model Sierra VIN […" at bounding box center [592, 581] width 524 height 963
type input "delete eff. [DATE] renewal"
click at [1056, 81] on button "Save" at bounding box center [1058, 76] width 80 height 33
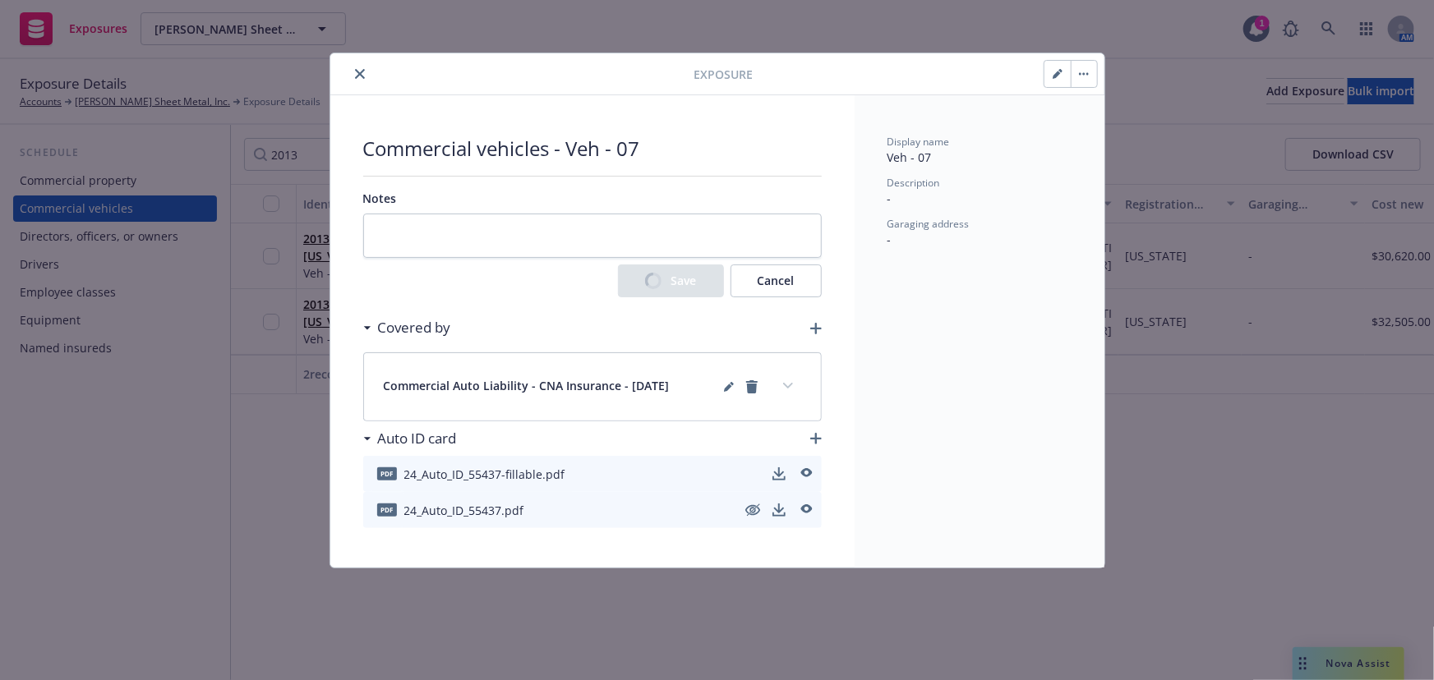
click at [1056, 81] on button "button" at bounding box center [1057, 74] width 26 height 26
select select "CA"
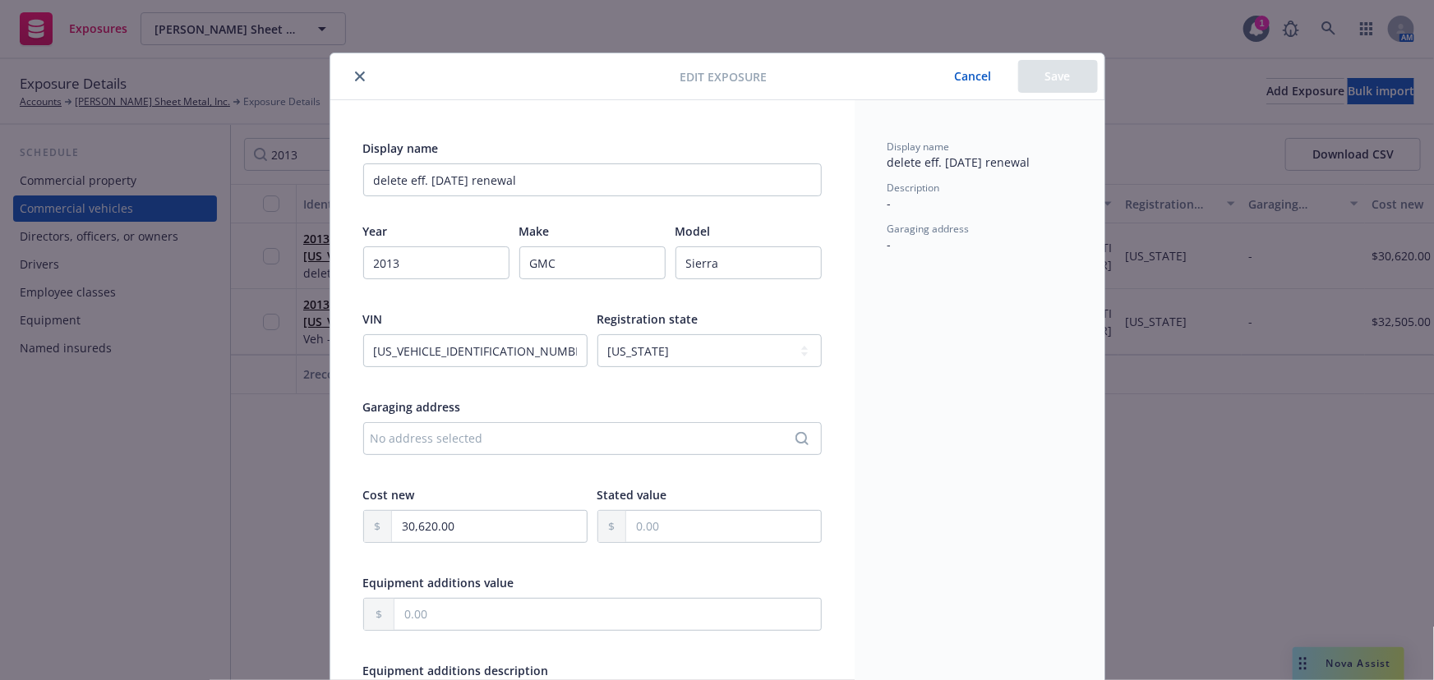
click at [342, 80] on div at bounding box center [508, 77] width 343 height 20
click at [355, 74] on icon "close" at bounding box center [360, 76] width 10 height 10
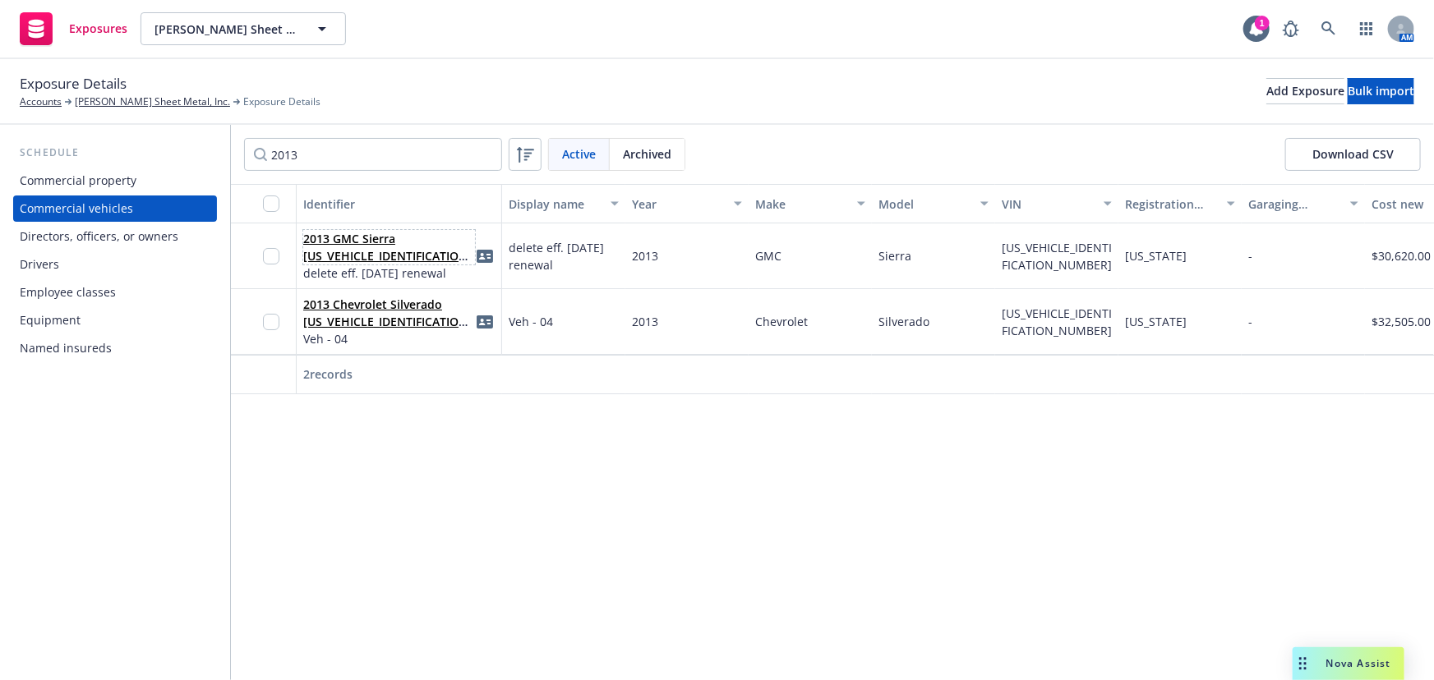
click at [372, 247] on link "2013 GMC Sierra [US_VEHICLE_IDENTIFICATION_NUMBER]" at bounding box center [387, 256] width 169 height 50
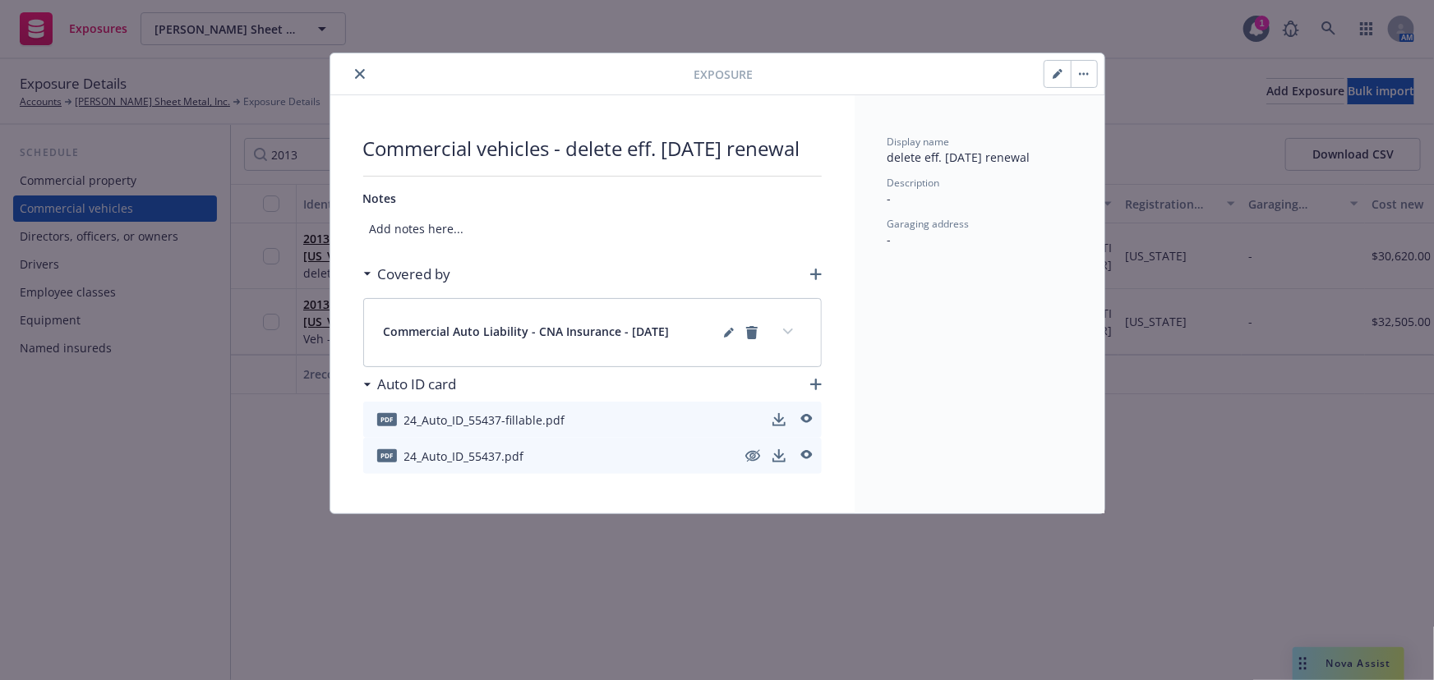
click at [1088, 71] on button "button" at bounding box center [1083, 74] width 26 height 26
click at [1103, 122] on link "Archive" at bounding box center [1118, 119] width 94 height 33
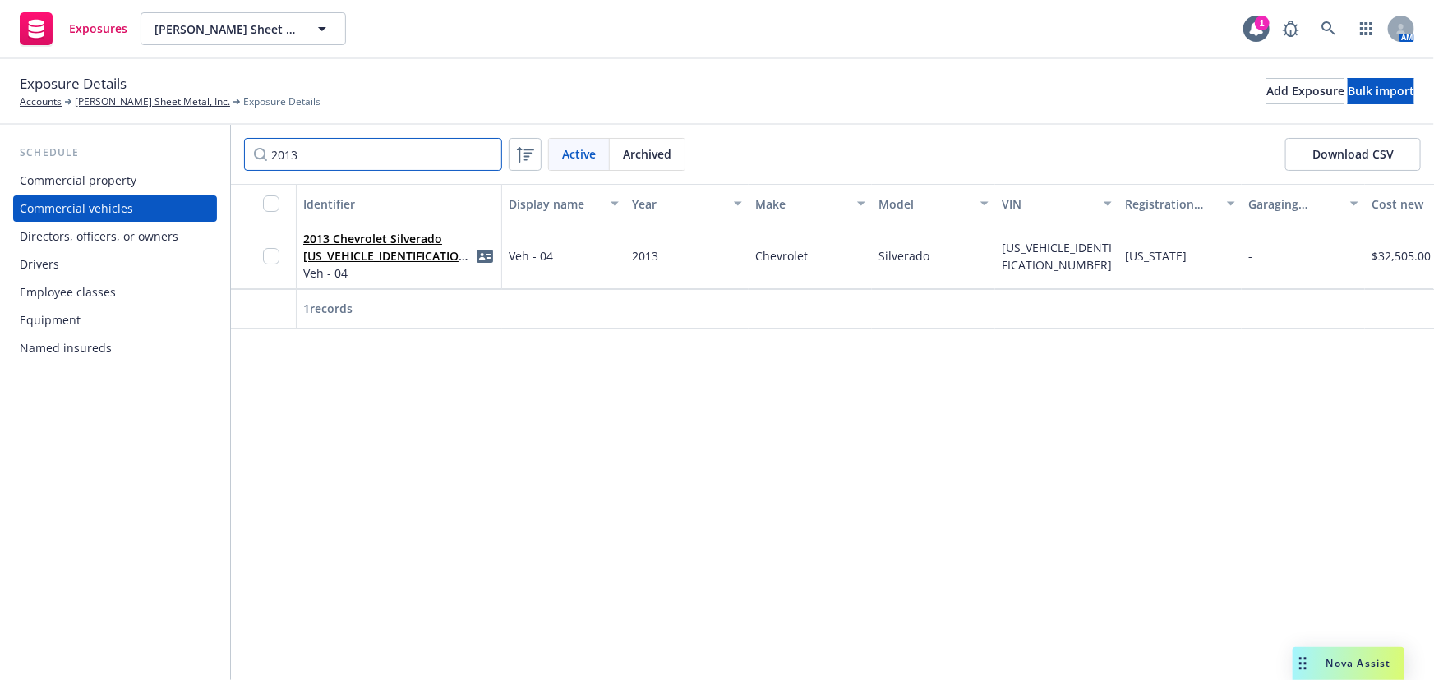
click at [336, 151] on input "2013" at bounding box center [373, 154] width 258 height 33
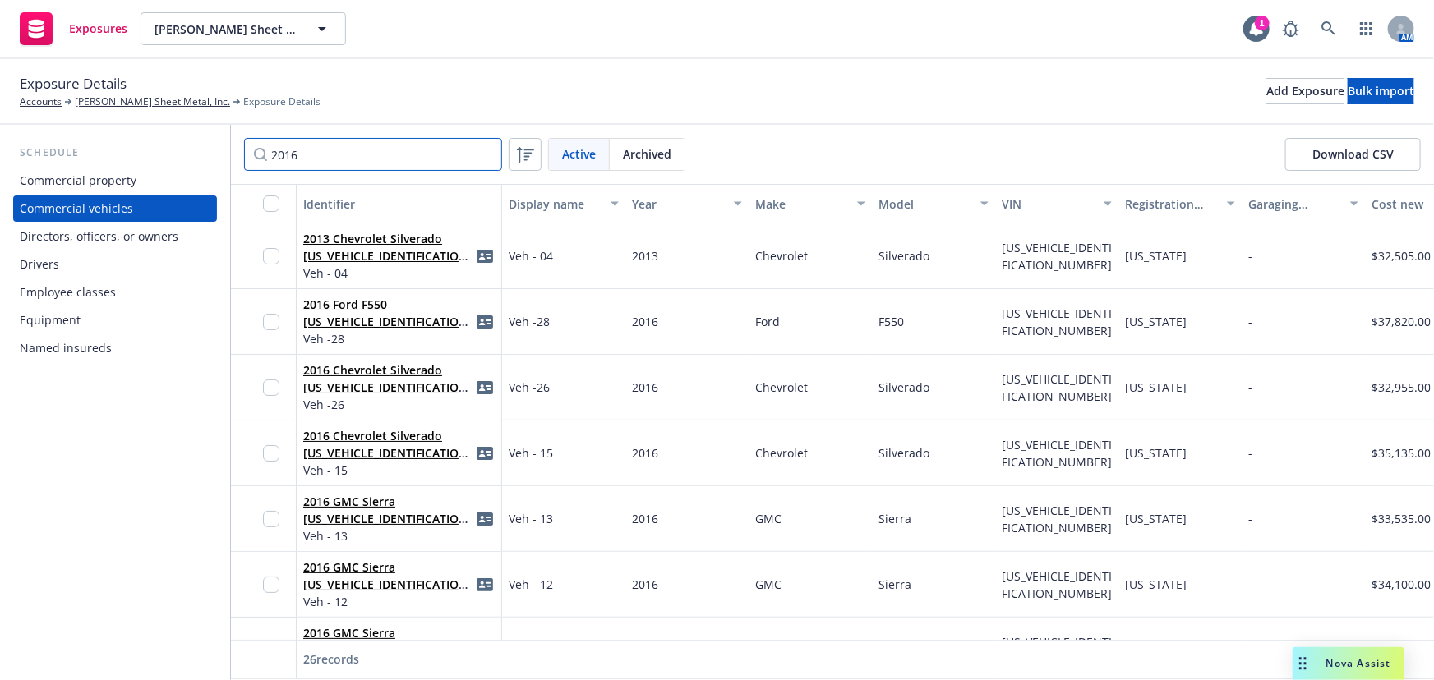
type input "2016"
click at [271, 583] on input "checkbox" at bounding box center [271, 585] width 16 height 16
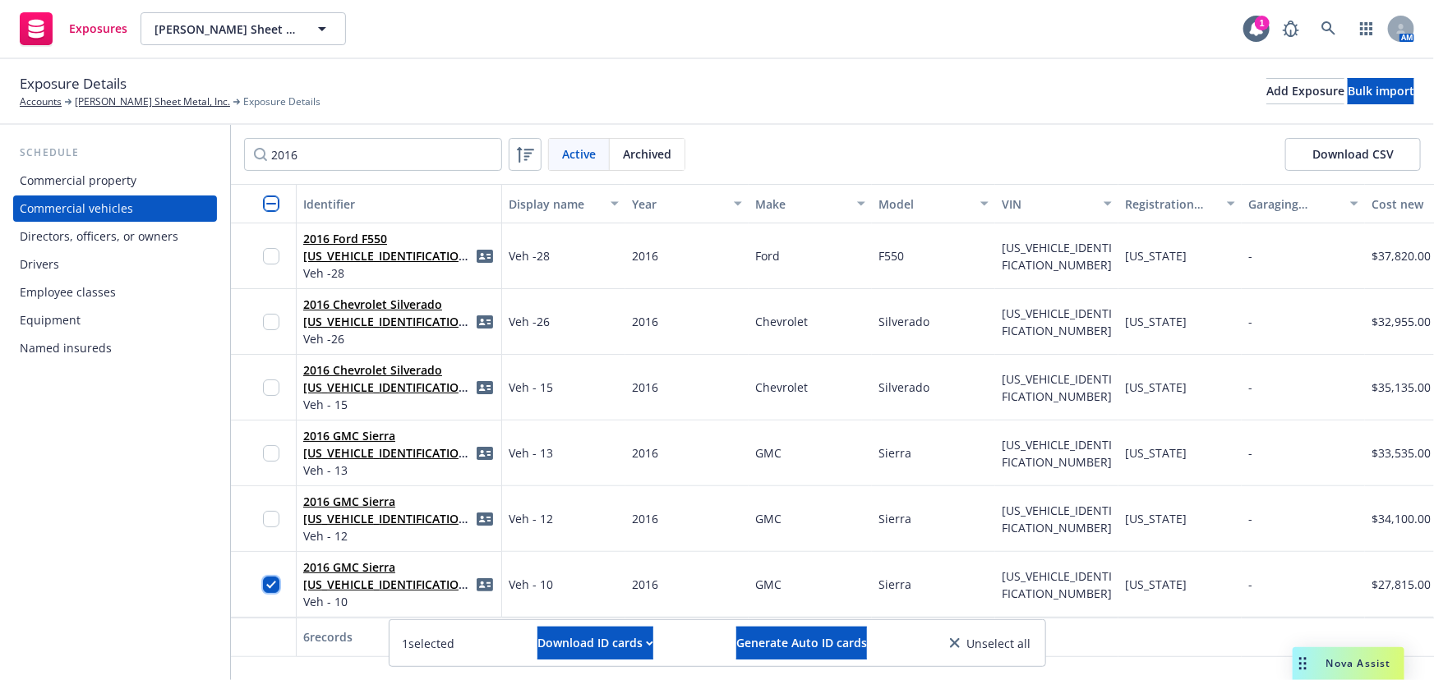
click at [273, 586] on input "checkbox" at bounding box center [271, 585] width 16 height 16
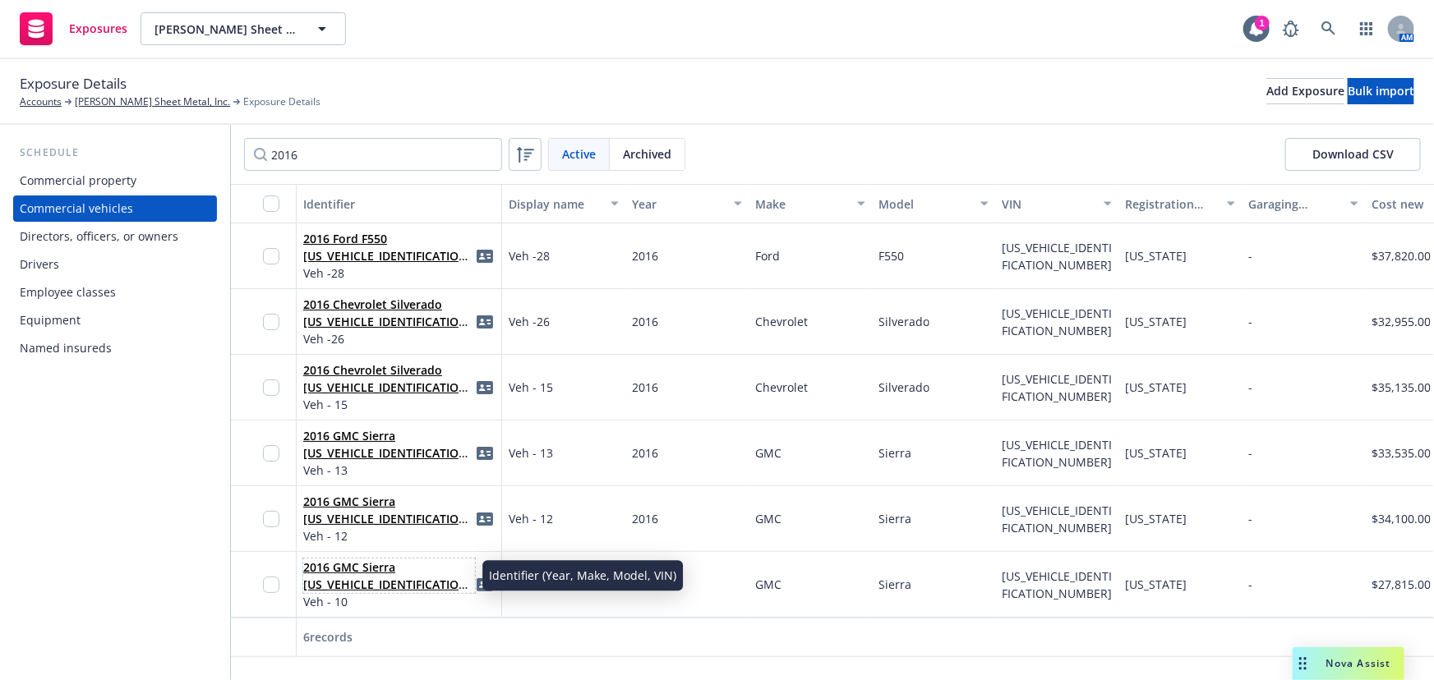
click at [351, 583] on link "2016 GMC Sierra [US_VEHICLE_IDENTIFICATION_NUMBER]" at bounding box center [387, 584] width 169 height 50
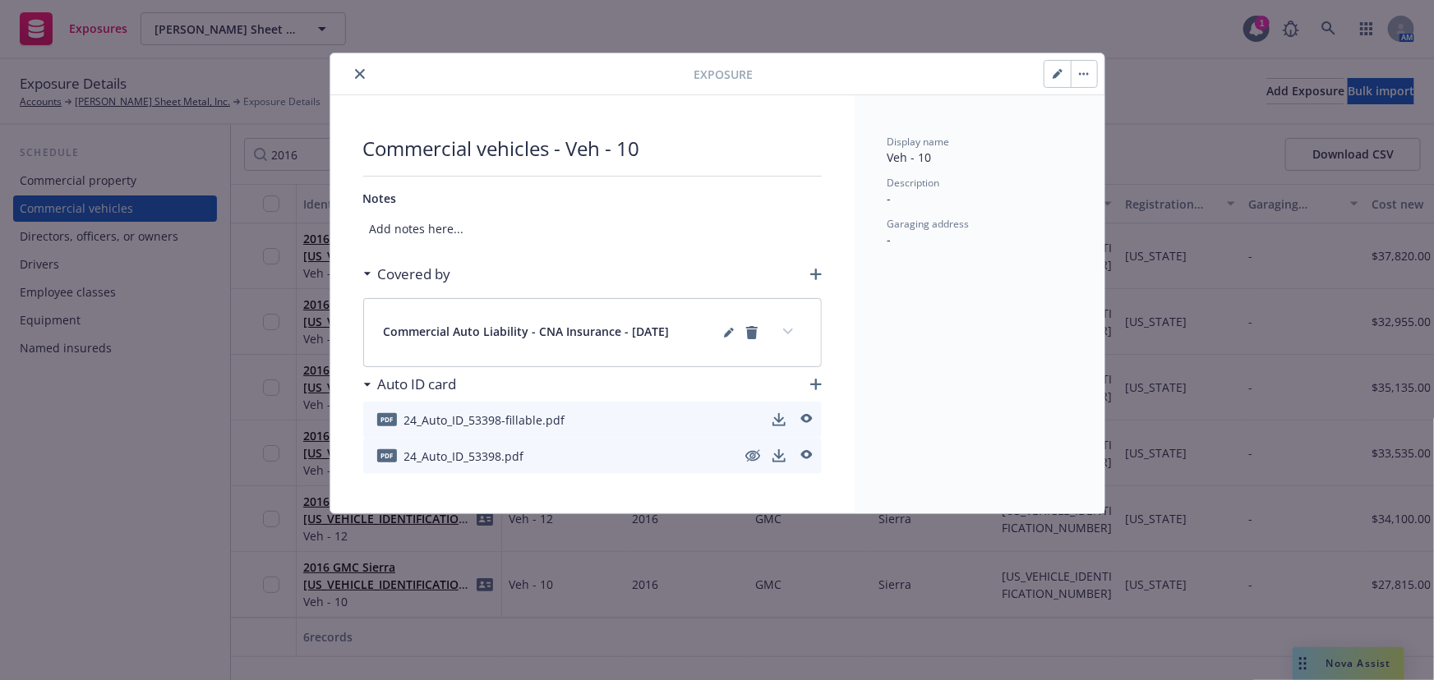
click at [1056, 73] on icon "button" at bounding box center [1056, 75] width 8 height 8
select select "CA"
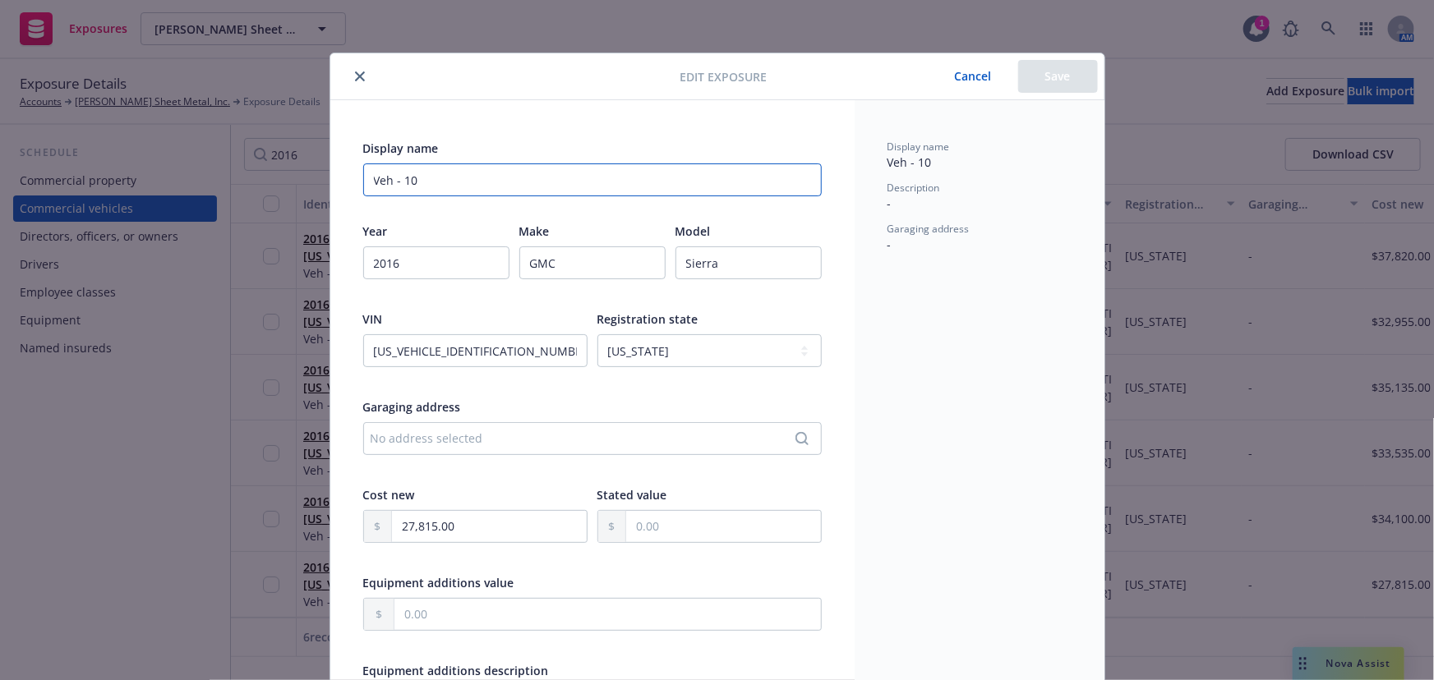
drag, startPoint x: 393, startPoint y: 170, endPoint x: 213, endPoint y: 141, distance: 183.0
click at [213, 141] on div "Edit exposure Cancel Save Display name Veh - 10 Year [DATE] Make GMC Model Sier…" at bounding box center [717, 340] width 1434 height 680
paste input "delete eff. [DATE] renewal"
type input "delete eff. [DATE] renewal"
click at [1064, 82] on button "Save" at bounding box center [1058, 76] width 80 height 33
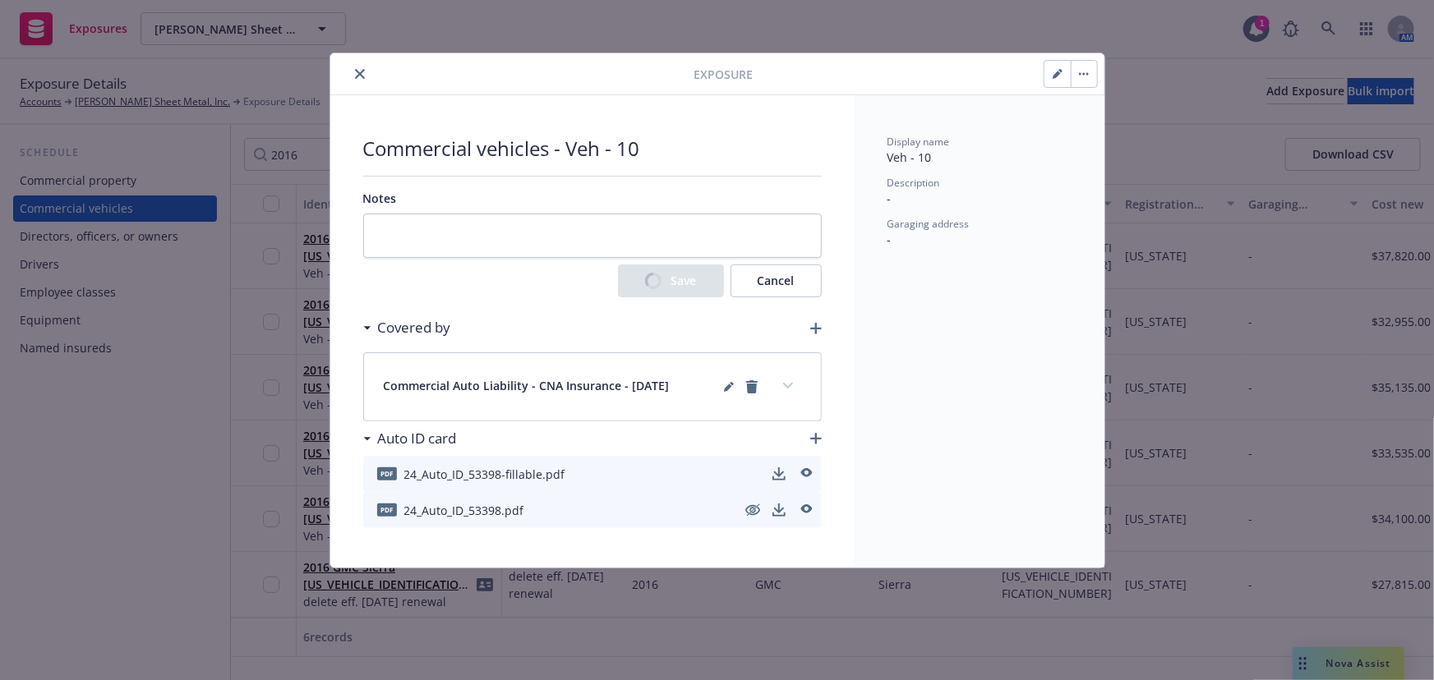
click at [1087, 76] on button "button" at bounding box center [1083, 74] width 26 height 26
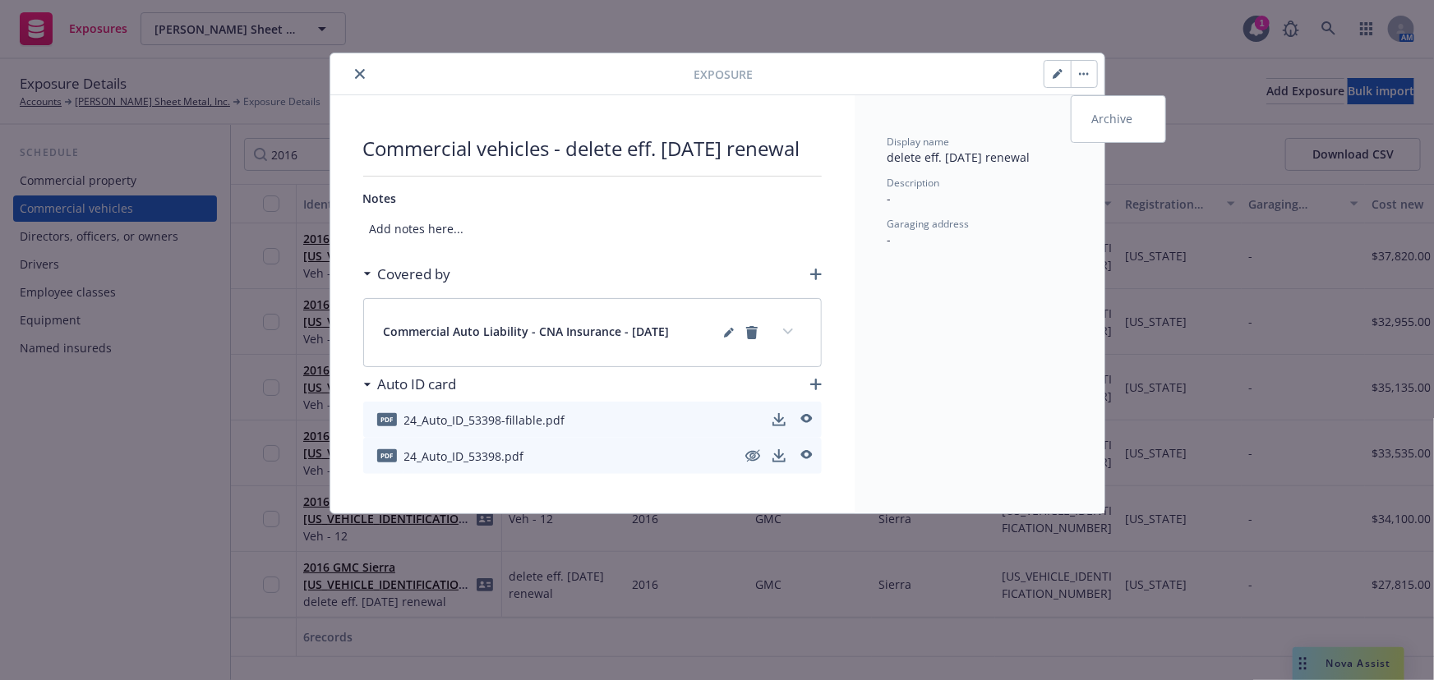
click at [1103, 109] on link "Archive" at bounding box center [1118, 119] width 94 height 33
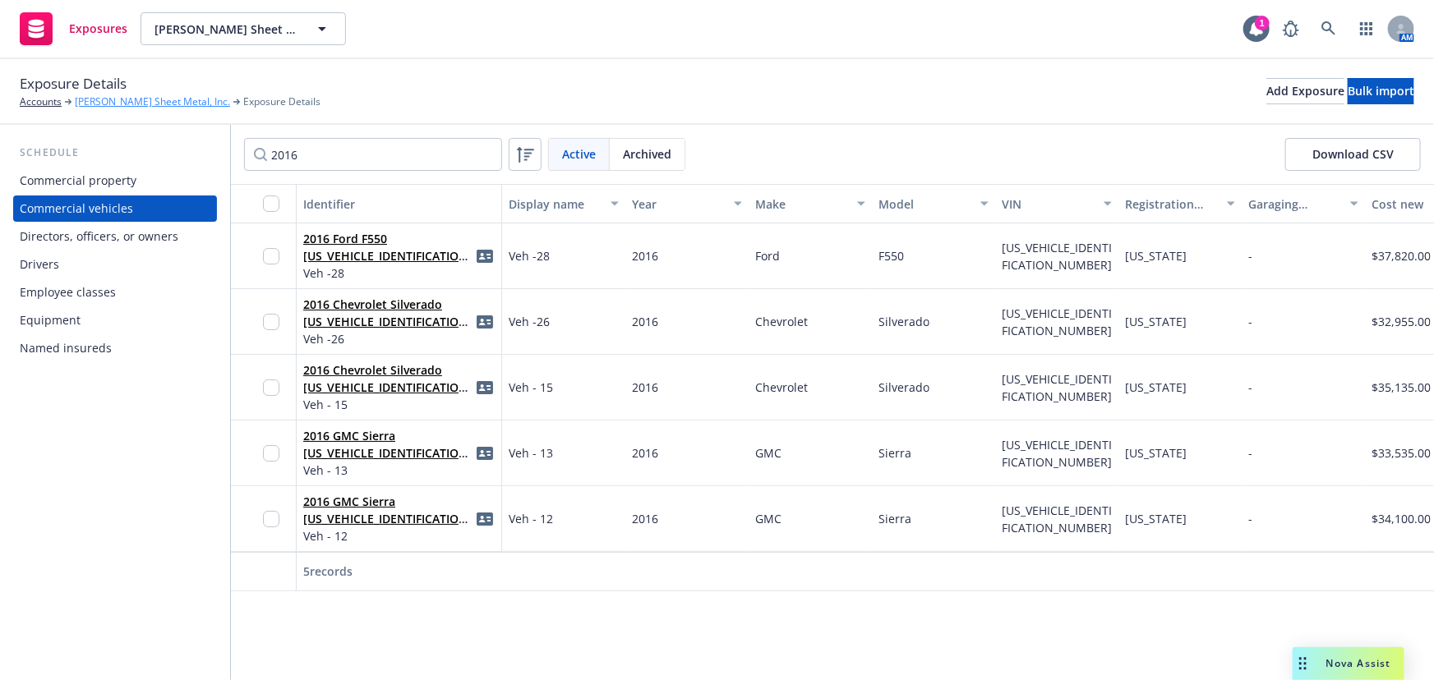
click at [129, 102] on link "[PERSON_NAME] Sheet Metal, Inc." at bounding box center [152, 101] width 155 height 15
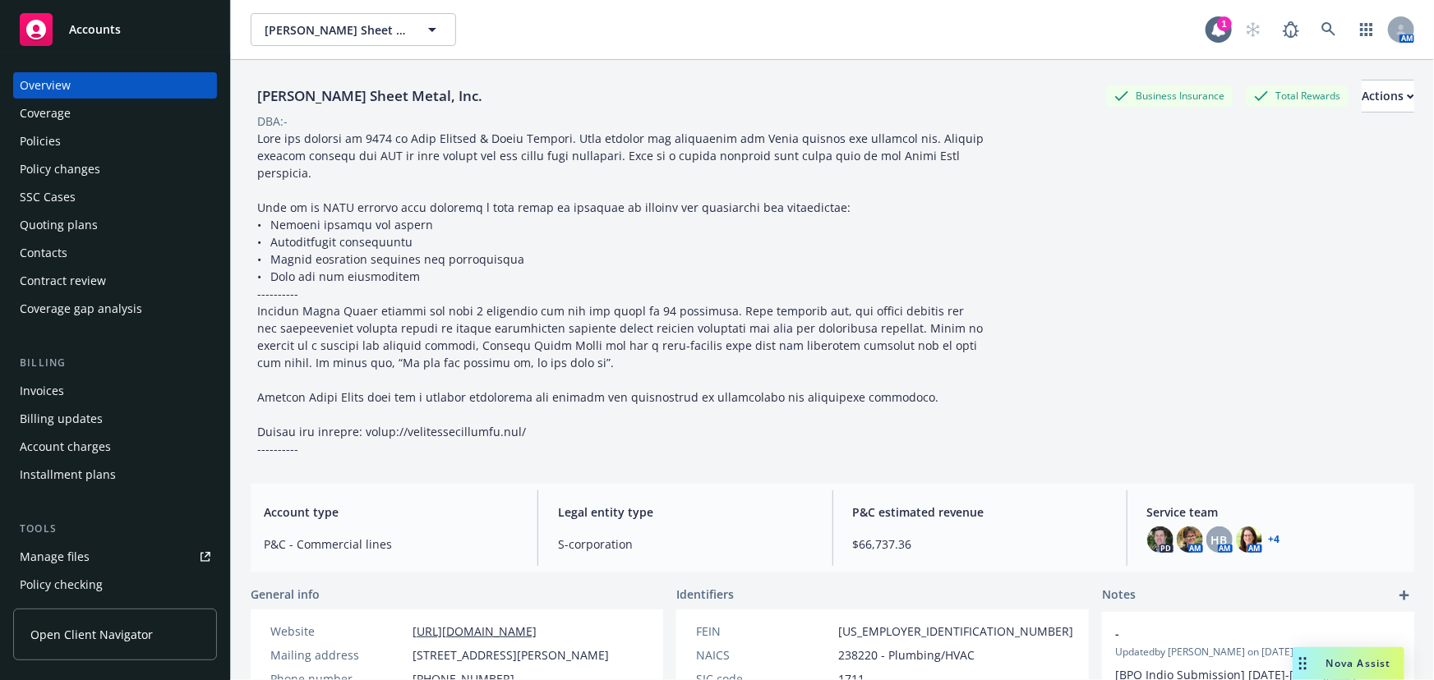
click at [53, 225] on div "Quoting plans" at bounding box center [59, 225] width 78 height 26
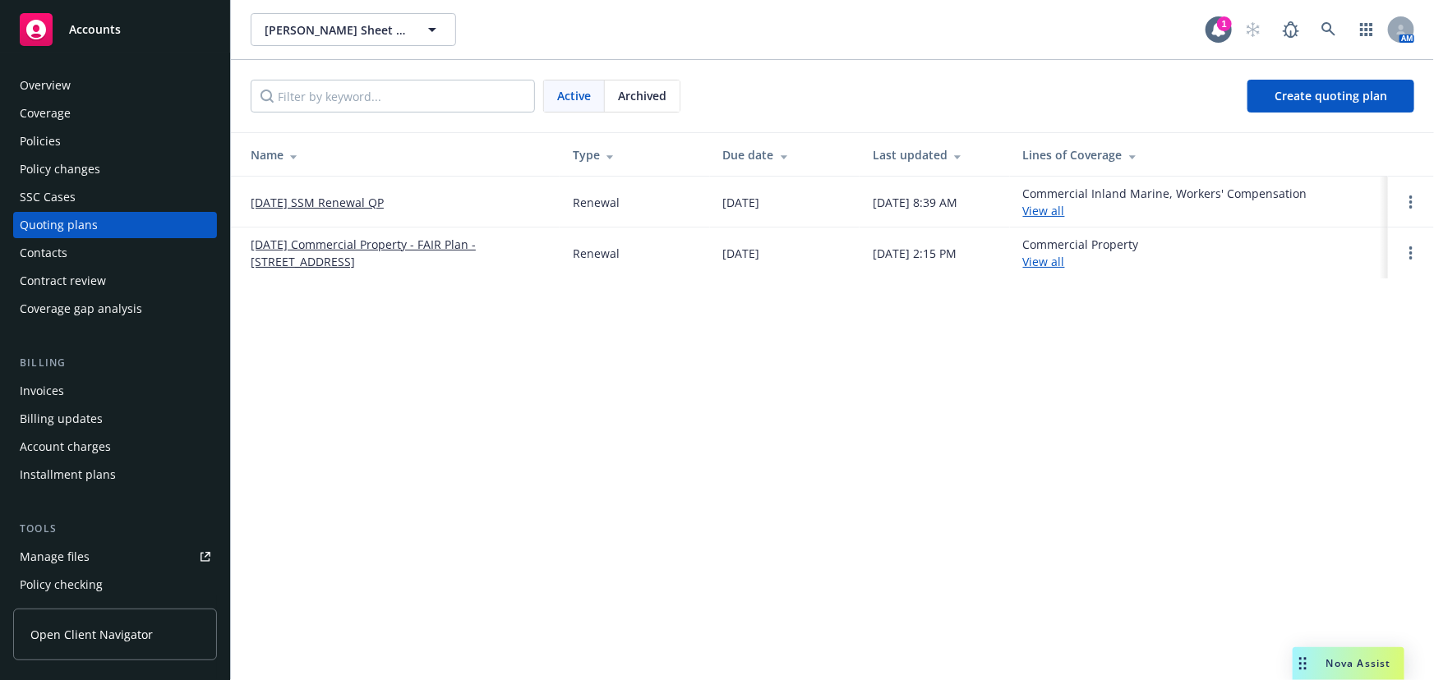
click at [349, 197] on link "[DATE] SSM Renewal QP" at bounding box center [317, 202] width 133 height 17
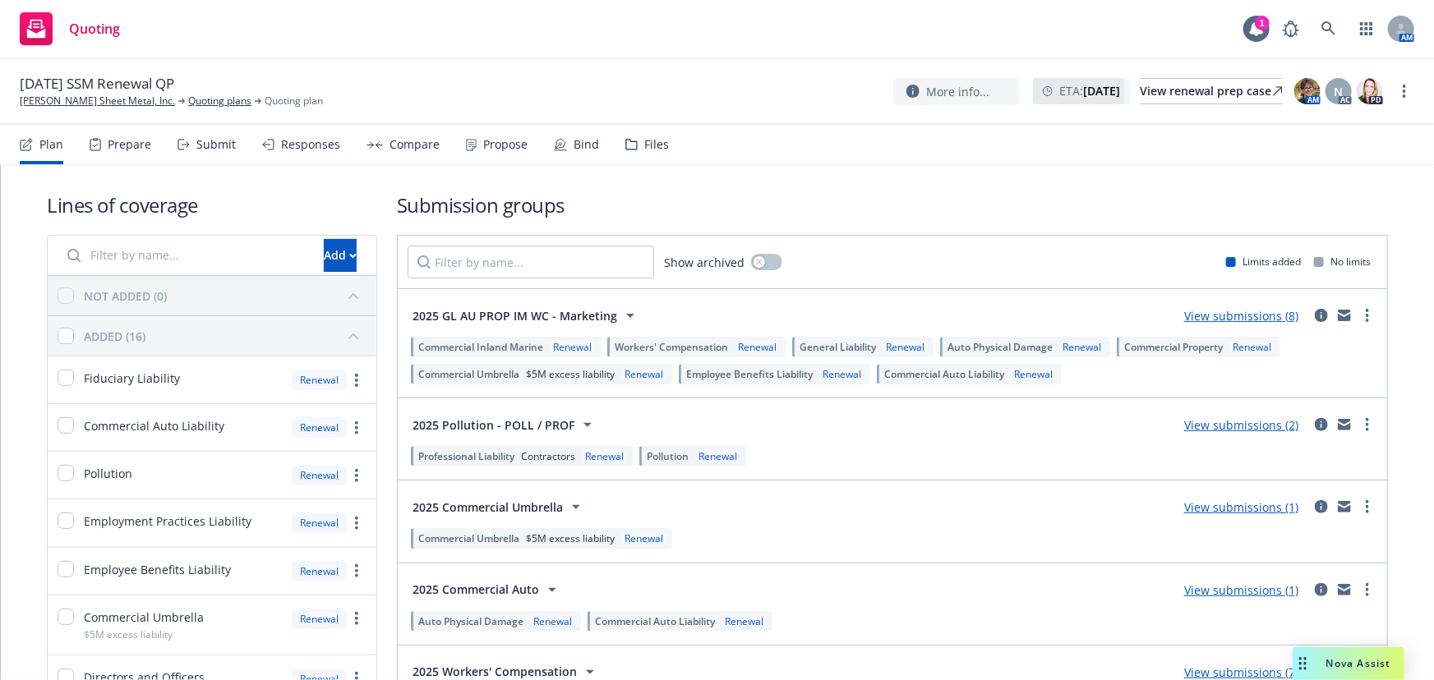
click at [583, 146] on div "Bind" at bounding box center [585, 144] width 25 height 13
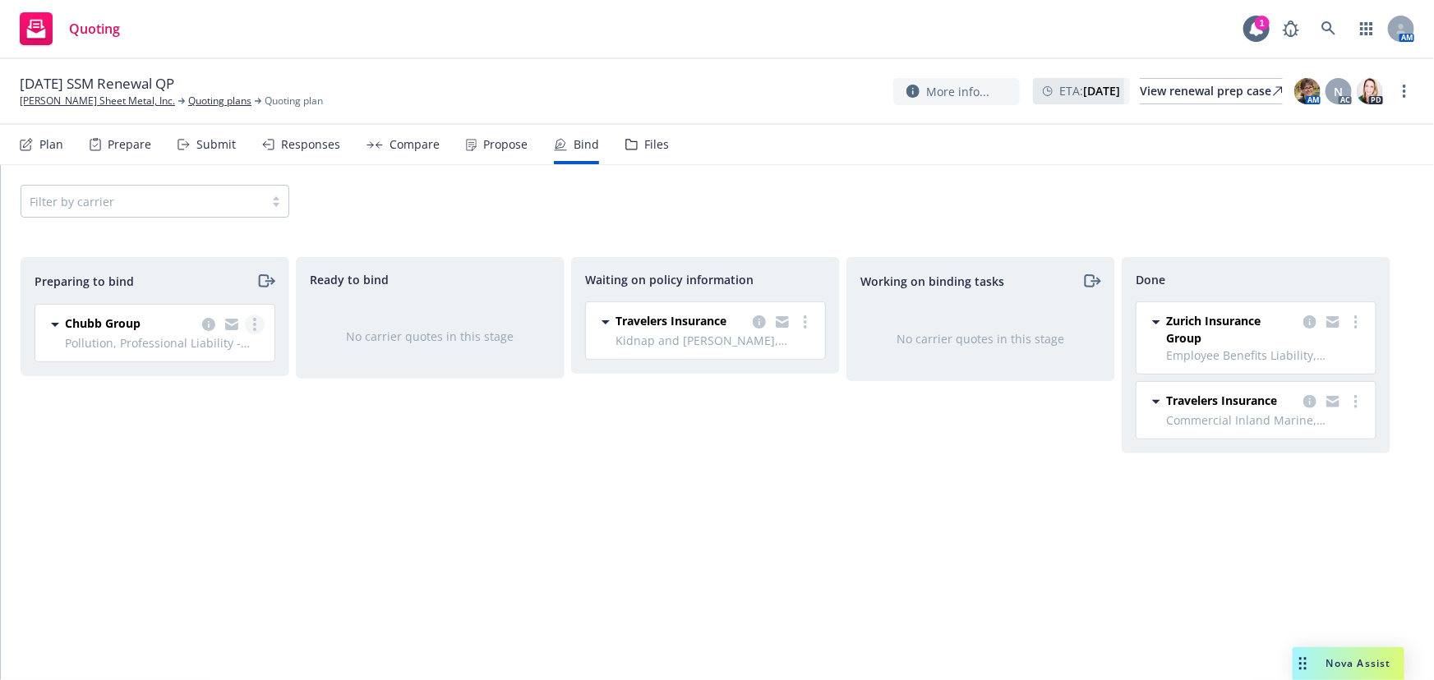
click at [251, 329] on link "more" at bounding box center [255, 325] width 20 height 20
click at [205, 384] on span "Log bind order" at bounding box center [163, 391] width 121 height 16
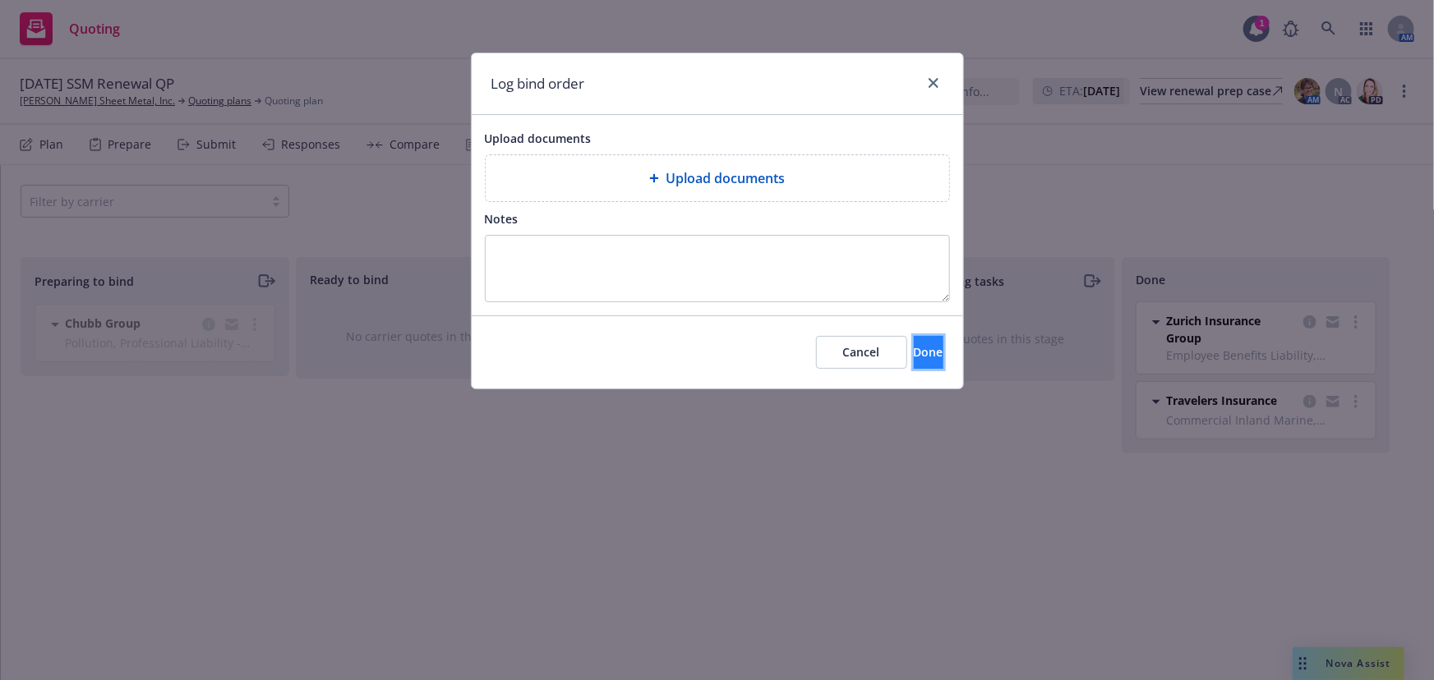
click at [913, 361] on button "Done" at bounding box center [928, 352] width 30 height 33
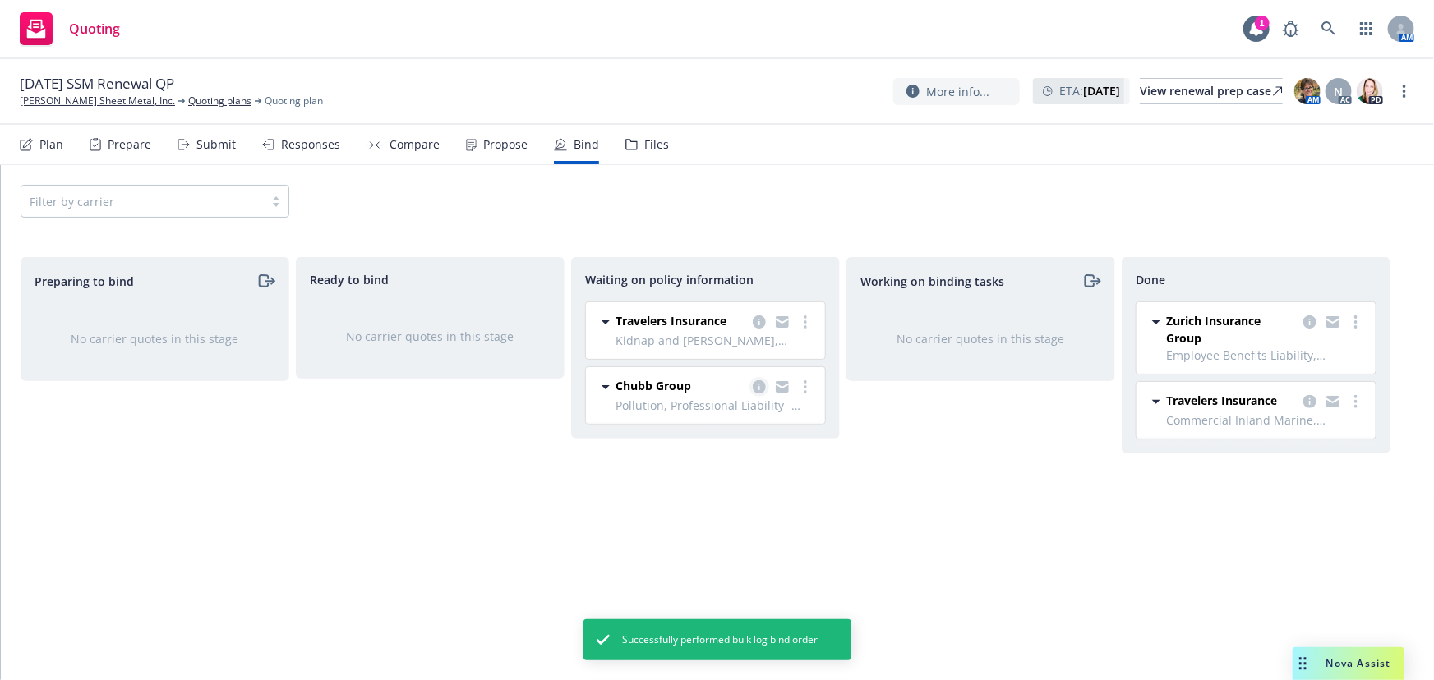
click at [758, 393] on icon "copy logging email" at bounding box center [758, 386] width 13 height 13
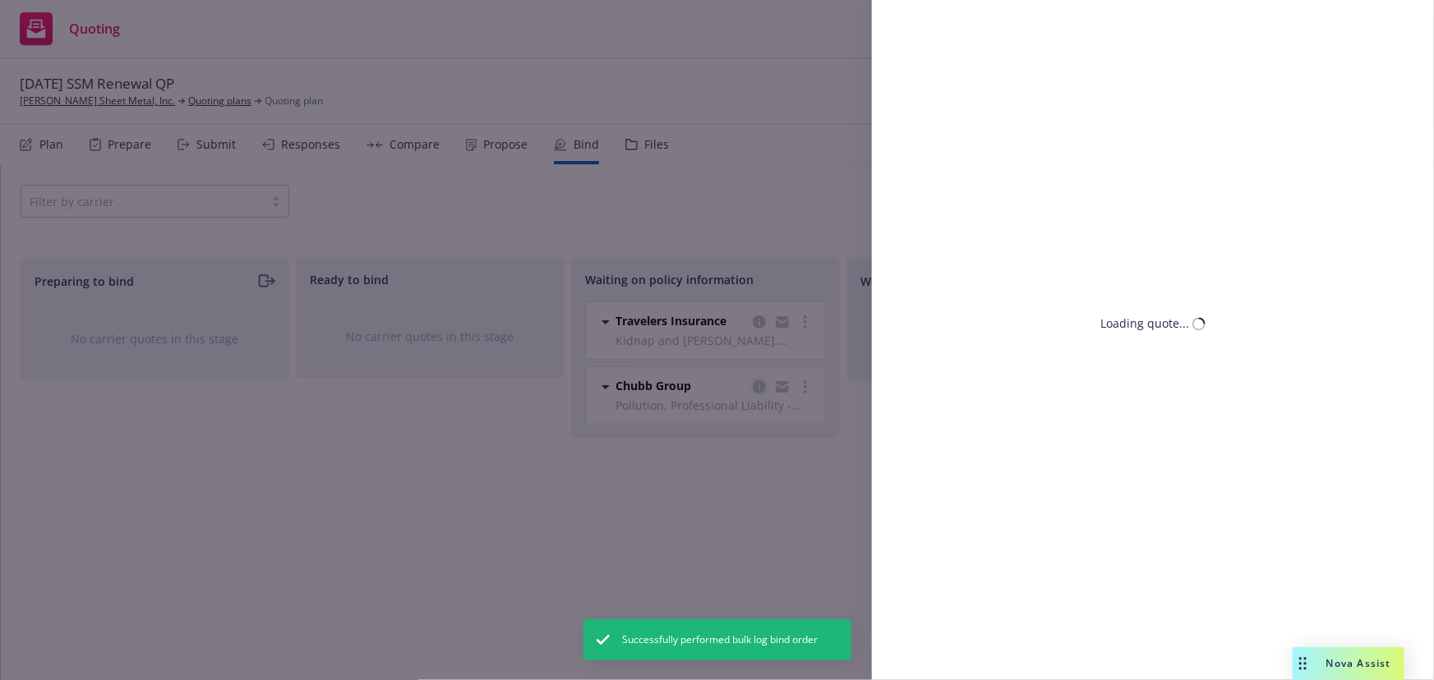
select select "CA"
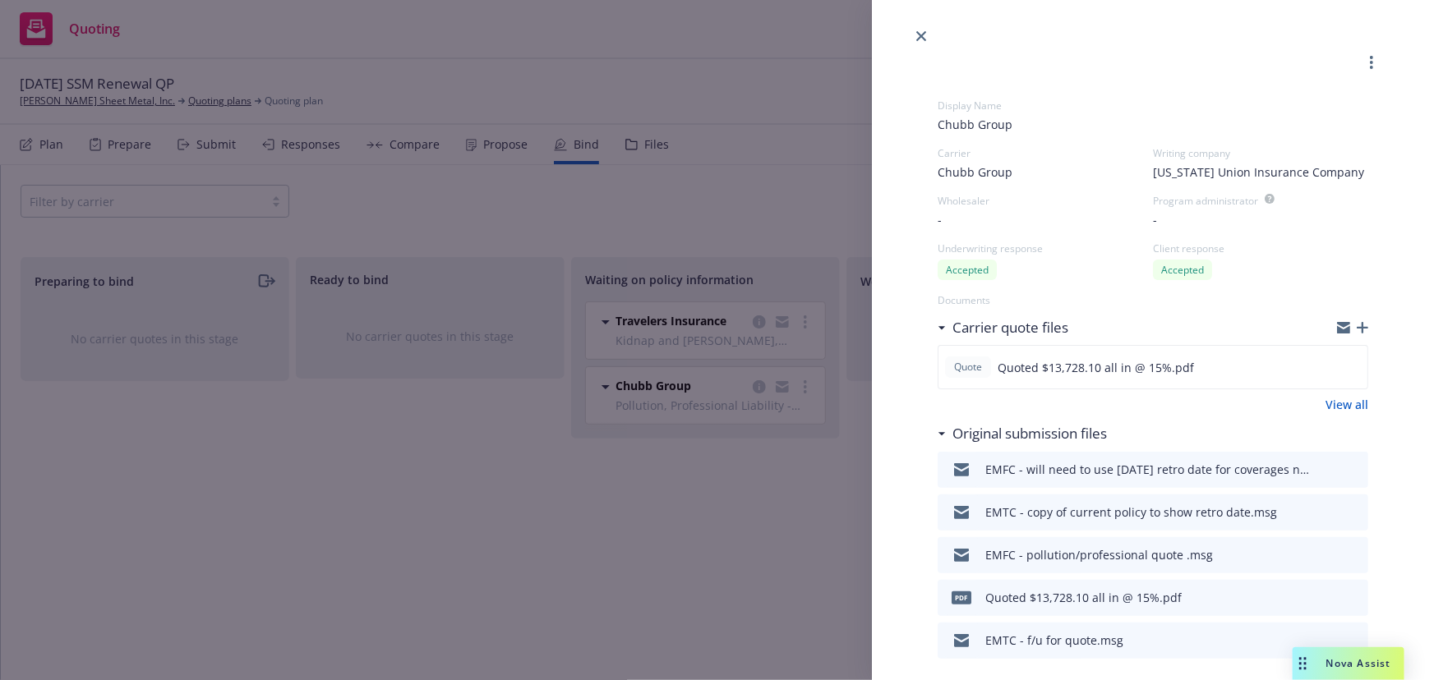
click at [1318, 552] on icon "download file" at bounding box center [1324, 553] width 13 height 13
click at [1318, 472] on icon "download file" at bounding box center [1324, 468] width 13 height 13
click at [1318, 370] on icon "download file" at bounding box center [1324, 365] width 13 height 13
drag, startPoint x: 1269, startPoint y: 88, endPoint x: 1280, endPoint y: 89, distance: 10.7
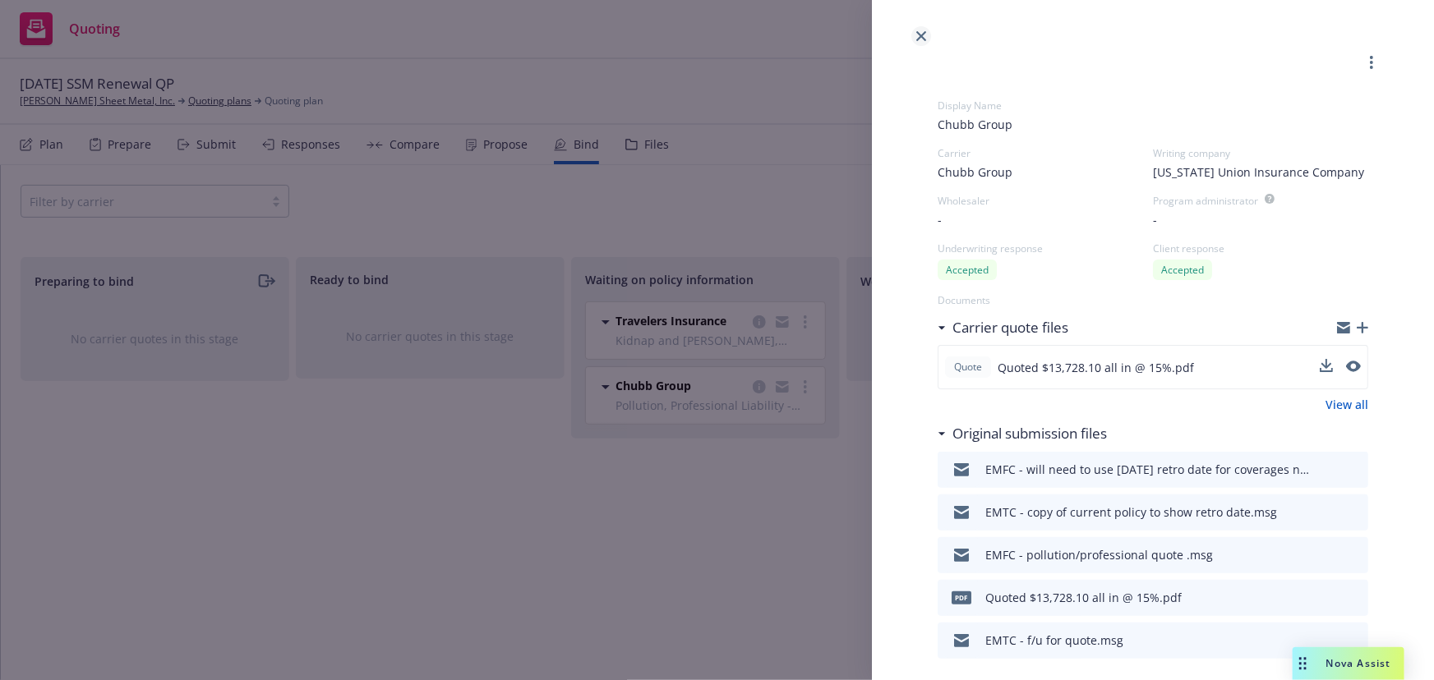
click at [923, 35] on icon "close" at bounding box center [921, 36] width 10 height 10
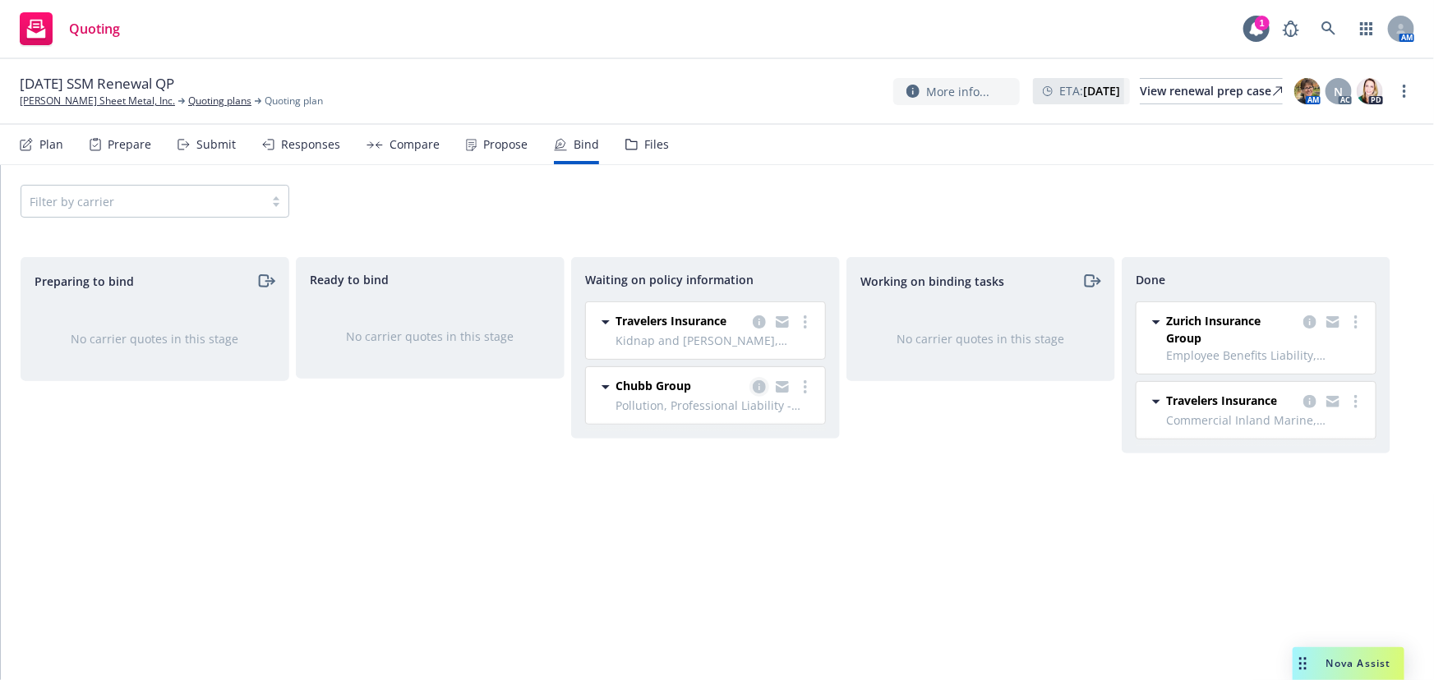
click at [760, 387] on icon "copy logging email" at bounding box center [758, 386] width 13 height 13
select select "CA"
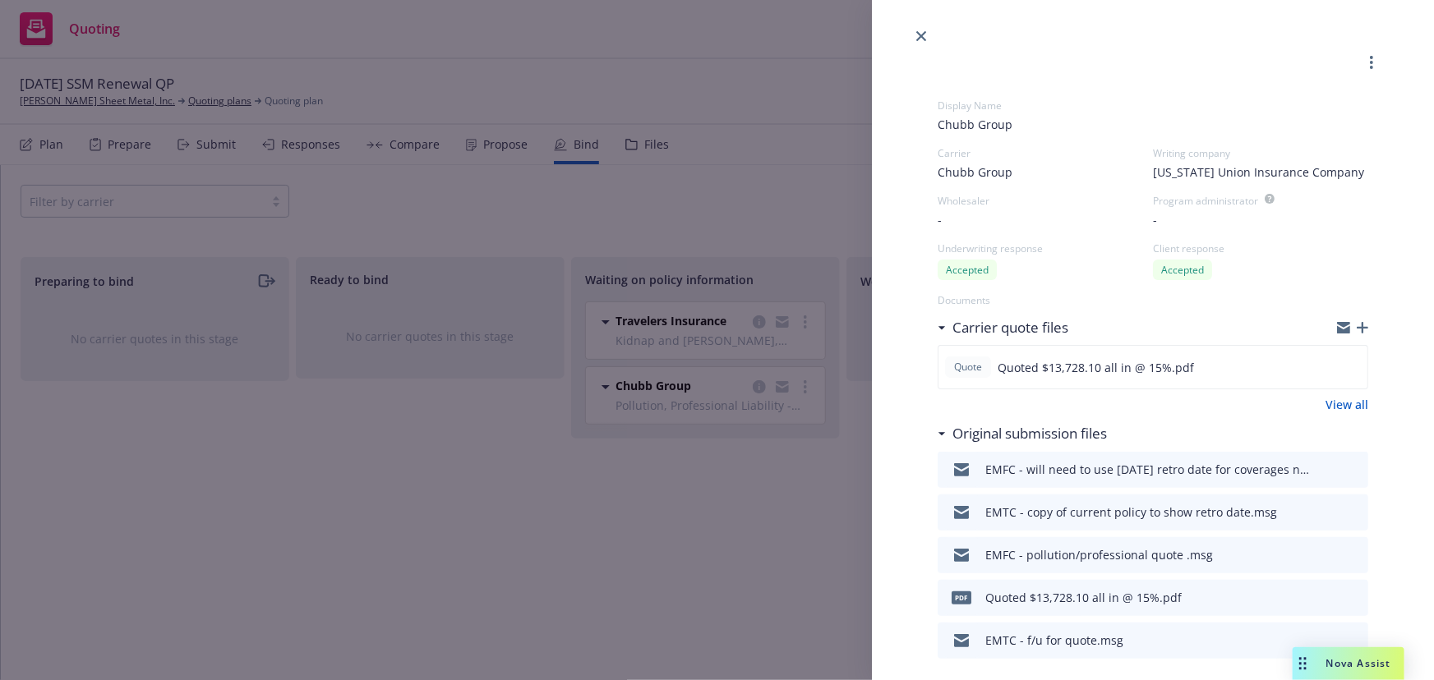
click at [1356, 329] on icon "button" at bounding box center [1362, 328] width 12 height 12
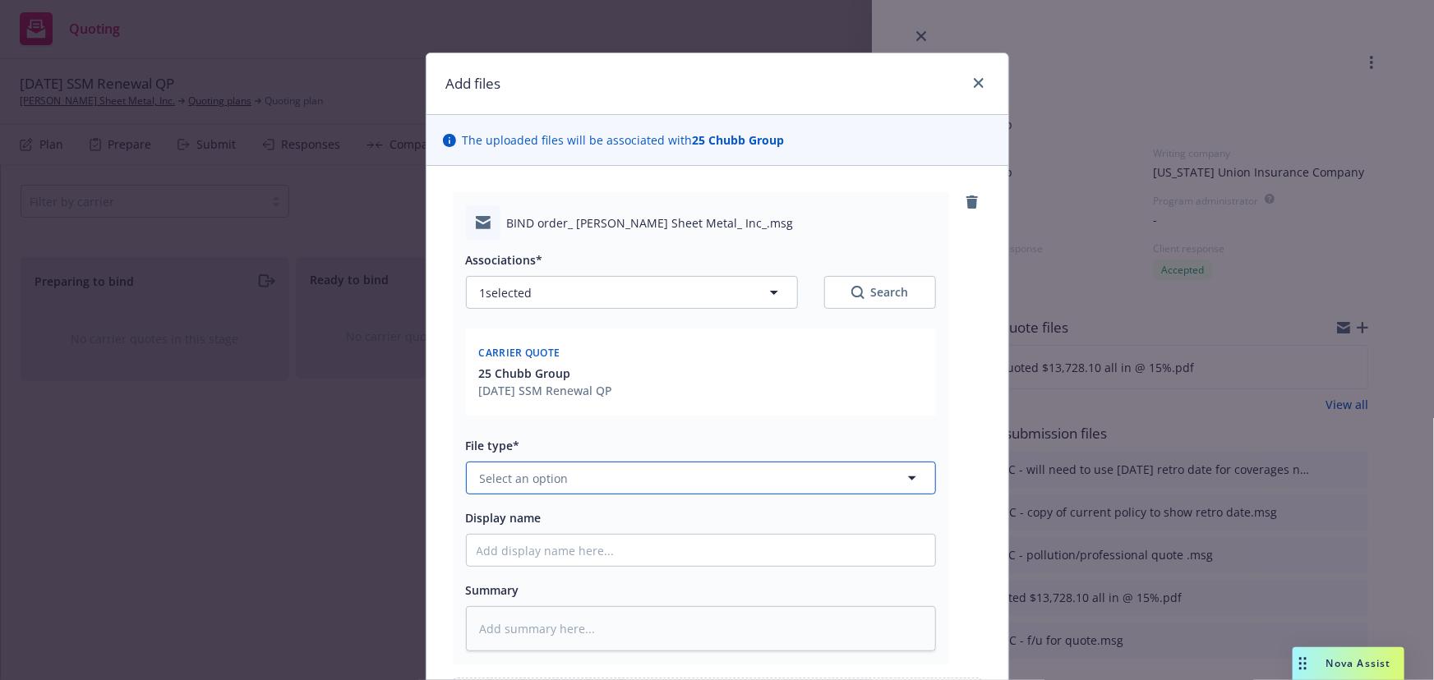
click at [545, 477] on span "Select an option" at bounding box center [524, 478] width 89 height 17
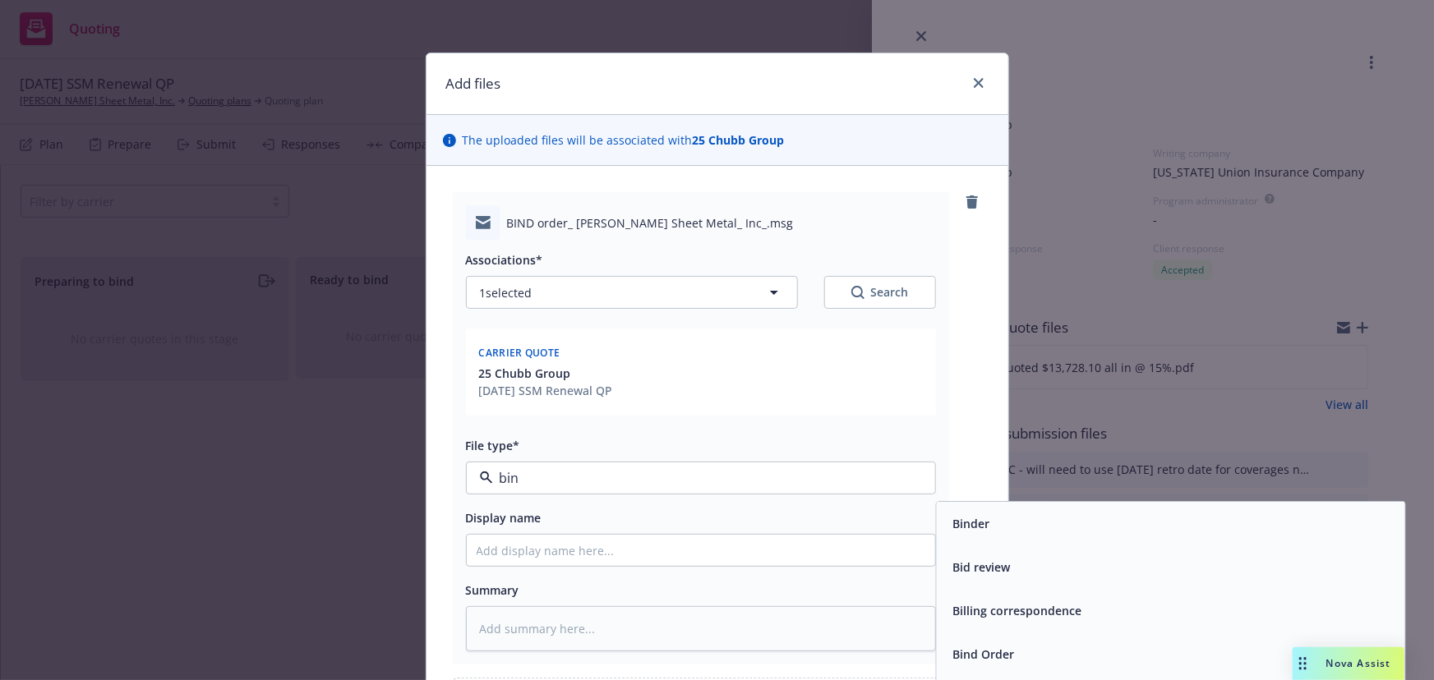
type input "bind"
click at [1015, 582] on div "Bind Order" at bounding box center [1170, 568] width 468 height 44
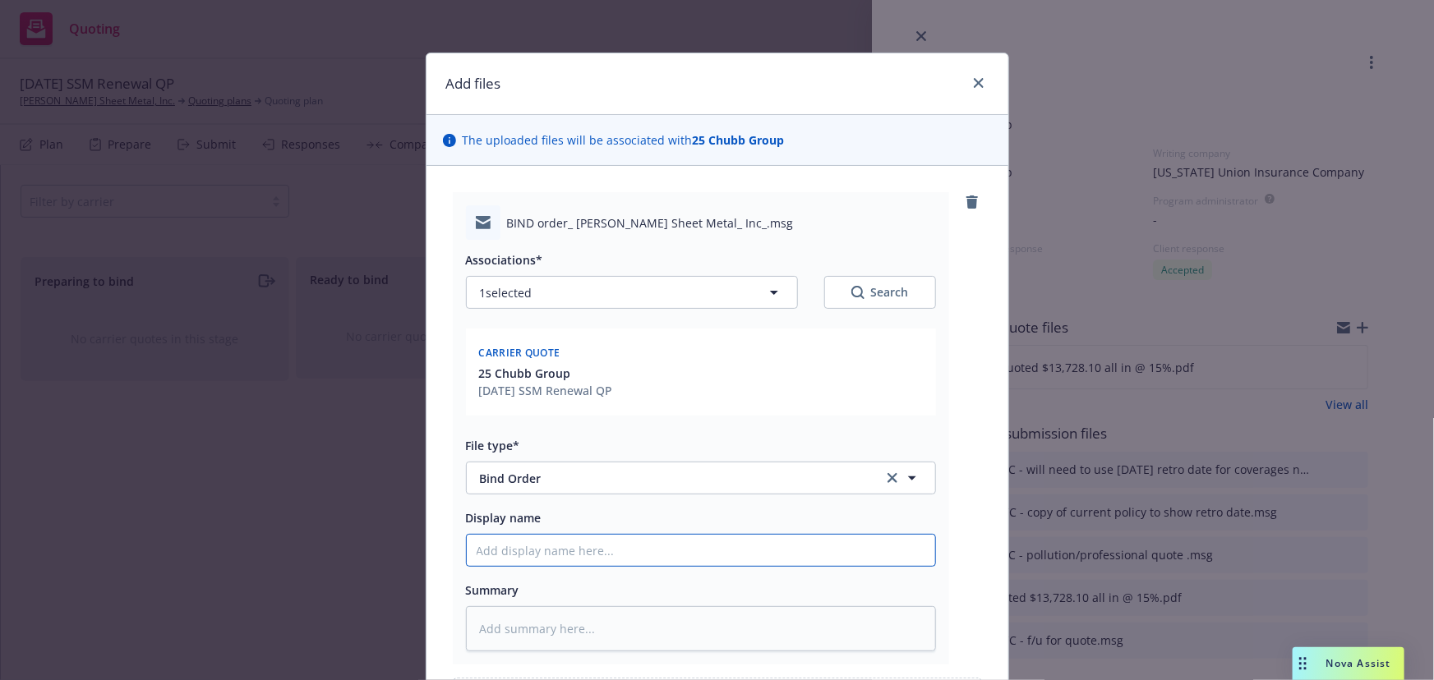
click at [647, 559] on input "Display name" at bounding box center [701, 550] width 468 height 31
type textarea "x"
type input "EM"
type textarea "x"
type input "EMT"
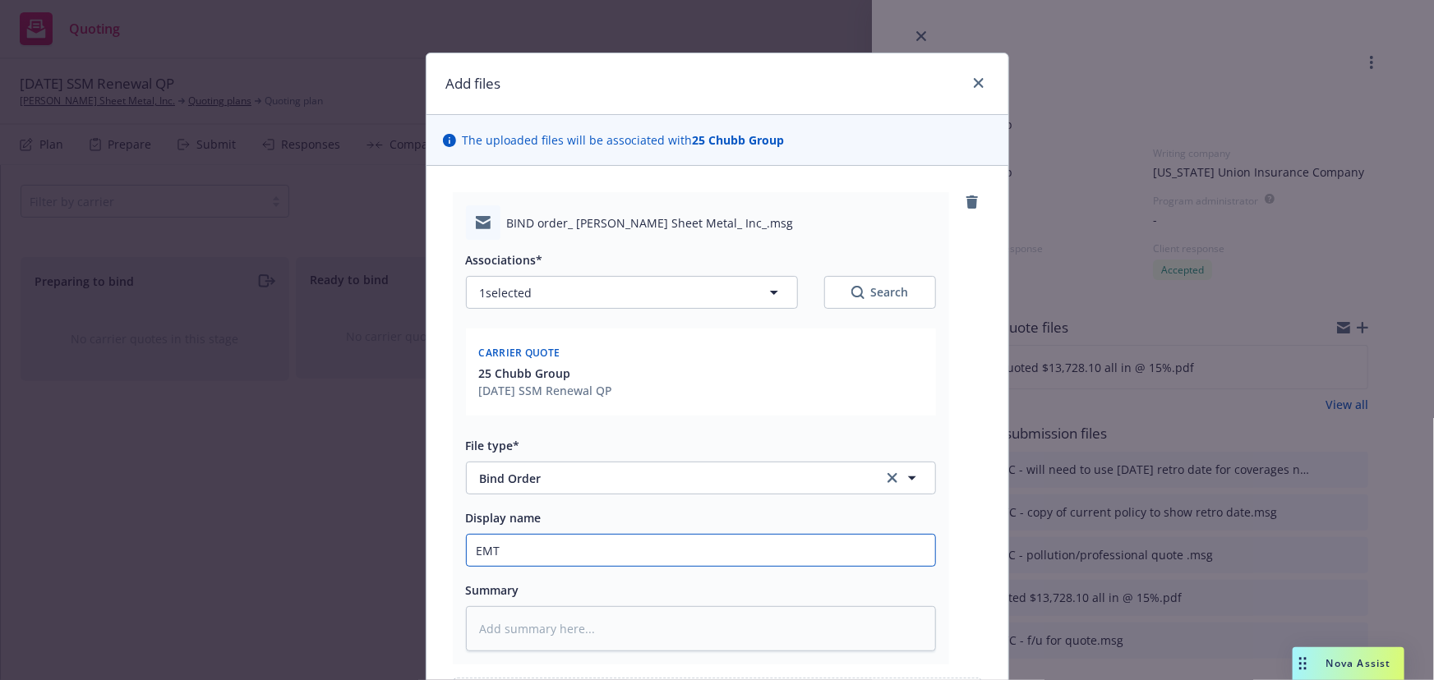
type textarea "x"
type input "EMTC"
type textarea "x"
type input "EMTC"
type textarea "x"
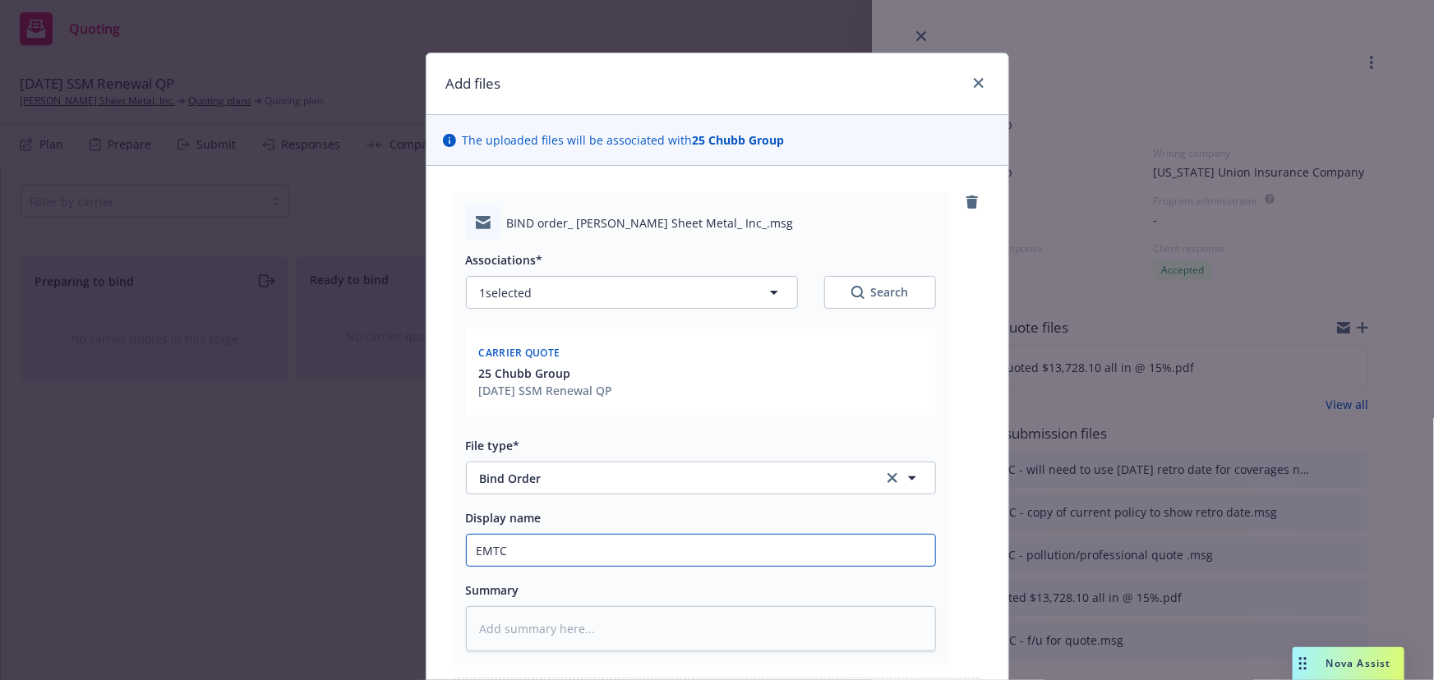
type input "EMTC -"
type textarea "x"
type input "EMTC -"
type textarea "x"
type input "EMTC - b"
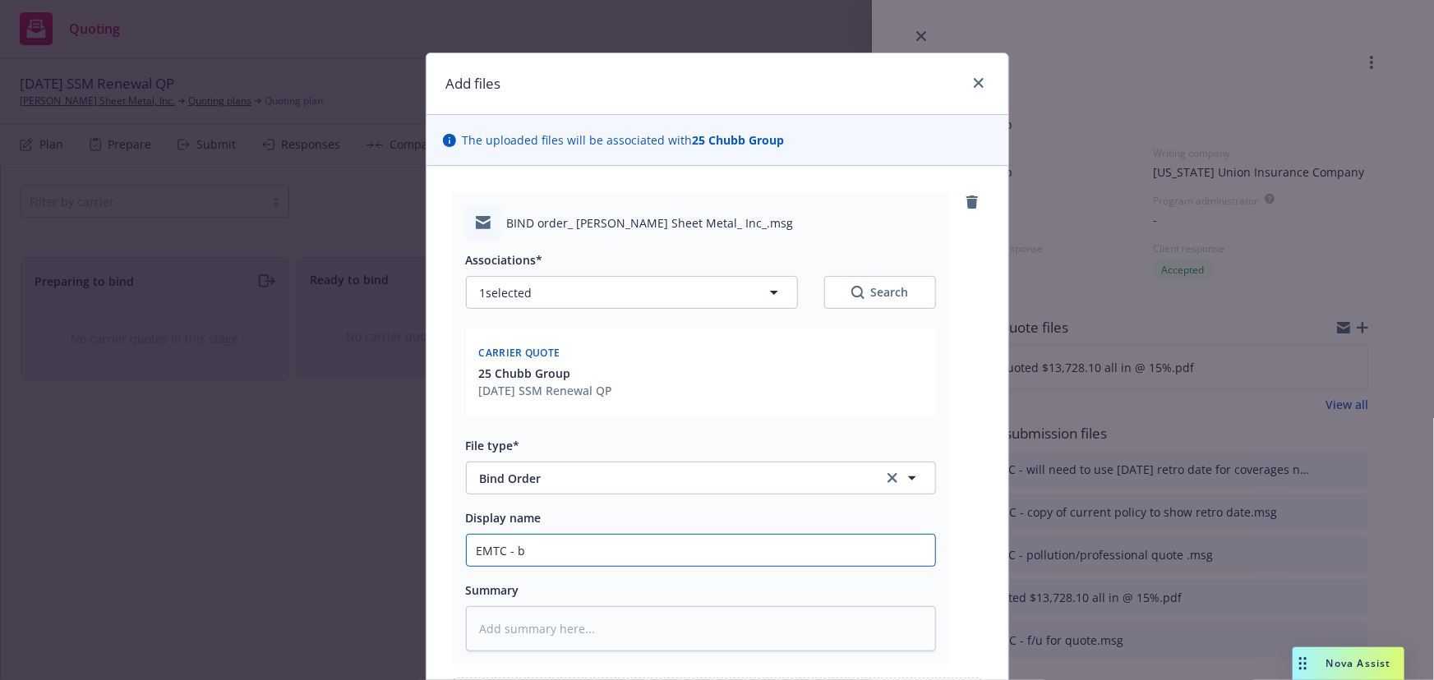
type textarea "x"
type input "EMTC - bi"
type textarea "x"
type input "EMTC - bin"
type textarea "x"
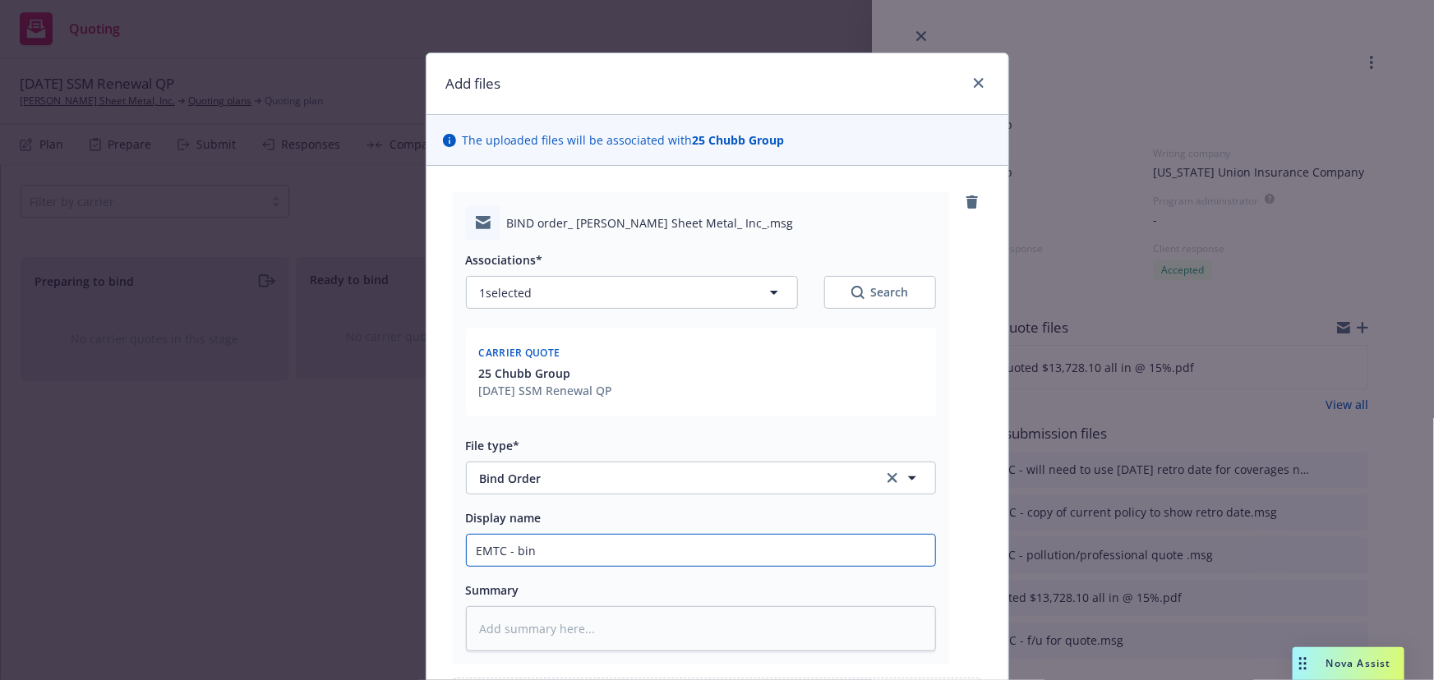
type input "EMTC - bind"
type textarea "x"
type input "EMTC - bind"
type textarea "x"
type input "EMTC - bind i"
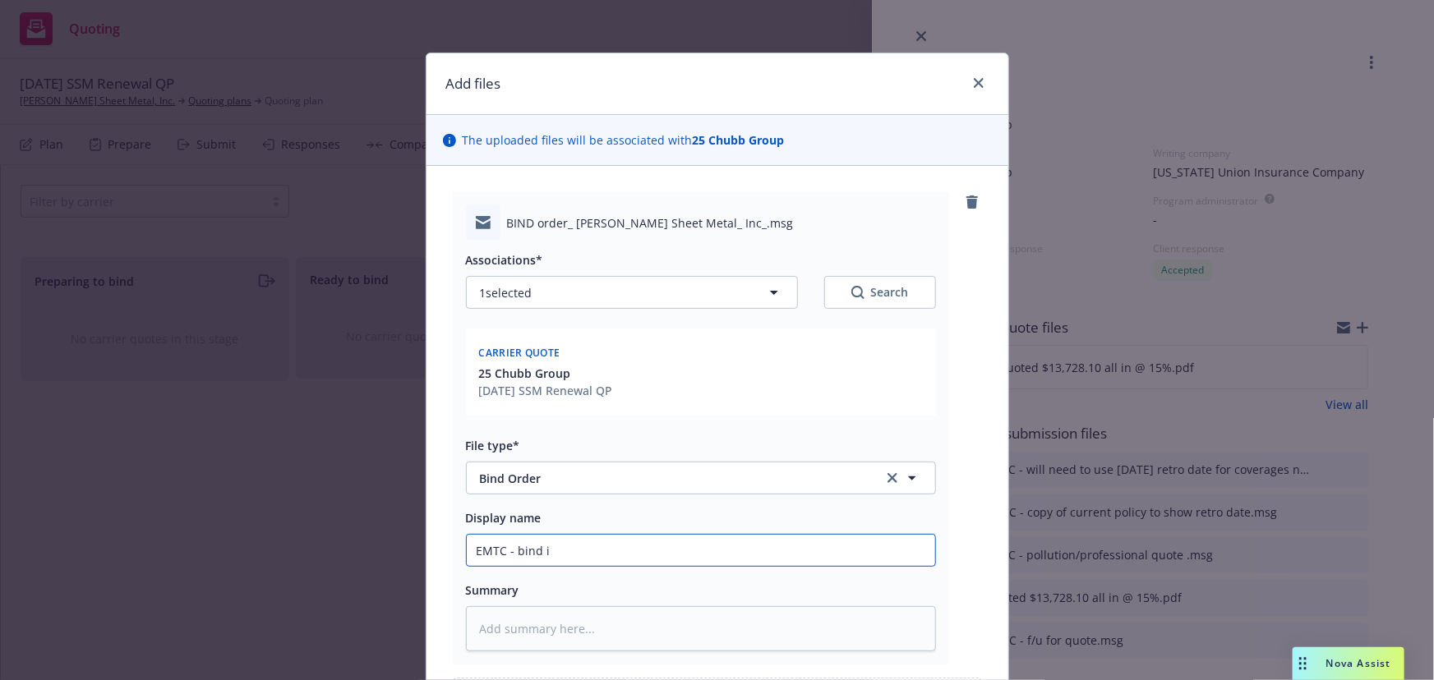
type textarea "x"
type input "EMTC - bind"
type textarea "x"
type input "EMTC - bind wi"
type textarea "x"
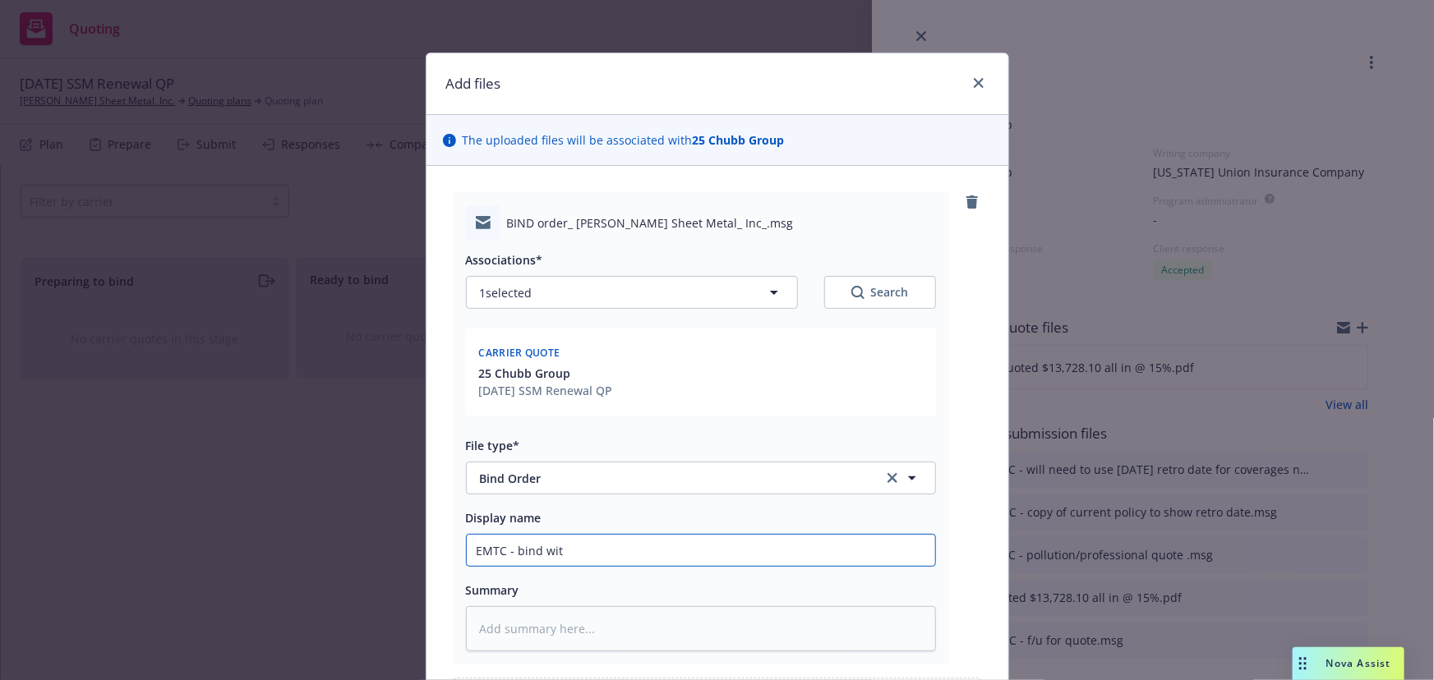
type input "EMTC - bind with"
type textarea "x"
type input "EMTC - bind with"
type textarea "x"
type input "EMTC - bind with `"
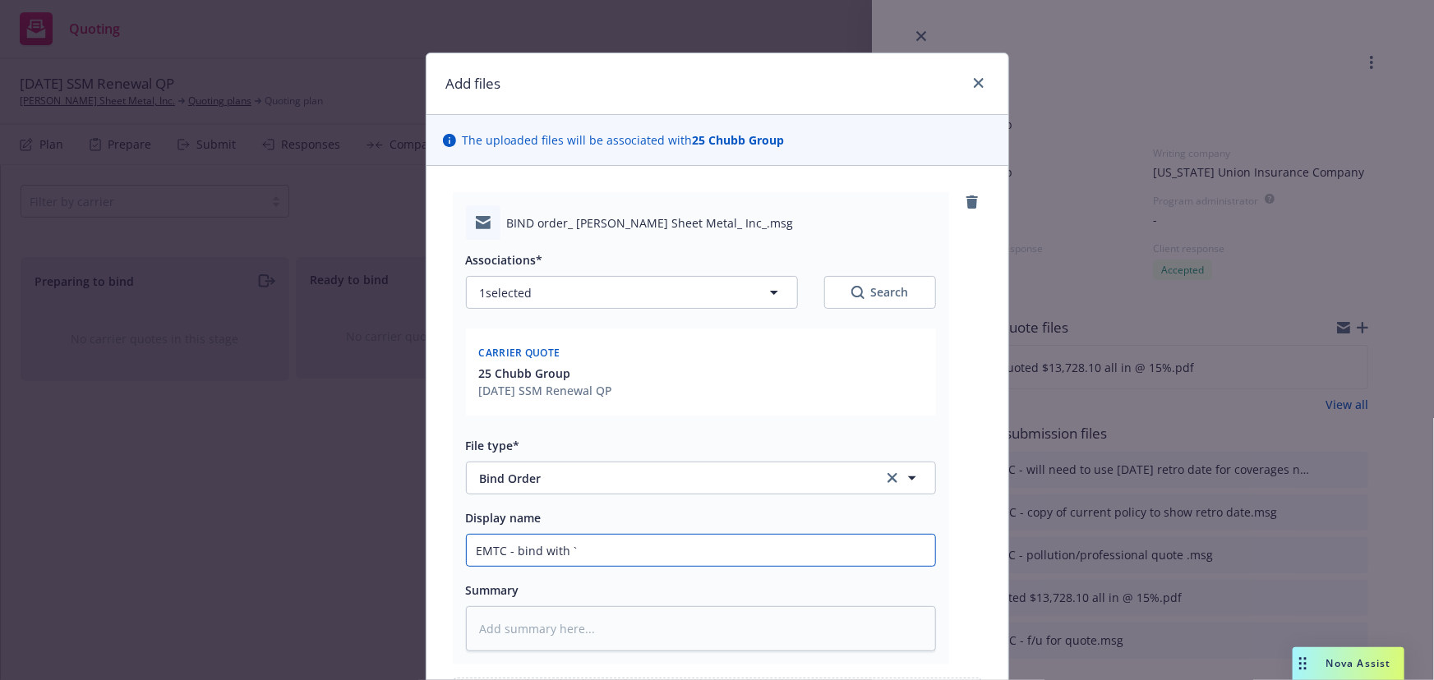
type textarea "x"
type input "EMTC - bind with `0"
type textarea "x"
type input "EMTC - bind with `0/"
type textarea "x"
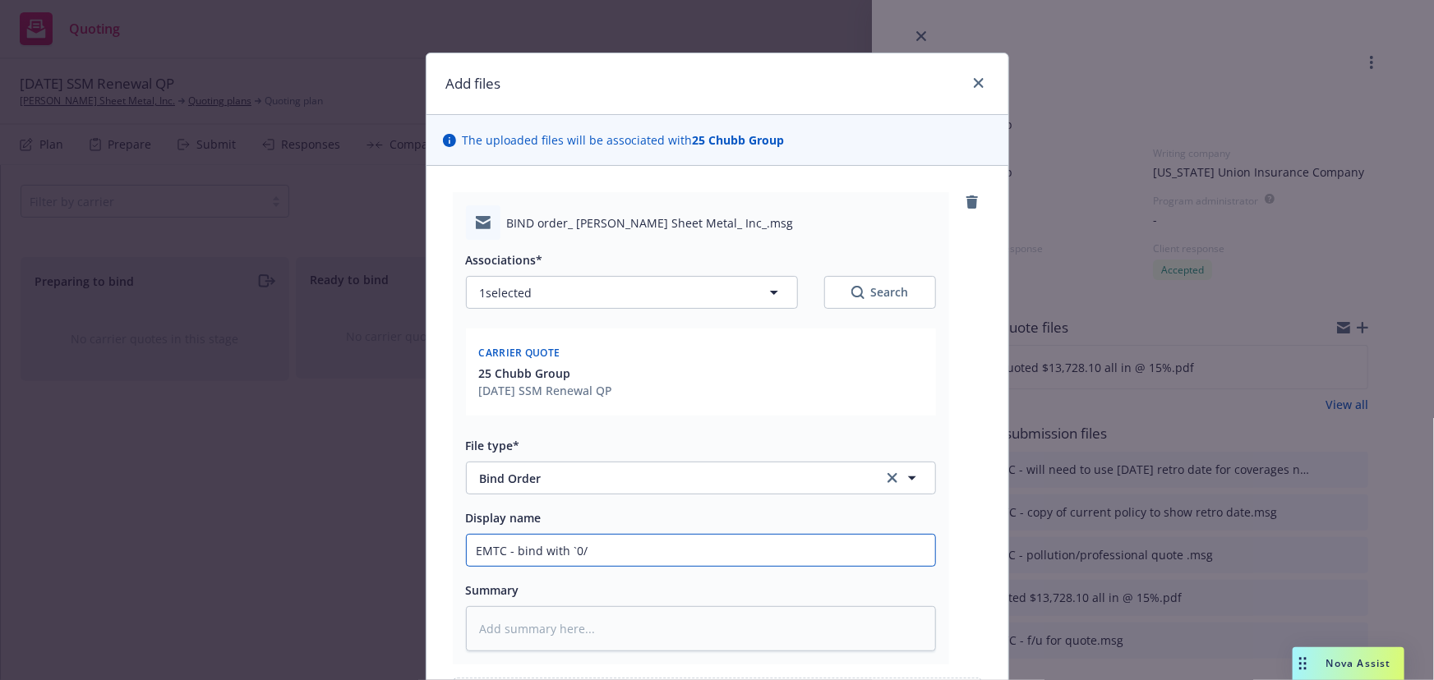
type input "EMTC - bind with `0"
type textarea "x"
type input "EMTC - bind with `"
type textarea "x"
type input "EMTC - bind with"
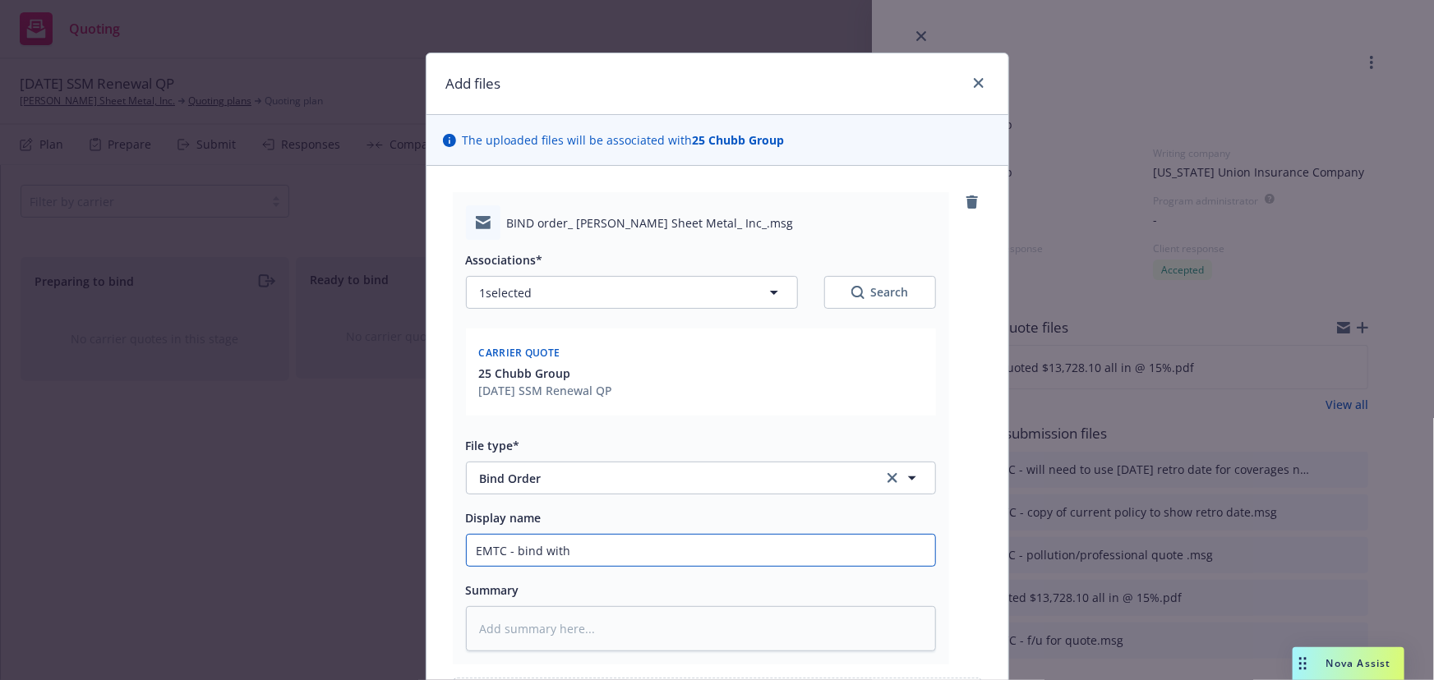
type textarea "x"
type input "EMTC - bind with 10"
type textarea "x"
type input "EMTC - bind with 10/"
type textarea "x"
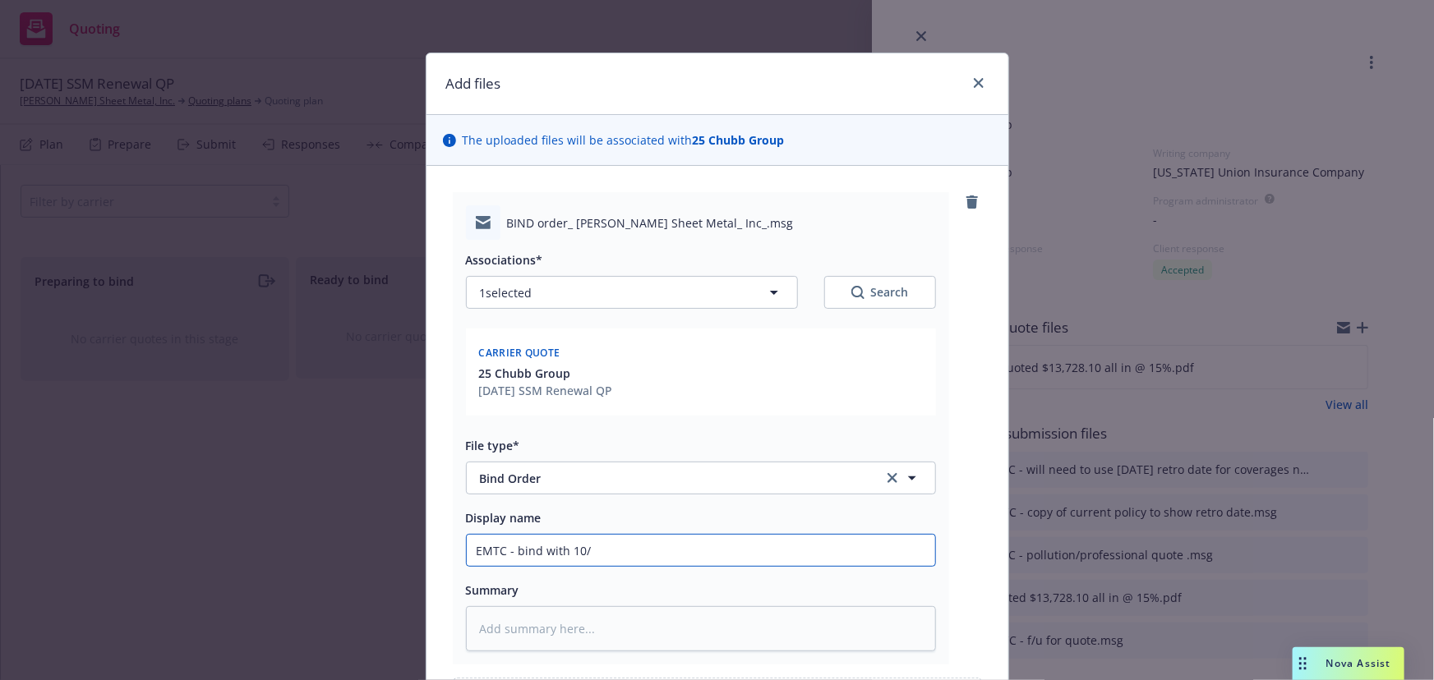
type input "EMTC - bind with 10/1"
type textarea "x"
type input "EMTC - bind with 10/13"
type textarea "x"
type input "EMTC - bind with 10/13/"
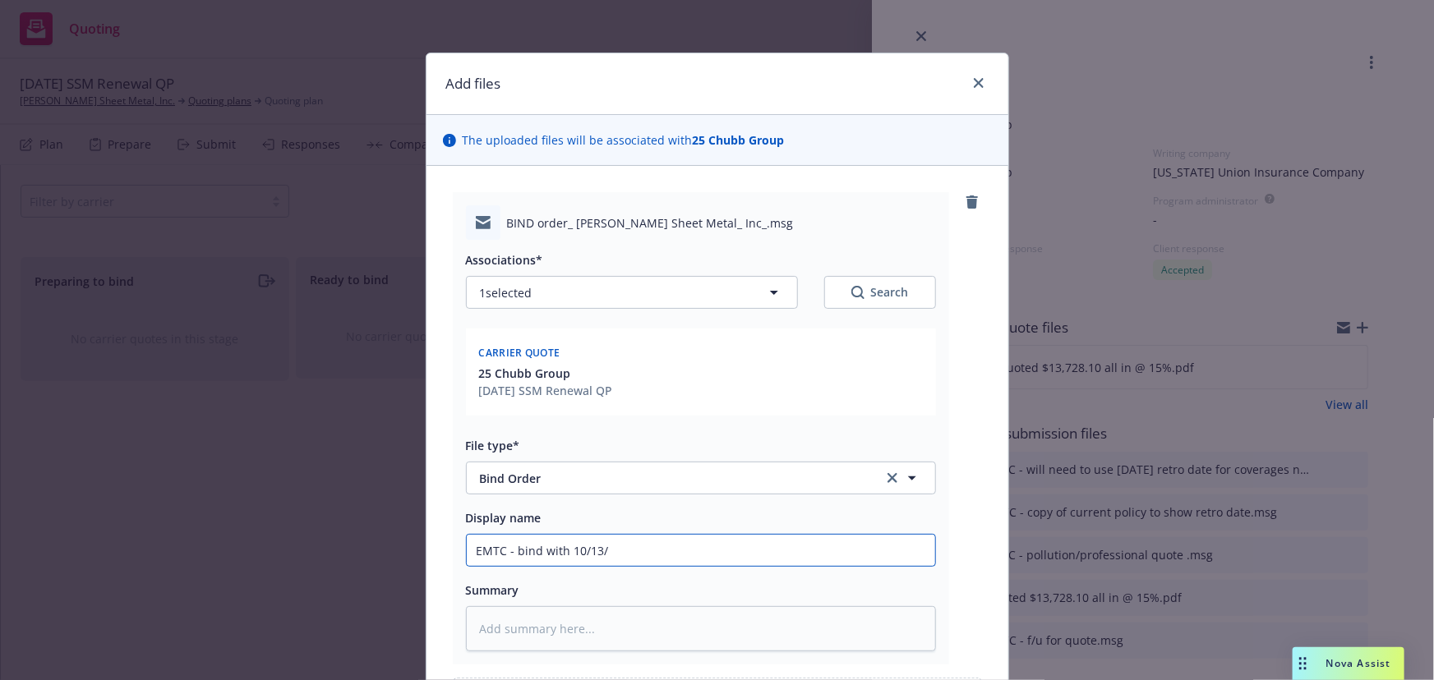
type textarea "x"
type input "EMTC - bind with 10/13"
type textarea "x"
type input "EMTC - bind with 10/113"
type textarea "x"
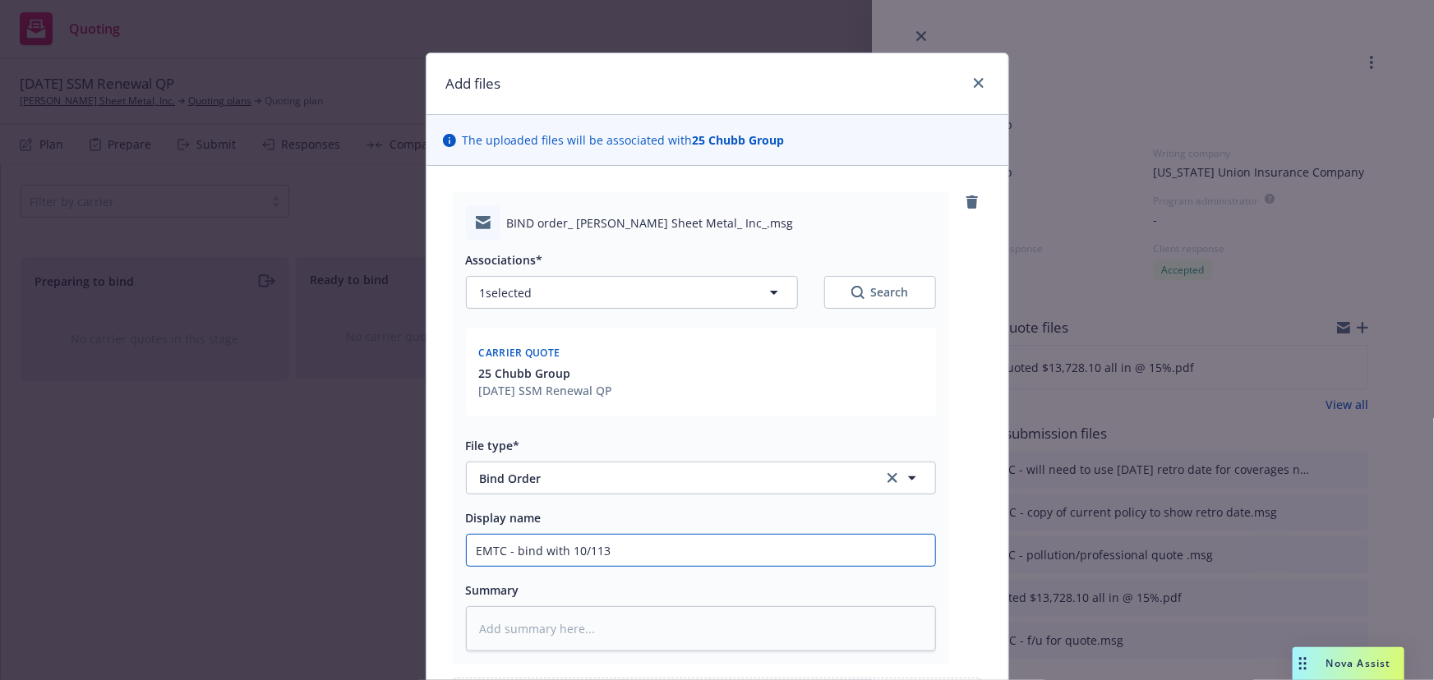
type input "EMTC - bind with 10/1/13"
type textarea "x"
type input "EMTC - bind with 10/1/213"
type textarea "x"
type input "EMTC - bind with 10/1/2013"
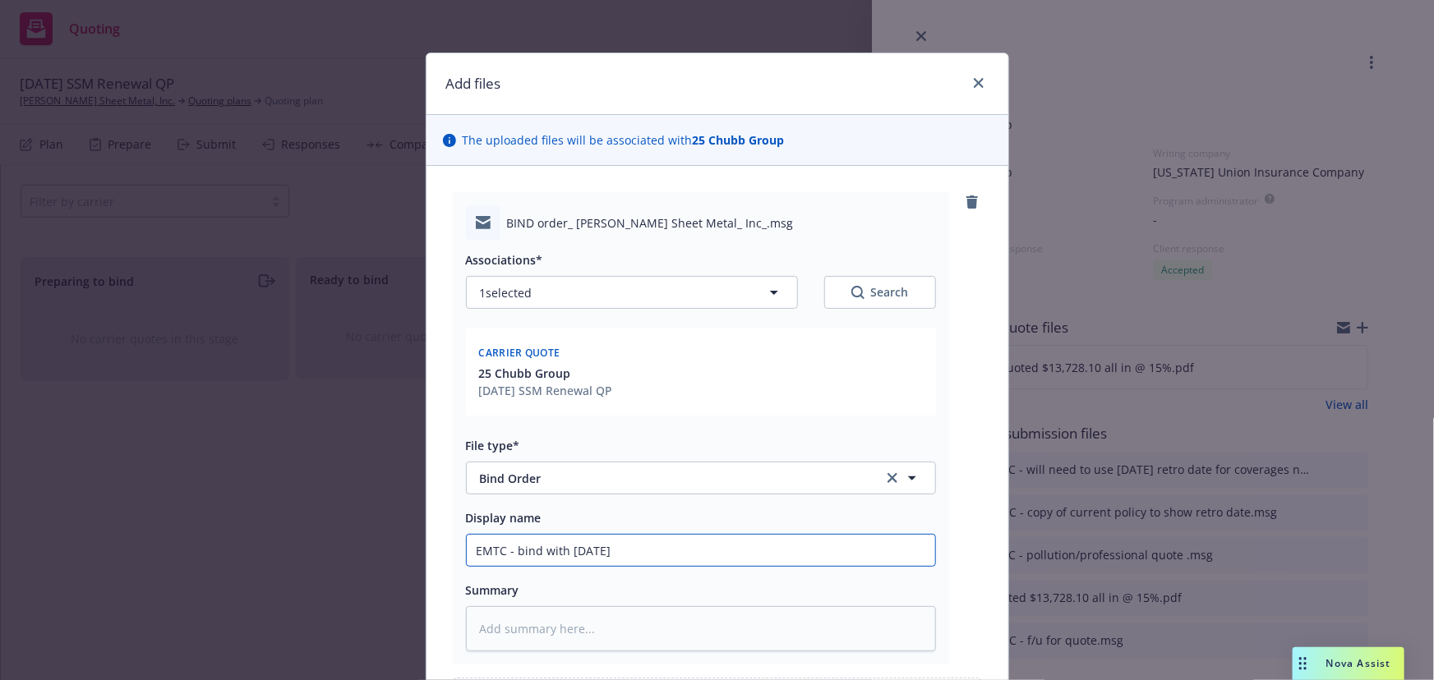
click at [647, 553] on input "EMTC - bind with 10/1/2013" at bounding box center [701, 550] width 468 height 31
type textarea "x"
type input "EMTC - bind with 10/1/2013"
type textarea "x"
type input "EMTC - bind with 10/1/2013 r"
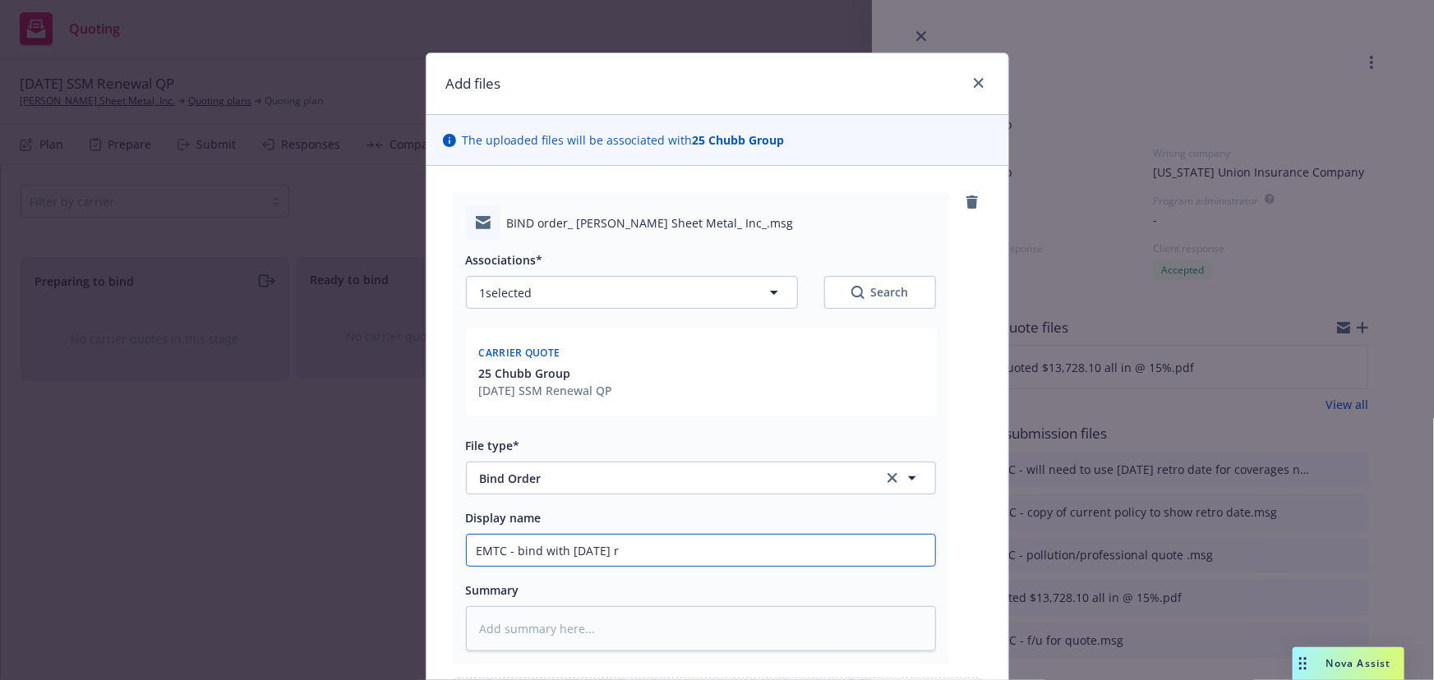
type textarea "x"
type input "EMTC - bind with 10/1/2013 re"
type textarea "x"
type input "EMTC - bind with 10/1/2013 ret"
type textarea "x"
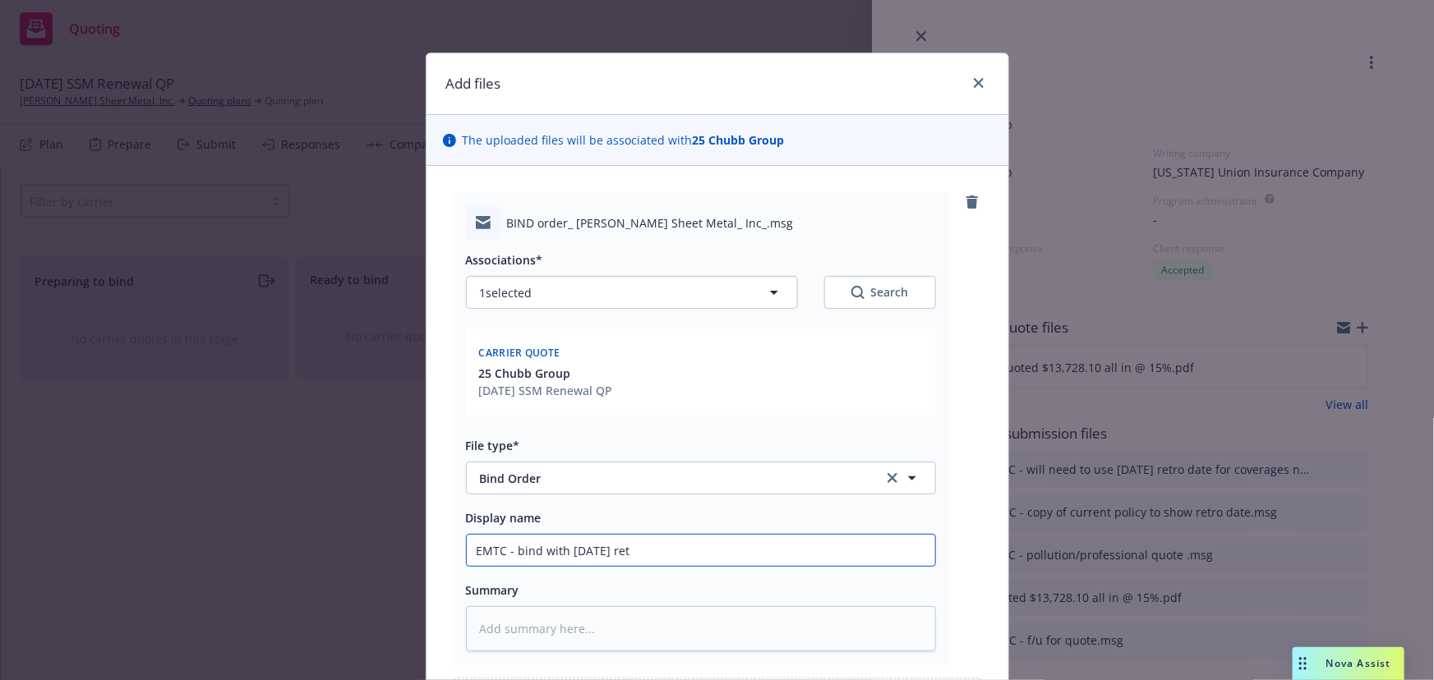
type input "EMTC - bind with 10/1/2013 retr"
type textarea "x"
type input "EMTC - bind with 10/1/2013 retro"
type textarea "x"
type input "EMTC - bind with 10/1/2013 retro"
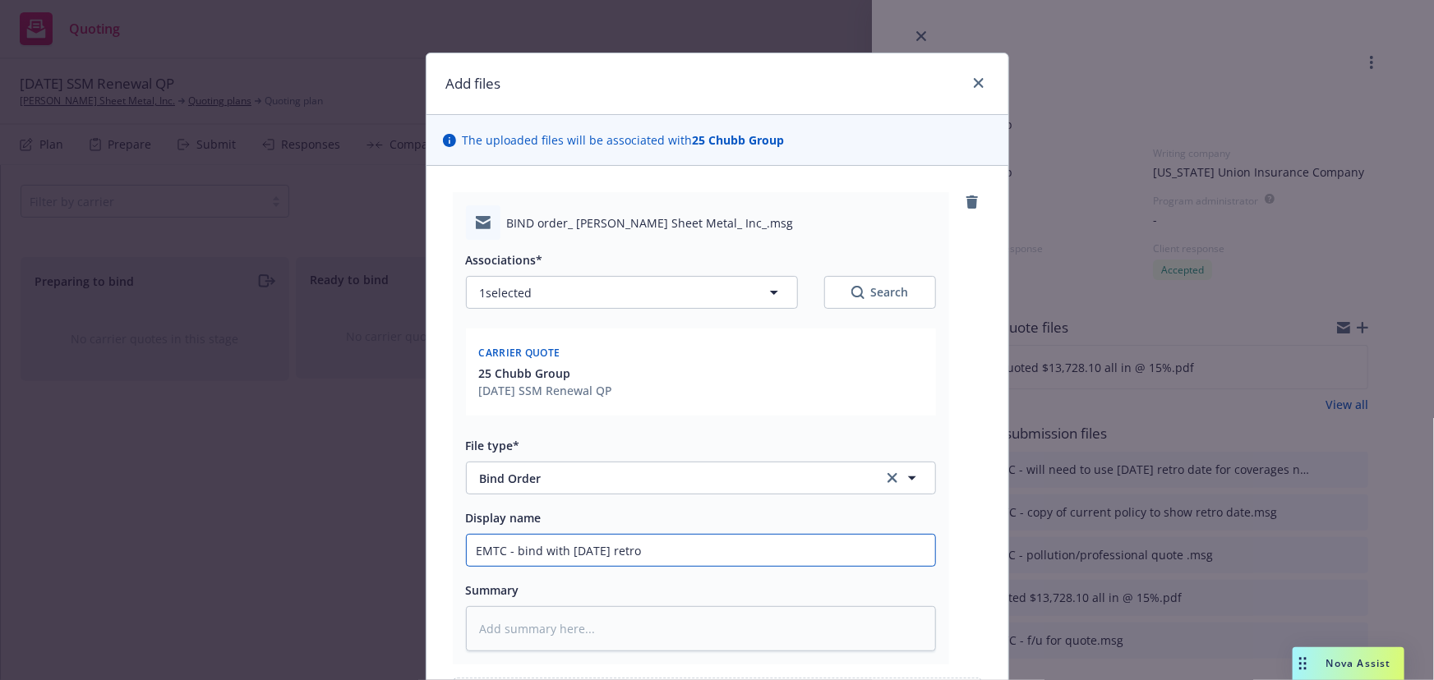
type textarea "x"
type input "EMTC - bind with 10/1/2013 retro d"
type textarea "x"
type input "EMTC - bind with 10/1/2013 retro da"
type textarea "x"
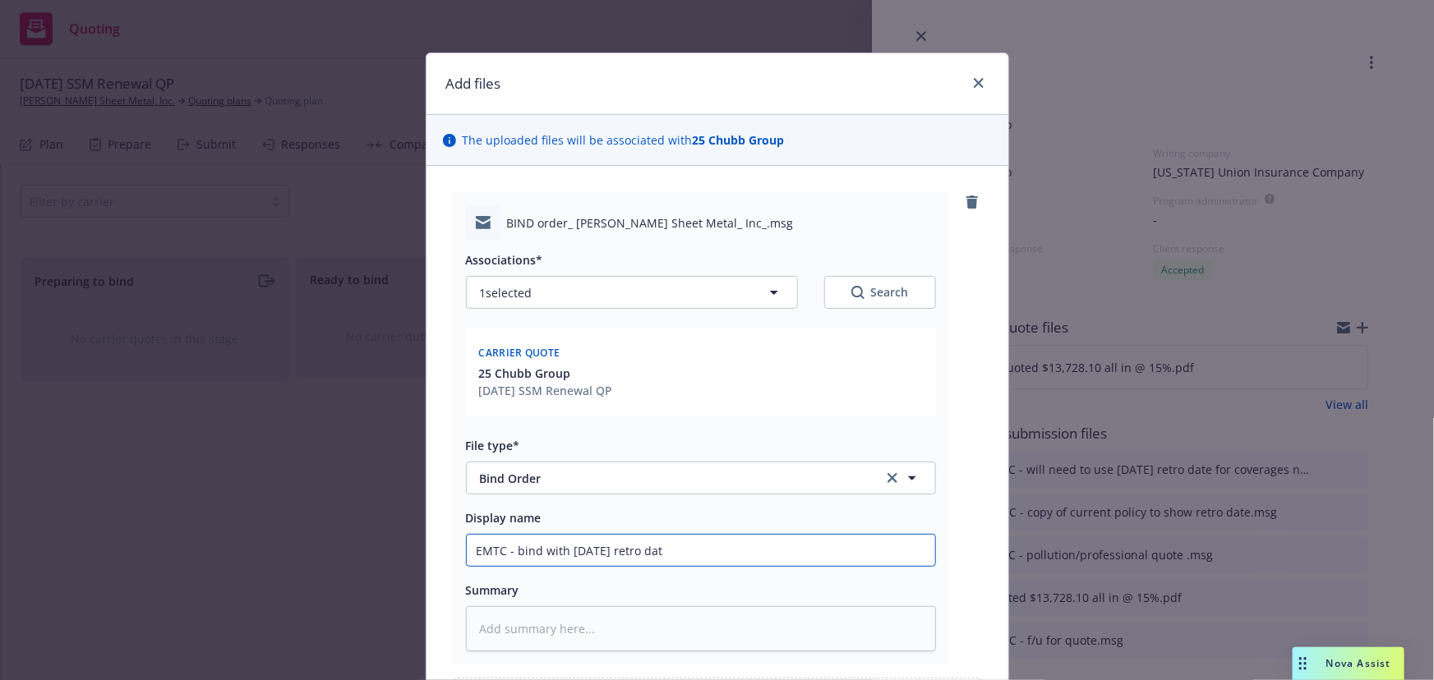
type input "EMTC - bind with 10/1/2013 retro date"
type textarea "x"
type input "EMTC - bind with 10/1/2013 retro date"
type textarea "x"
type input "EMTC - bind with 10/1/2013 retro date &"
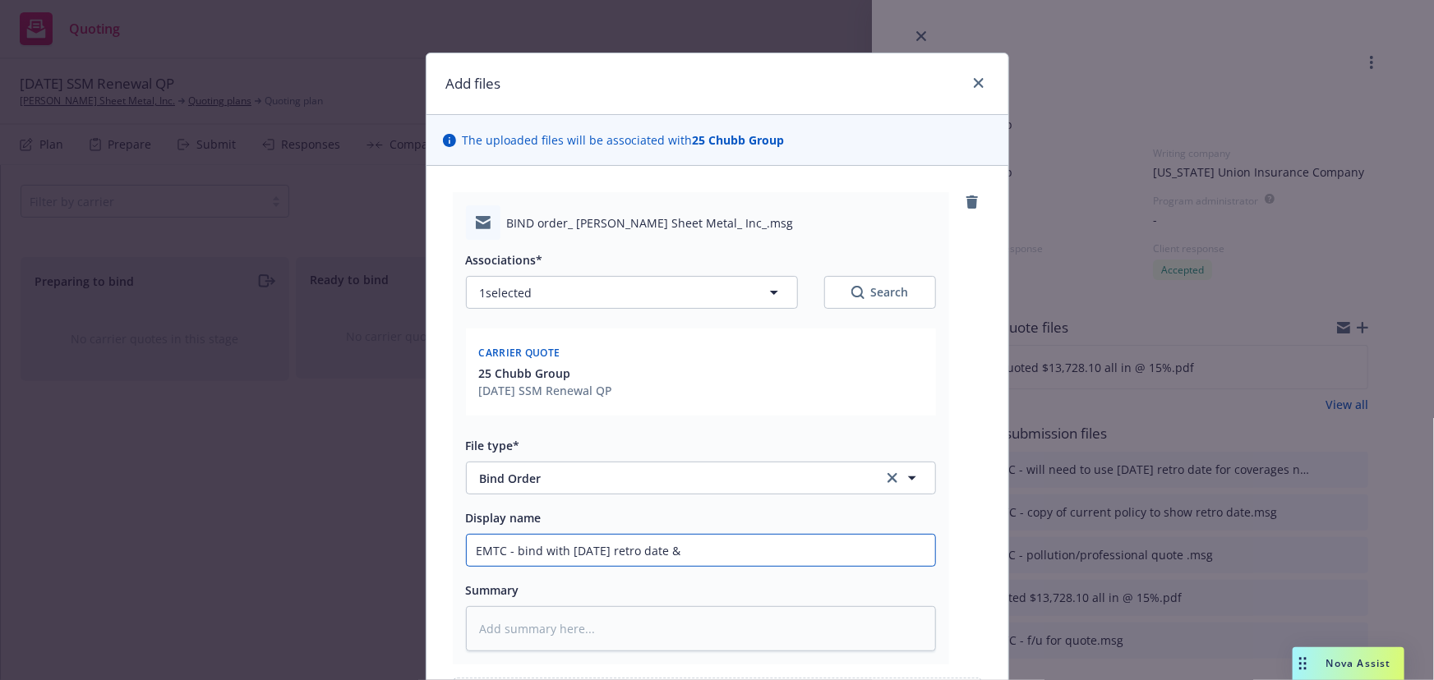
type textarea "x"
type input "EMTC - bind with 10/1/2013 retro date &"
type textarea "x"
type input "EMTC - bind with 10/1/2013 retro date & re"
type textarea "x"
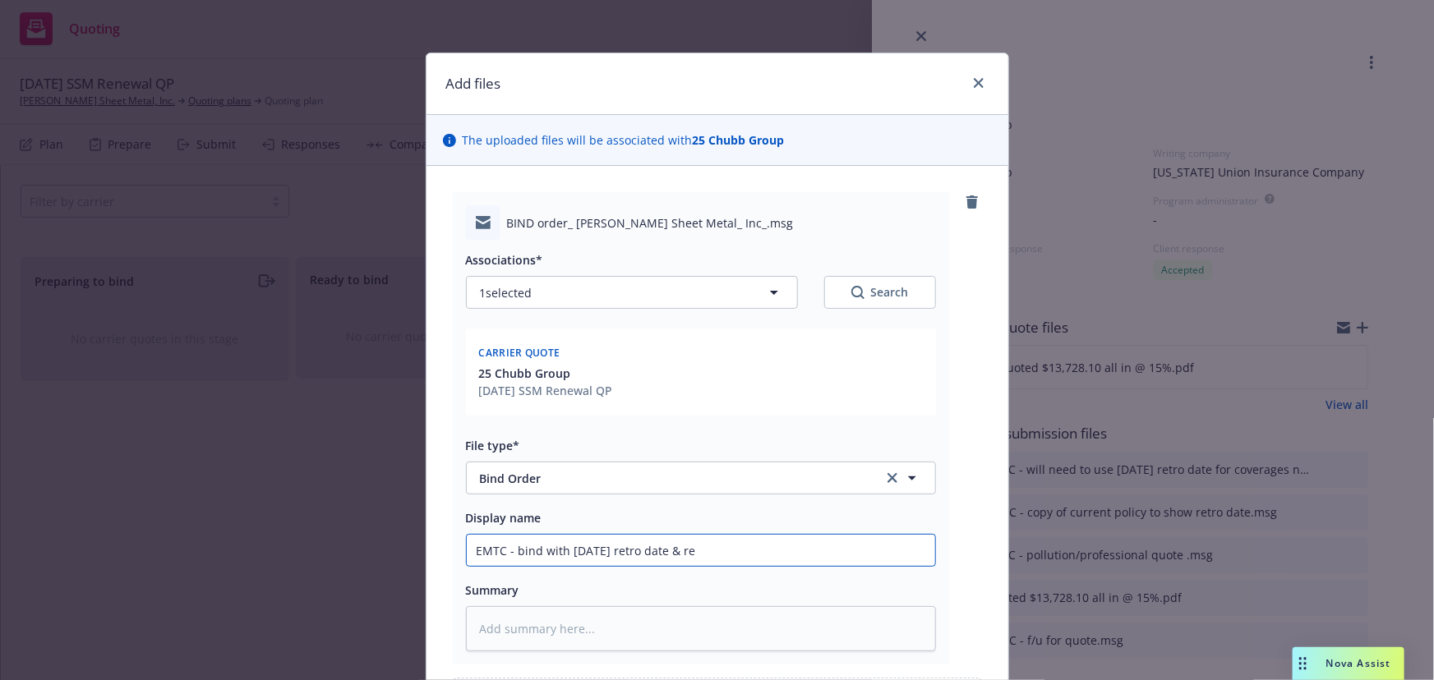
type input "EMTC - bind with 10/1/2013 retro date & rem"
type textarea "x"
type input "EMTC - bind with 10/1/2013 retro date & remo"
type textarea "x"
type input "EMTC - bind with 10/1/2013 retro date & remov"
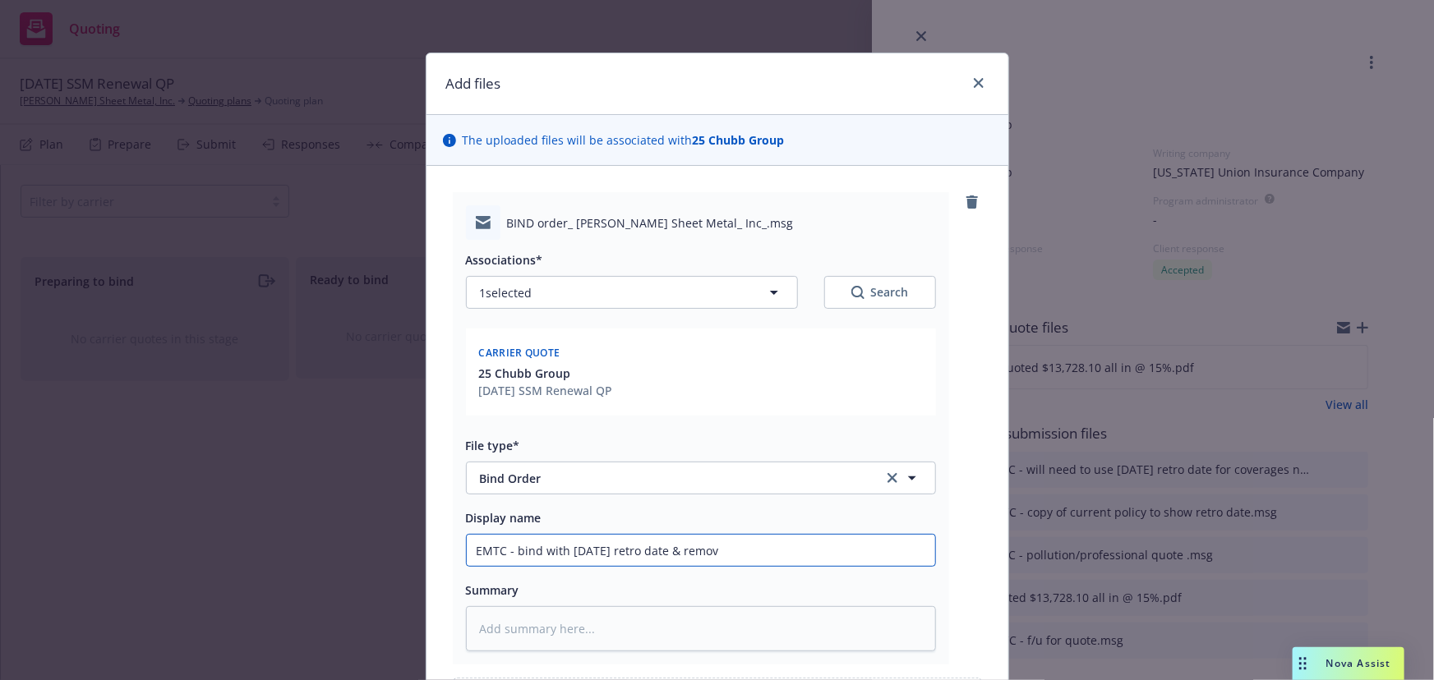
type textarea "x"
type input "EMTC - bind with 10/1/2013 retro date & removi"
type textarea "x"
type input "EMTC - bind with 10/1/2013 retro date & removin"
type textarea "x"
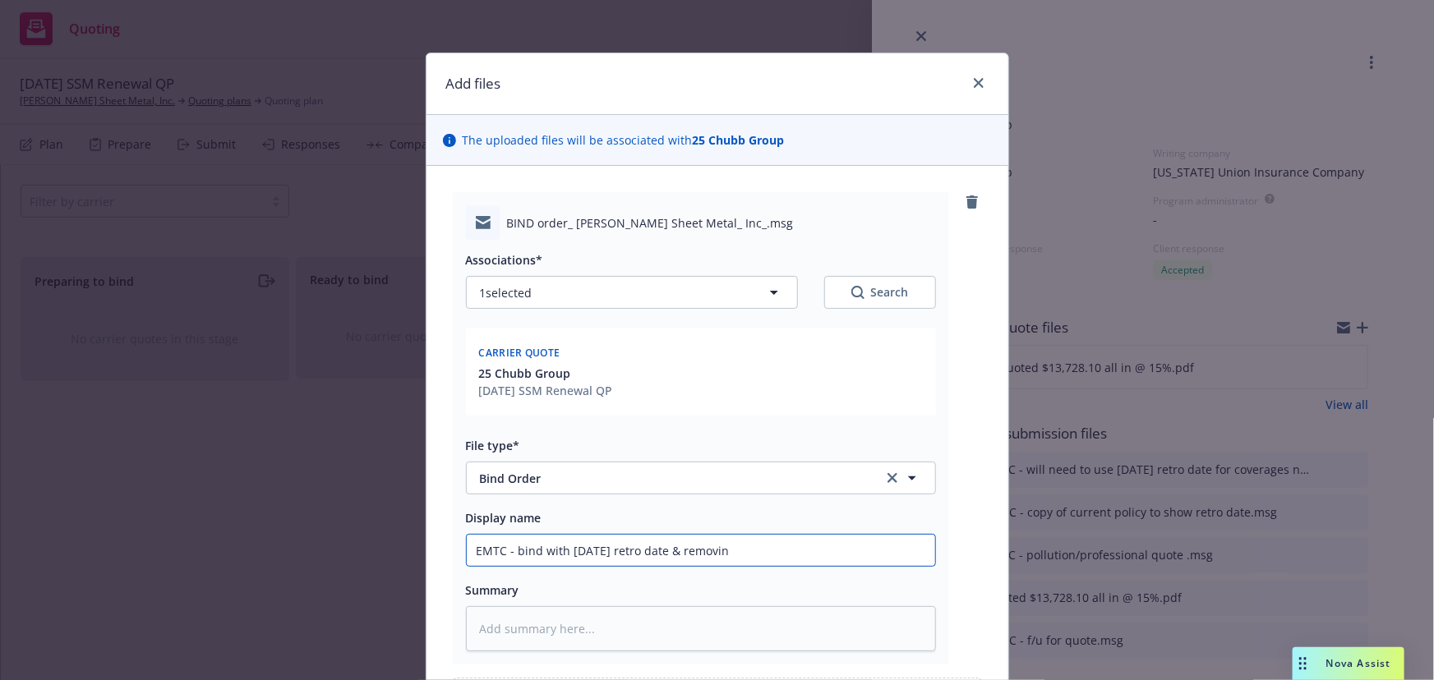
type input "EMTC - bind with 10/1/2013 retro date & removing"
type textarea "x"
type input "EMTC - bind with 10/1/2013 retro date & removing"
type textarea "x"
type input "EMTC - bind with 10/1/2013 retro date & removing d"
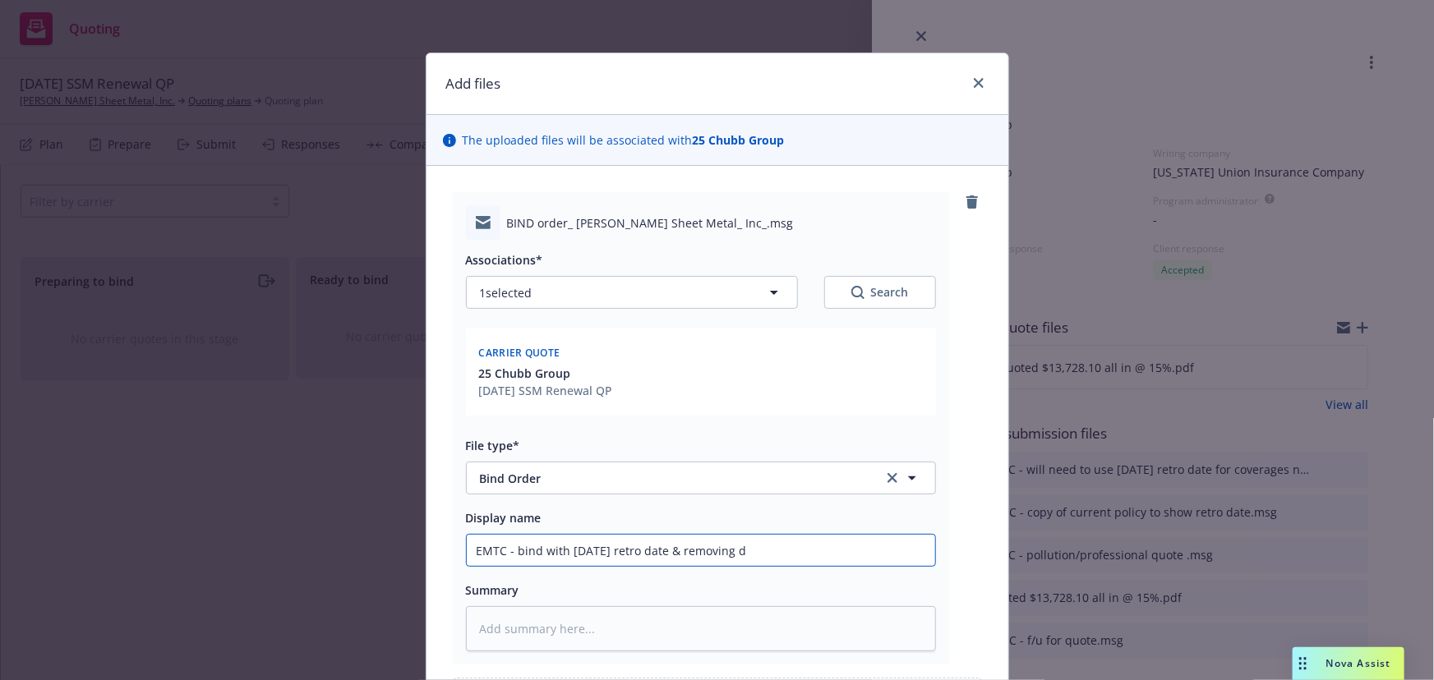
type textarea "x"
type input "EMTC - bind with 10/1/2013 retro date & removing di"
type textarea "x"
type input "EMTC - bind with 10/1/2013 retro date & removing dis"
type textarea "x"
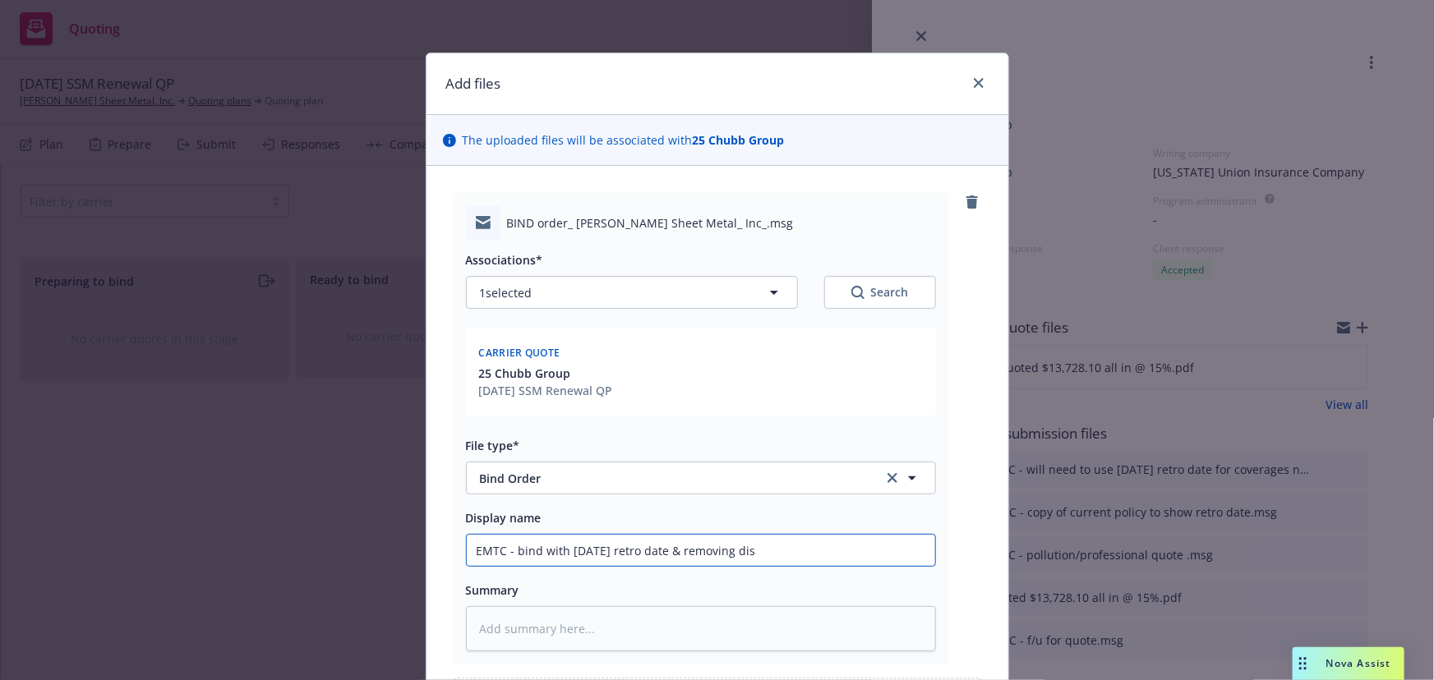
type input "EMTC - bind with 10/1/2013 retro date & removing disc"
type textarea "x"
type input "EMTC - bind with 10/1/2013 retro date & removing disco"
type textarea "x"
type input "EMTC - bind with 10/1/2013 retro date & removing discov"
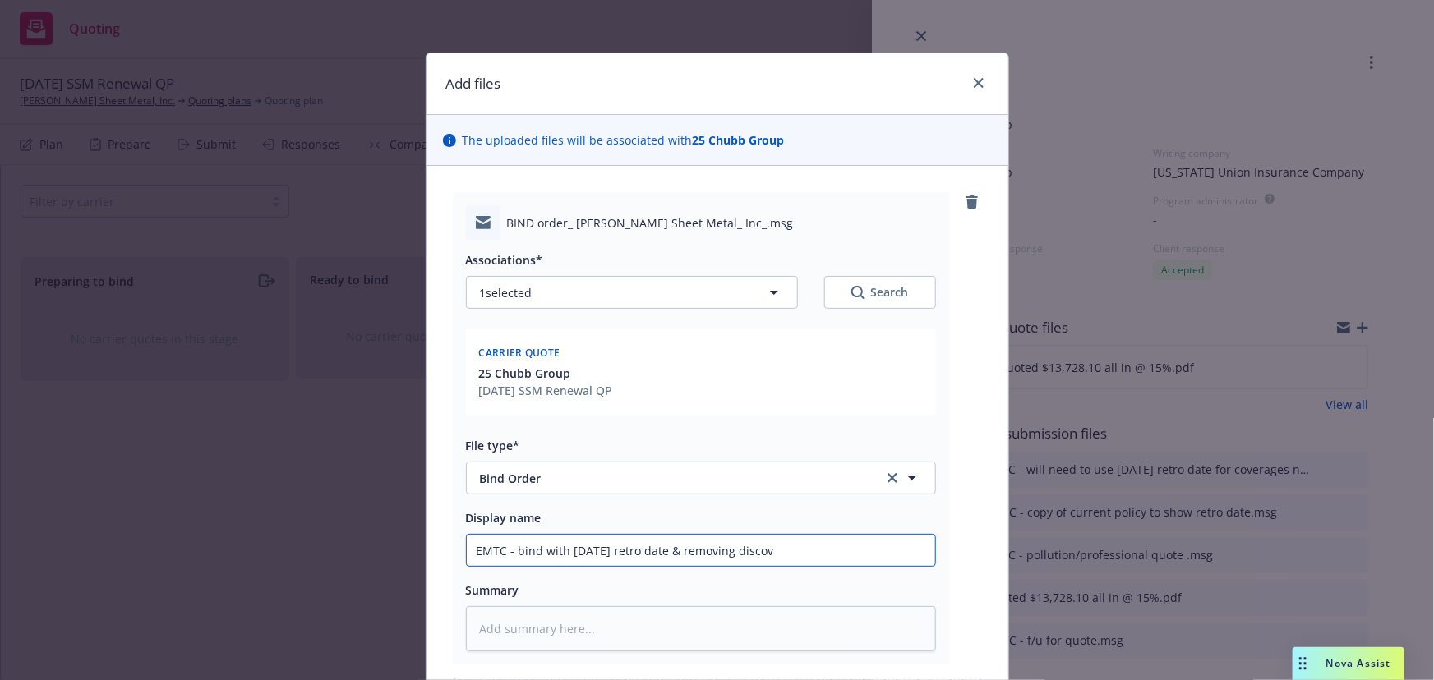
type textarea "x"
type input "EMTC - bind with 10/1/2013 retro date & removing discove"
type textarea "x"
type input "EMTC - bind with 10/1/2013 retro date & removing discover"
type textarea "x"
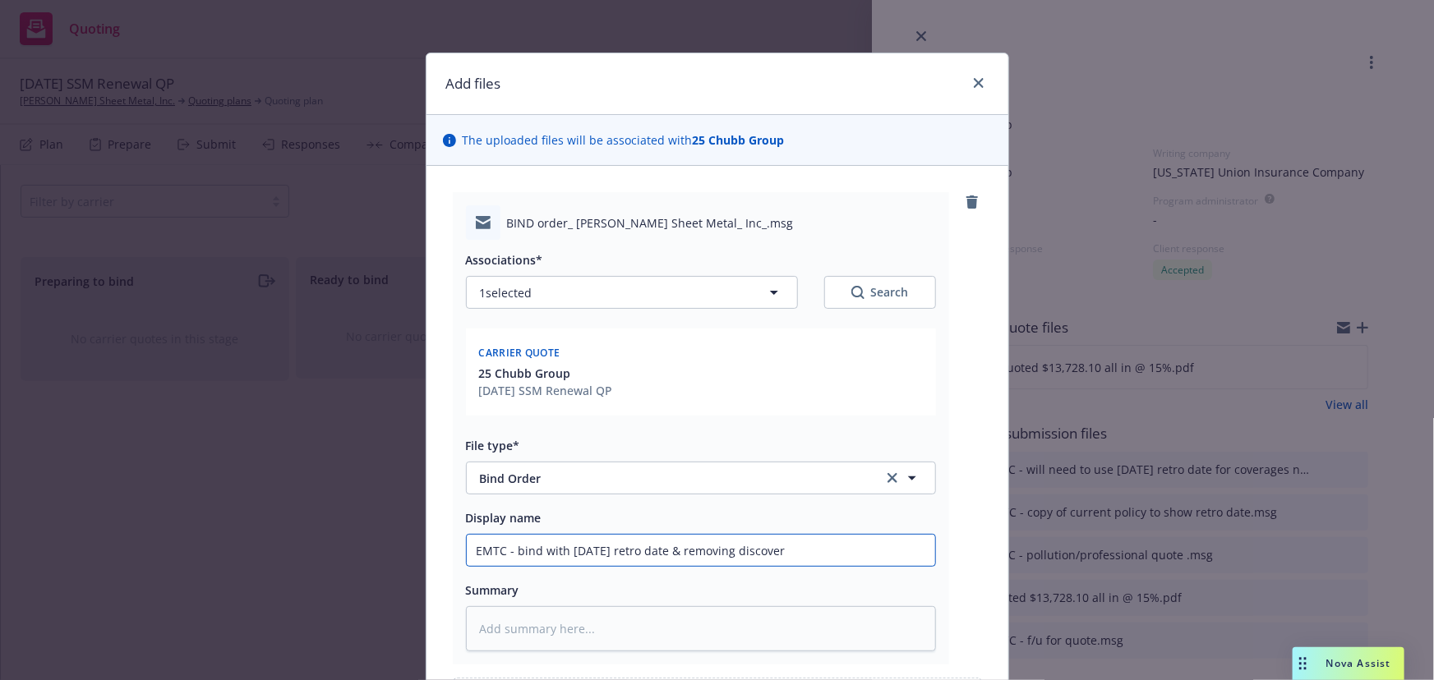
type input "EMTC - bind with 10/1/2013 retro date & removing discovery"
type textarea "x"
type input "EMTC - bind with 10/1/2013 retro date & removing discovery"
type textarea "x"
type input "EMTC - bind with 10/1/2013 retro date & removing discovery e"
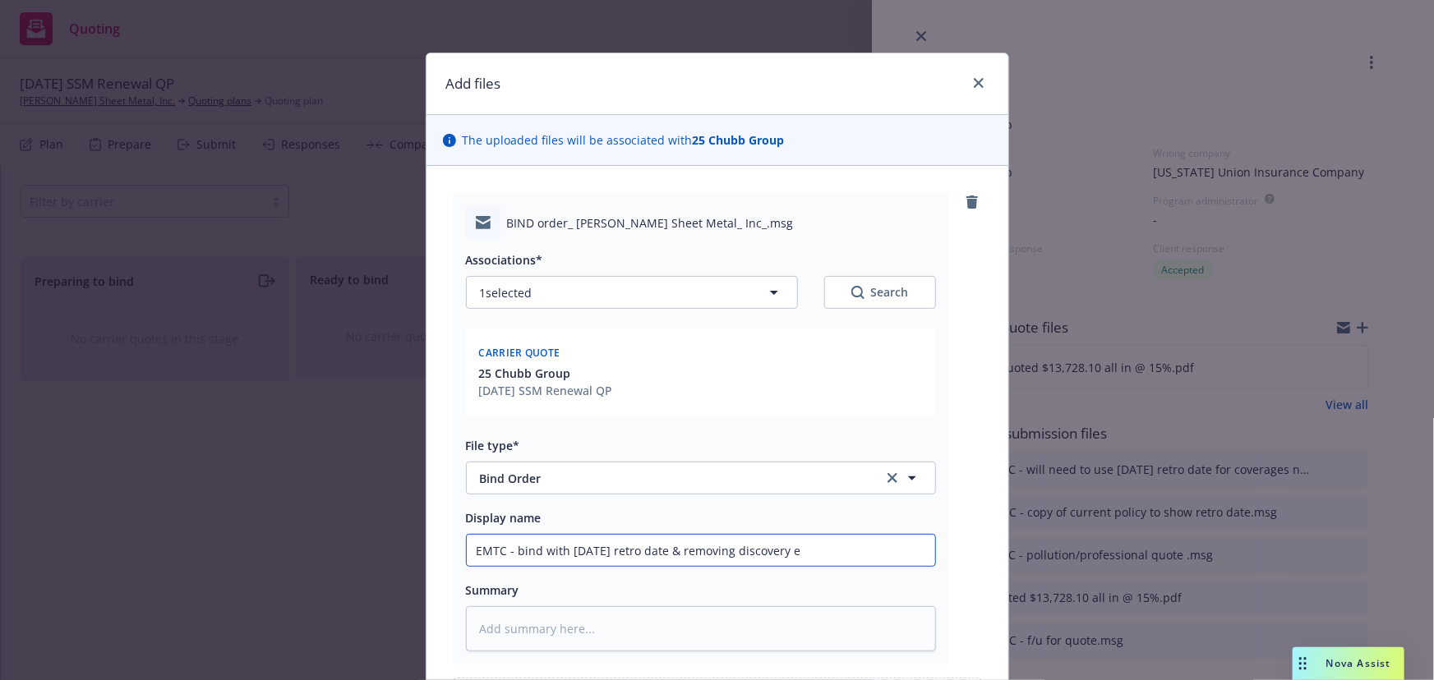
type textarea "x"
type input "EMTC - bind with 10/1/2013 retro date & removing discovery ex"
type textarea "x"
type input "EMTC - bind with 10/1/2013 retro date & removing discovery exc"
type textarea "x"
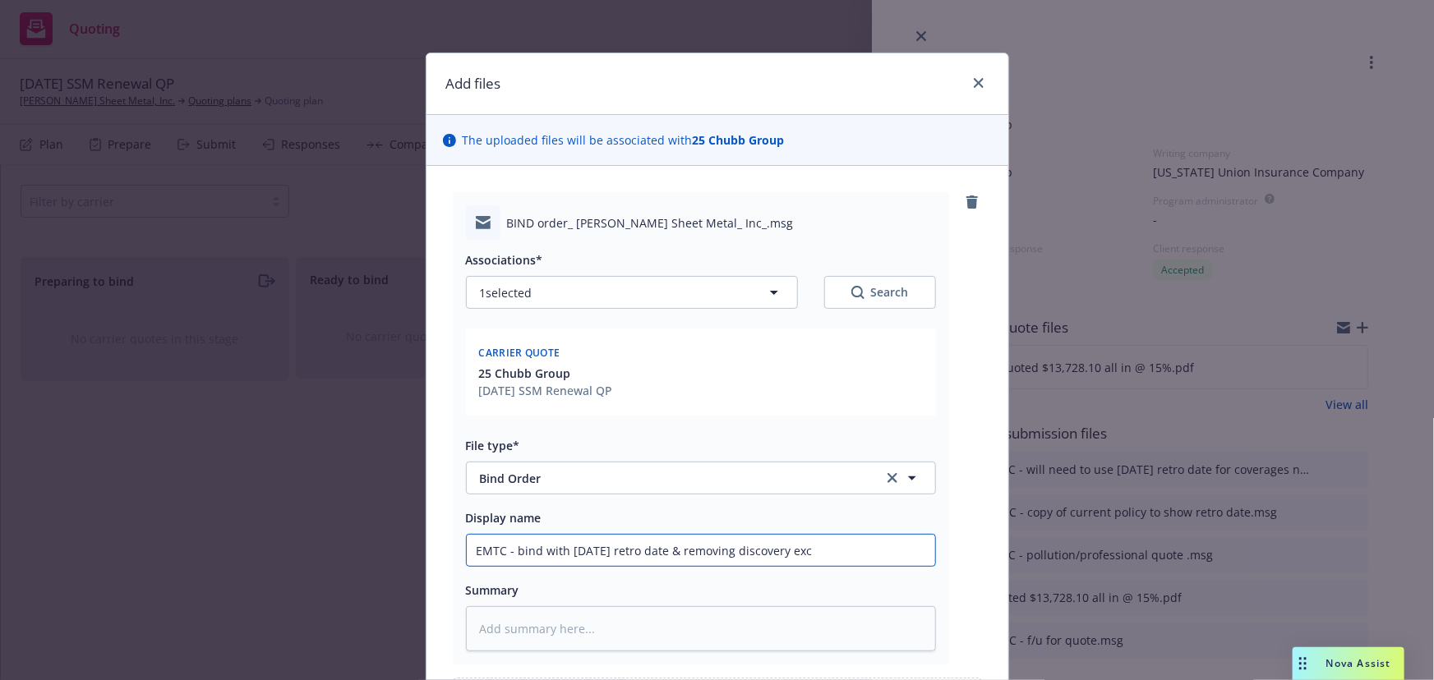
type input "EMTC - bind with 10/1/2013 retro date & removing discovery excl"
type textarea "x"
type input "EMTC - bind with 10/1/2013 retro date & removing discovery exclu"
type textarea "x"
type input "EMTC - bind with 10/1/2013 retro date & removing discovery exclus"
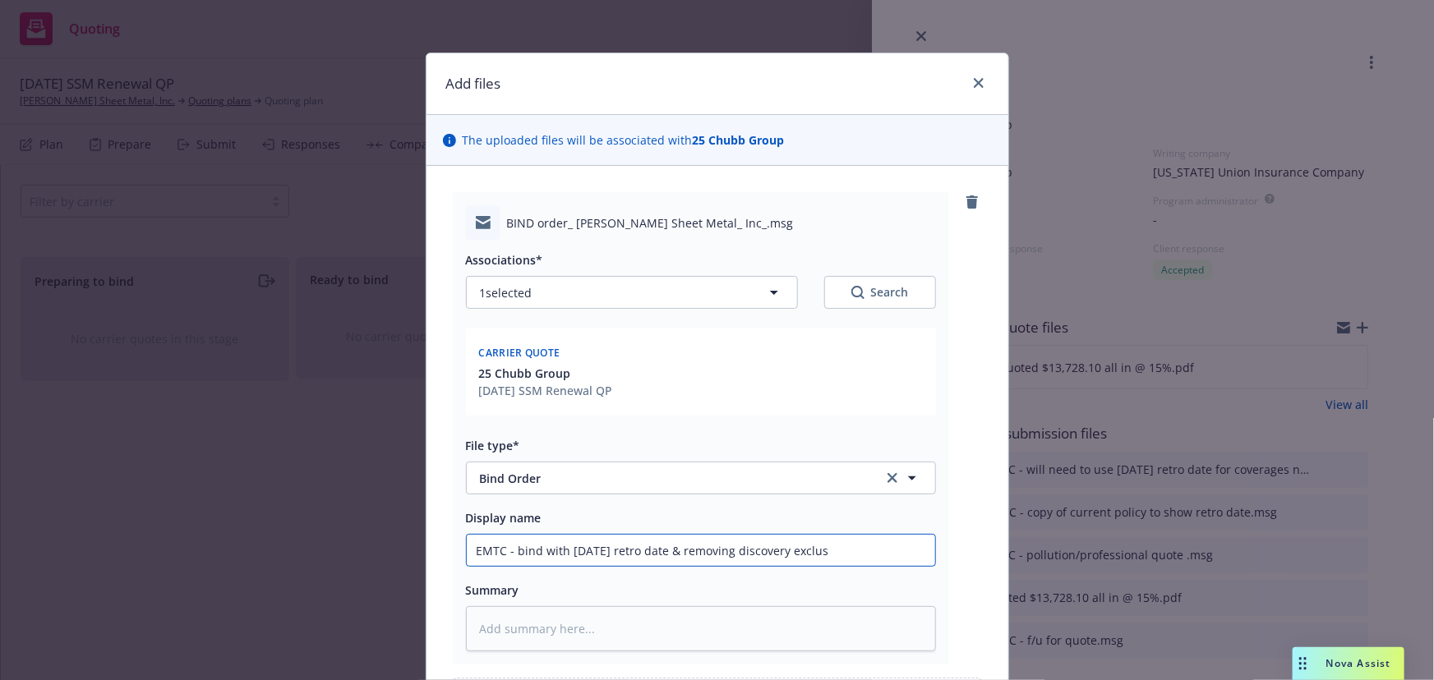
type textarea "x"
type input "EMTC - bind with 10/1/2013 retro date & removing discovery exclusi"
type textarea "x"
type input "EMTC - bind with 10/1/2013 retro date & removing discovery exclusio"
type textarea "x"
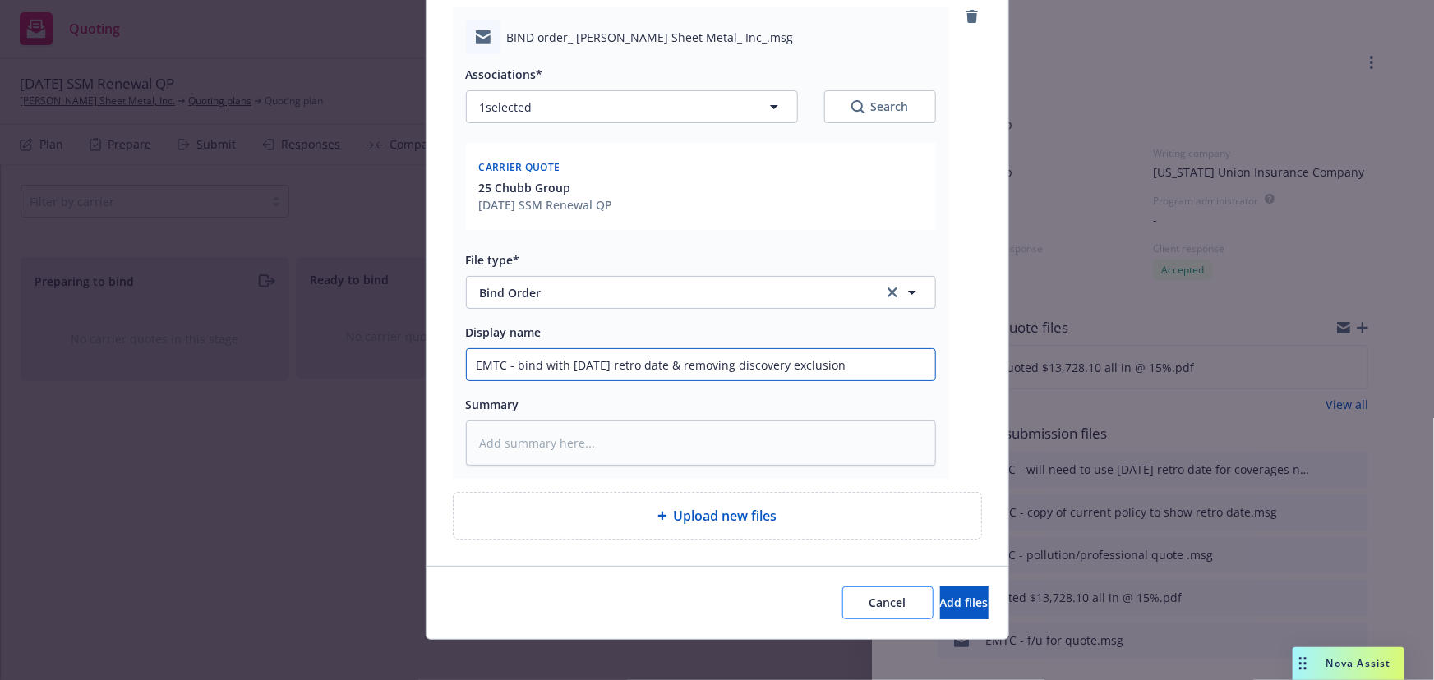
scroll to position [197, 0]
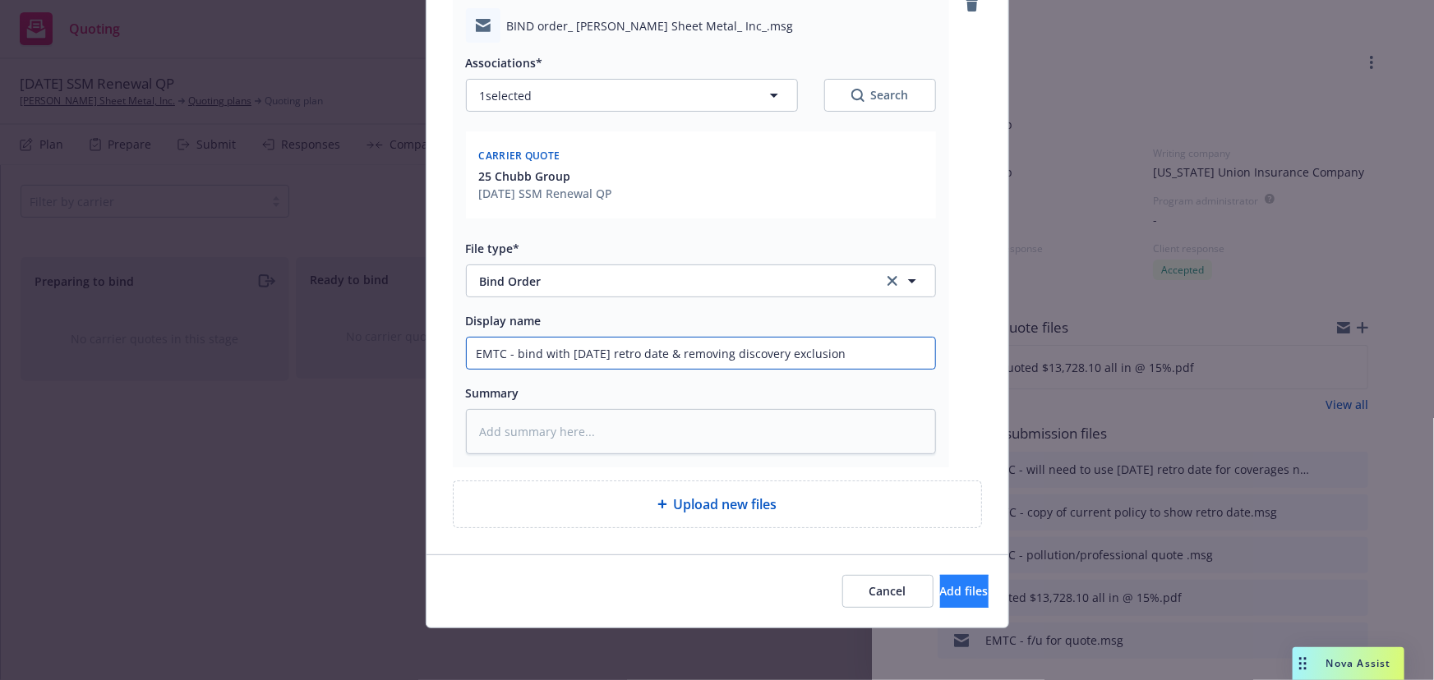
type input "EMTC - bind with 10/1/2013 retro date & removing discovery exclusion"
click at [940, 594] on span "Add files" at bounding box center [964, 591] width 48 height 16
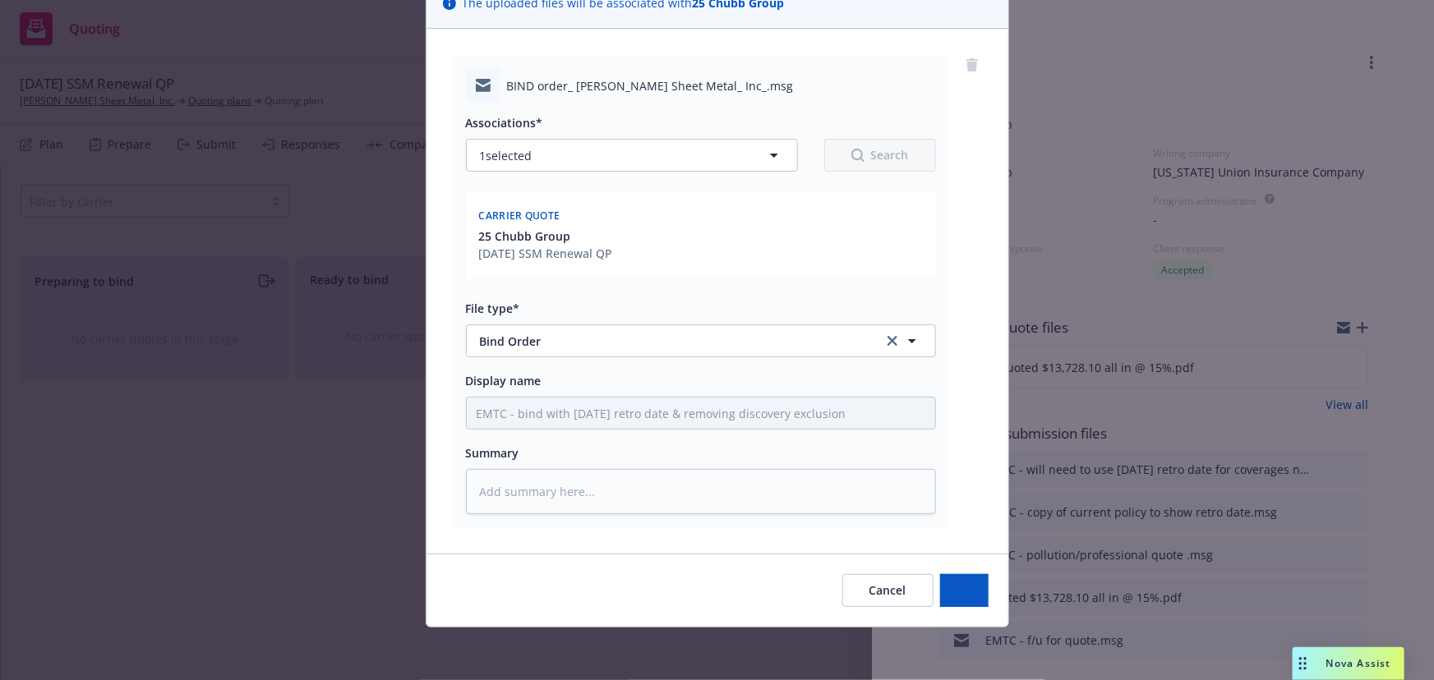
scroll to position [136, 0]
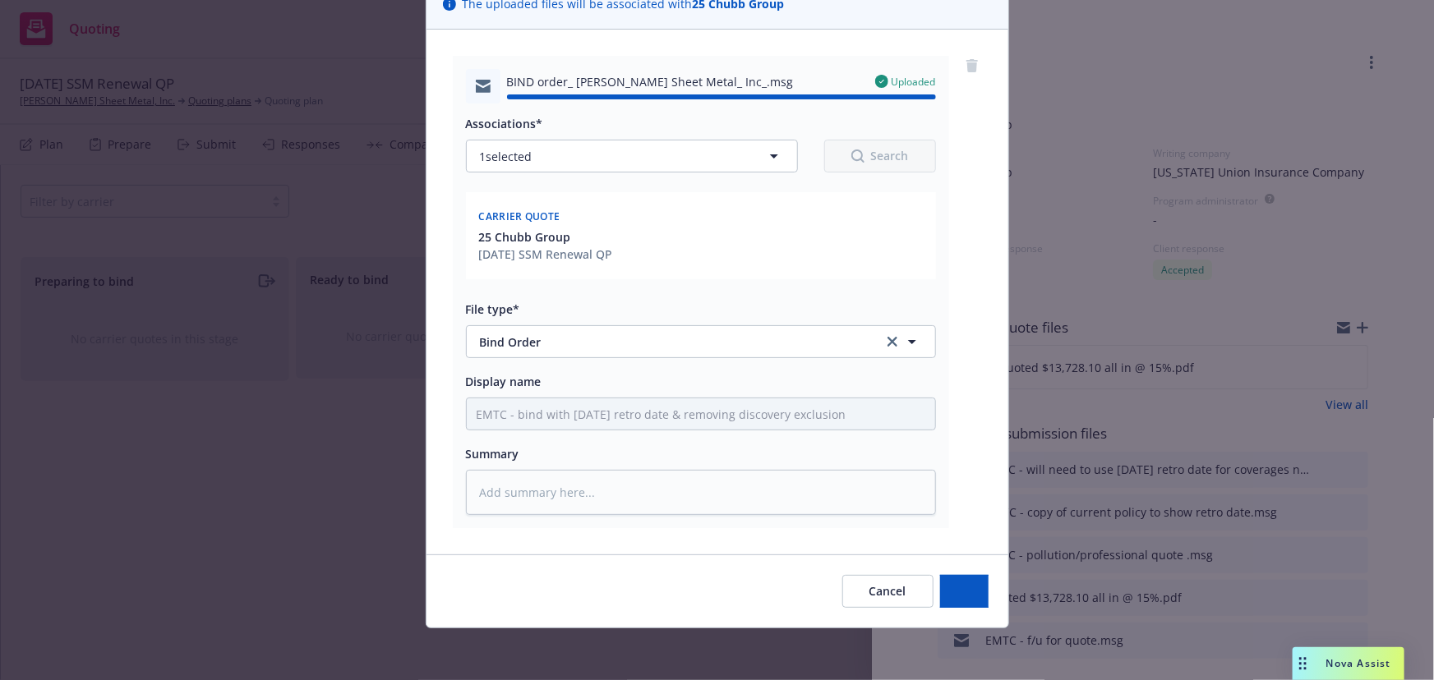
type textarea "x"
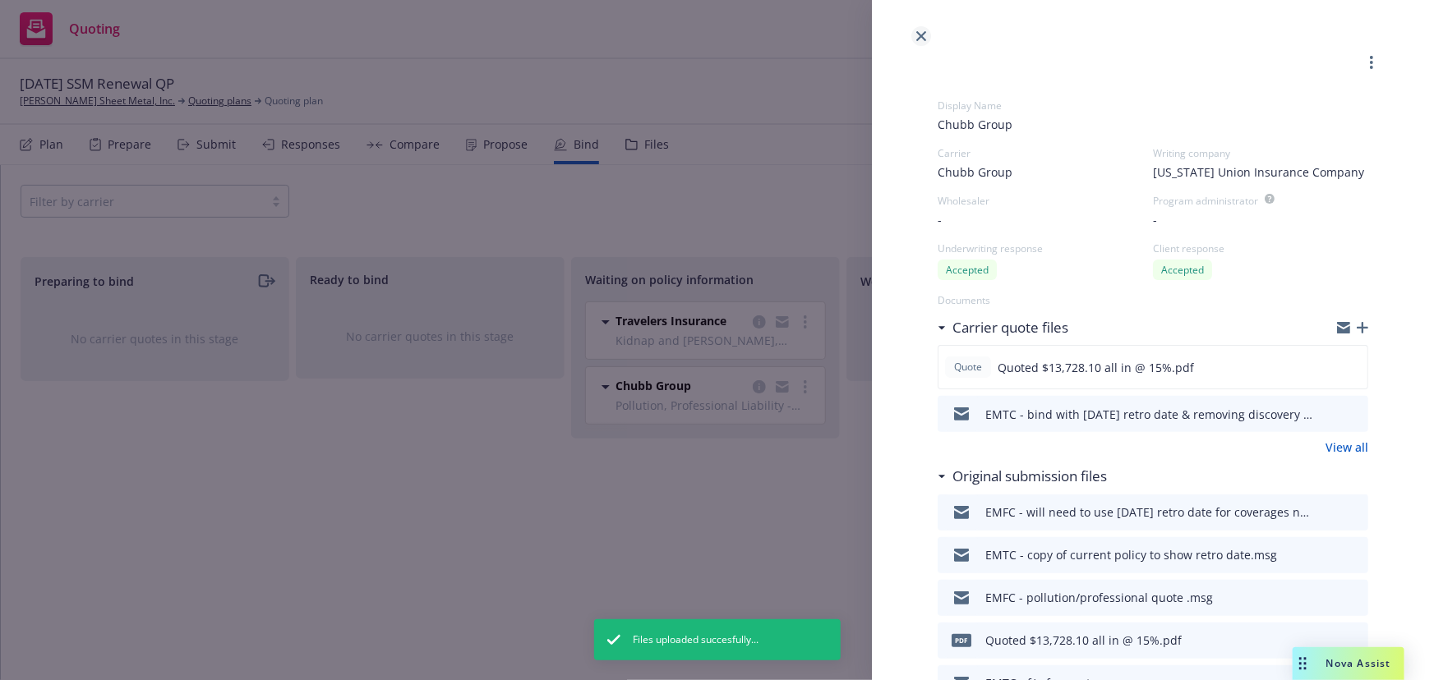
click at [923, 39] on icon "close" at bounding box center [921, 36] width 10 height 10
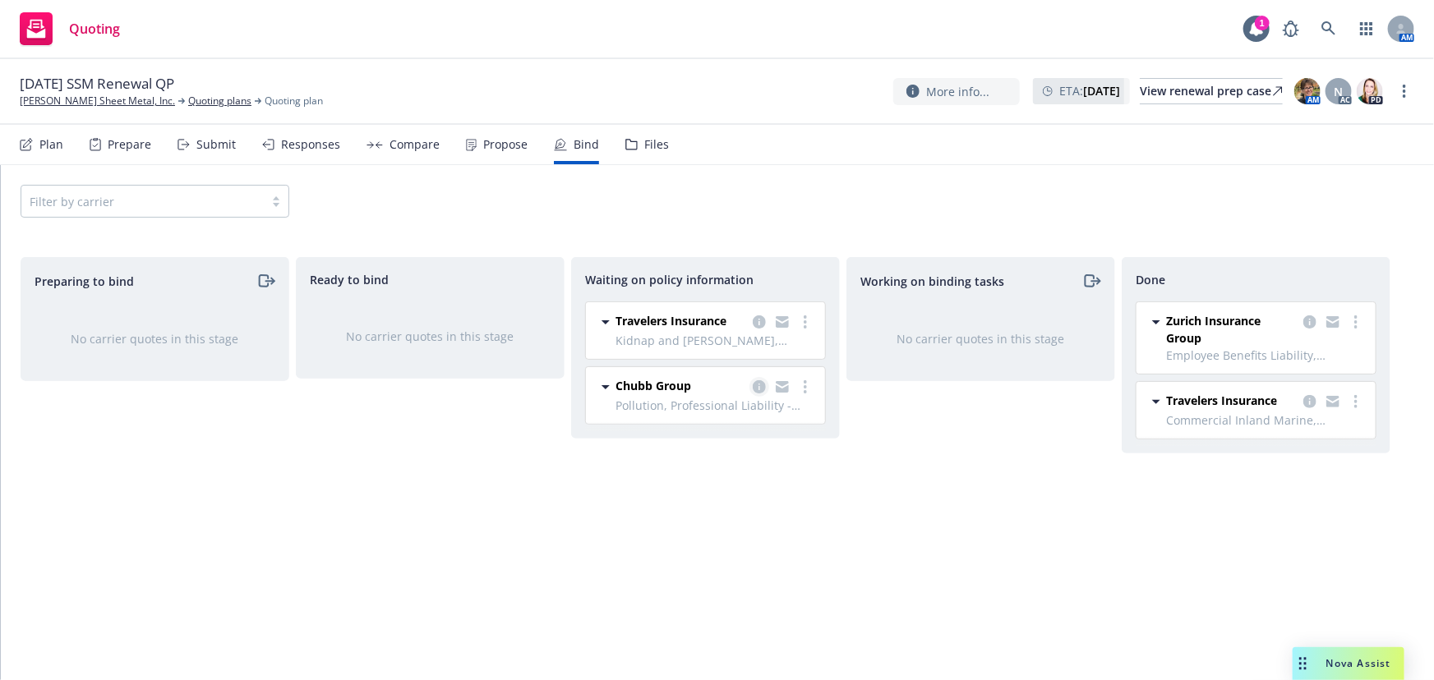
click at [756, 384] on icon "copy logging email" at bounding box center [758, 386] width 13 height 13
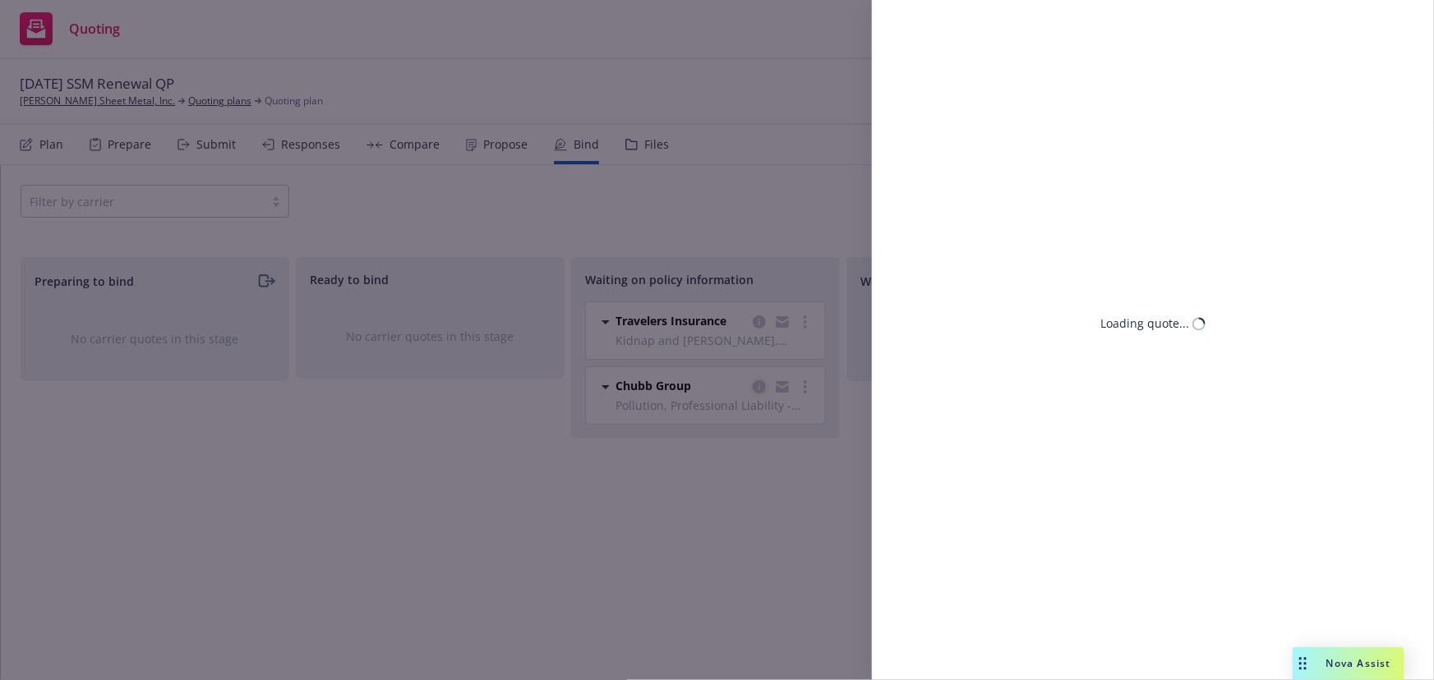
select select "CA"
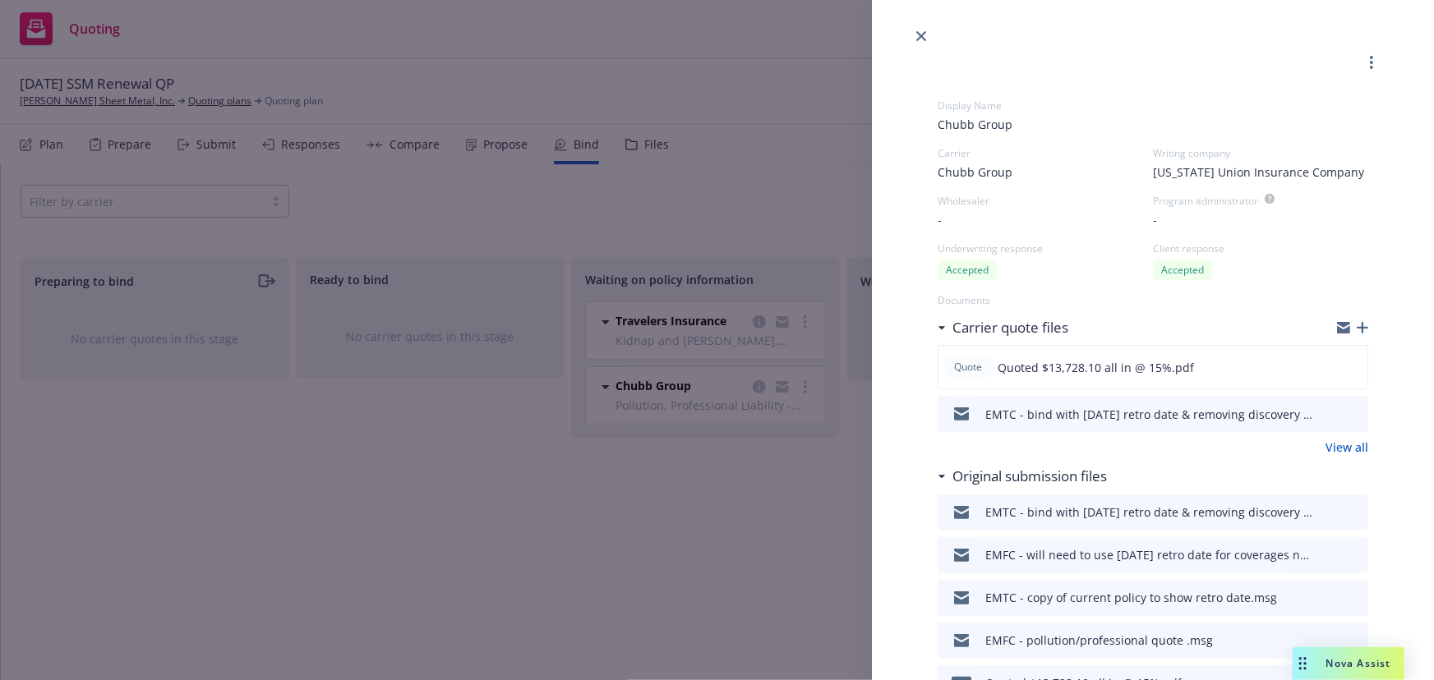
click at [1356, 333] on icon "button" at bounding box center [1362, 328] width 12 height 12
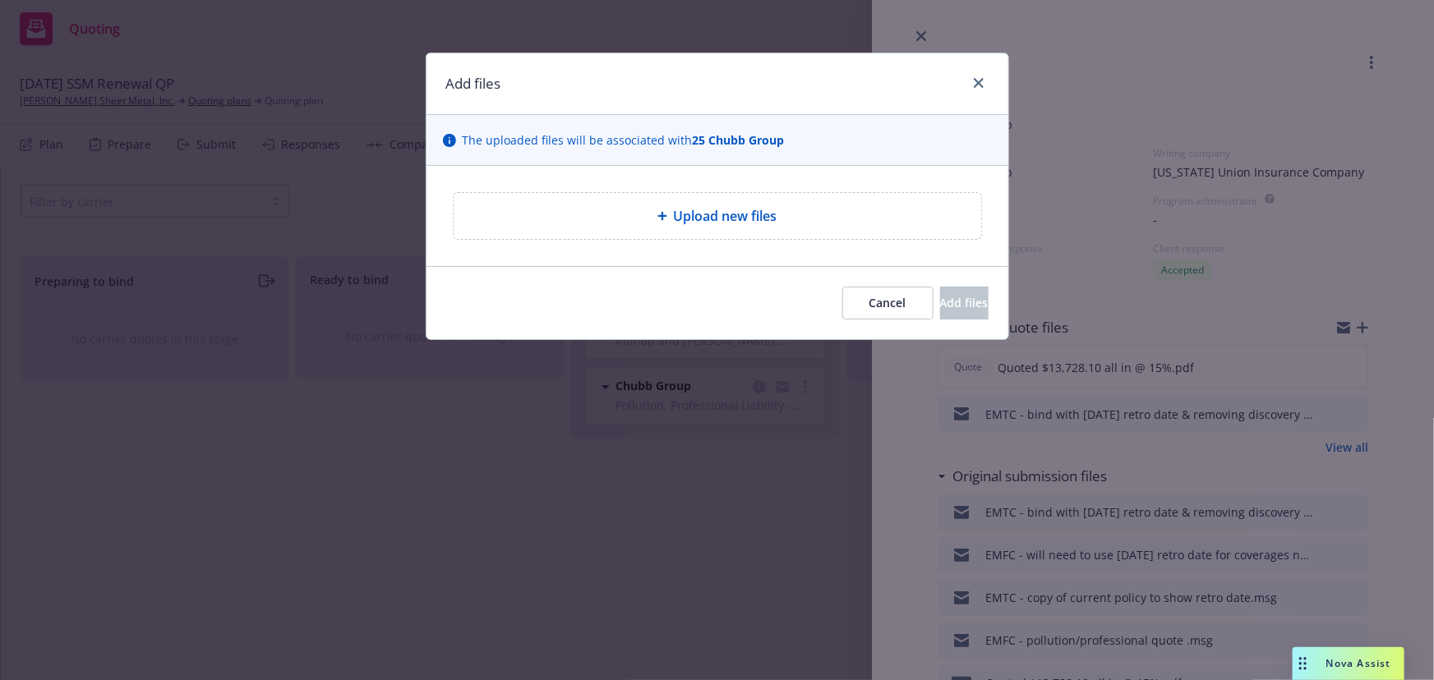
type textarea "x"
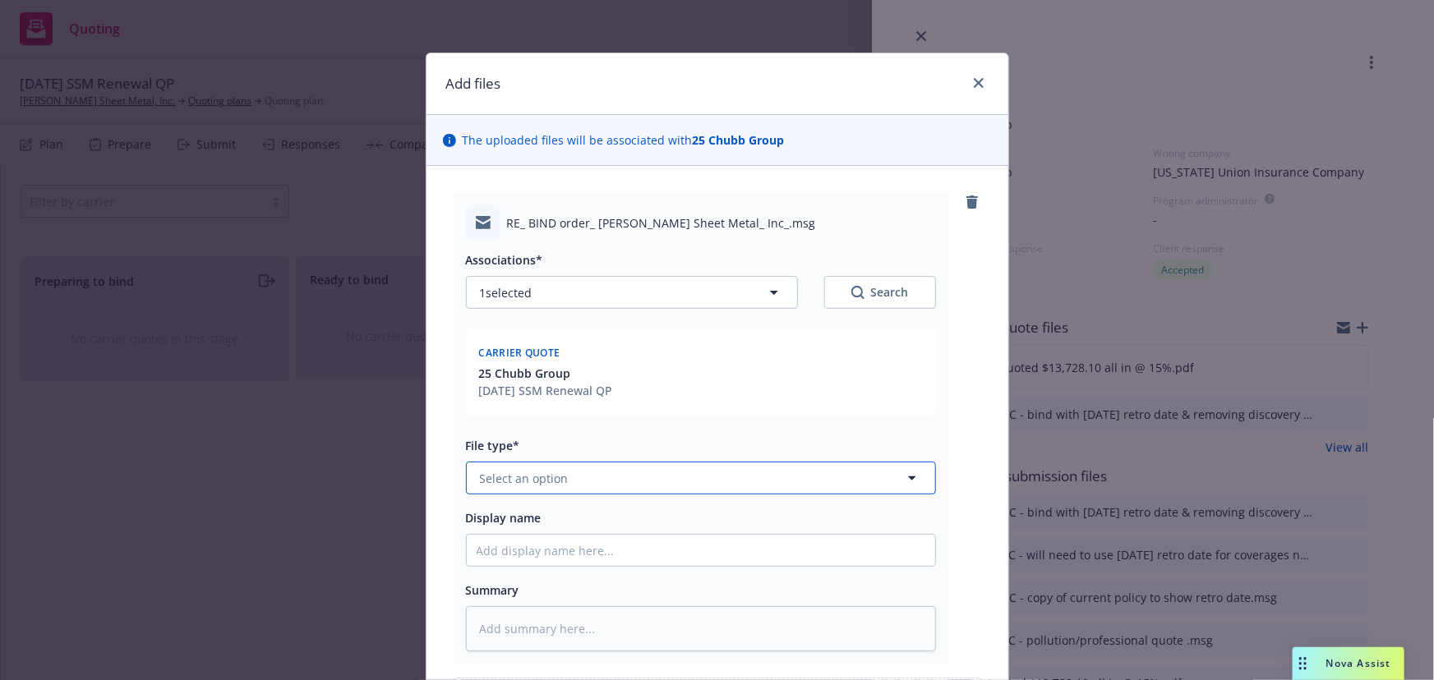
click at [529, 473] on span "Select an option" at bounding box center [524, 478] width 89 height 17
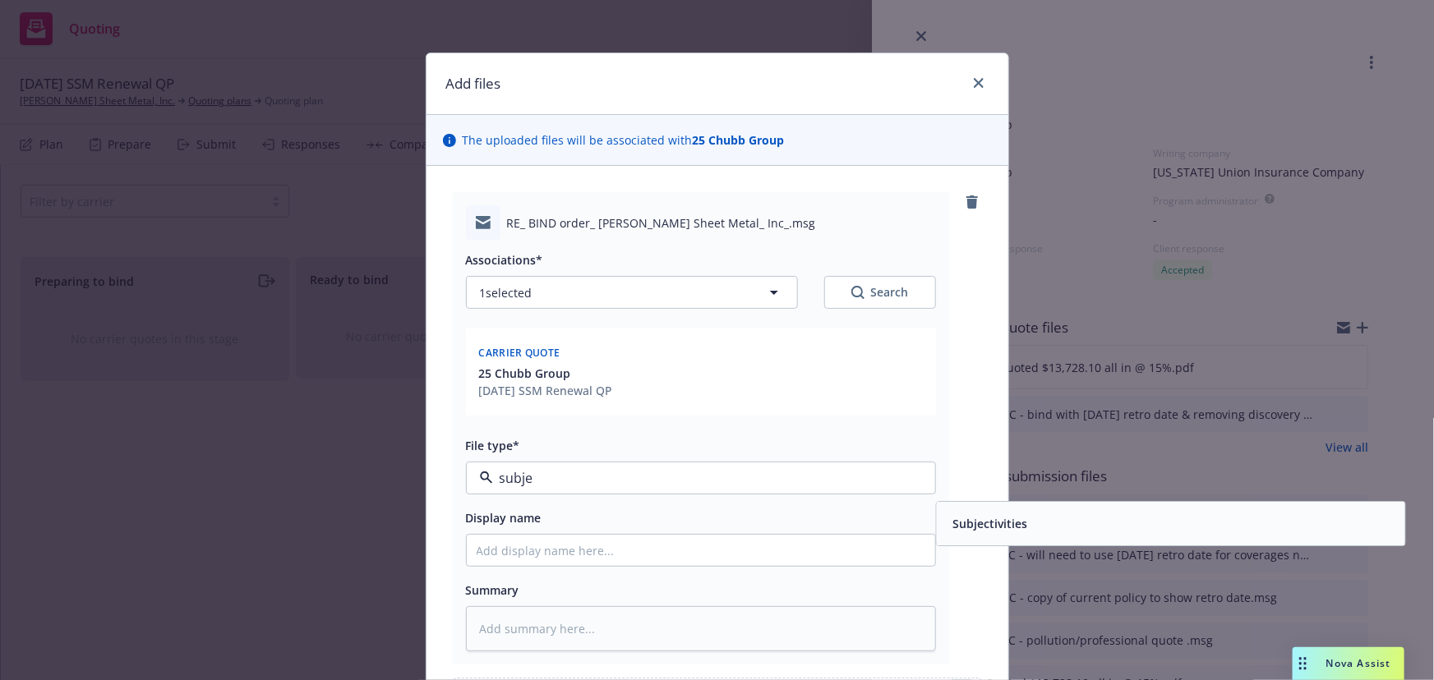
type input "subjec"
click at [964, 532] on span "Subjectivities" at bounding box center [989, 524] width 75 height 17
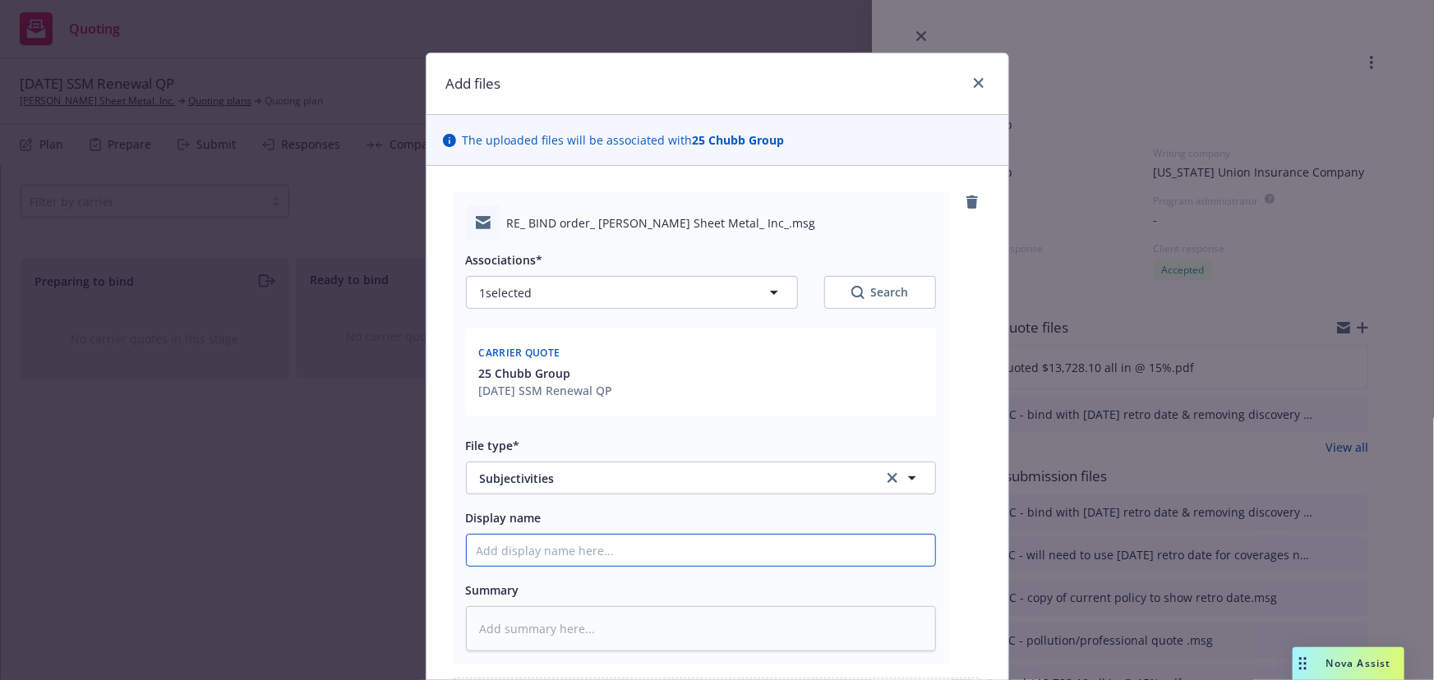
click at [522, 555] on input "Display name" at bounding box center [701, 550] width 468 height 31
type textarea "x"
type input "E"
type textarea "x"
type input "EM"
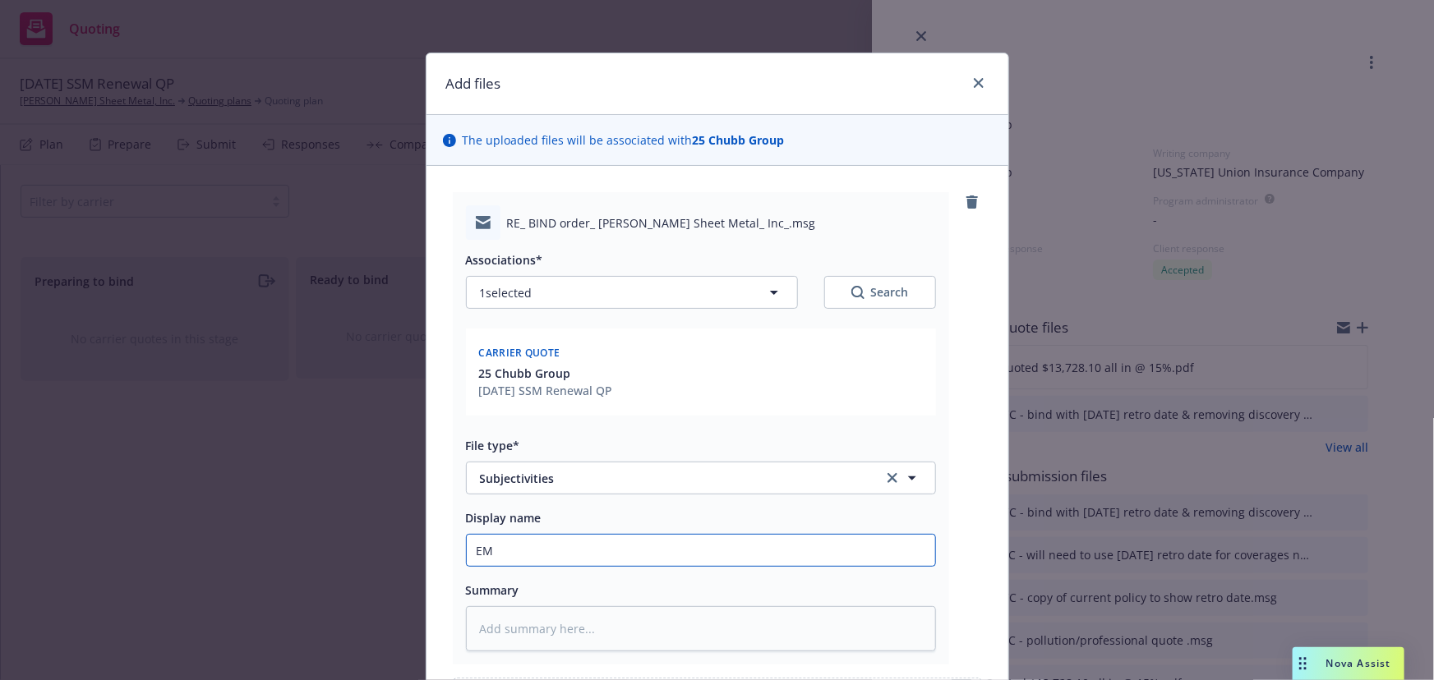
type textarea "x"
type input "EMT"
type textarea "x"
type input "EMTC"
type textarea "x"
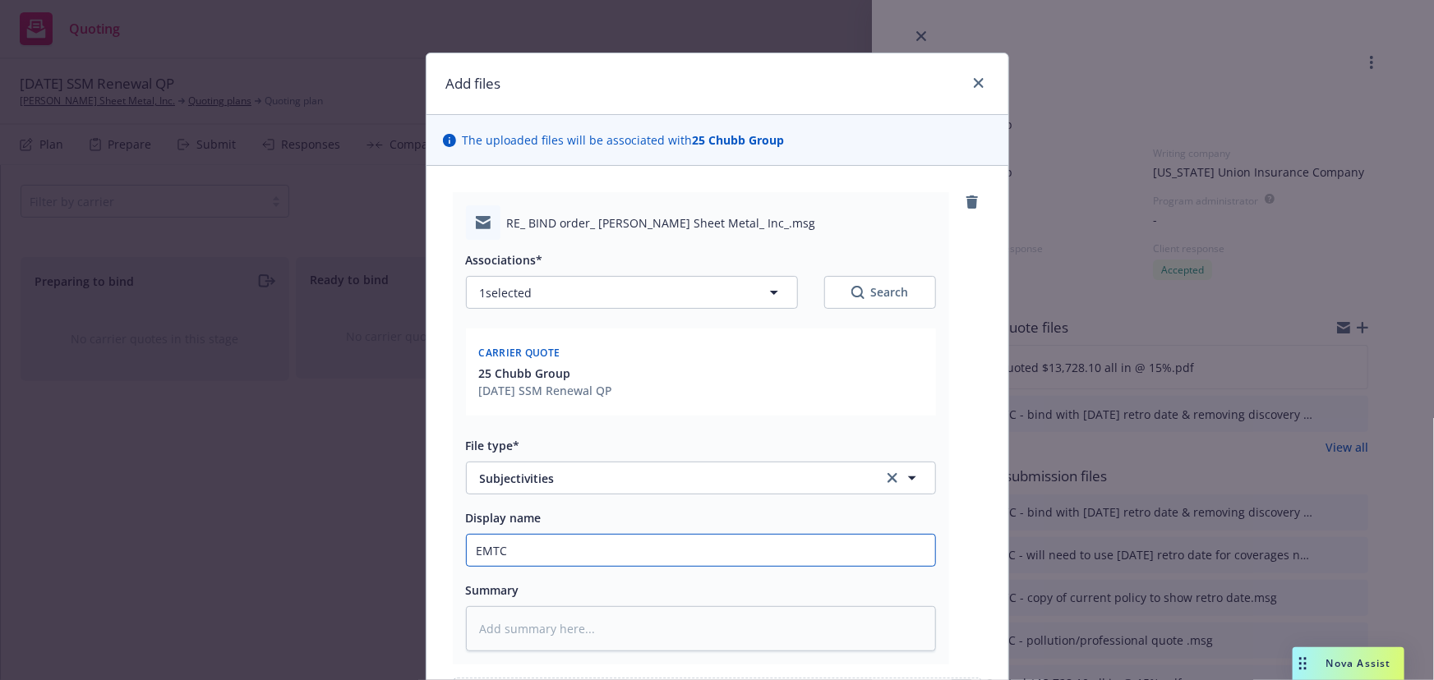
type input "EMTC"
type textarea "x"
type input "EMTC -"
type textarea "x"
type input "EMTC -"
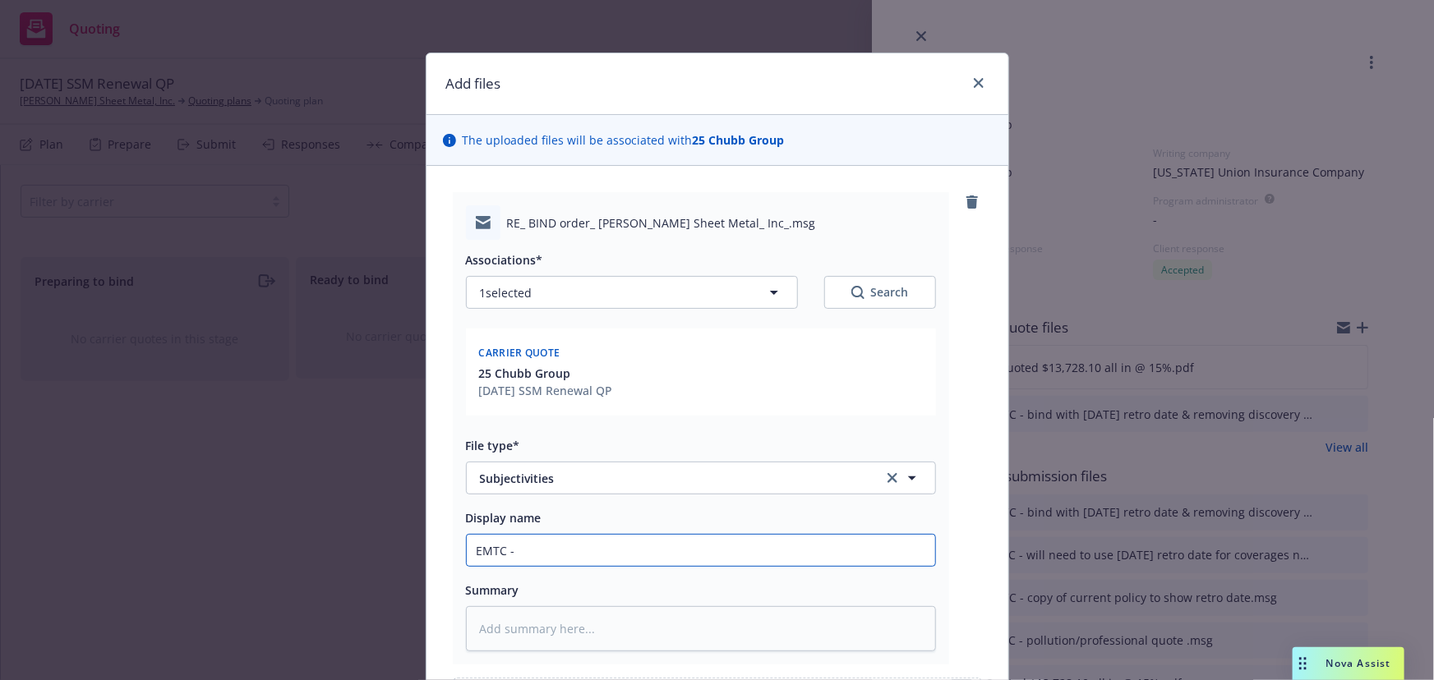
paste input "the mold management plan, signed D1 surplus lines notice and signed TRIA reject…"
type textarea "x"
type input "EMTC - the mold management plan, signed D1 surplus lines notice and signed TRIA…"
type textarea "x"
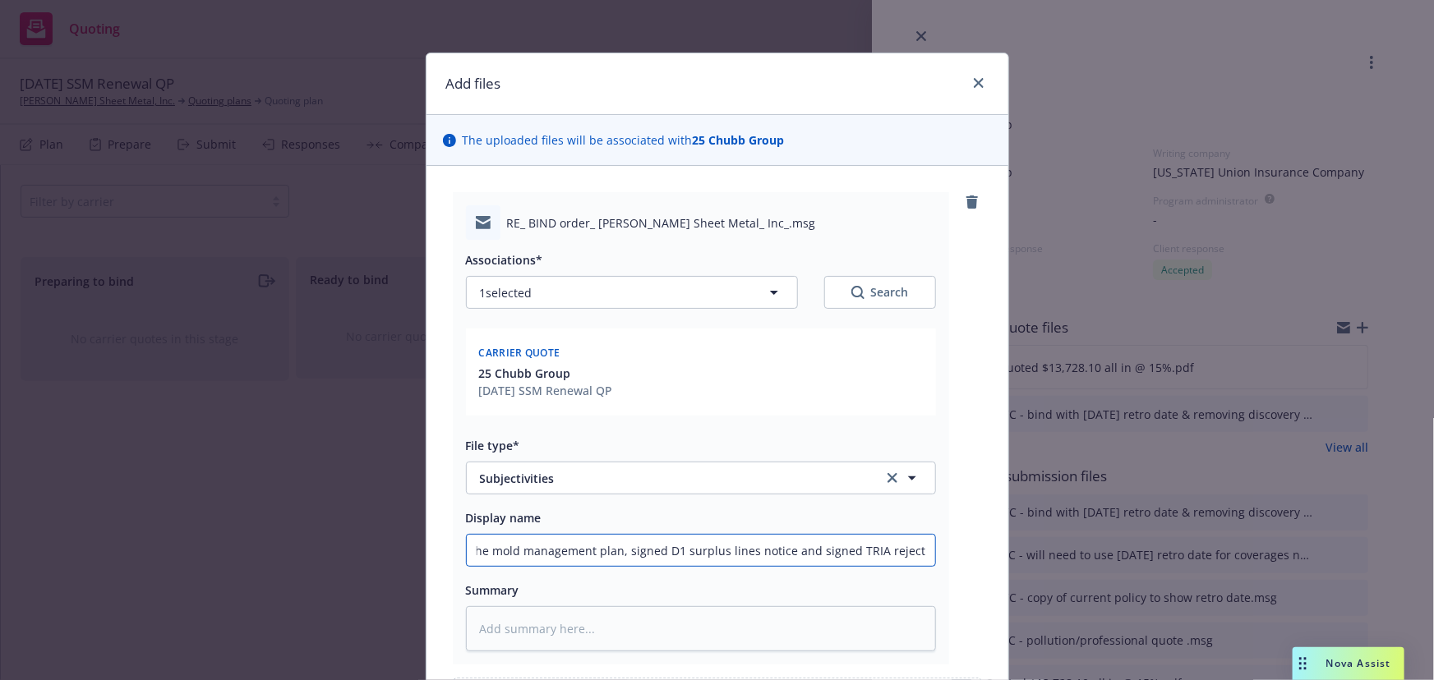
type input "EMTC - the mold management plan, signed D1 surplus lines notice and signed TRIA…"
type textarea "x"
type input "EMTC - th mold management plan, signed D1 surplus lines notice and signed TRIA …"
type textarea "x"
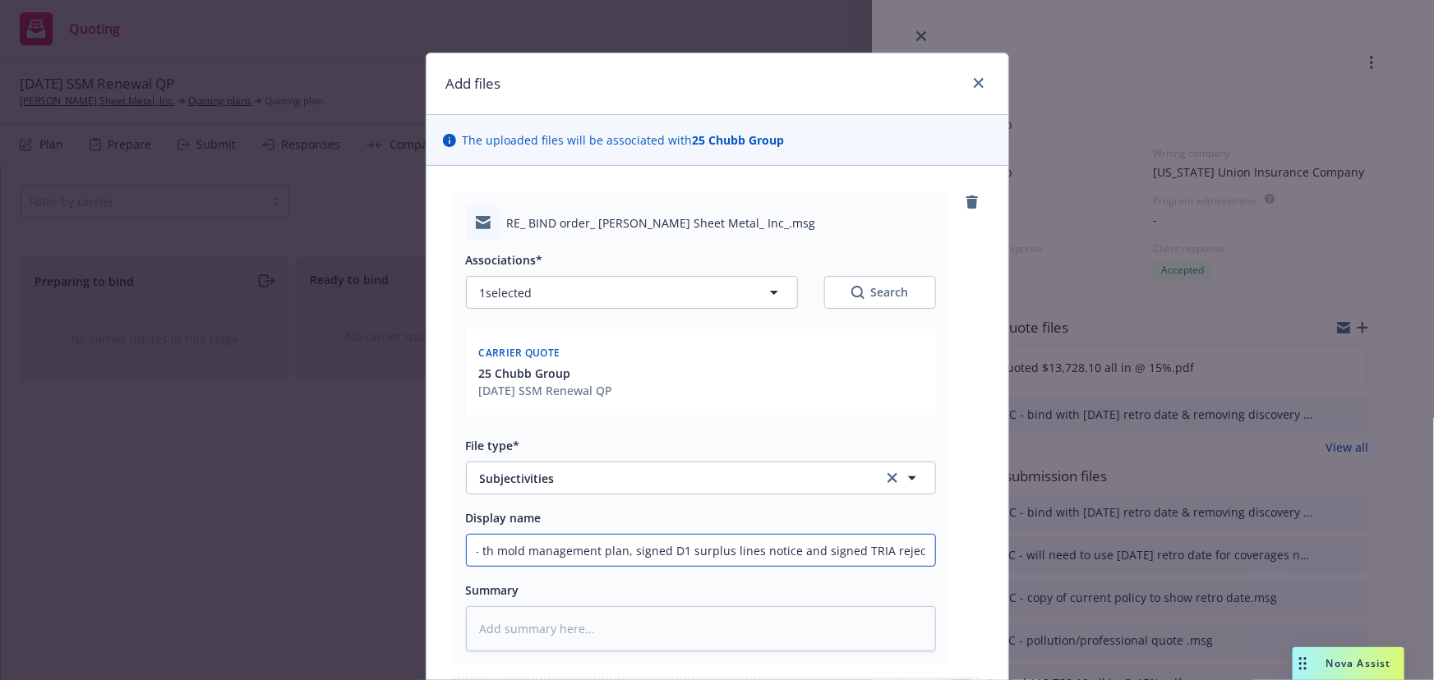
type input "EMTC - t mold management plan, signed D1 surplus lines notice and signed TRIA r…"
type textarea "x"
type input "EMTC - mold management plan, signed D1 surplus lines notice and signed TRIA rej…"
type textarea "x"
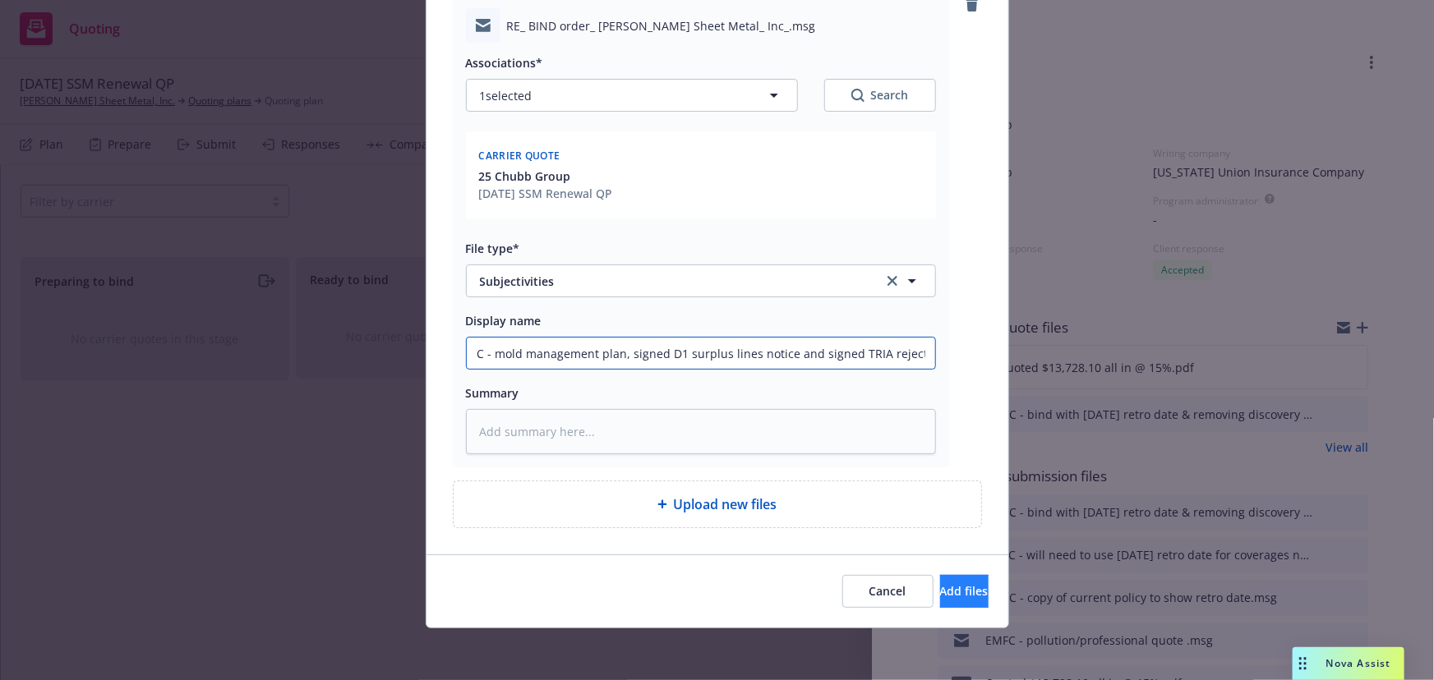
type input "EMTC - mold management plan, signed D1 surplus lines notice and signed TRIA rej…"
click at [952, 589] on span "Add files" at bounding box center [964, 591] width 48 height 16
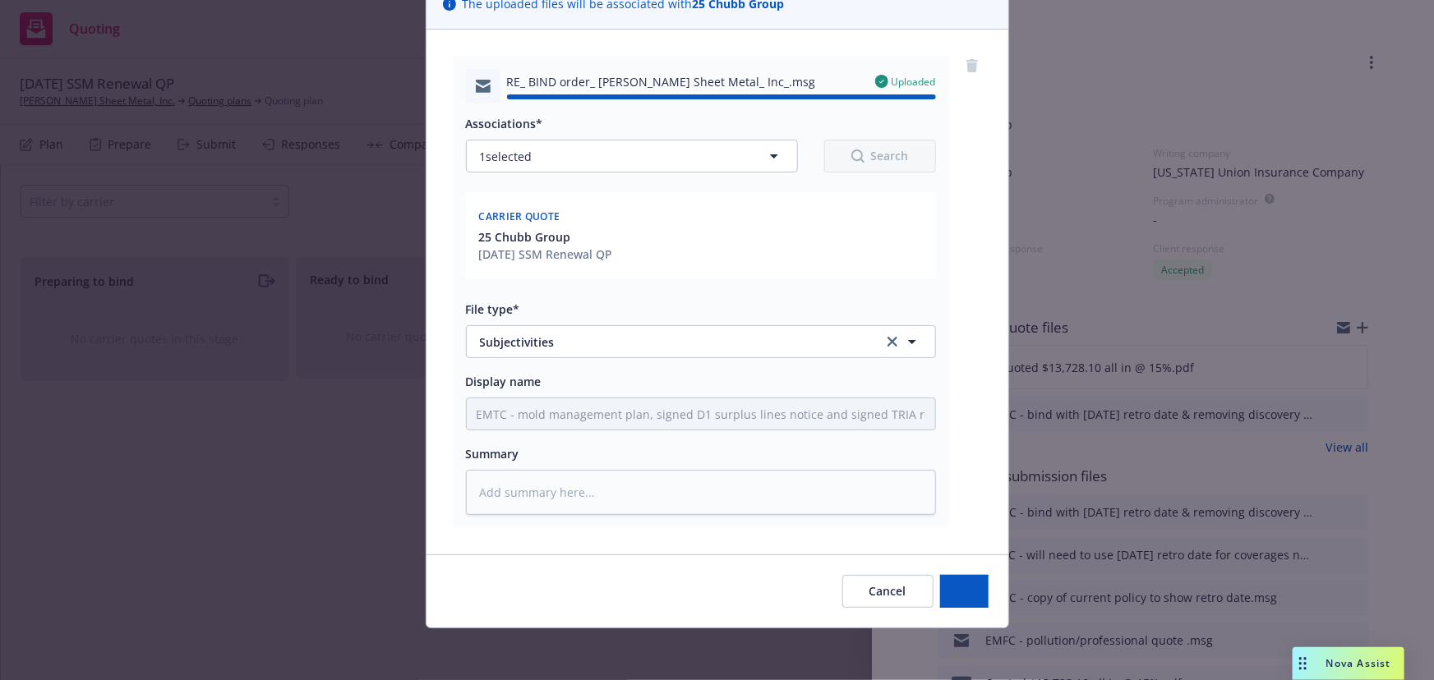
type textarea "x"
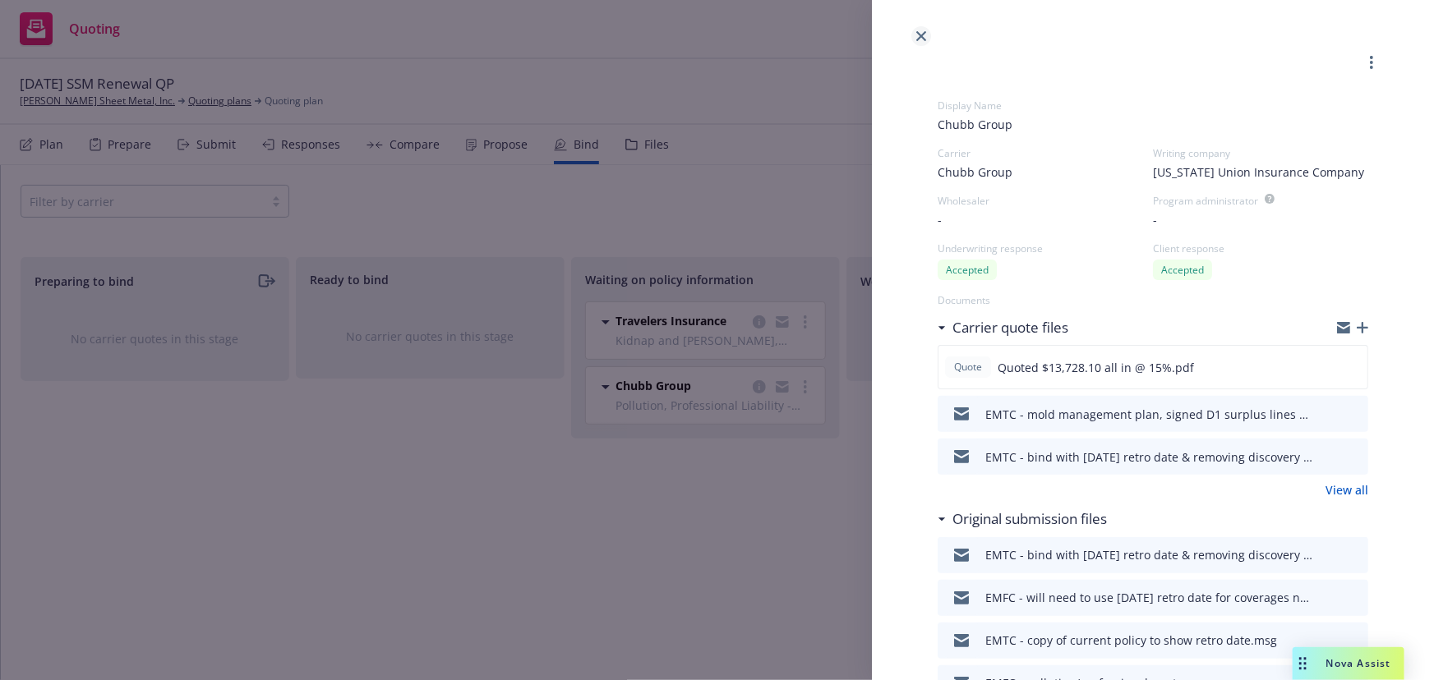
click at [923, 39] on icon "close" at bounding box center [921, 36] width 10 height 10
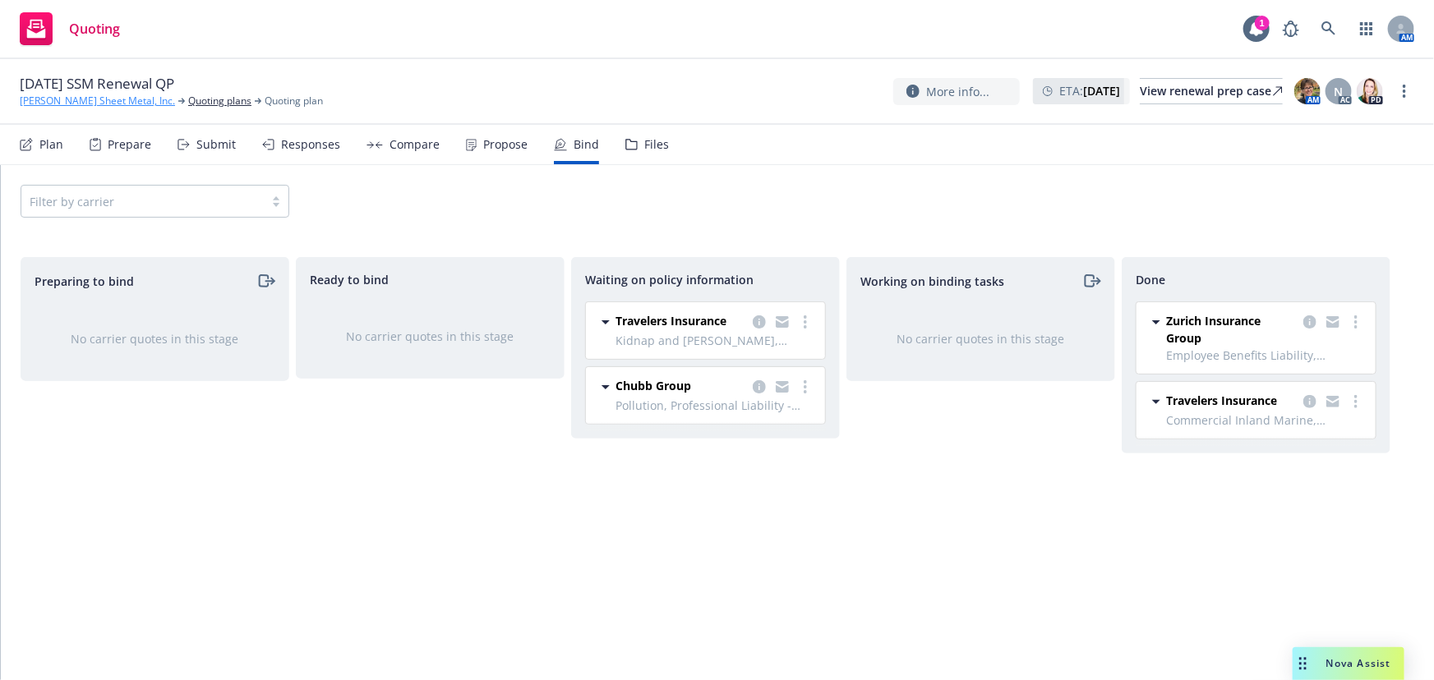
click at [73, 100] on link "[PERSON_NAME] Sheet Metal, Inc." at bounding box center [97, 101] width 155 height 15
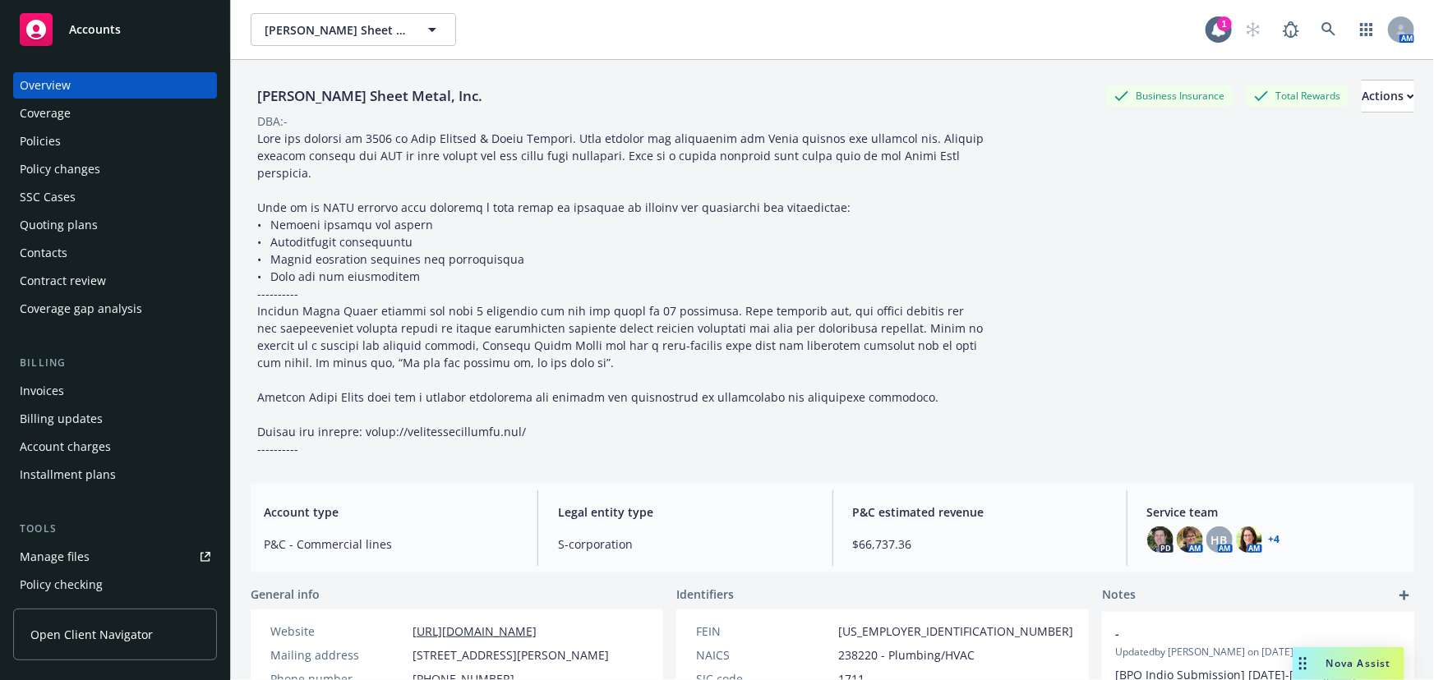
click at [55, 555] on div "Manage files" at bounding box center [55, 557] width 70 height 26
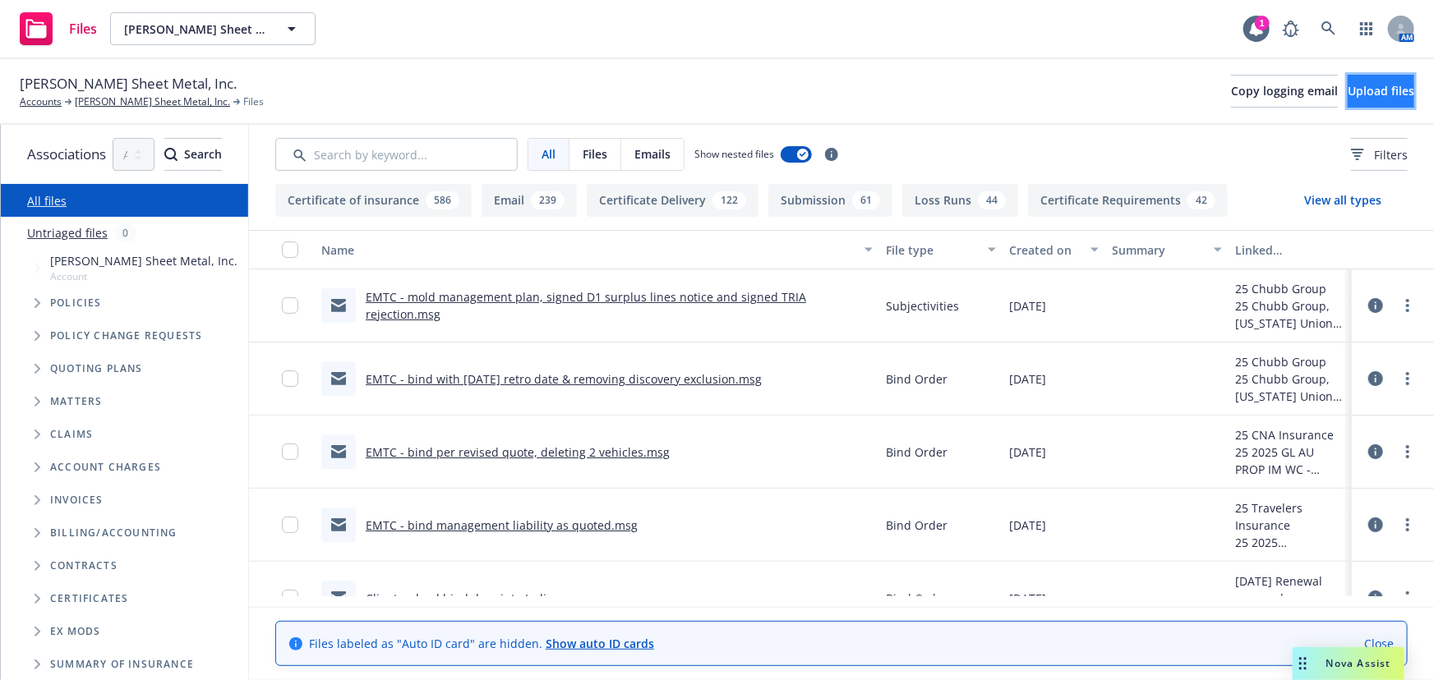
click at [1357, 96] on span "Upload files" at bounding box center [1380, 91] width 67 height 16
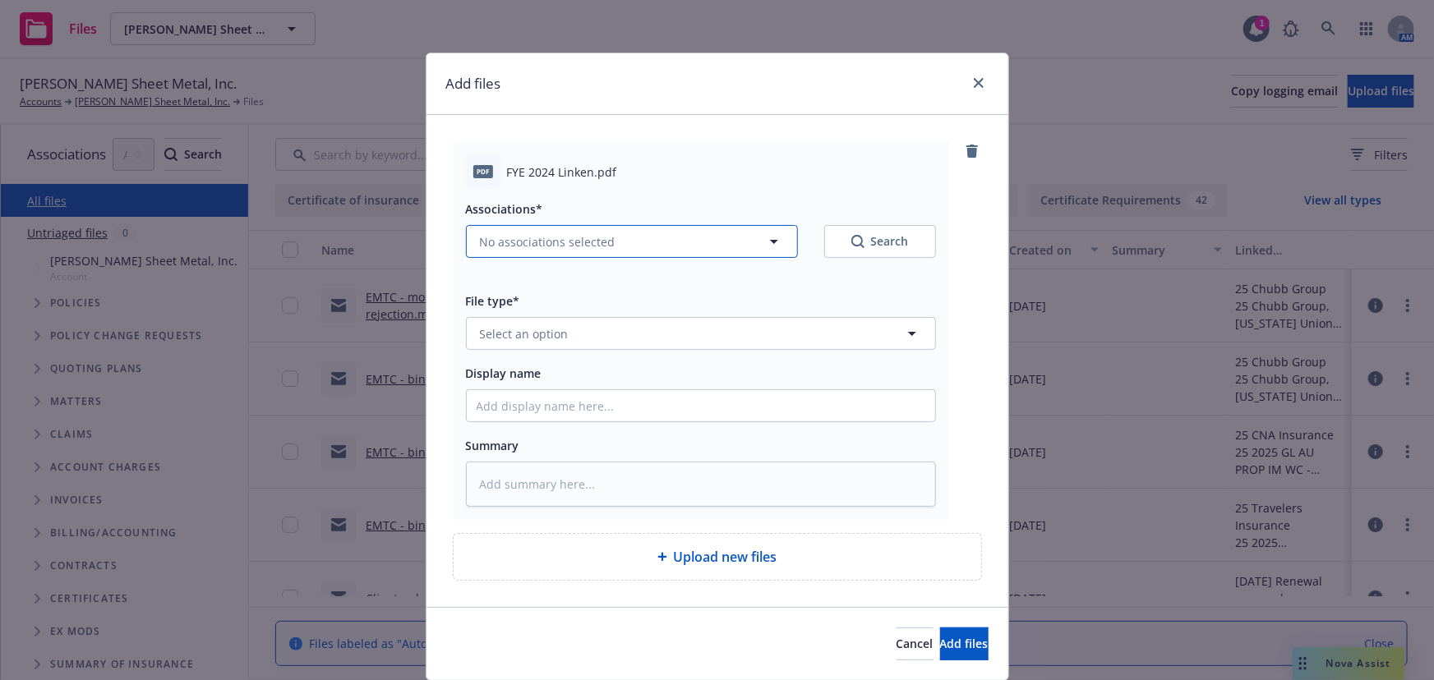
click at [553, 242] on span "No associations selected" at bounding box center [548, 241] width 136 height 17
type textarea "x"
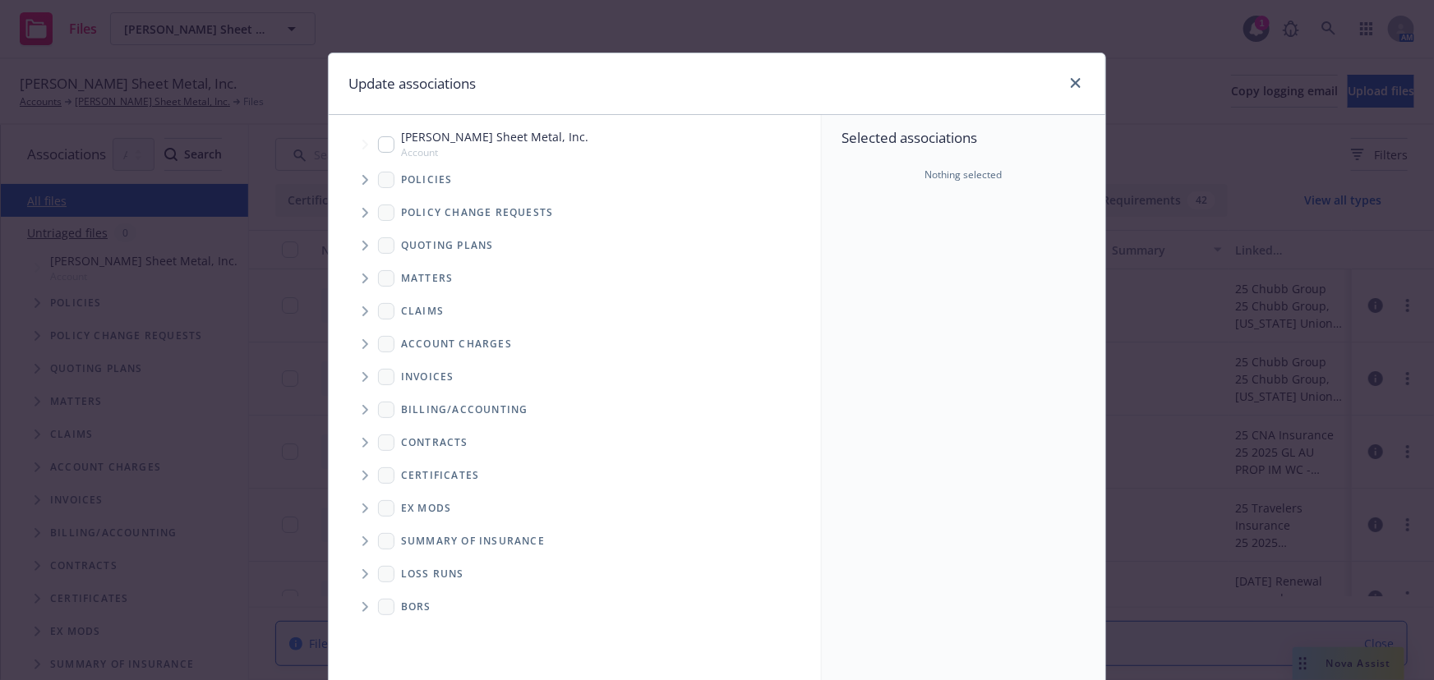
click at [445, 141] on span "[PERSON_NAME] Sheet Metal, Inc." at bounding box center [494, 136] width 187 height 17
checkbox input "true"
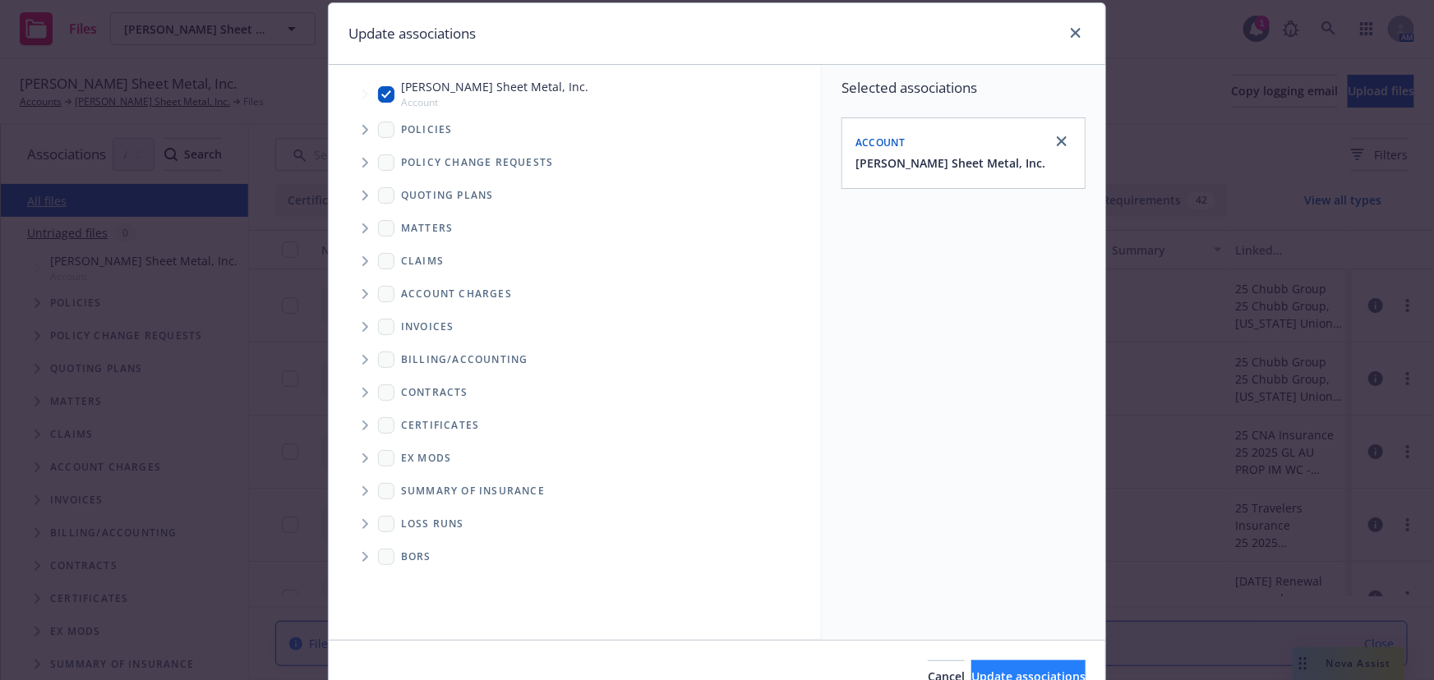
scroll to position [136, 0]
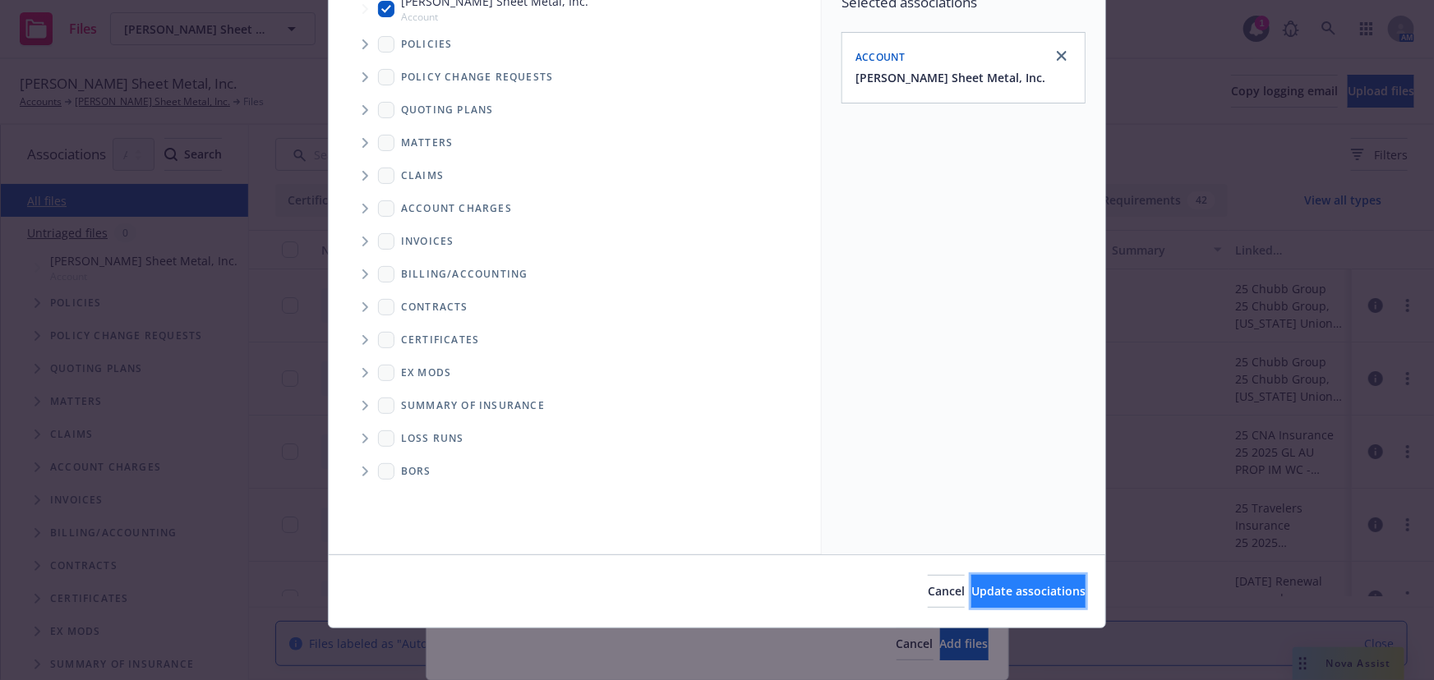
click at [977, 593] on span "Update associations" at bounding box center [1028, 591] width 114 height 16
type textarea "x"
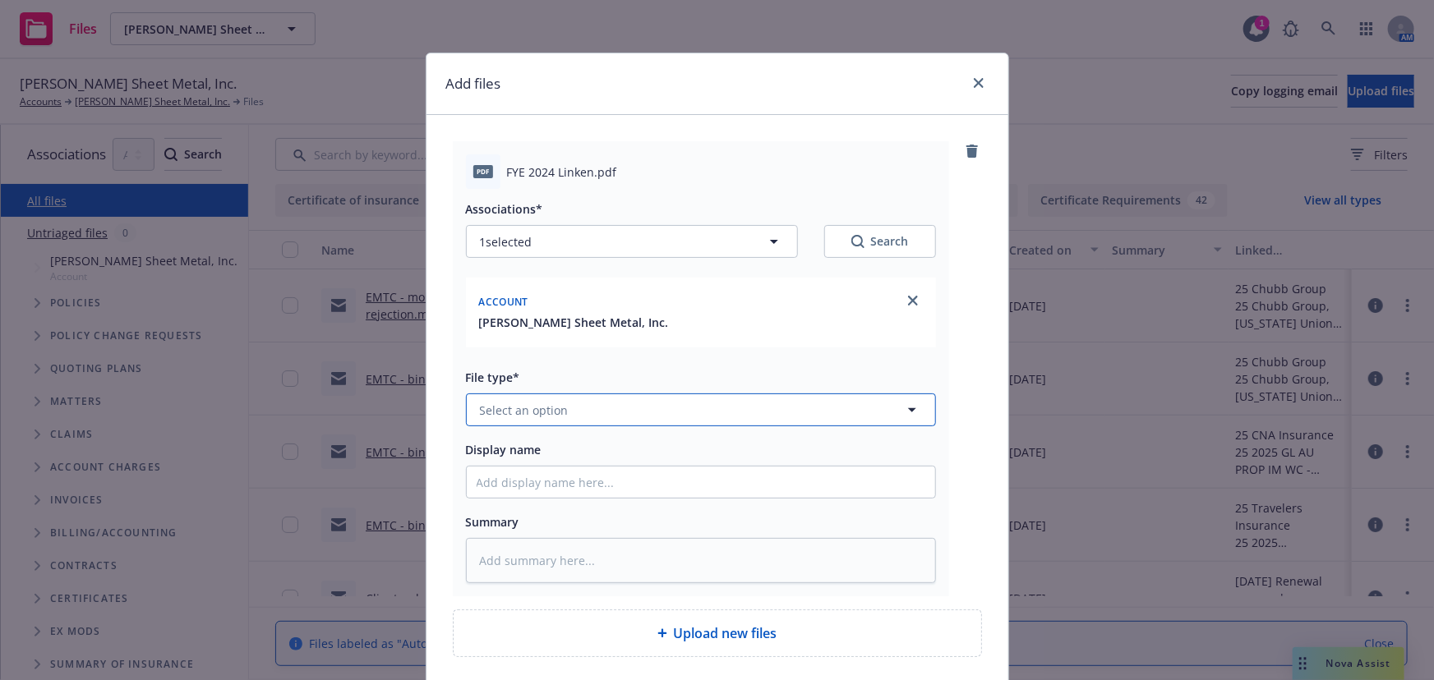
click at [467, 410] on button "Select an option" at bounding box center [701, 409] width 470 height 33
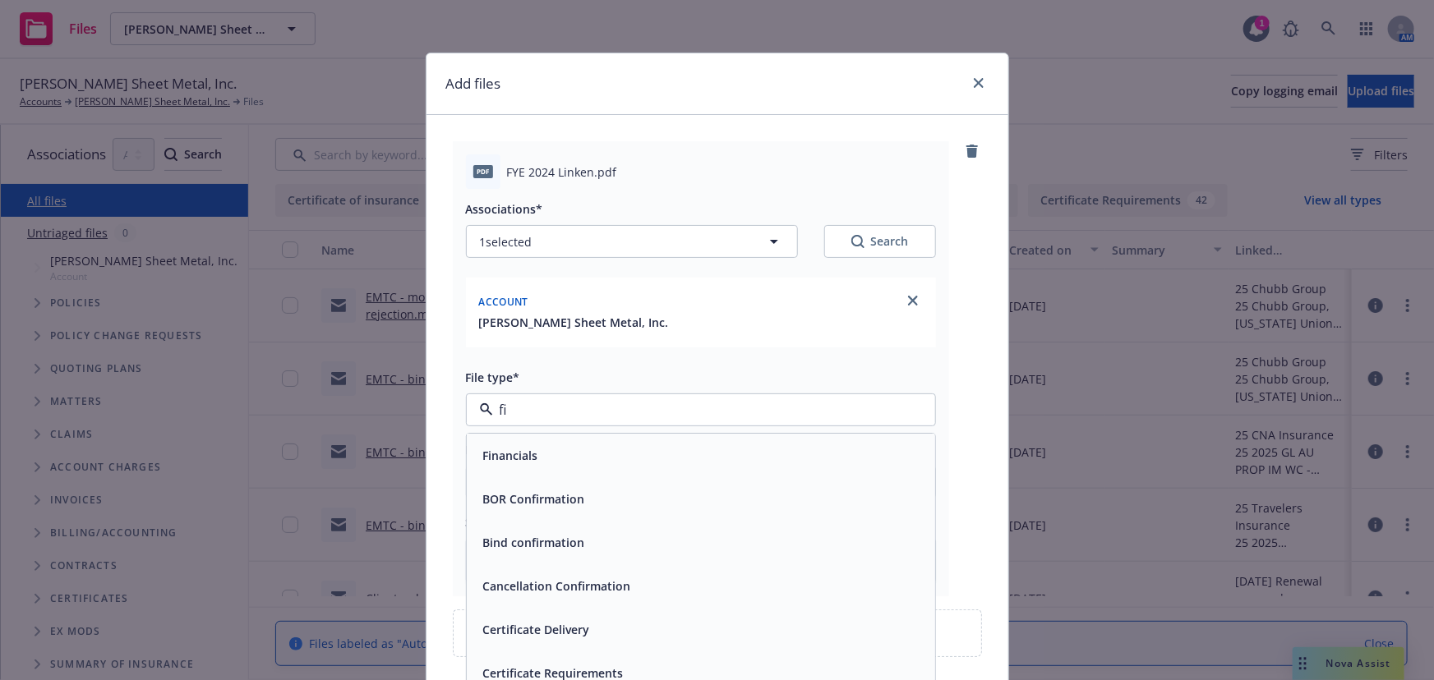
type input "fin"
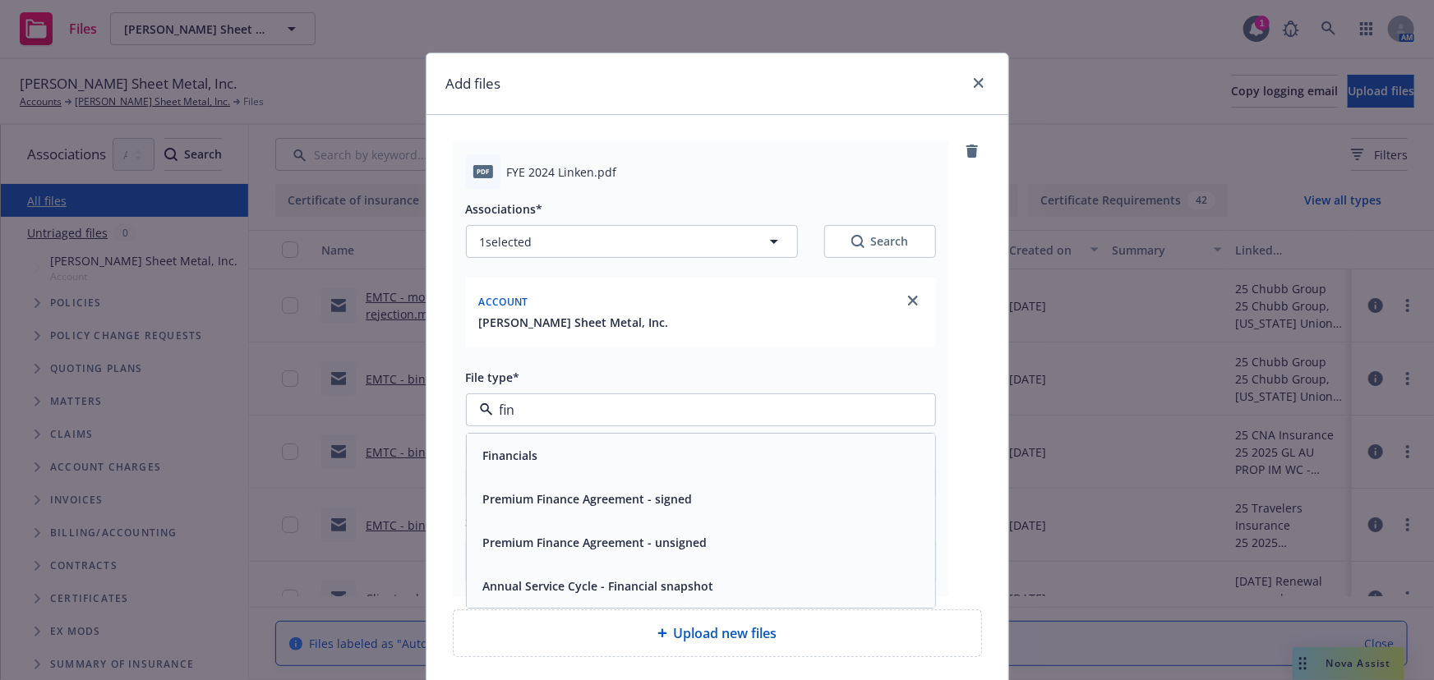
click at [567, 461] on div "Financials" at bounding box center [700, 456] width 449 height 24
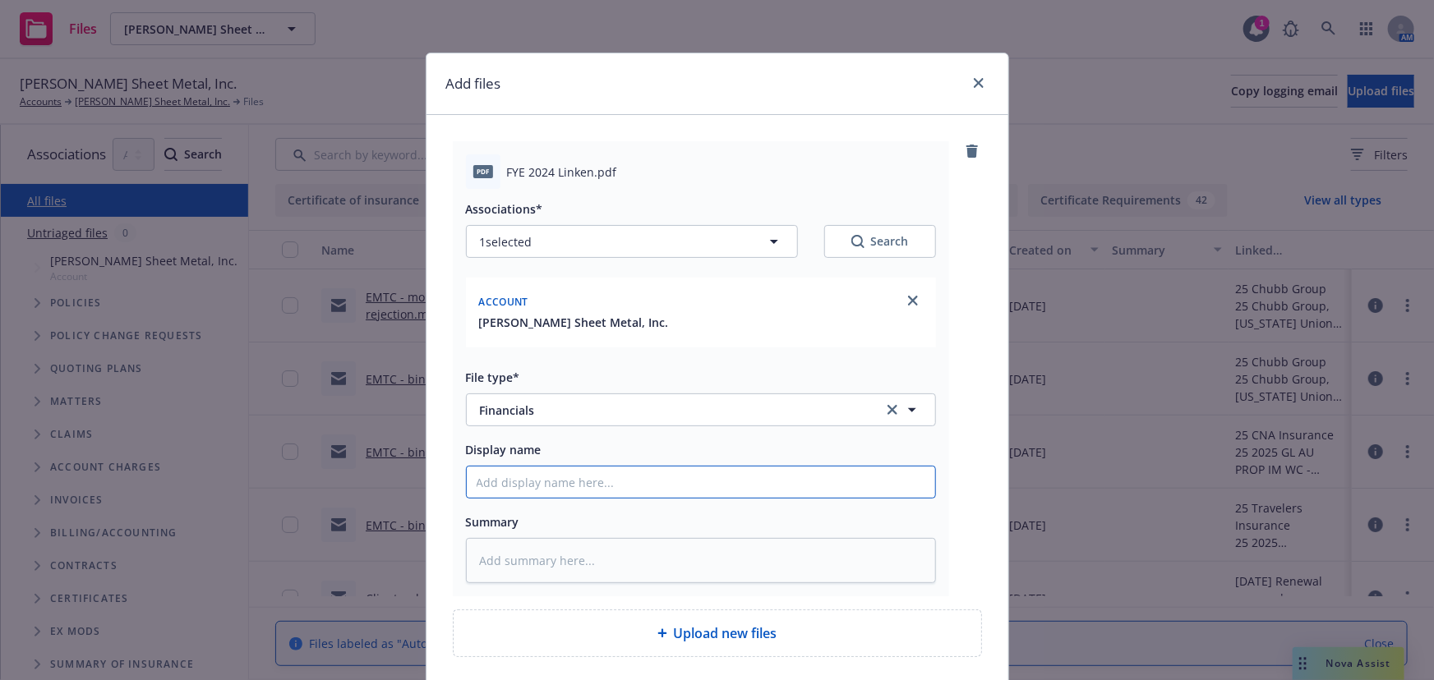
click at [518, 485] on input "Display name" at bounding box center [701, 482] width 468 height 31
click at [488, 485] on input "Display name" at bounding box center [701, 482] width 468 height 31
type textarea "x"
type input "2"
type textarea "x"
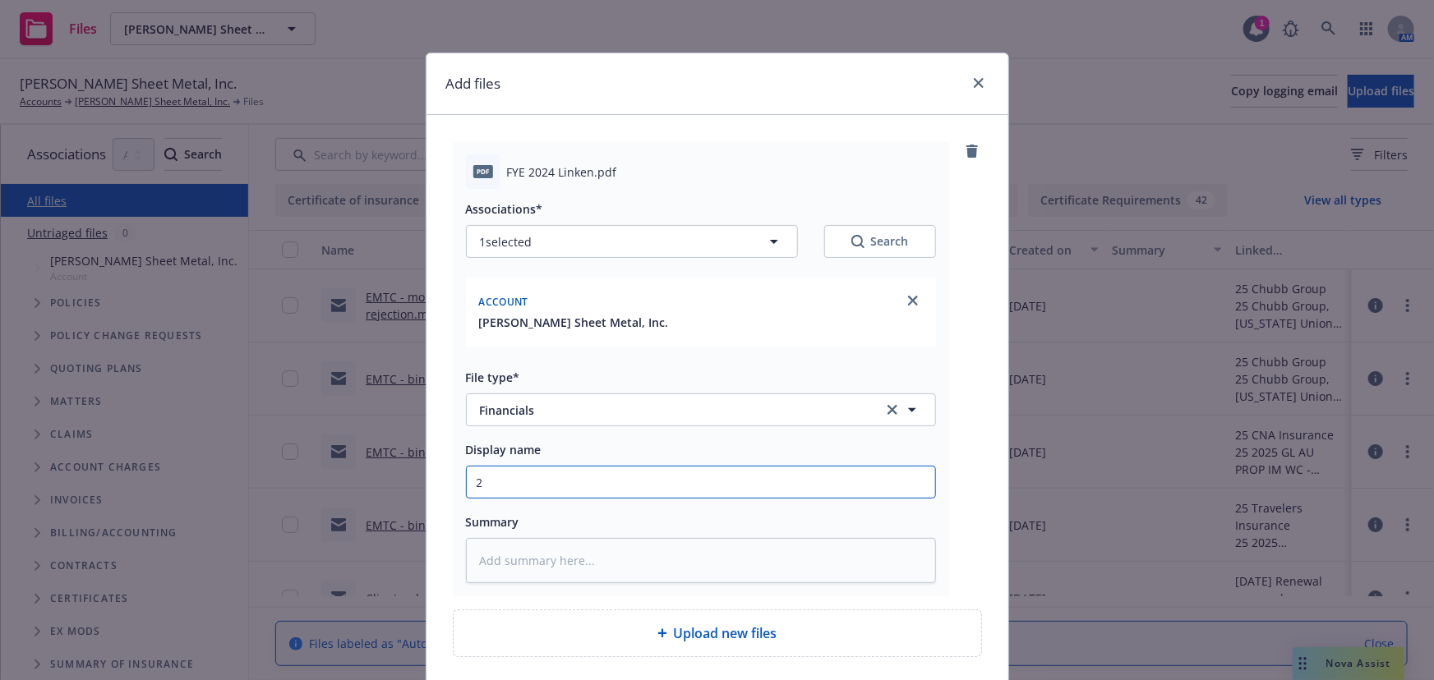
type input "20"
type textarea "x"
type input "202"
type textarea "x"
type input "2024"
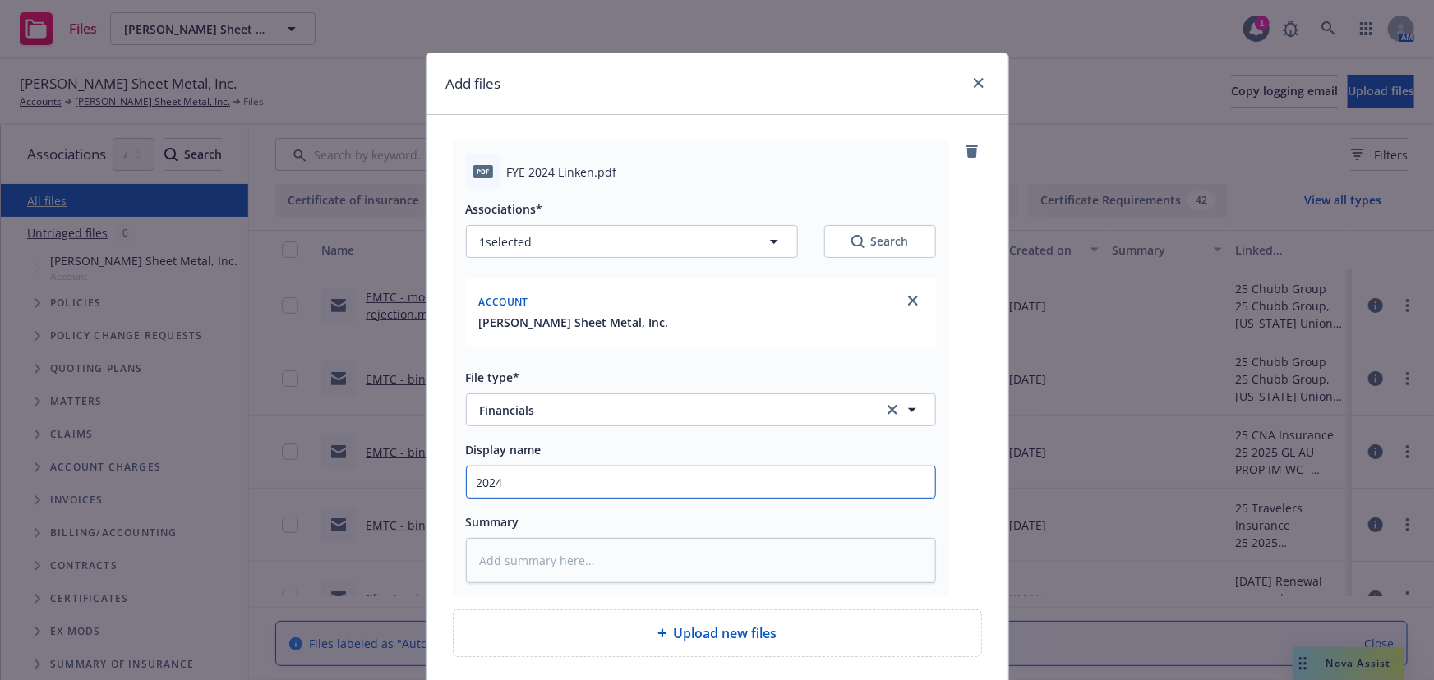
type textarea "x"
type input "2024"
type textarea "x"
type input "2024 F"
type textarea "x"
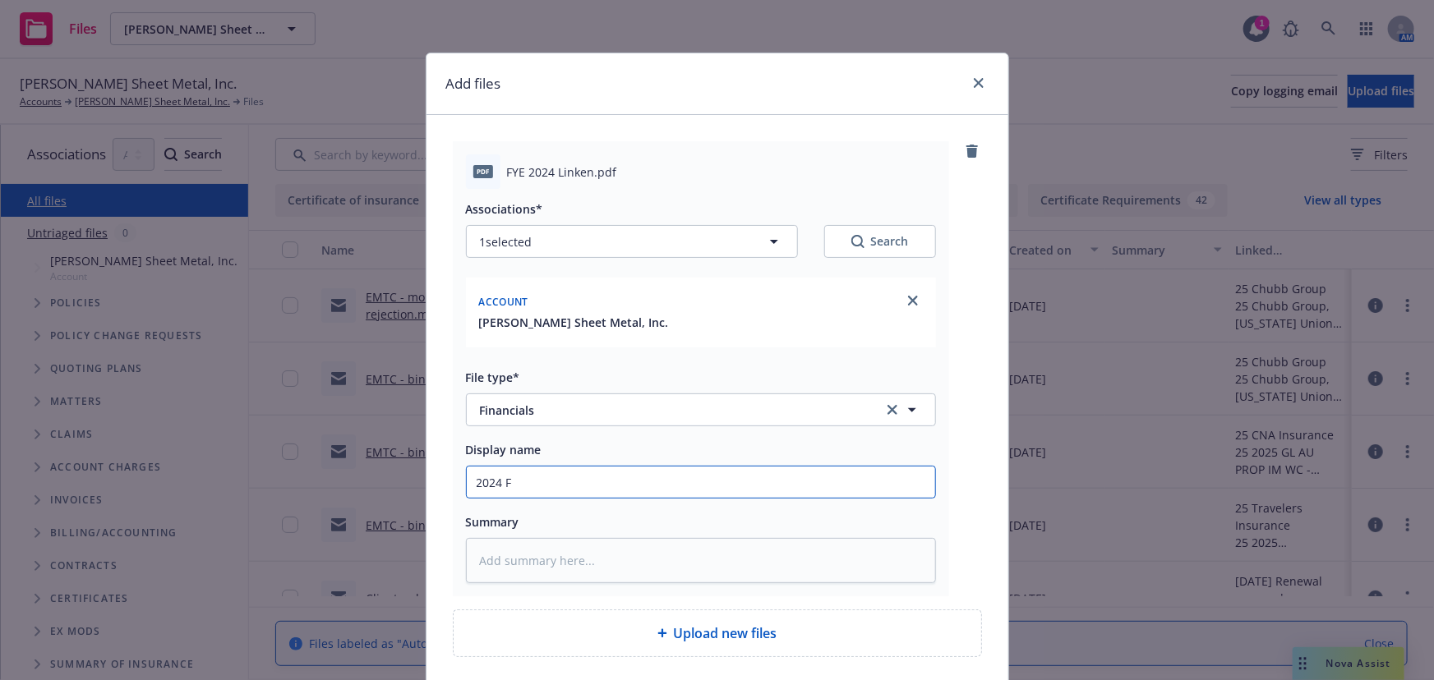
type input "2024 Fi"
type textarea "x"
type input "2024 Fin"
type textarea "x"
type input "2024 Fina"
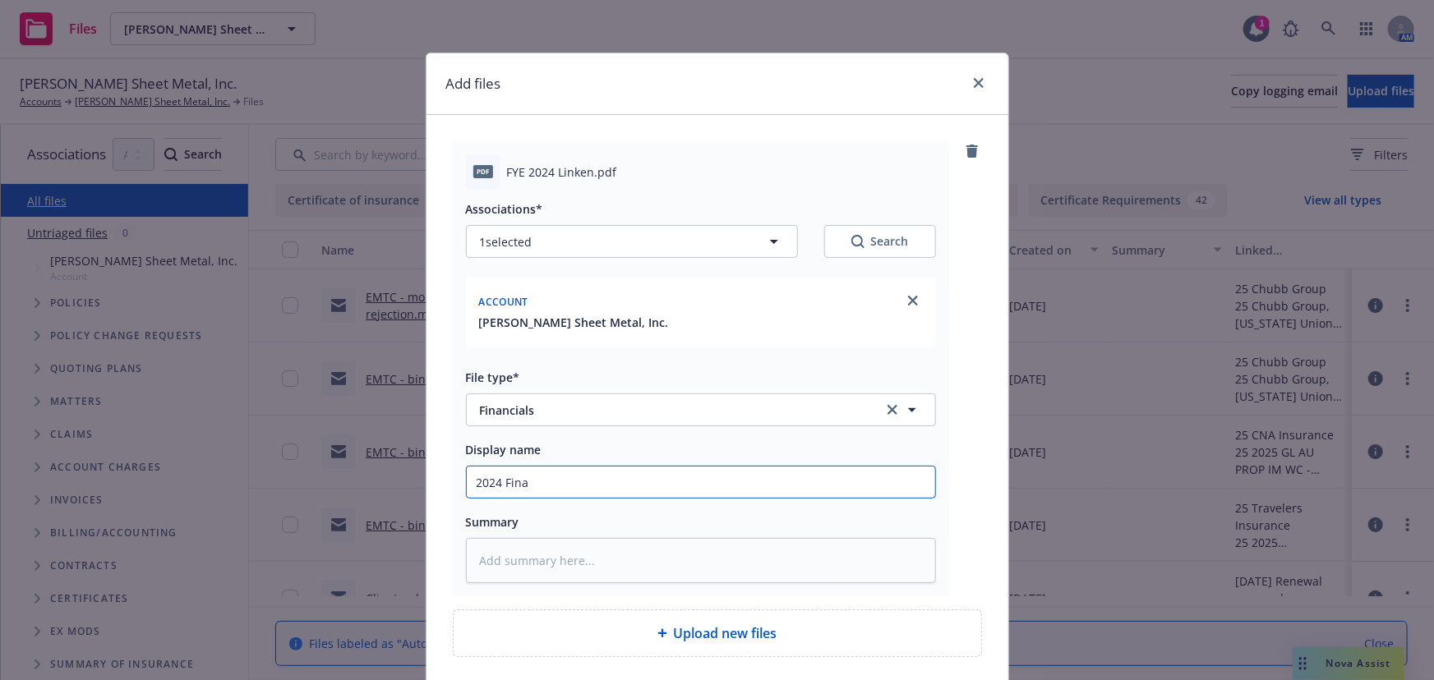
type textarea "x"
type input "2024 [PERSON_NAME]"
type textarea "x"
type input "2024 Financ"
type textarea "x"
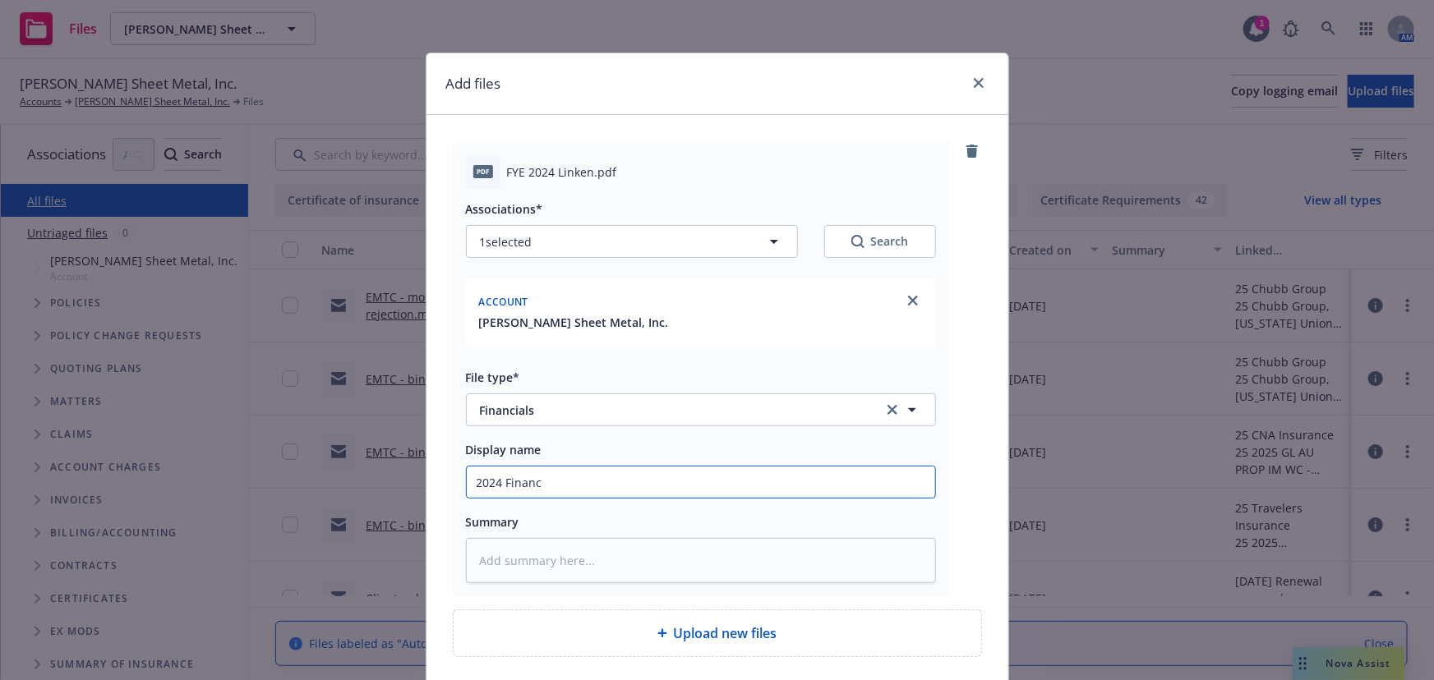
type input "2024 Financi"
type textarea "x"
type input "2024 Financia"
type textarea "x"
type input "2024 Financial"
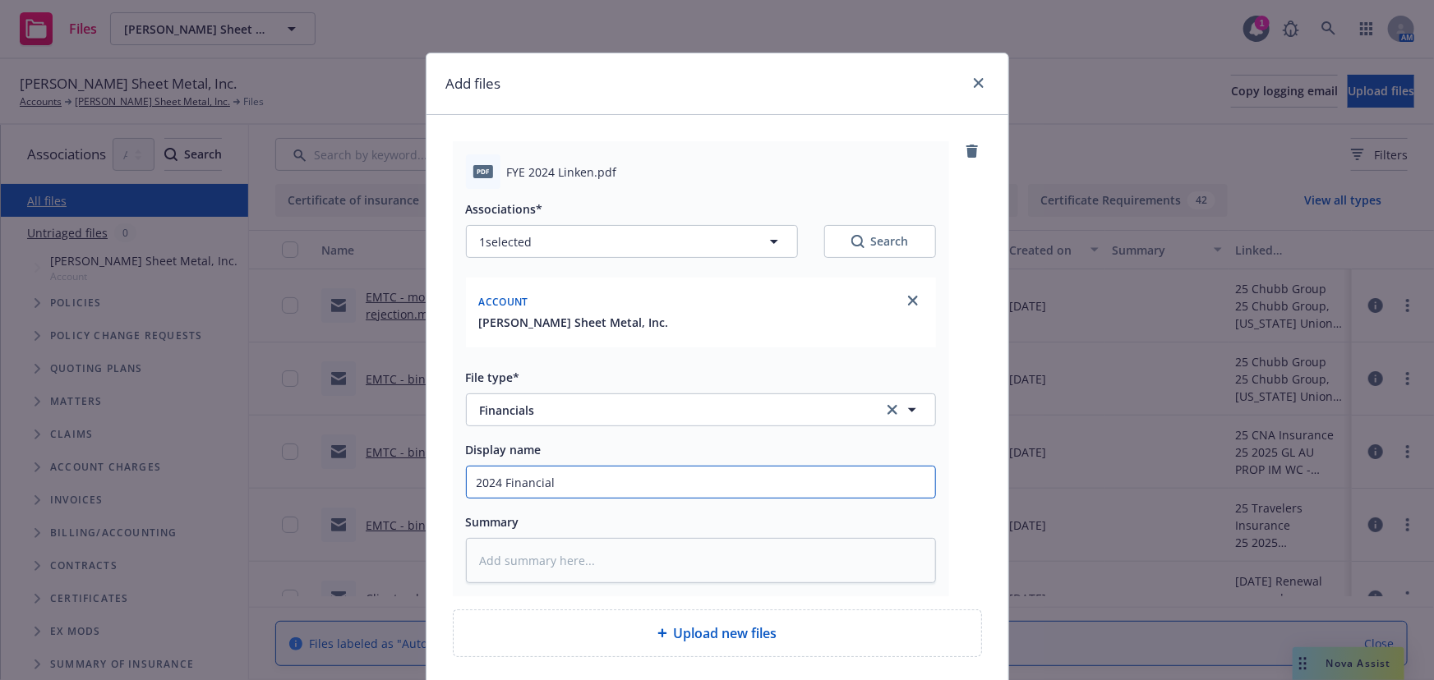
type textarea "x"
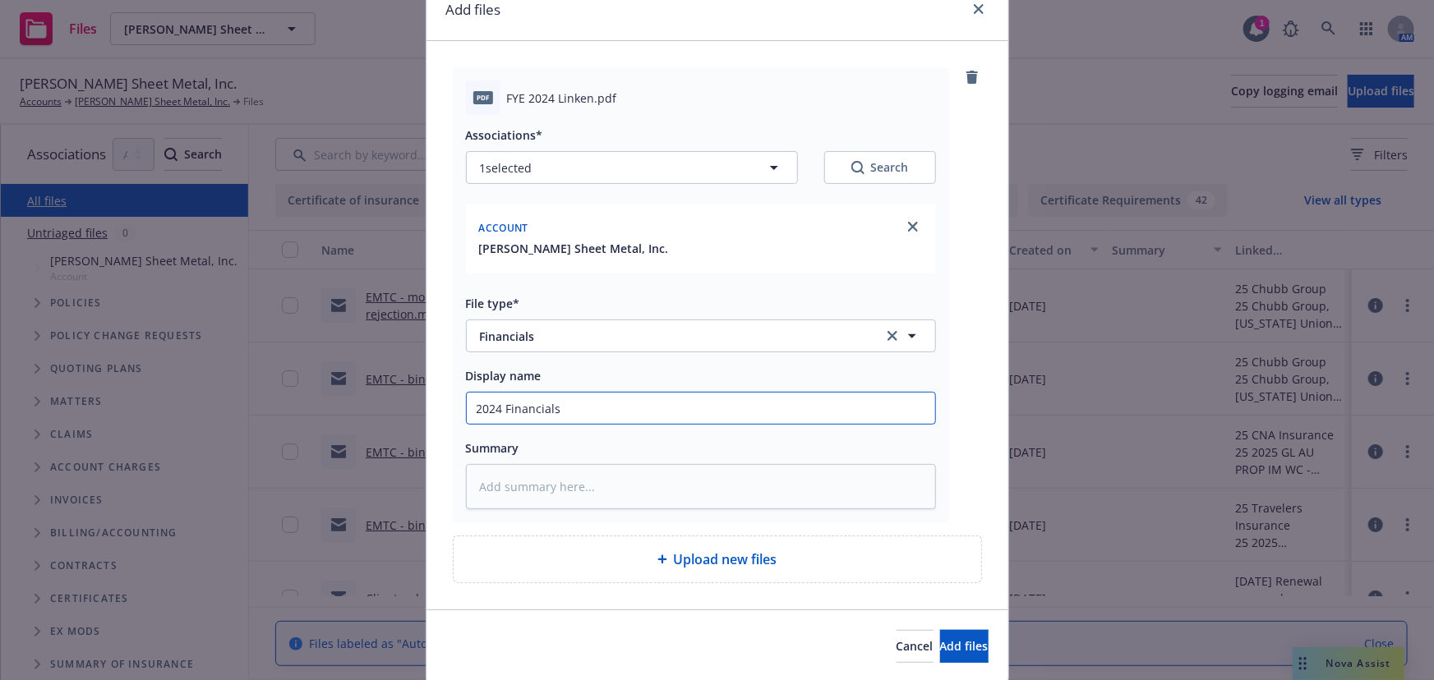
scroll to position [129, 0]
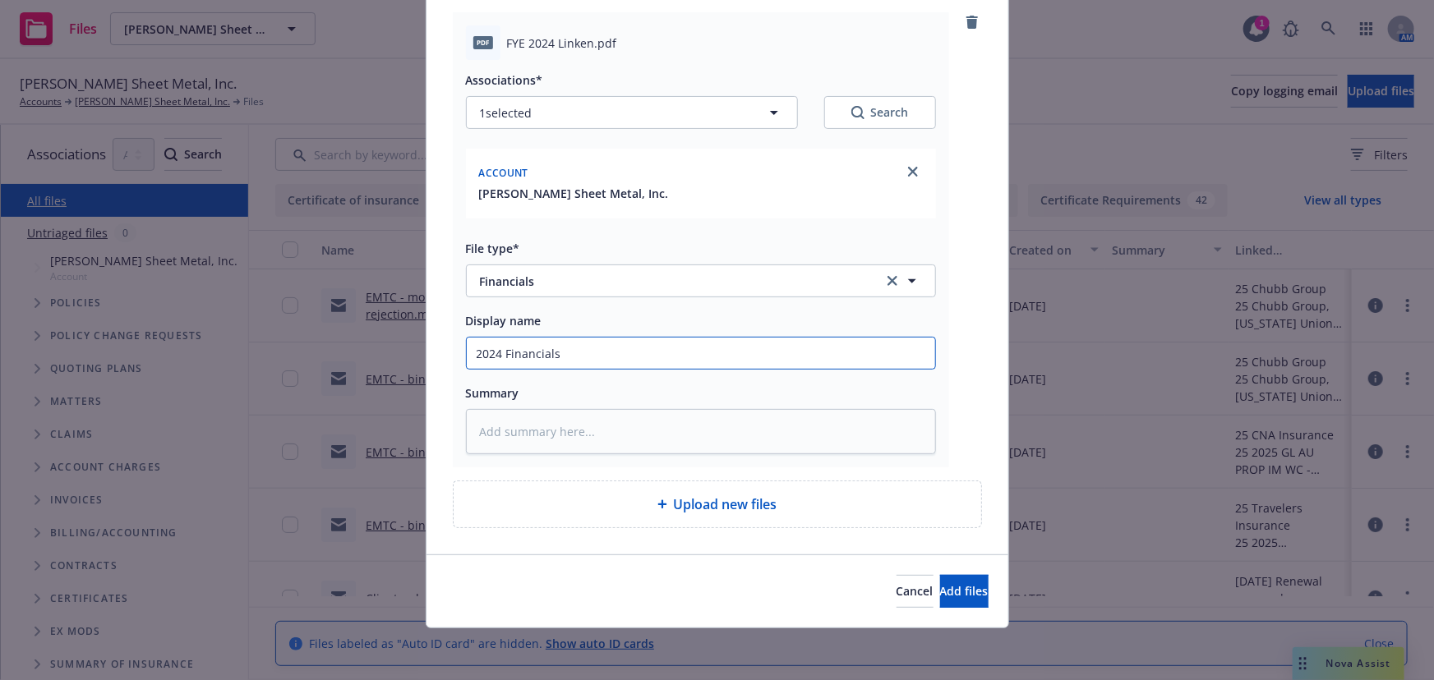
type input "2024 Financials"
click at [794, 514] on div "Upload new files" at bounding box center [716, 504] width 527 height 46
click at [951, 583] on span "Add files" at bounding box center [964, 591] width 48 height 16
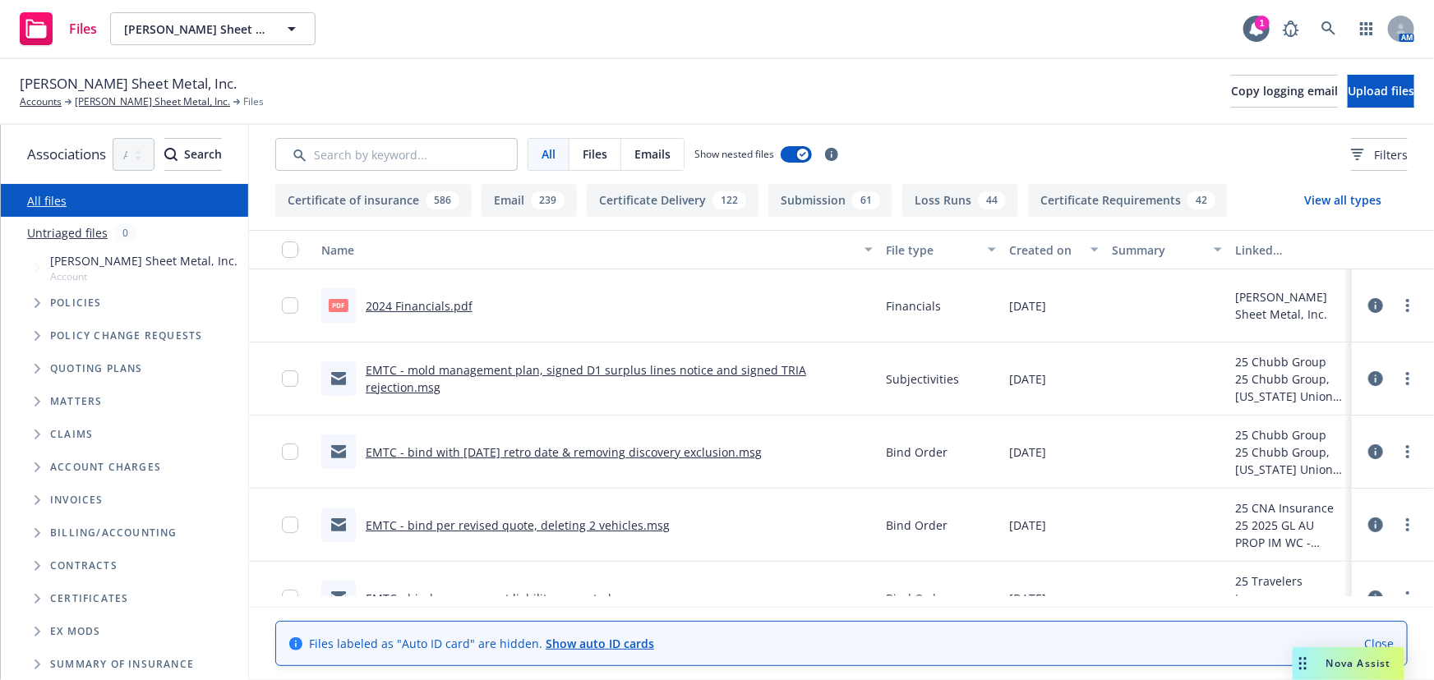
scroll to position [0, 7]
click at [1347, 91] on span "Upload files" at bounding box center [1380, 91] width 67 height 16
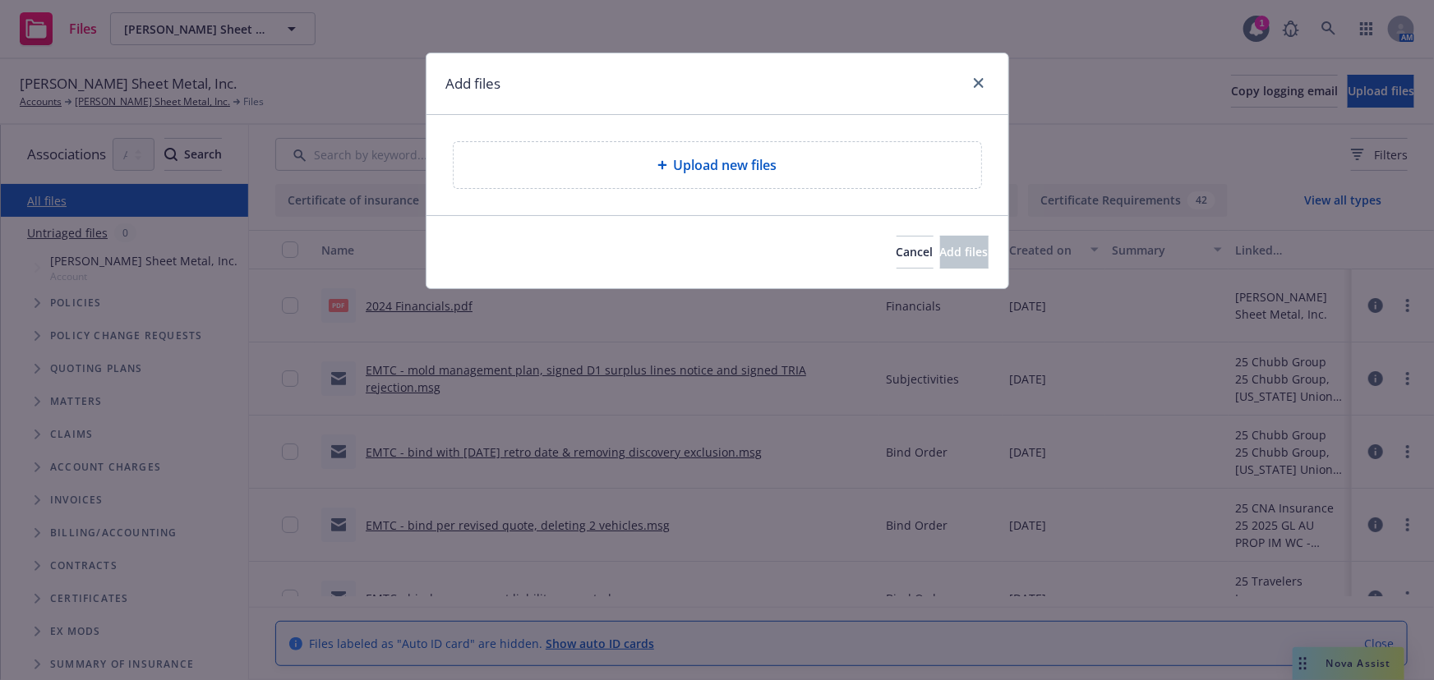
drag, startPoint x: 901, startPoint y: 173, endPoint x: 833, endPoint y: 159, distance: 69.6
click at [833, 159] on div "Upload new files" at bounding box center [716, 165] width 527 height 46
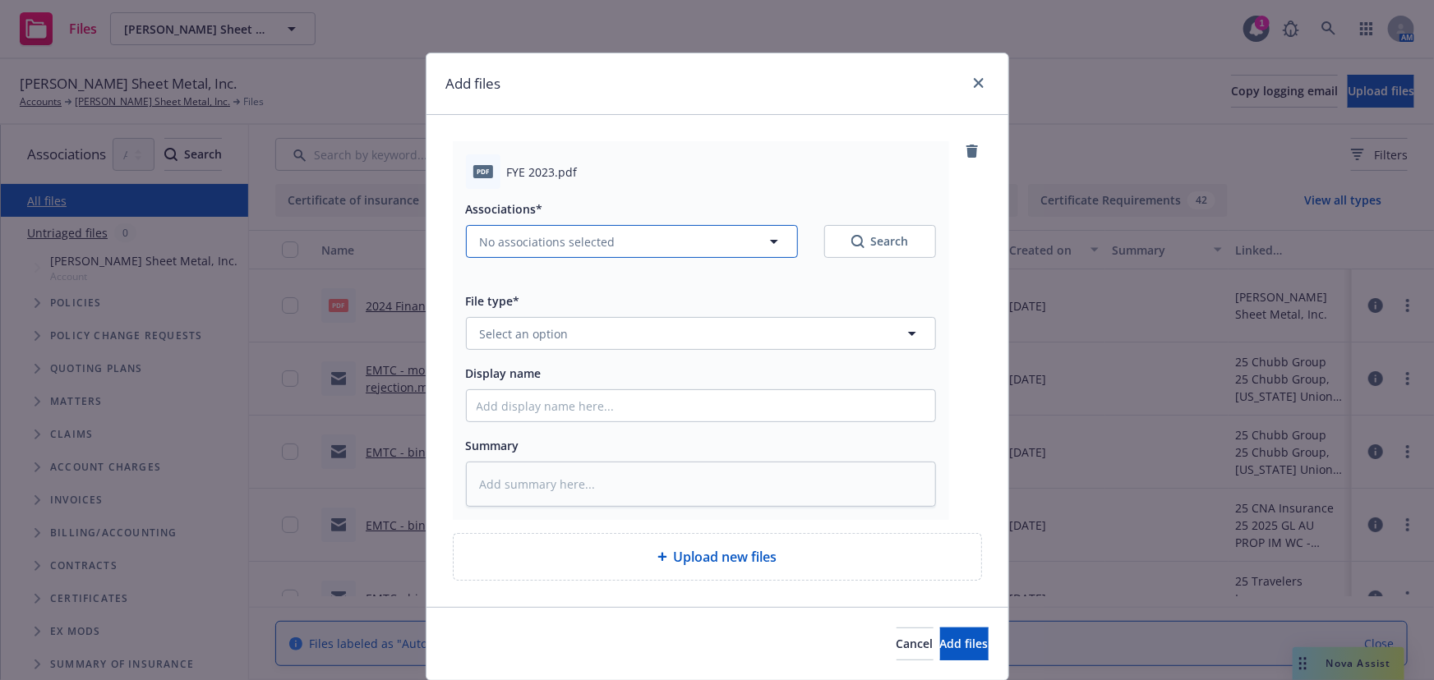
click at [542, 234] on span "No associations selected" at bounding box center [548, 241] width 136 height 17
type textarea "x"
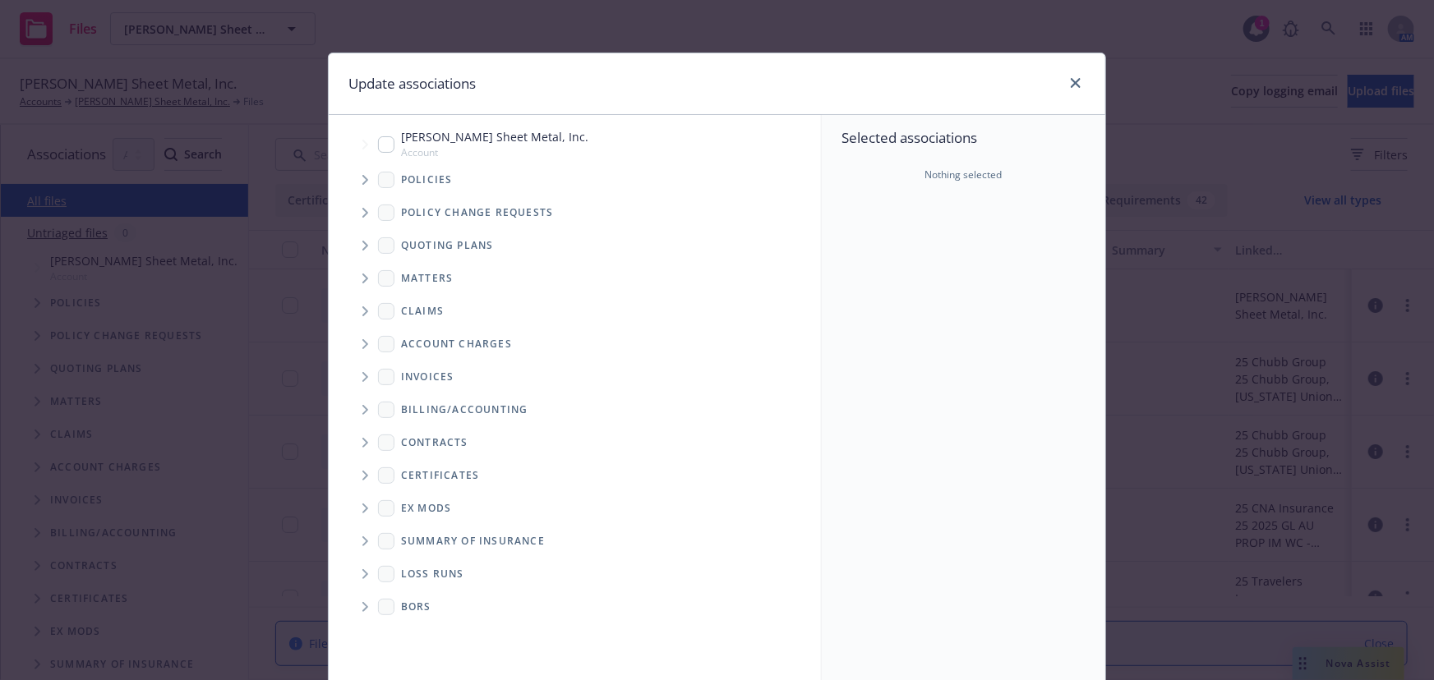
click at [385, 150] on input "Tree Example" at bounding box center [386, 144] width 16 height 16
checkbox input "true"
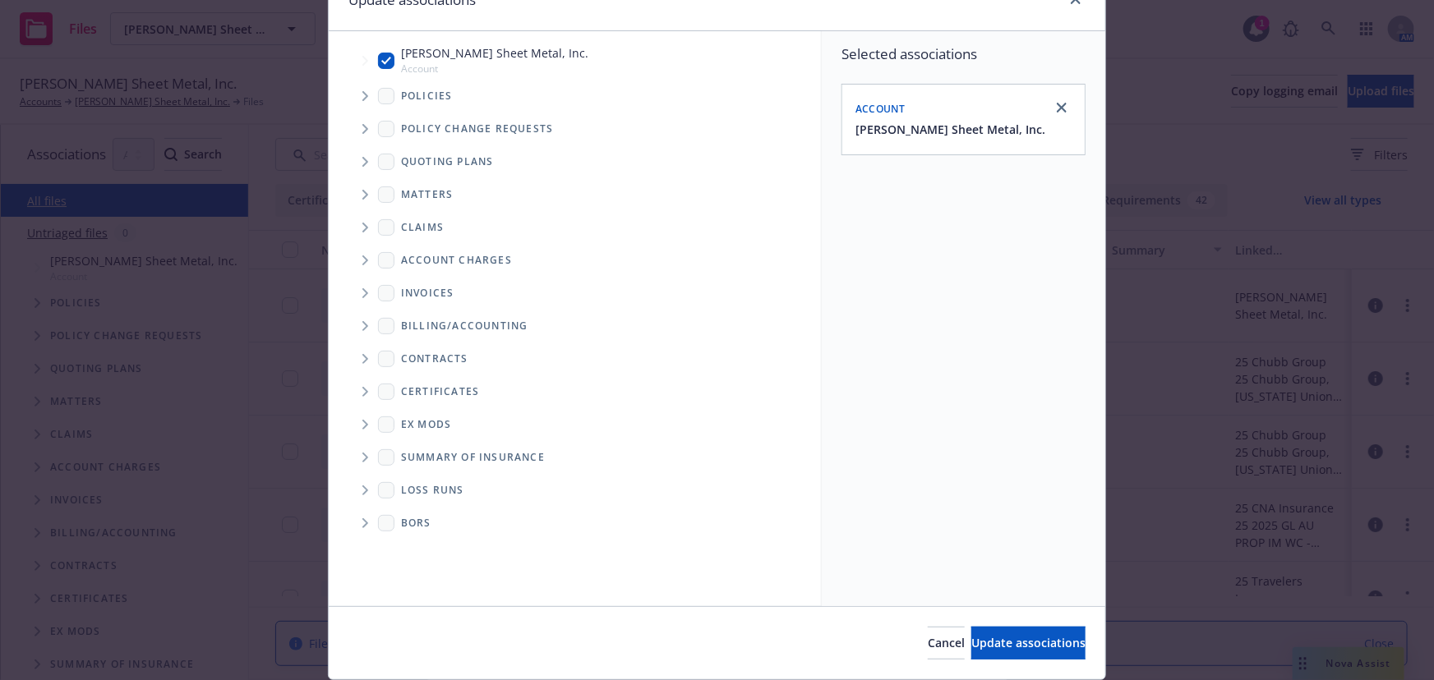
scroll to position [136, 0]
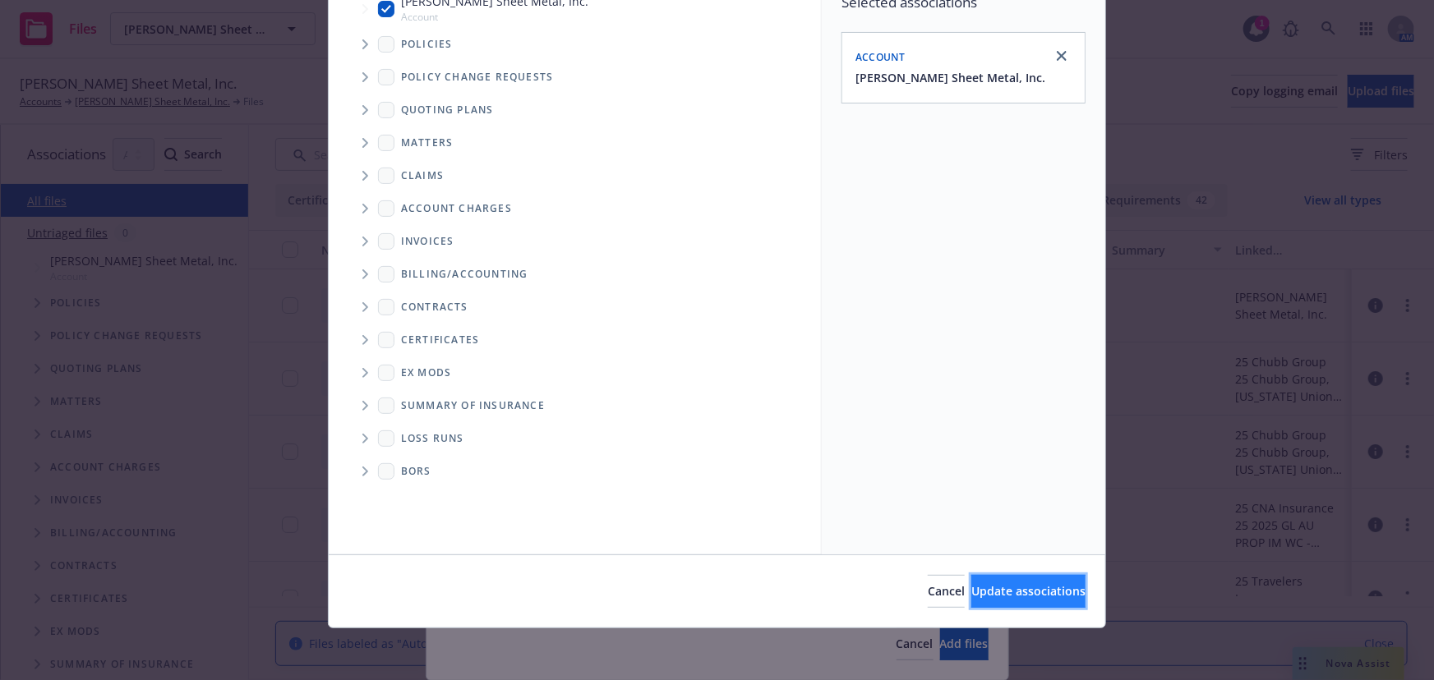
click at [971, 597] on span "Update associations" at bounding box center [1028, 591] width 114 height 16
type textarea "x"
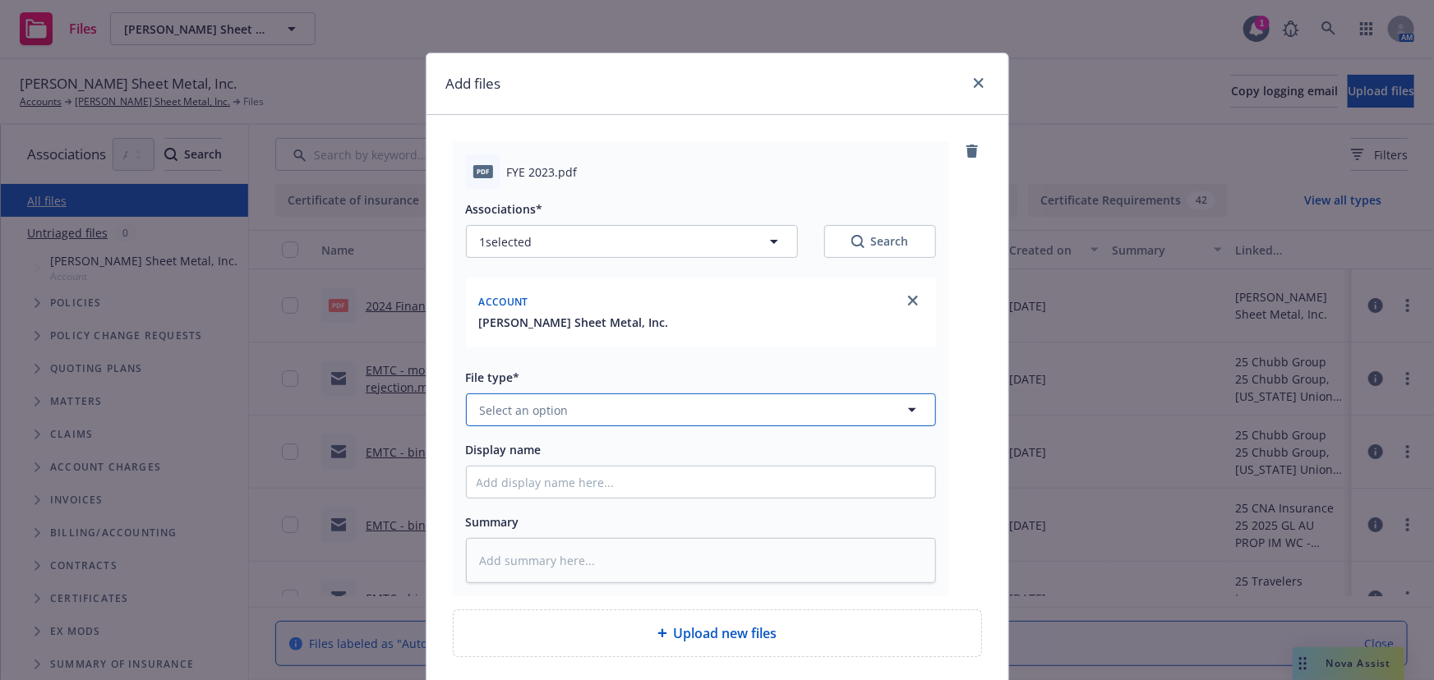
click at [591, 412] on button "Select an option" at bounding box center [701, 409] width 470 height 33
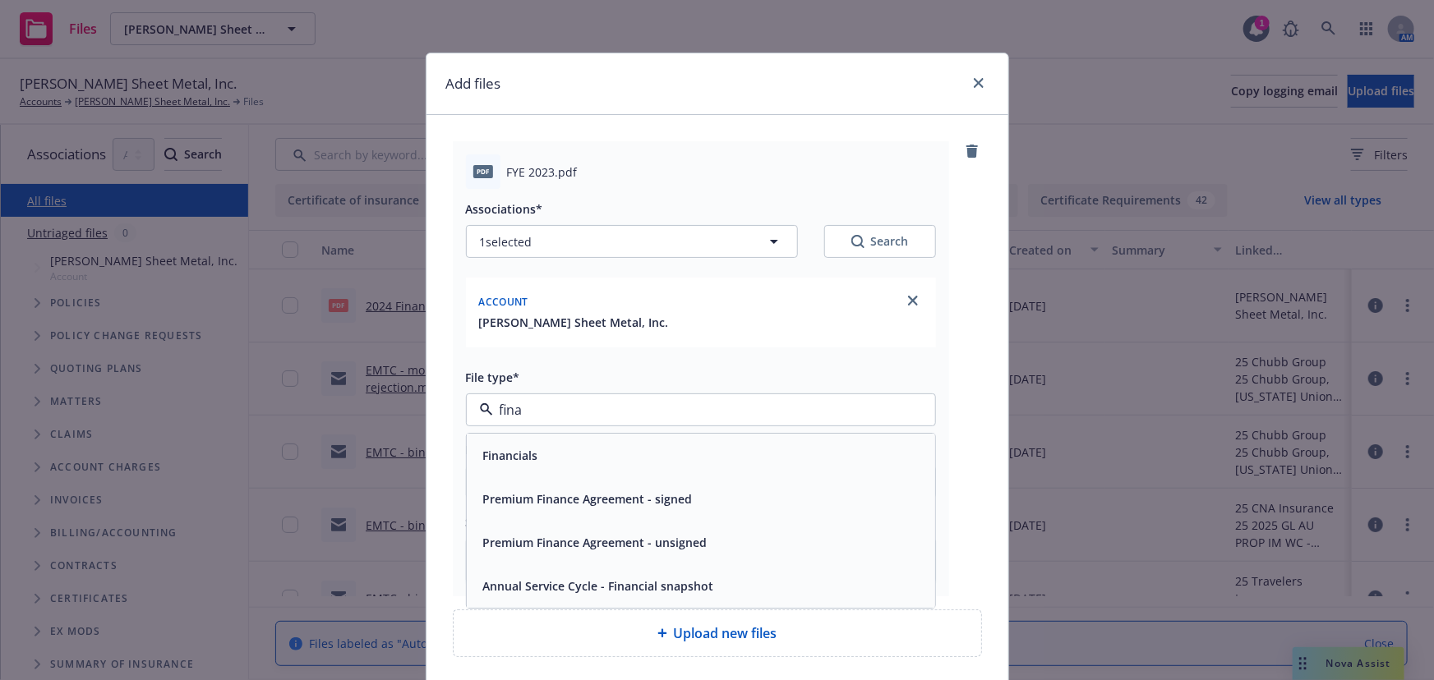
type input "[PERSON_NAME]"
click at [550, 457] on div "Financials" at bounding box center [700, 456] width 449 height 24
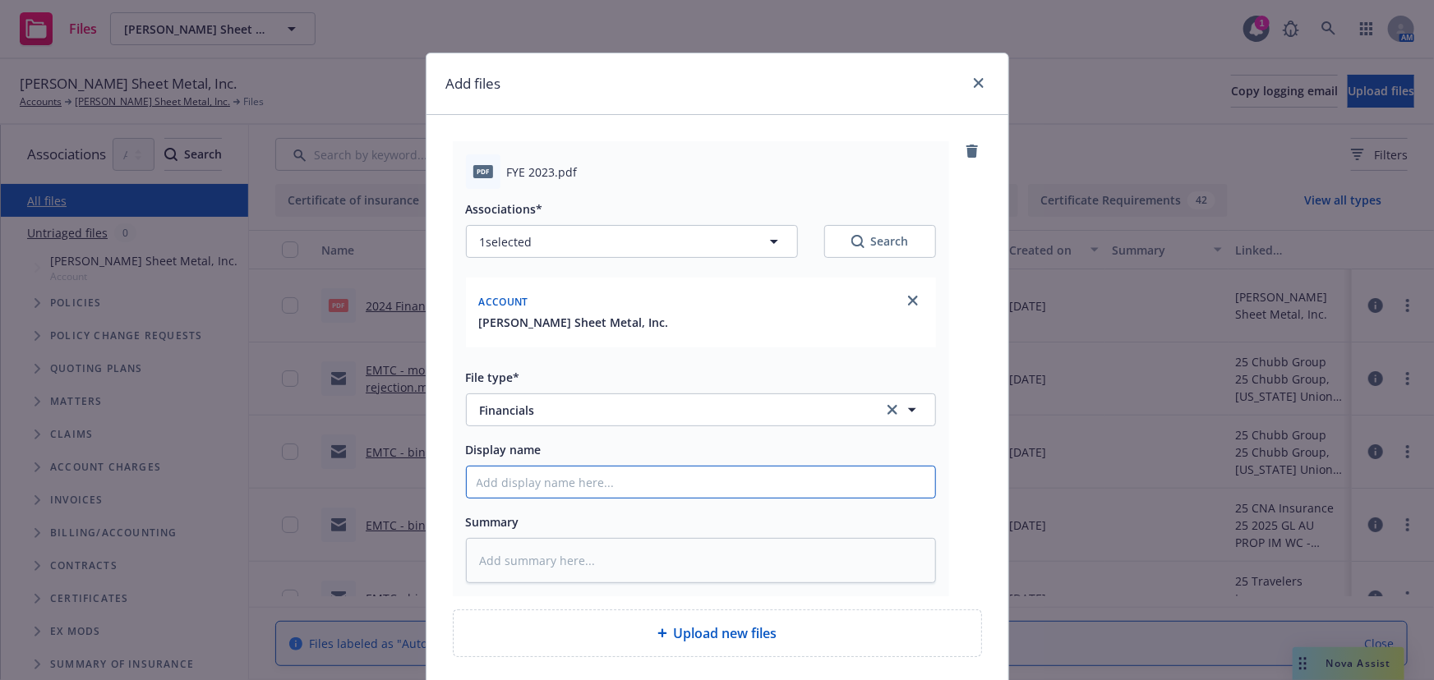
click at [507, 482] on input "Display name" at bounding box center [701, 482] width 468 height 31
type textarea "x"
type input "2"
type textarea "x"
type input "20"
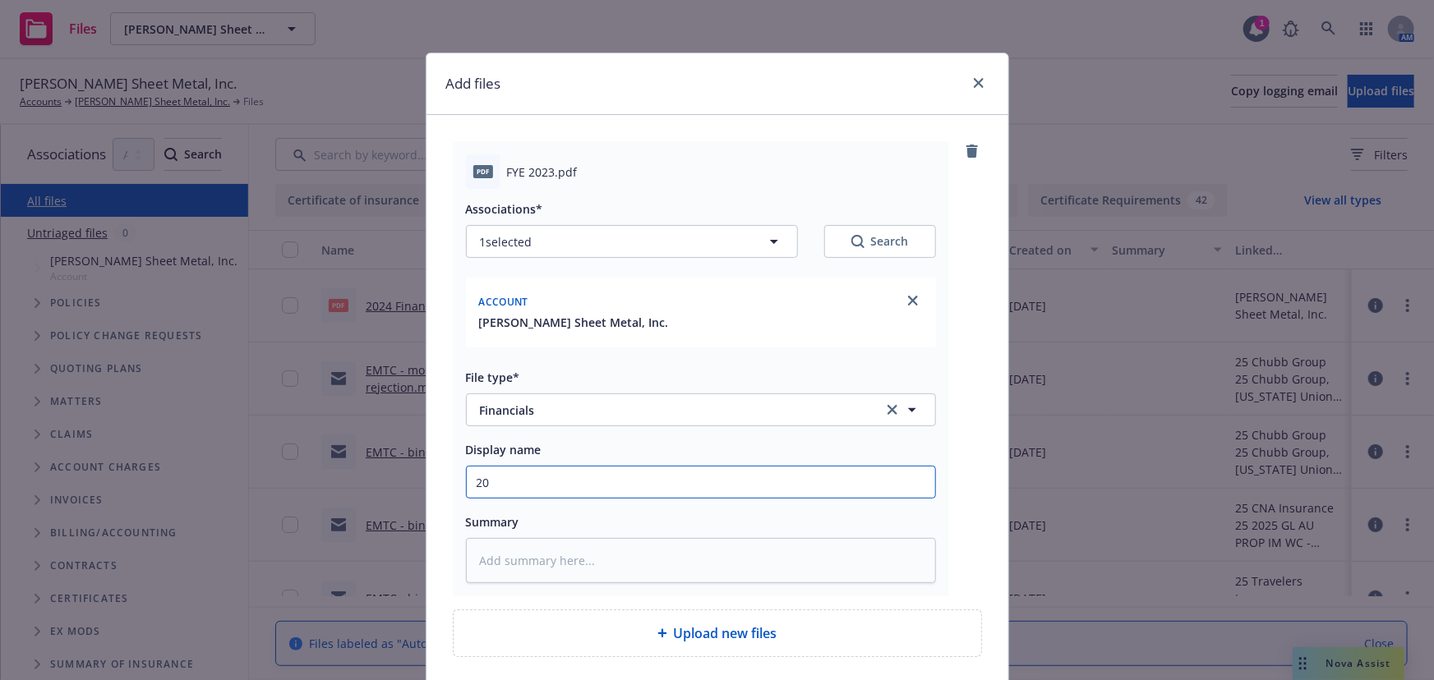
type textarea "x"
type input "202"
type textarea "x"
type input "2023"
type textarea "x"
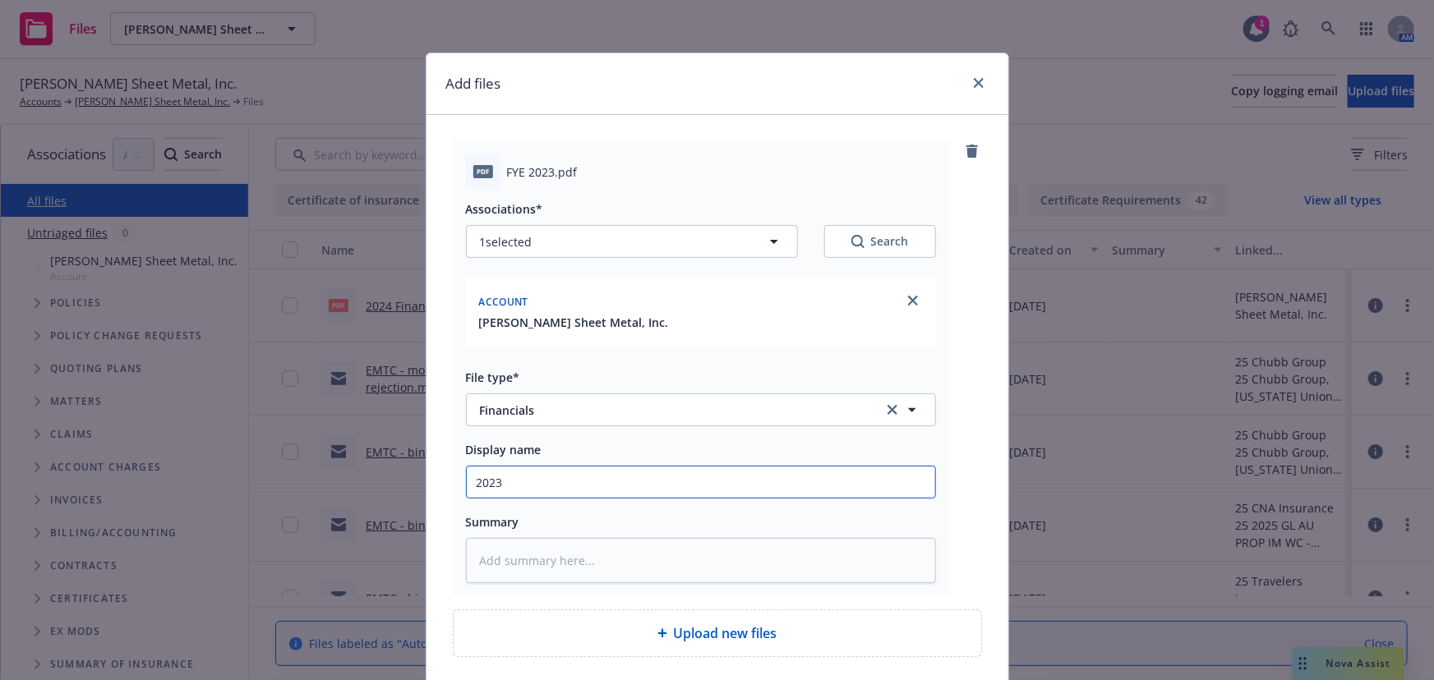
type input "2023"
type textarea "x"
type input "2023 fi"
type textarea "x"
type input "2023 fin"
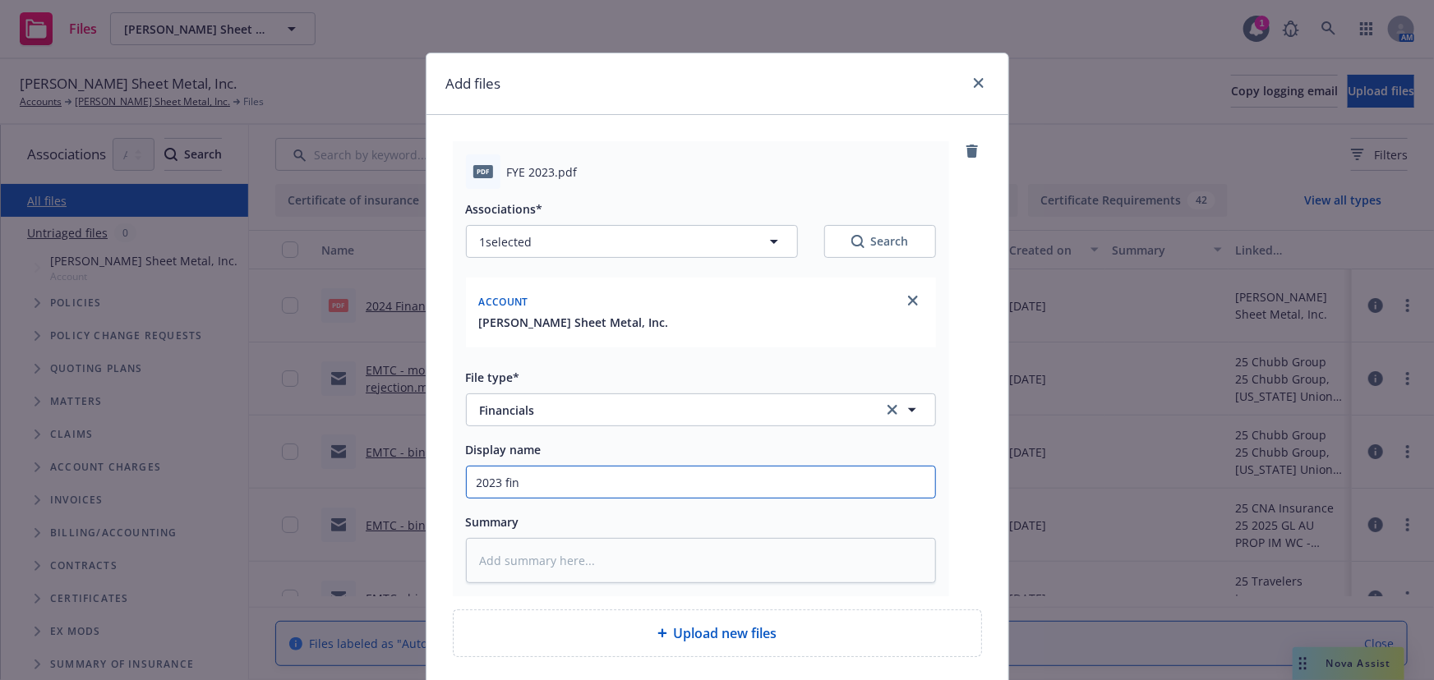
type textarea "x"
type input "2023 fina"
type textarea "x"
type input "2023 [PERSON_NAME]"
type textarea "x"
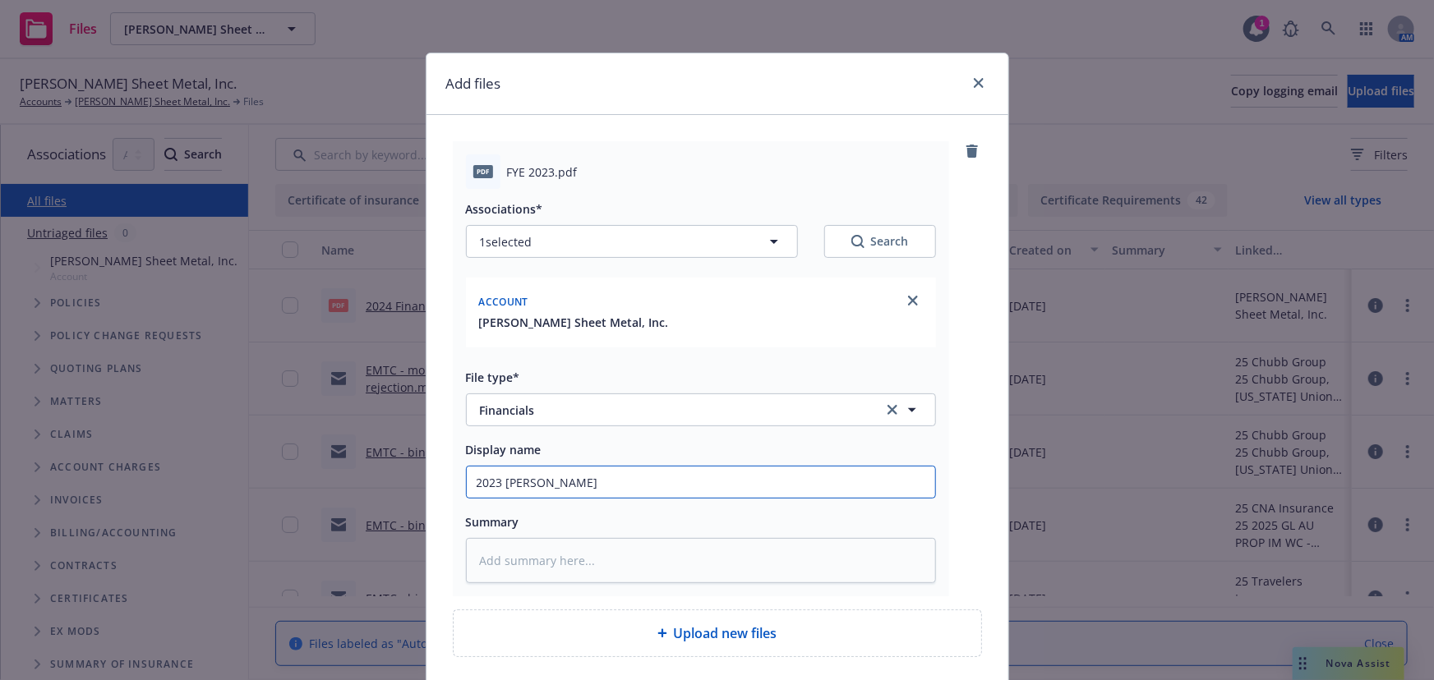
type input "2023 financ"
type textarea "x"
type input "2023 financi"
type textarea "x"
type input "2023 financia"
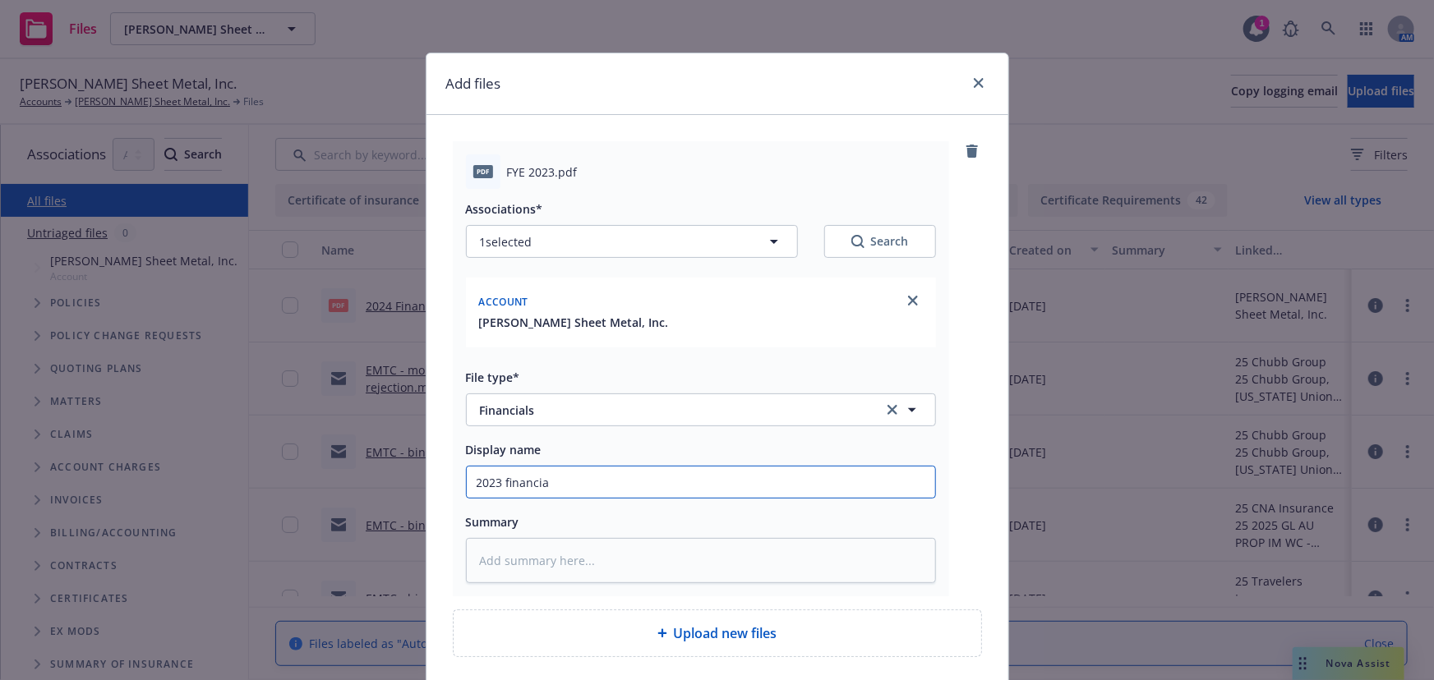
type textarea "x"
type input "2023 financial"
type textarea "x"
type input "2023 financial"
type textarea "x"
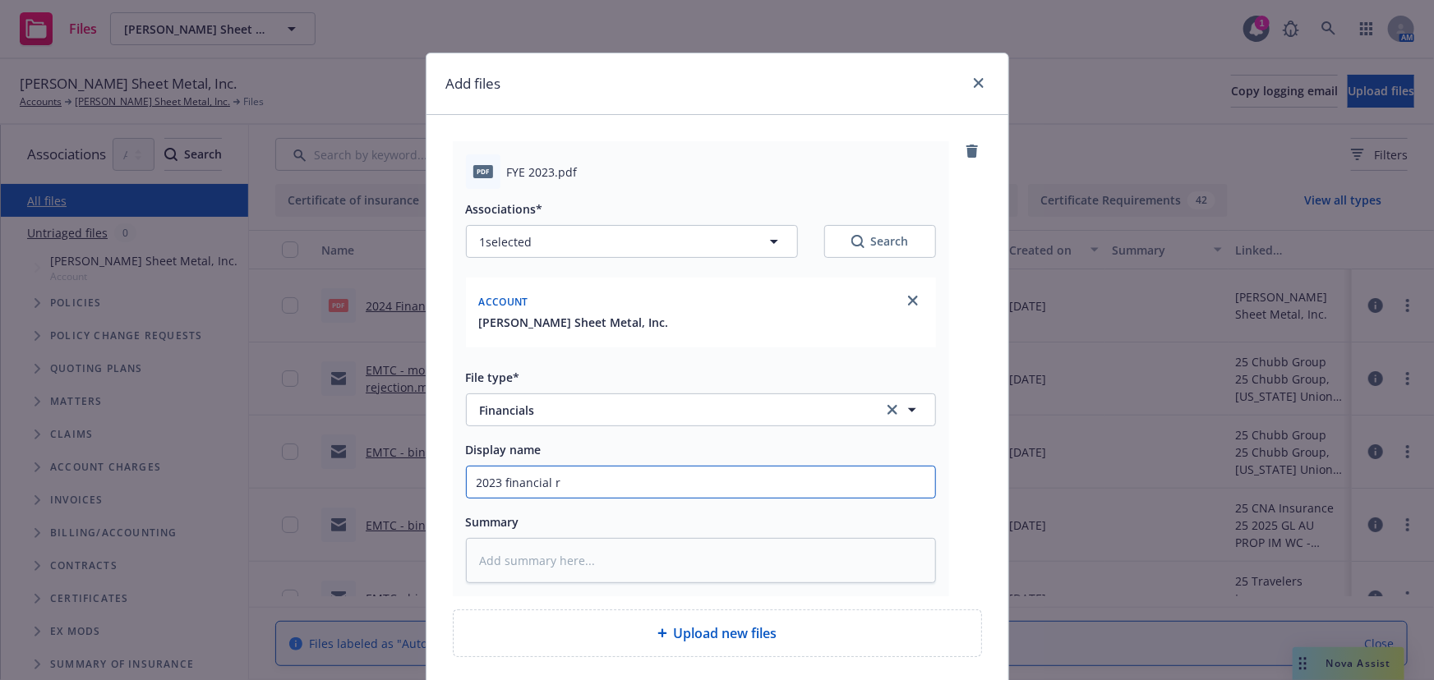
type input "2023 financial re"
type textarea "x"
type input "2023 financial rep"
type textarea "x"
type input "2023 financial repo"
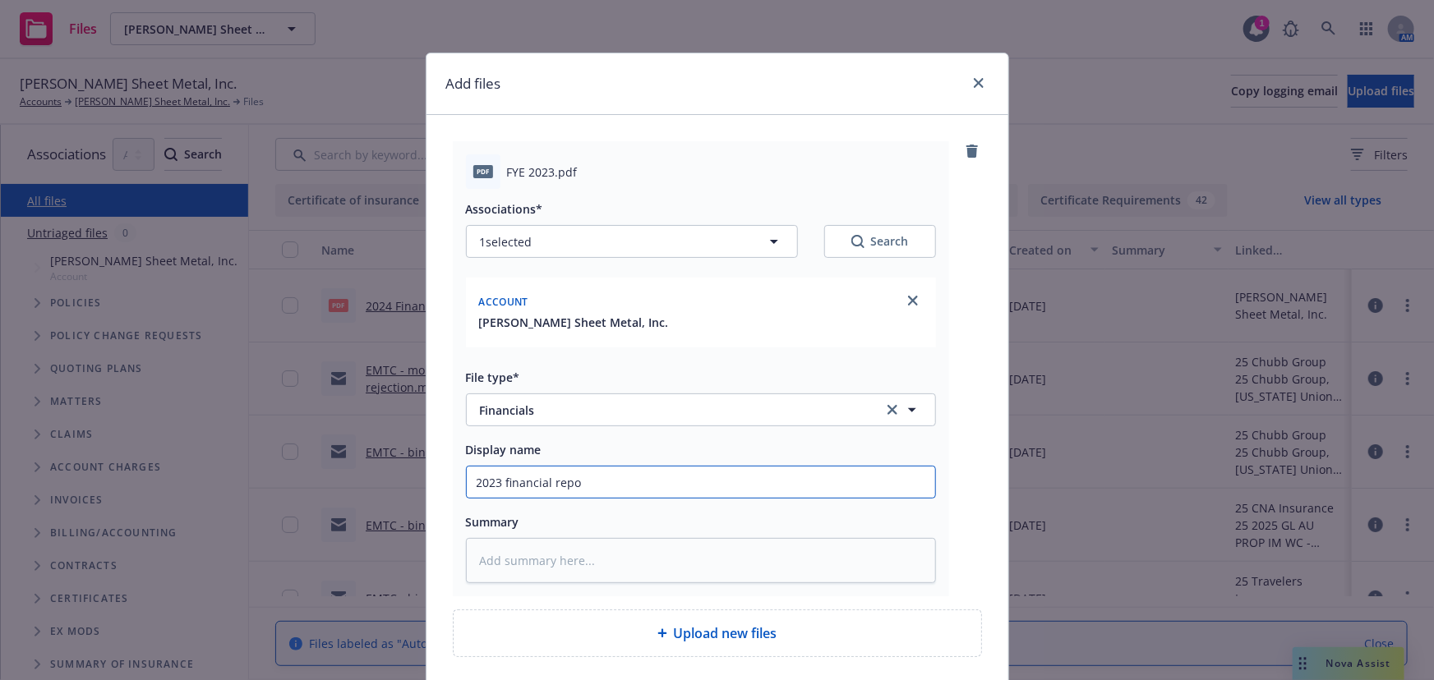
type textarea "x"
type input "2023 financial repor"
type textarea "x"
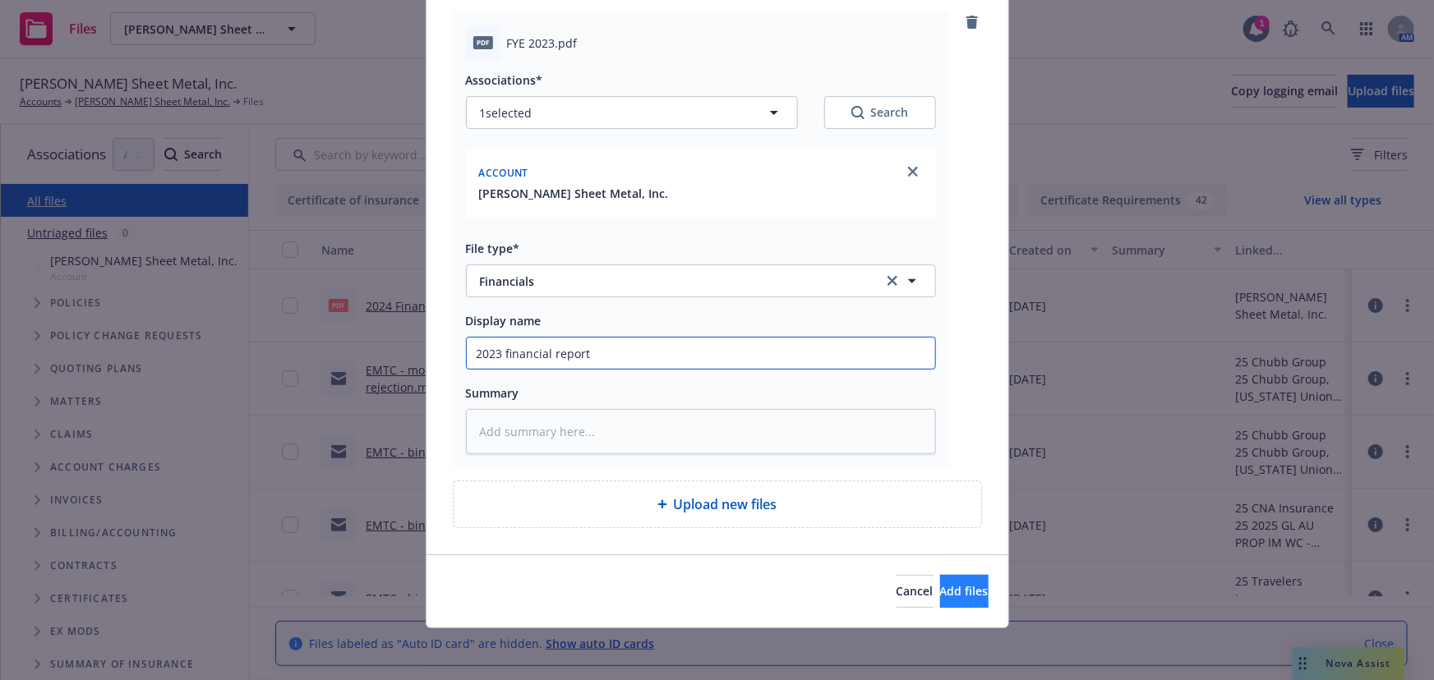
type input "2023 financial report"
click at [941, 587] on span "Add files" at bounding box center [964, 591] width 48 height 16
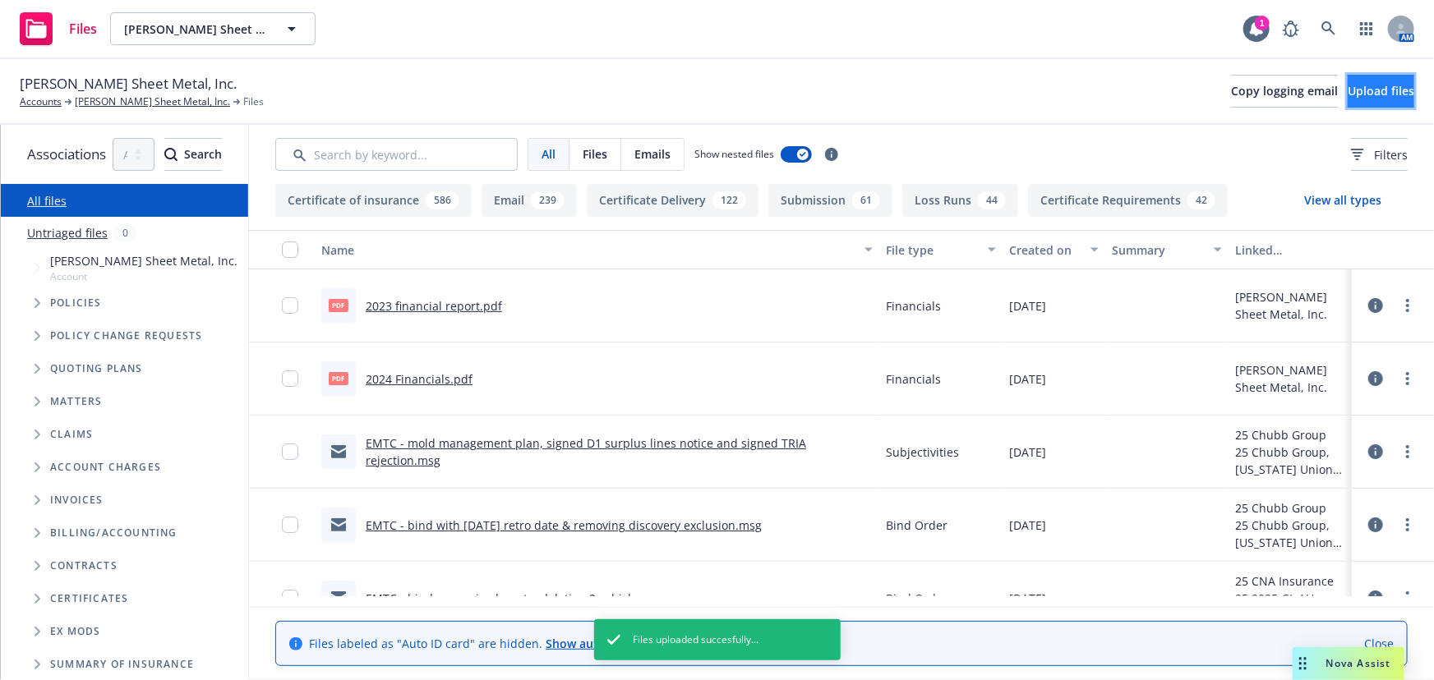
click at [1369, 93] on span "Upload files" at bounding box center [1380, 91] width 67 height 16
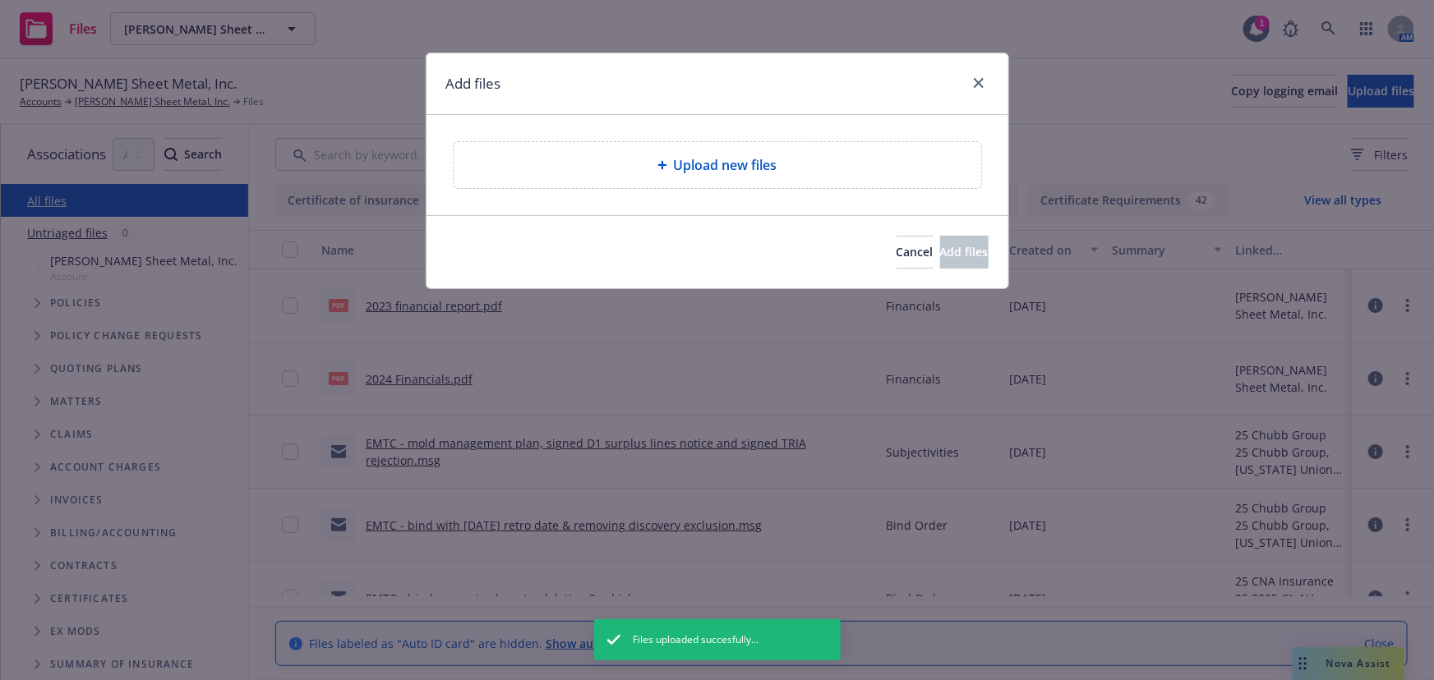
drag, startPoint x: 996, startPoint y: 220, endPoint x: 912, endPoint y: 201, distance: 86.7
click at [960, 210] on div "Add files Upload new files Cancel Add files" at bounding box center [717, 171] width 583 height 237
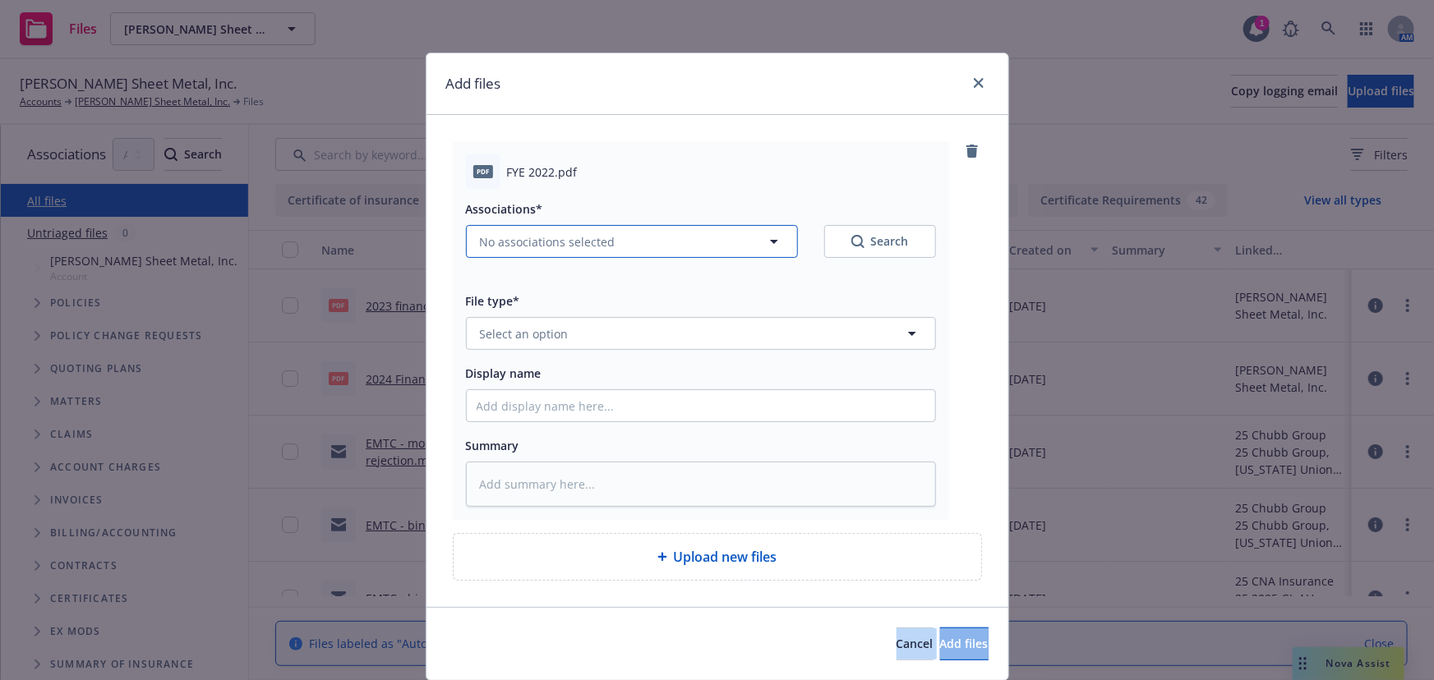
click at [592, 242] on span "No associations selected" at bounding box center [548, 241] width 136 height 17
type textarea "x"
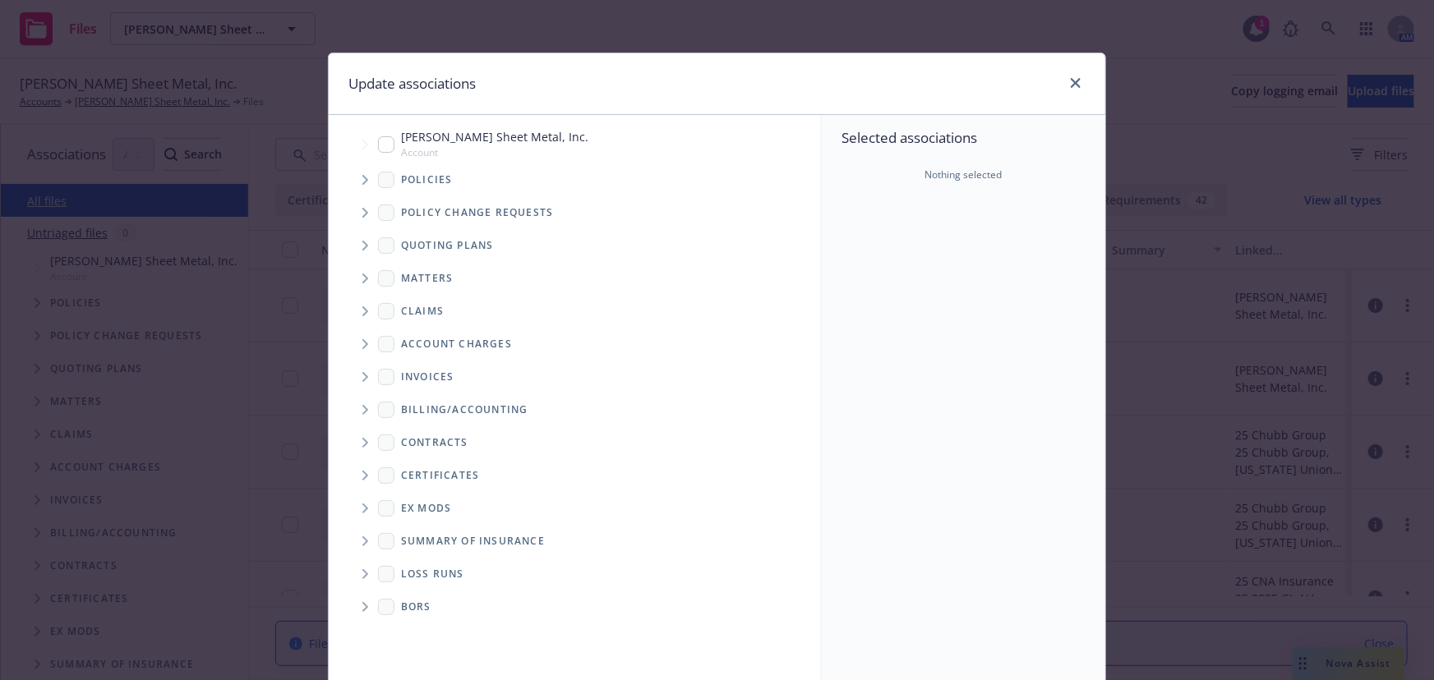
click at [378, 141] on input "Tree Example" at bounding box center [386, 144] width 16 height 16
checkbox input "true"
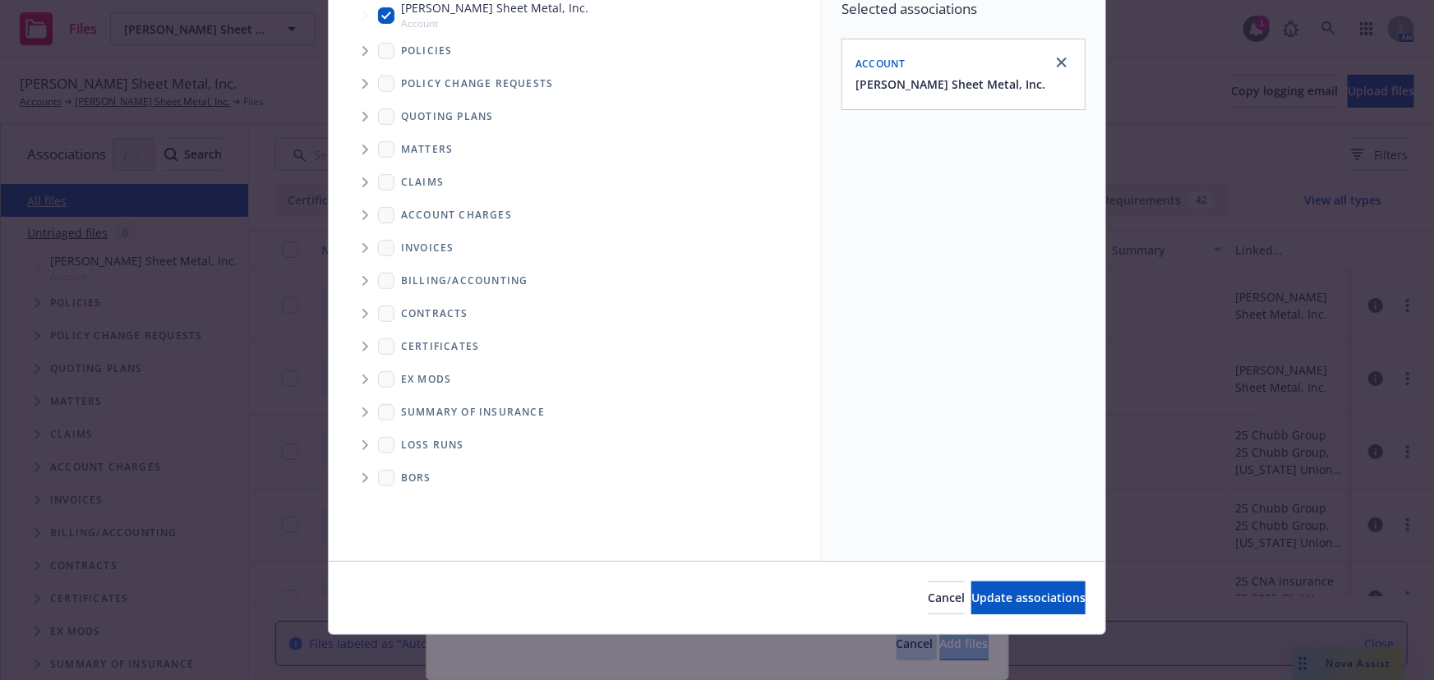
scroll to position [136, 0]
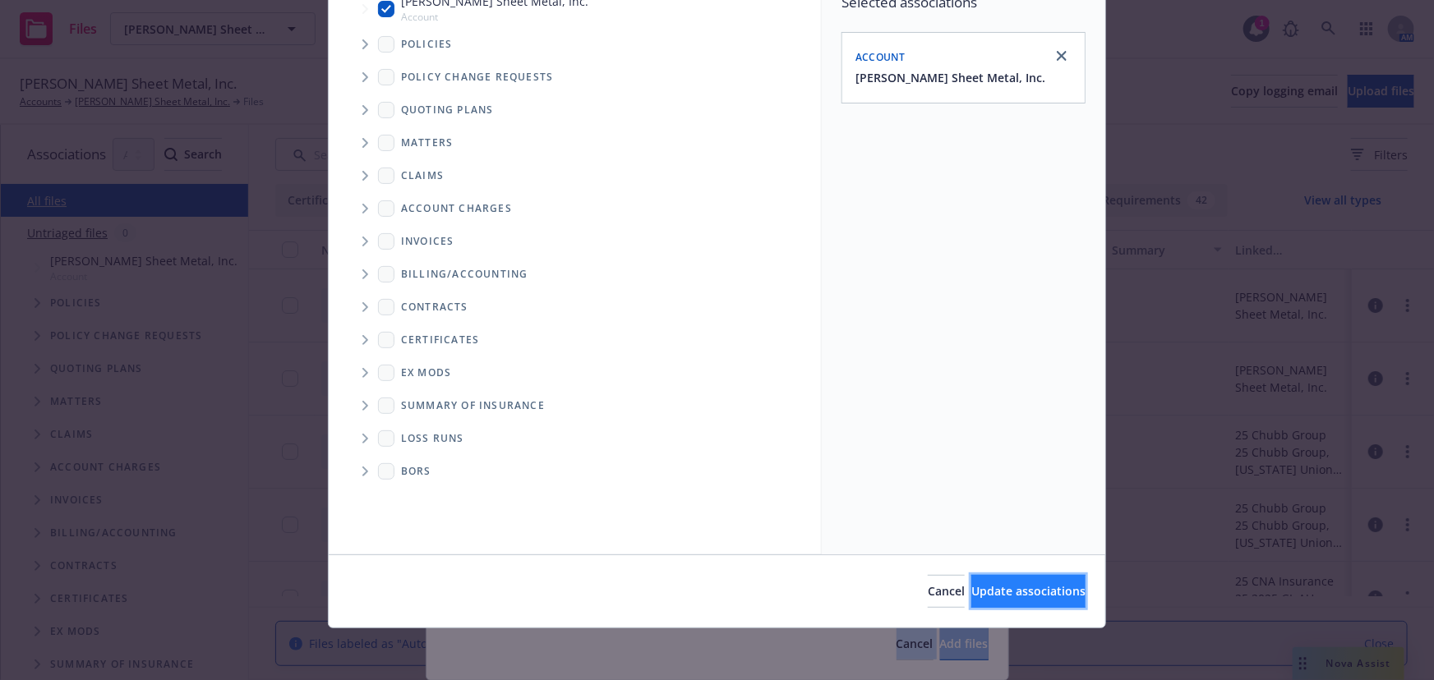
click at [1006, 591] on span "Update associations" at bounding box center [1028, 591] width 114 height 16
type textarea "x"
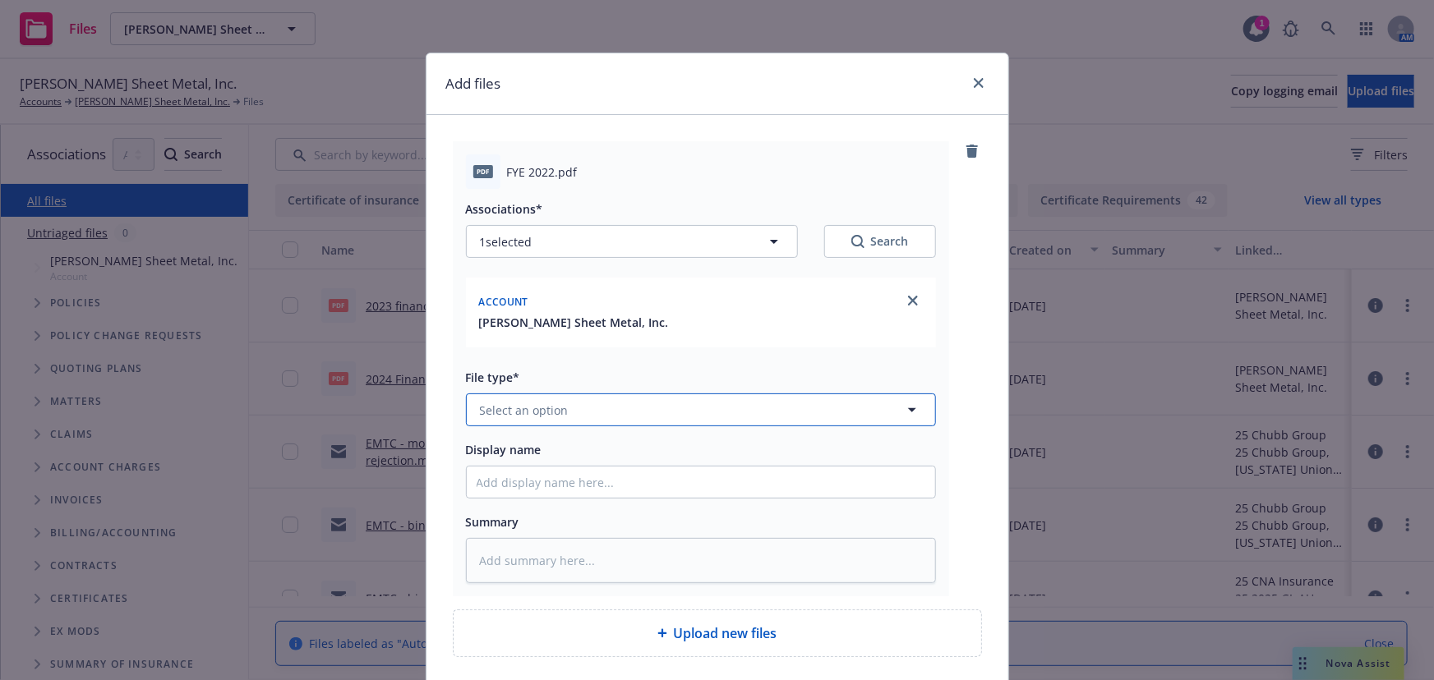
click at [567, 413] on button "Select an option" at bounding box center [701, 409] width 470 height 33
type input "f"
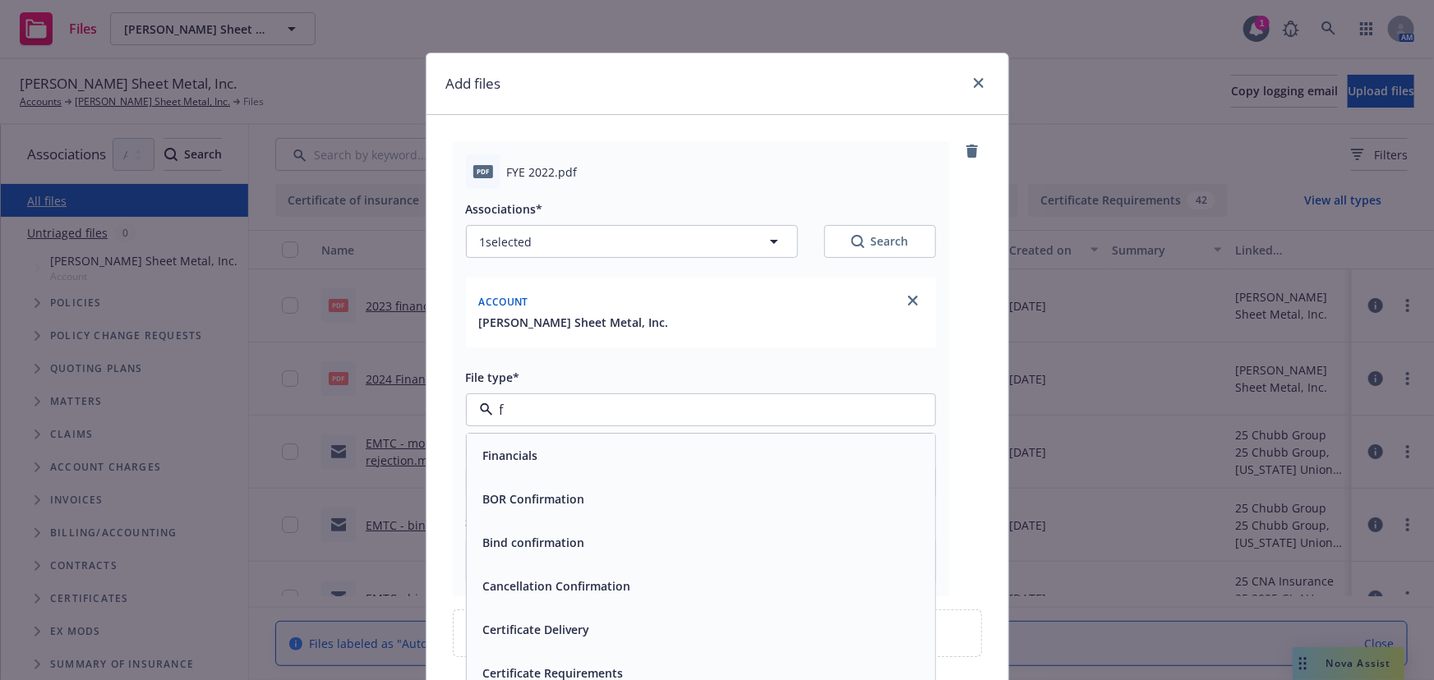
click at [523, 445] on div "Financials" at bounding box center [508, 456] width 65 height 24
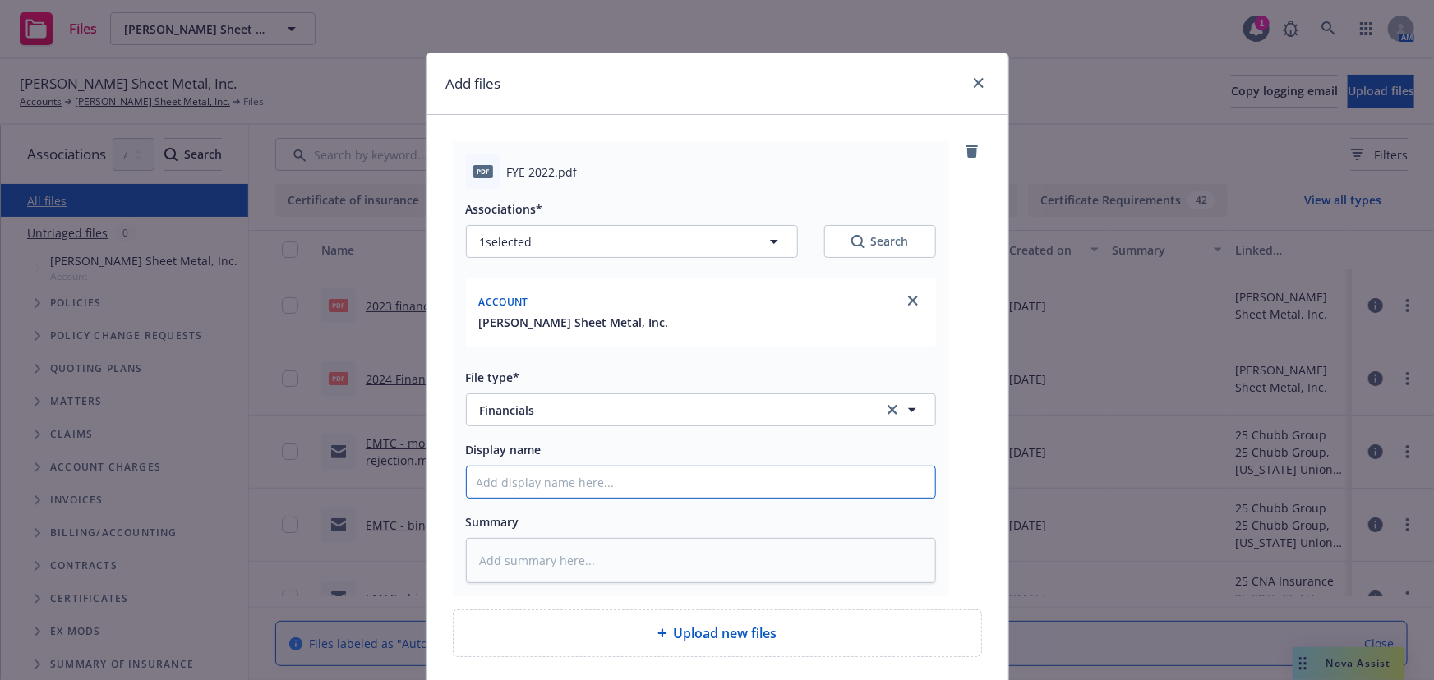
click at [516, 485] on input "Display name" at bounding box center [701, 482] width 468 height 31
type textarea "x"
type input "2"
type textarea "x"
type input "202"
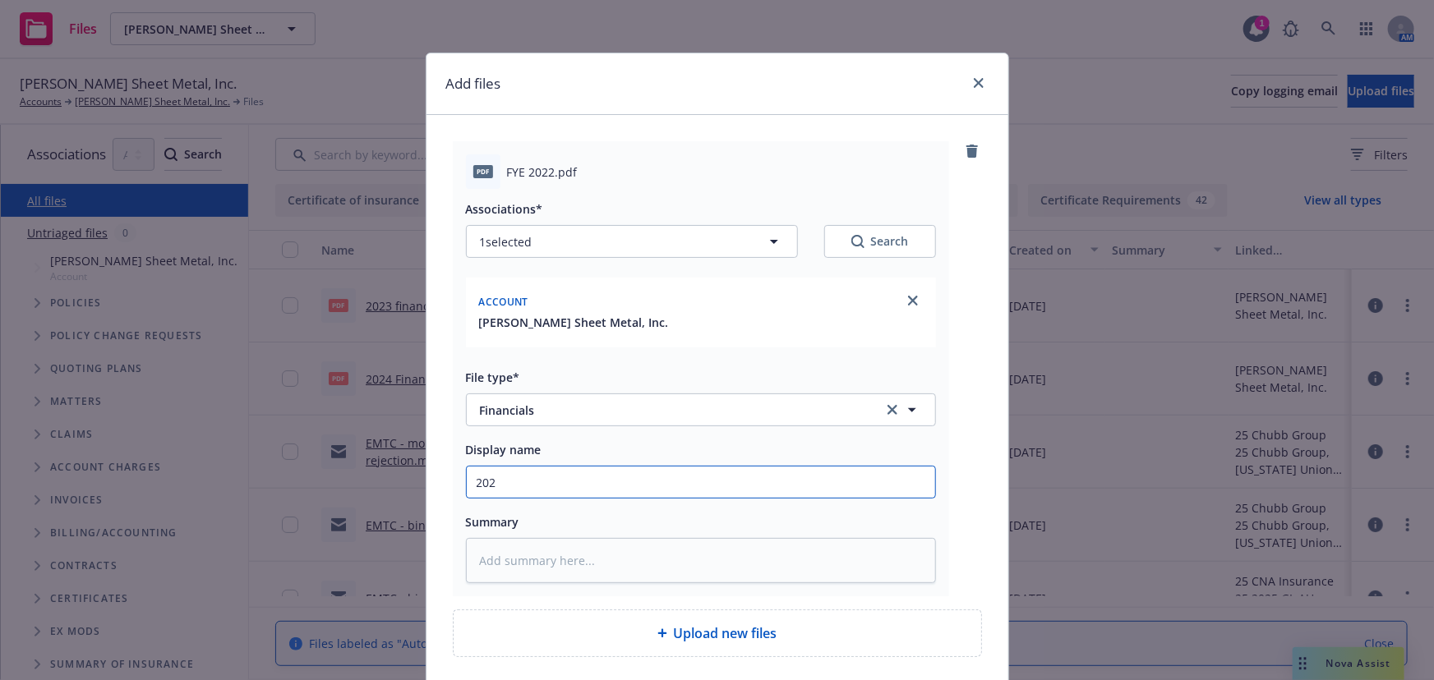
type textarea "x"
type input "2022"
type textarea "x"
type input "2022"
type textarea "x"
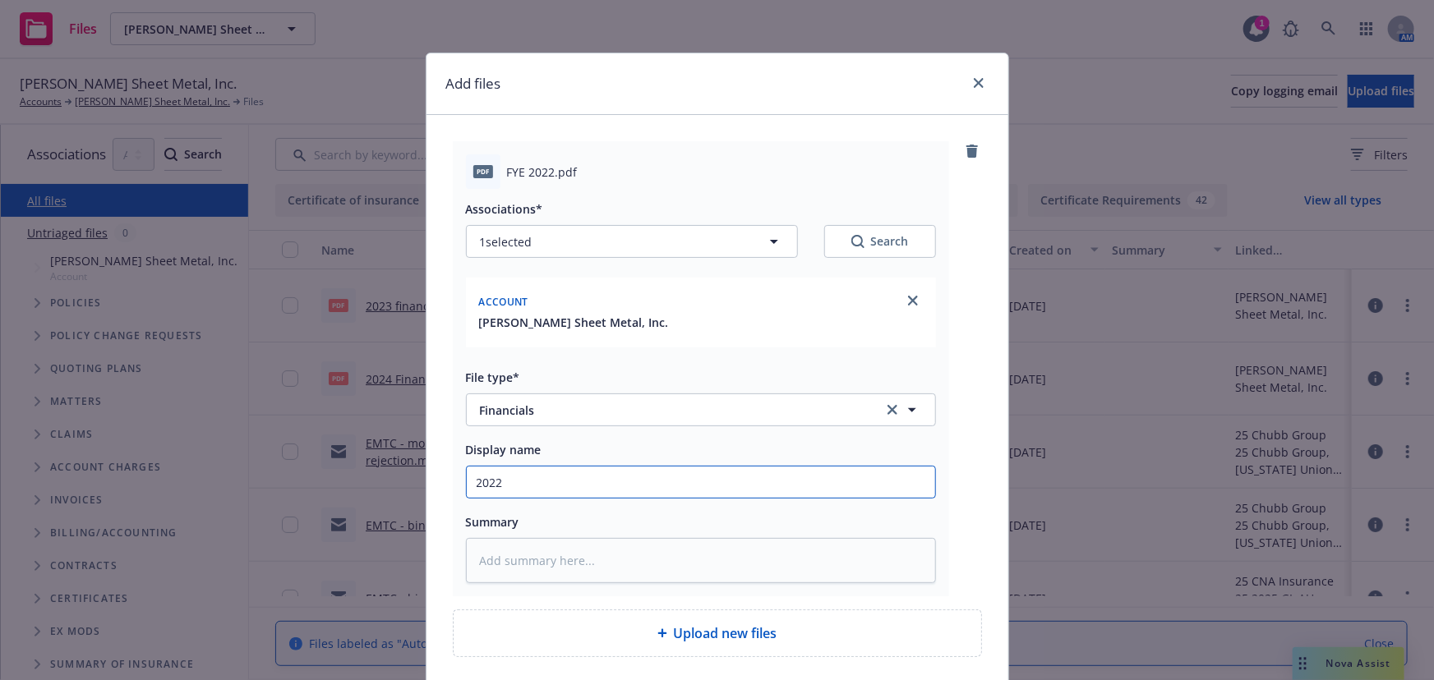
type input "2022 f"
type textarea "x"
type input "2022 fi"
type textarea "x"
type input "2022 fin"
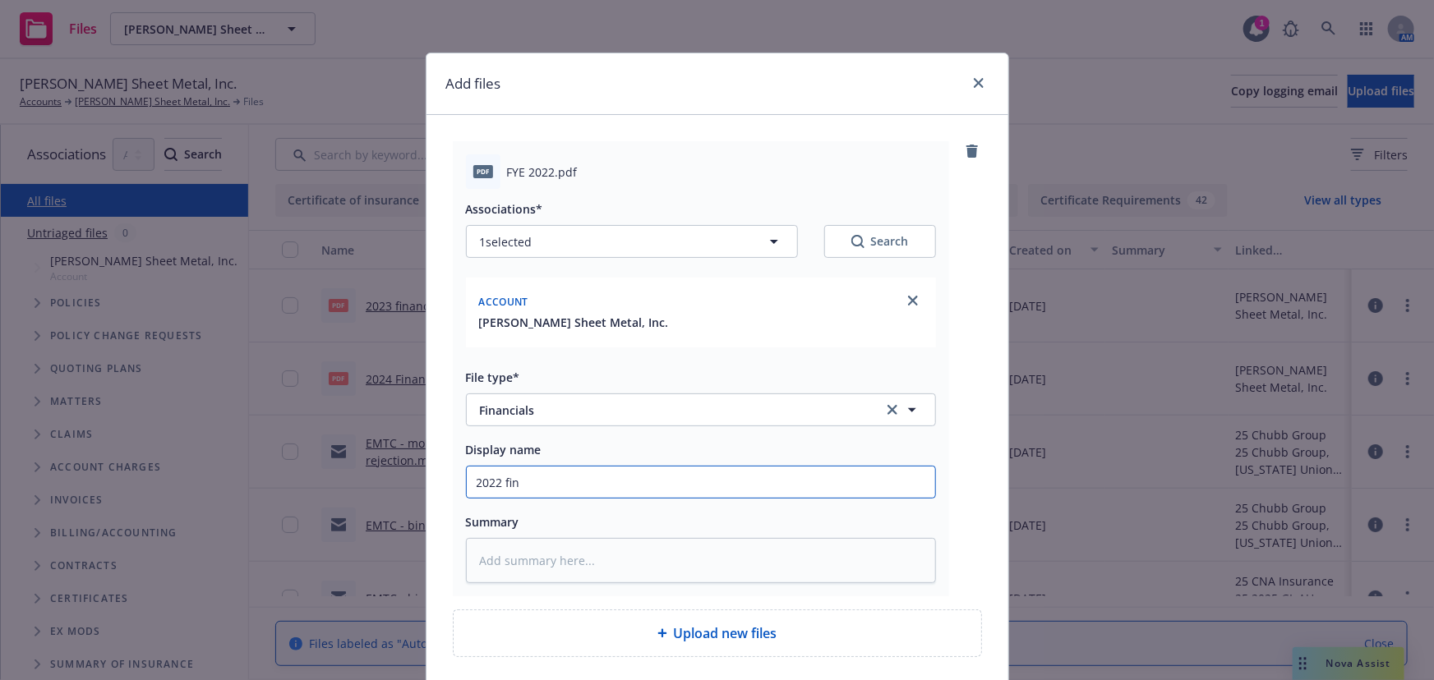
type textarea "x"
type input "2022 fina"
type textarea "x"
type input "2022 [PERSON_NAME]"
type textarea "x"
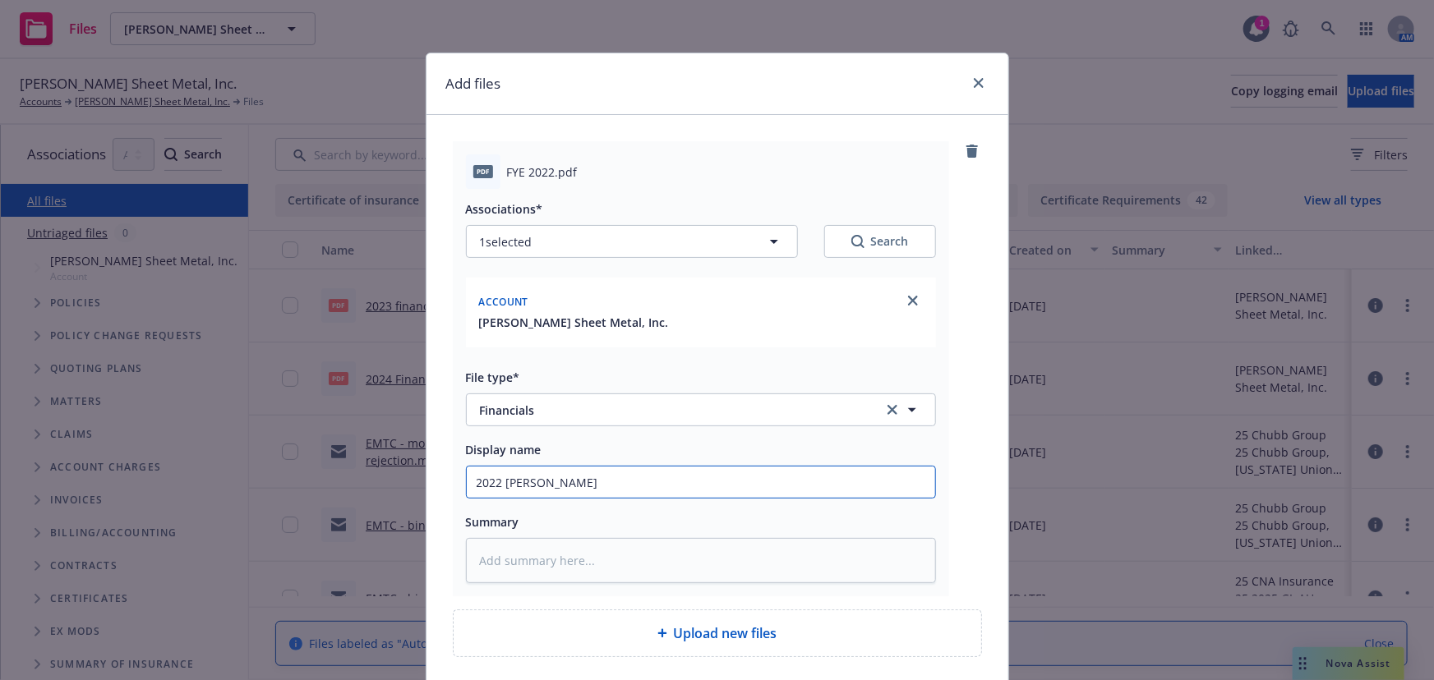
type input "2022 financ"
type textarea "x"
type input "2022 financi"
type textarea "x"
type input "2022 financia"
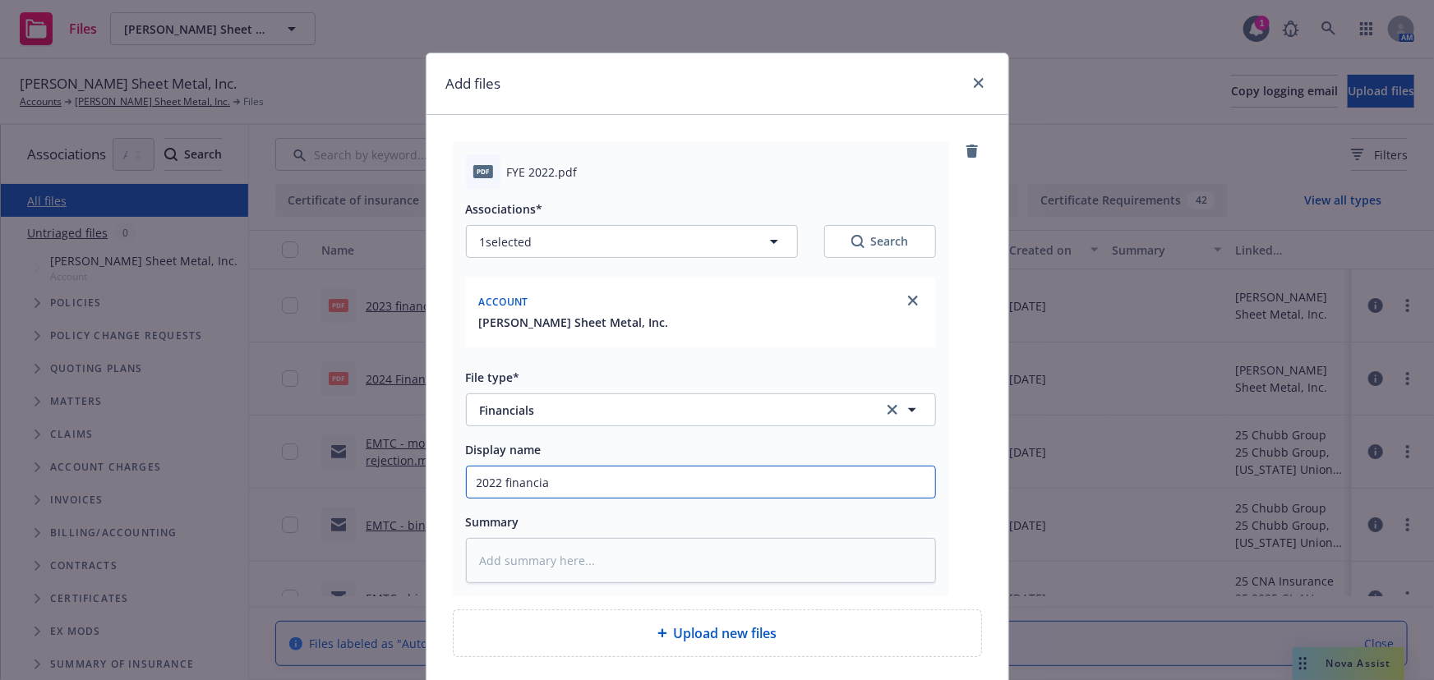
type textarea "x"
type input "2022 financial"
type textarea "x"
type input "2022 financial"
type textarea "x"
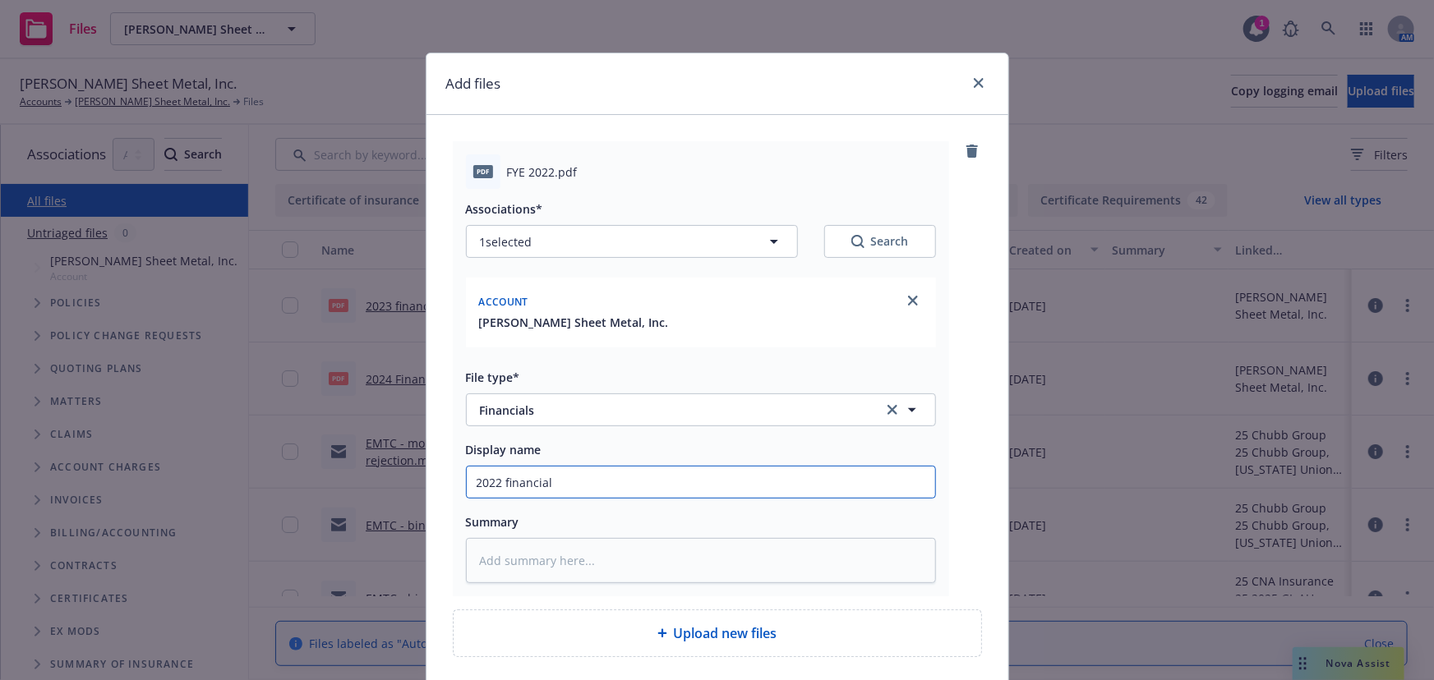
type input "2022 financial r"
type textarea "x"
type input "2022 financial re"
type textarea "x"
type input "2022 financial rep"
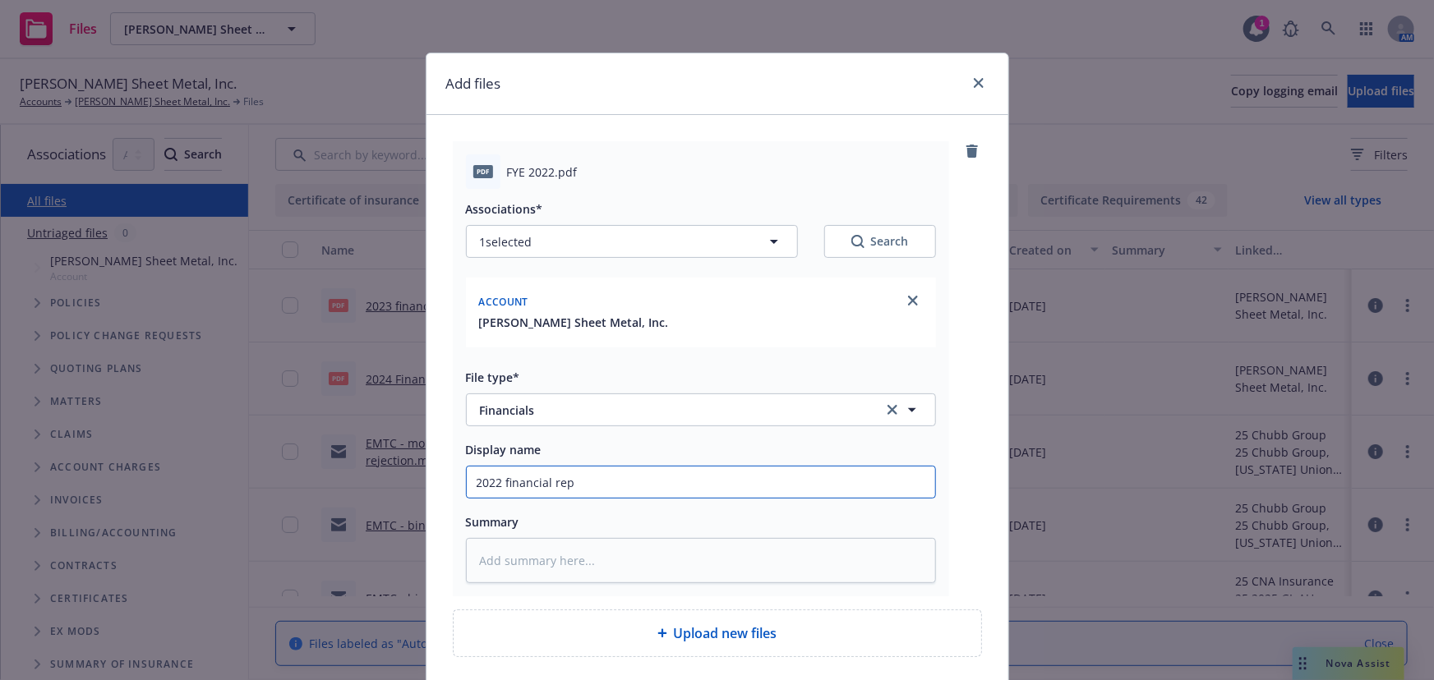
type textarea "x"
type input "2022 financial repo"
type textarea "x"
type input "2022 financial repor"
type textarea "x"
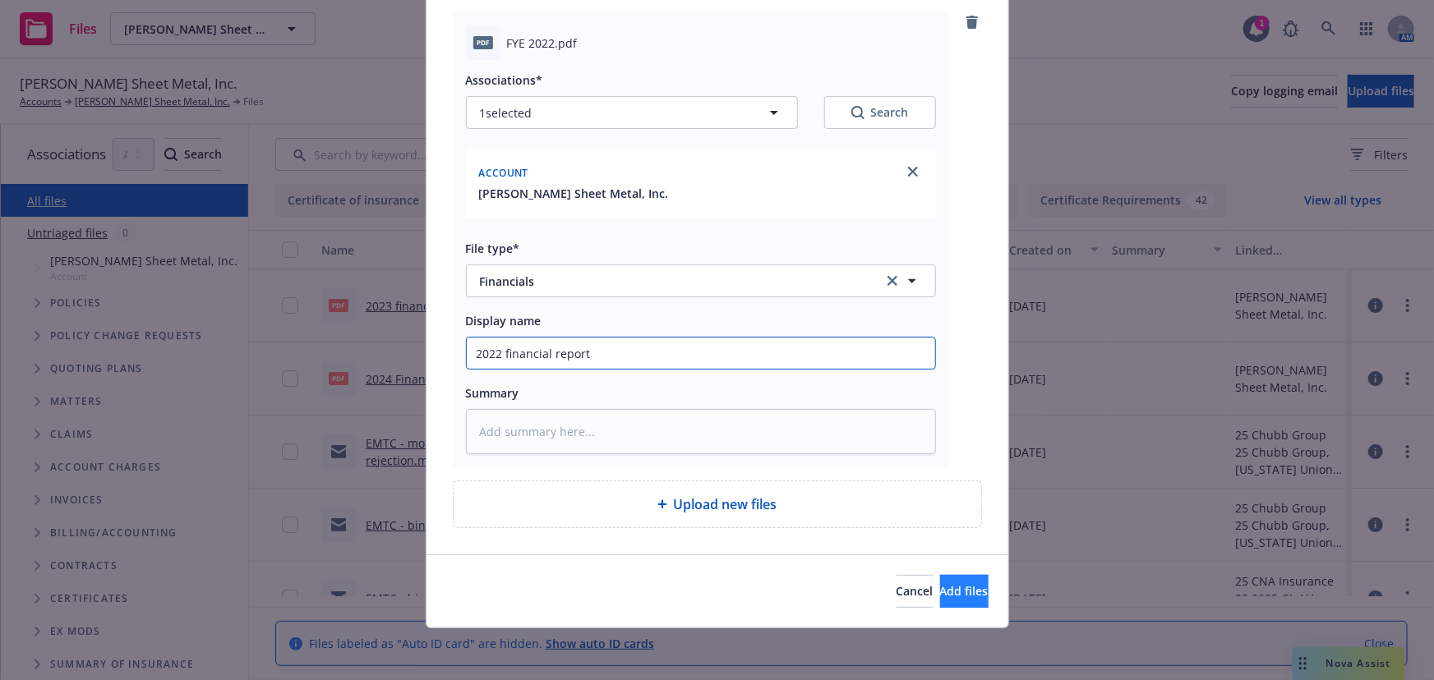
type input "2022 financial report"
click at [940, 591] on button "Add files" at bounding box center [964, 591] width 48 height 33
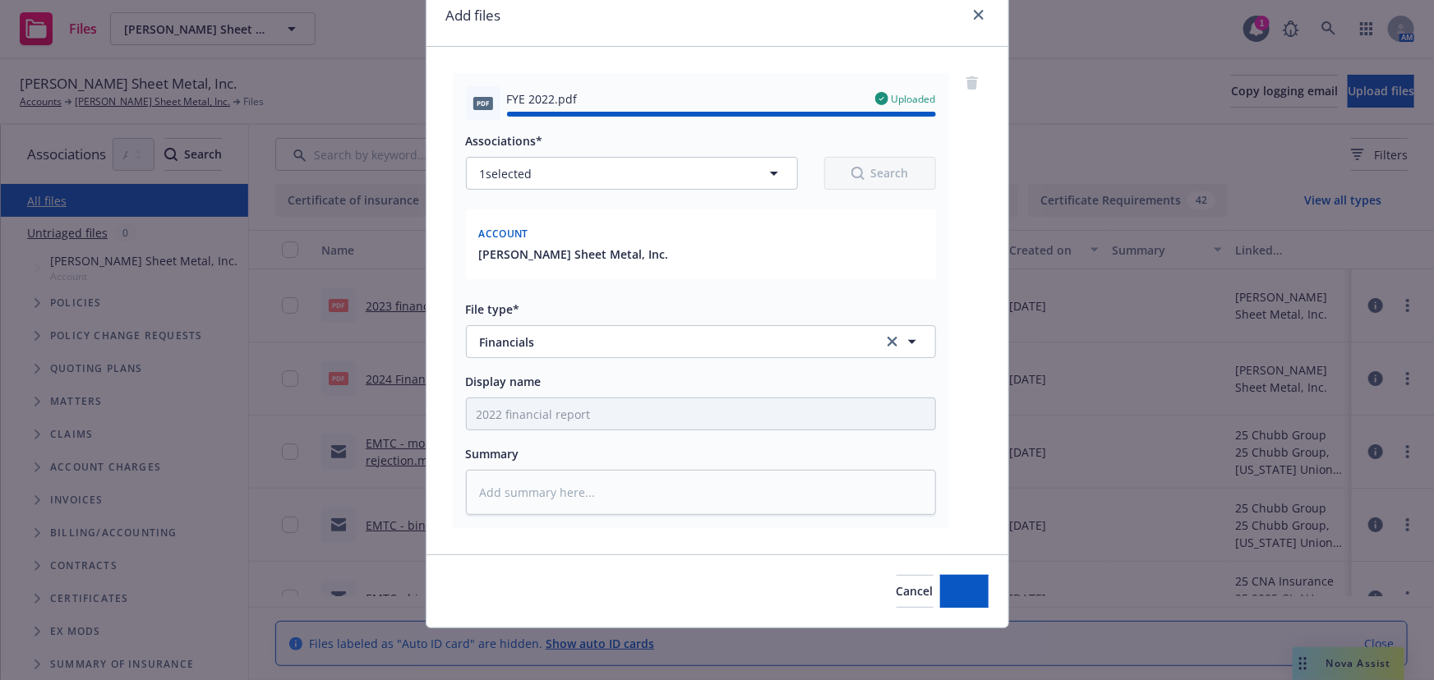
type textarea "x"
